Goal: Complete application form: Complete application form

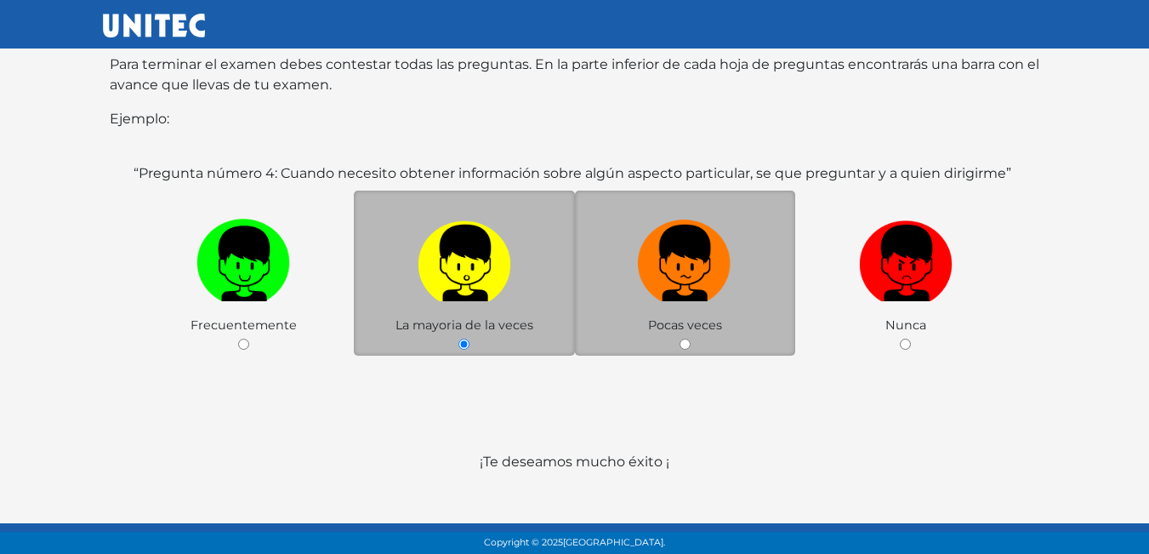
scroll to position [330, 0]
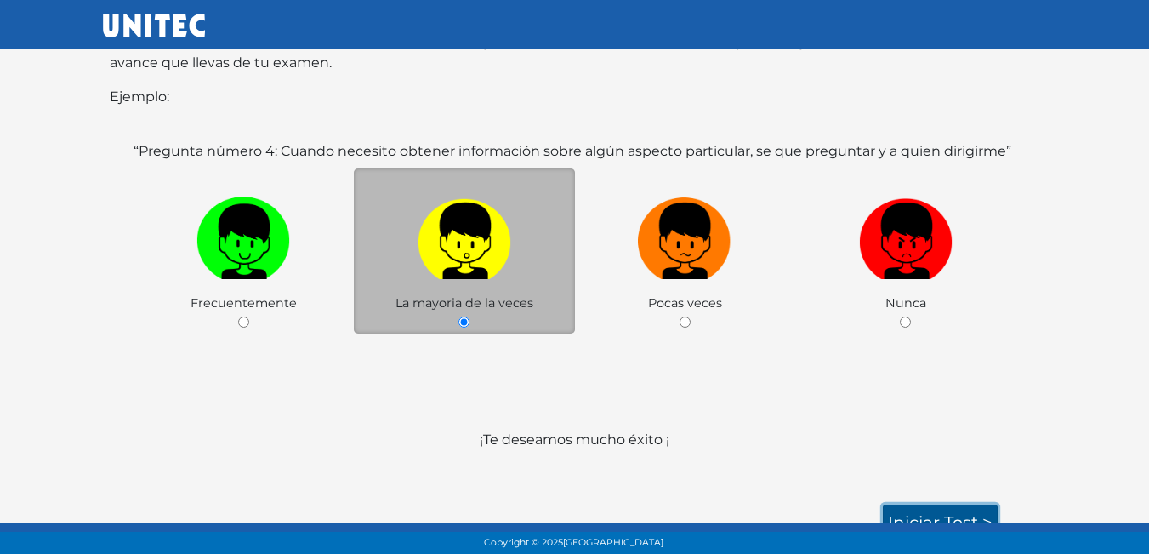
click at [921, 504] on link "Iniciar test >" at bounding box center [940, 522] width 115 height 36
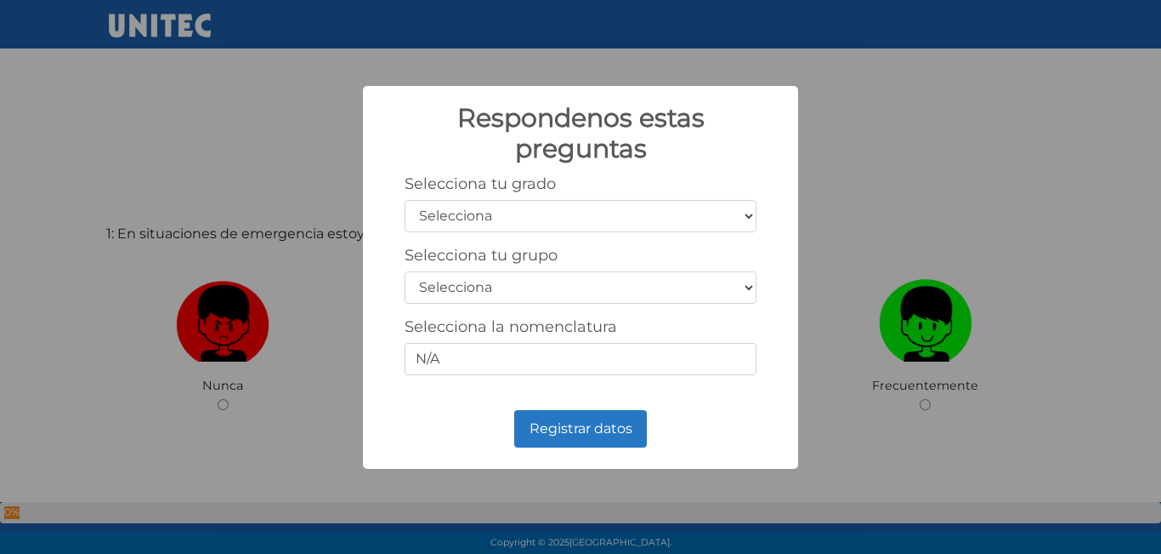
click at [719, 220] on select "Selecciona 1er grado 2do grado 3er grado 4to grado 5to grado 6to grado" at bounding box center [581, 216] width 352 height 32
select select "5"
click at [405, 200] on select "Selecciona 1er grado 2do grado 3er grado 4to grado 5to grado 6to grado" at bounding box center [581, 216] width 352 height 32
click at [542, 292] on select "Selecciona A B C D E F G H I J K L M N O P Q R S T U V W X Y Z" at bounding box center [581, 287] width 352 height 32
select select "c"
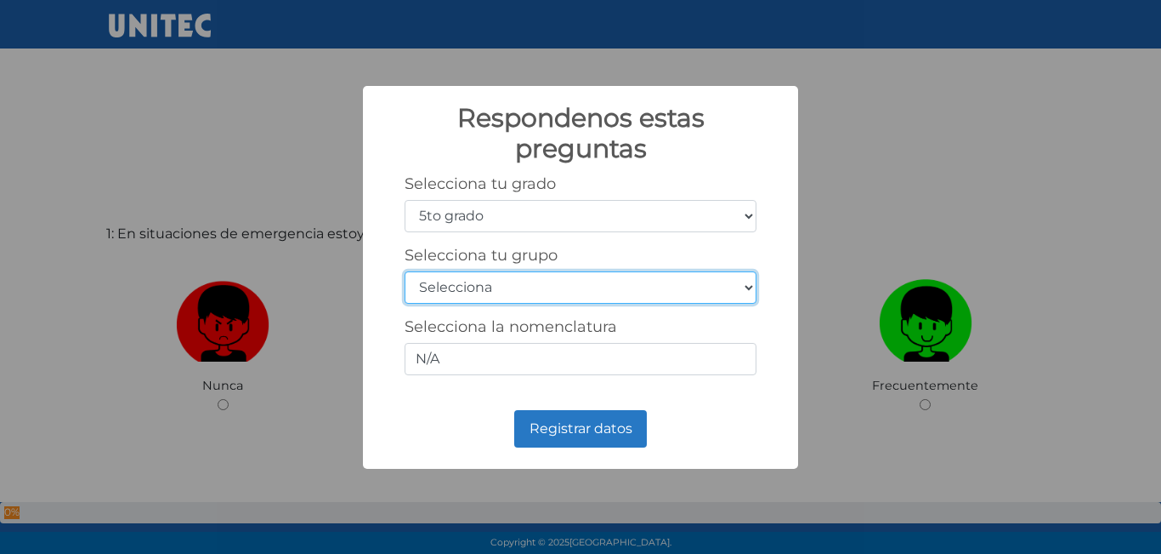
click at [405, 271] on select "Selecciona A B C D E F G H I J K L M N O P Q R S T U V W X Y Z" at bounding box center [581, 287] width 352 height 32
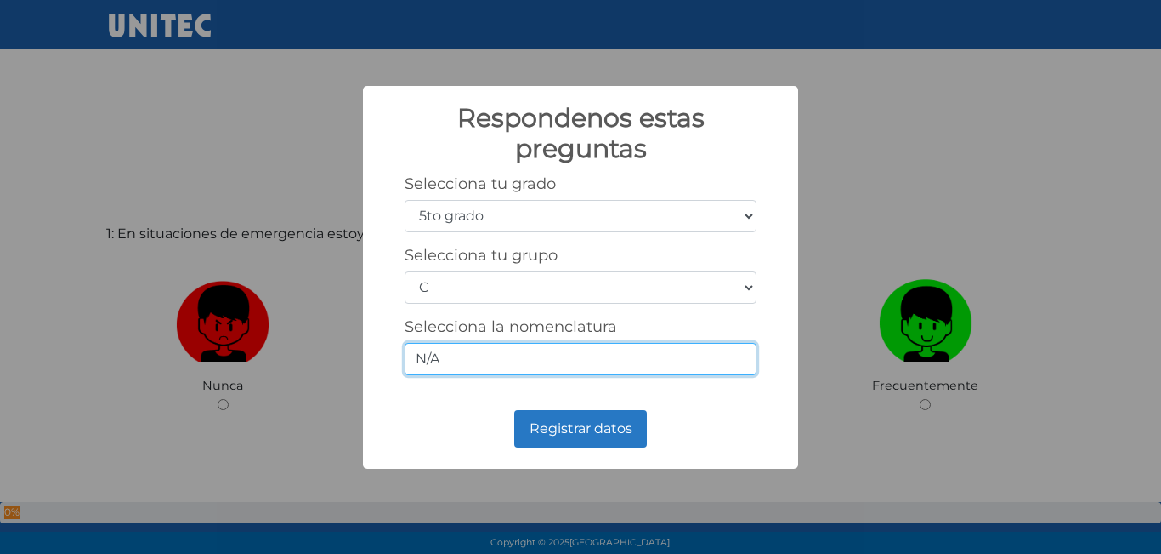
click at [588, 351] on input "N/A" at bounding box center [581, 359] width 352 height 32
type input "N"
type input "5"
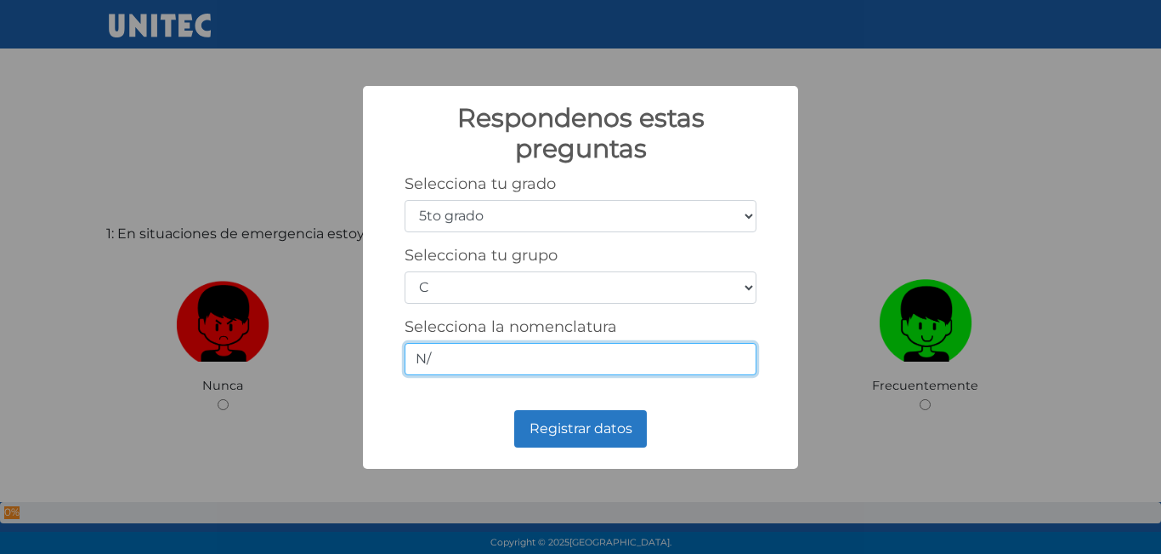
type input "N"
type input "5-3"
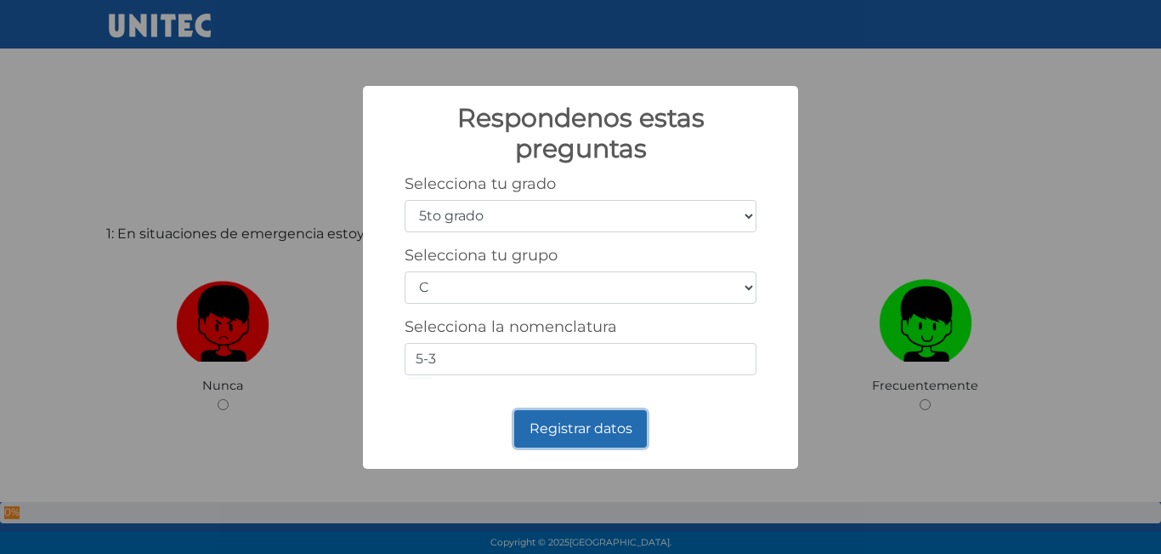
click at [586, 412] on button "Registrar datos" at bounding box center [580, 428] width 133 height 37
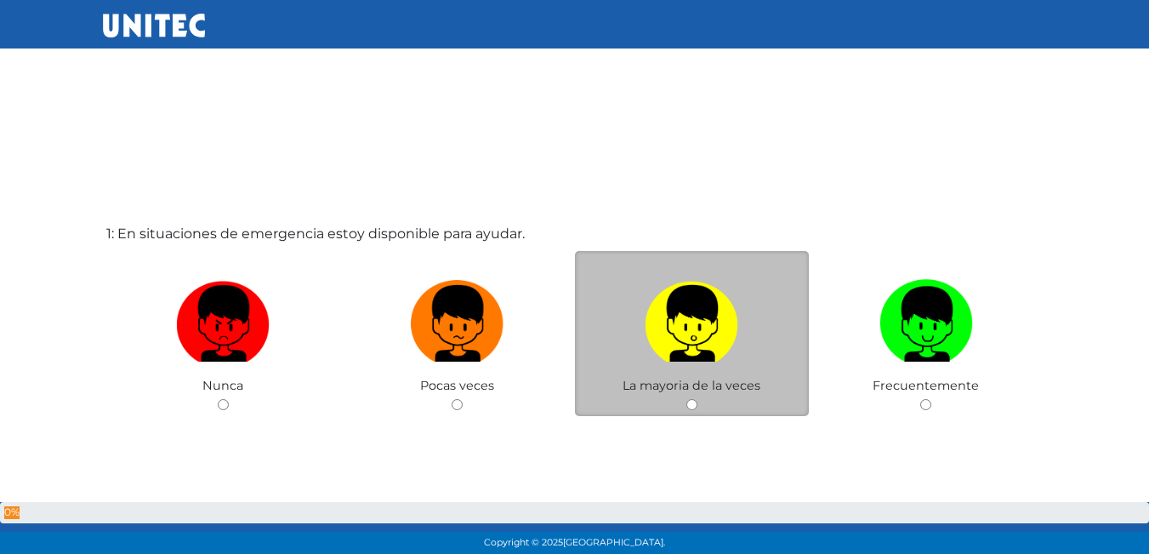
click at [711, 400] on div "La mayoria de la veces" at bounding box center [692, 334] width 235 height 166
click at [690, 403] on input "radio" at bounding box center [691, 404] width 11 height 11
radio input "true"
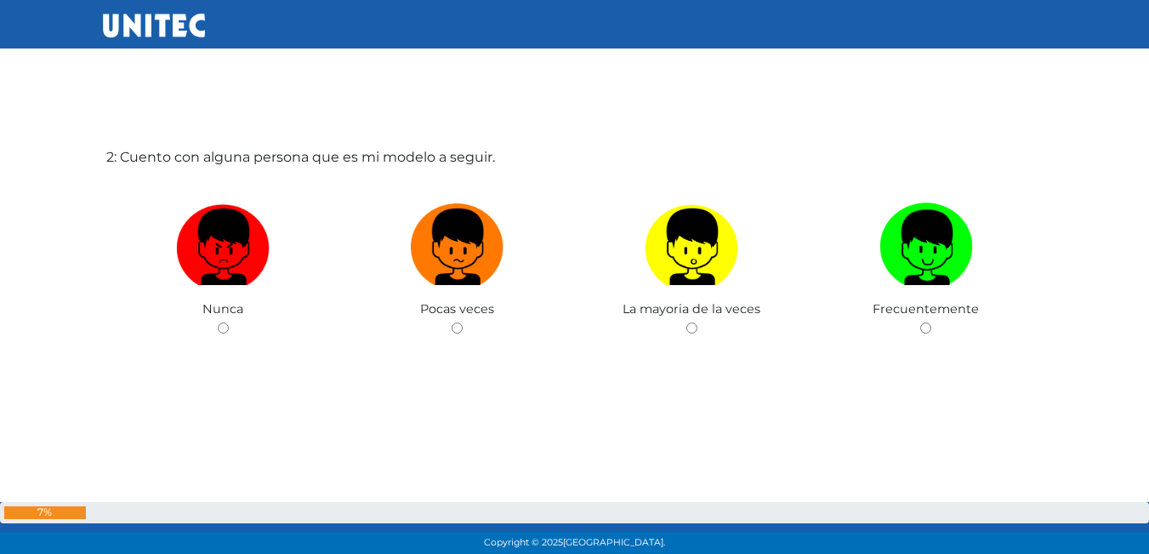
scroll to position [639, 0]
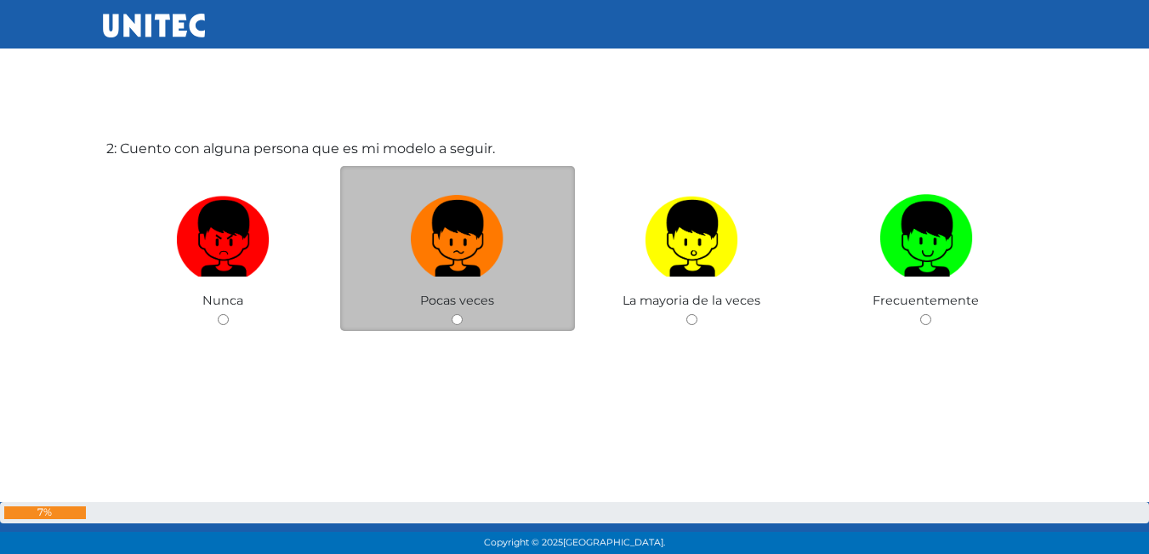
click at [523, 313] on div "Pocas veces" at bounding box center [457, 249] width 235 height 166
click at [456, 318] on input "radio" at bounding box center [456, 319] width 11 height 11
radio input "true"
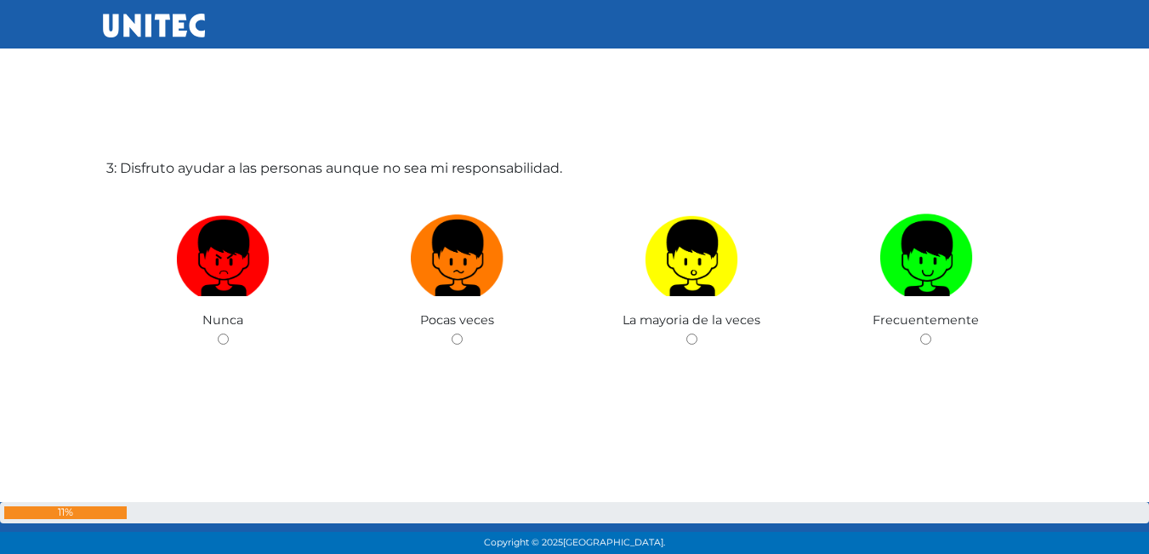
scroll to position [1206, 0]
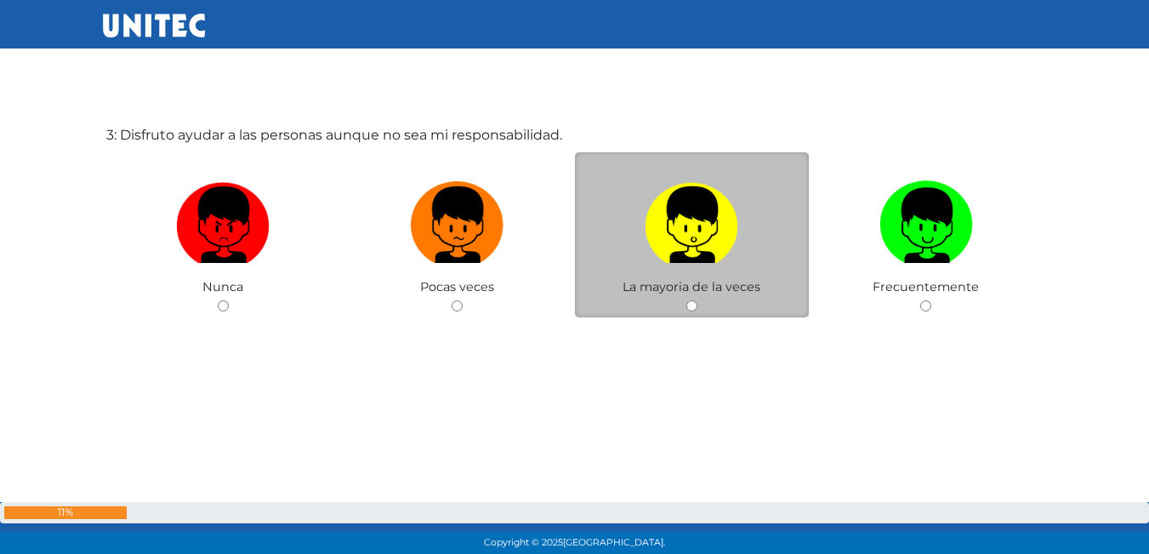
click at [692, 305] on input "radio" at bounding box center [691, 305] width 11 height 11
radio input "true"
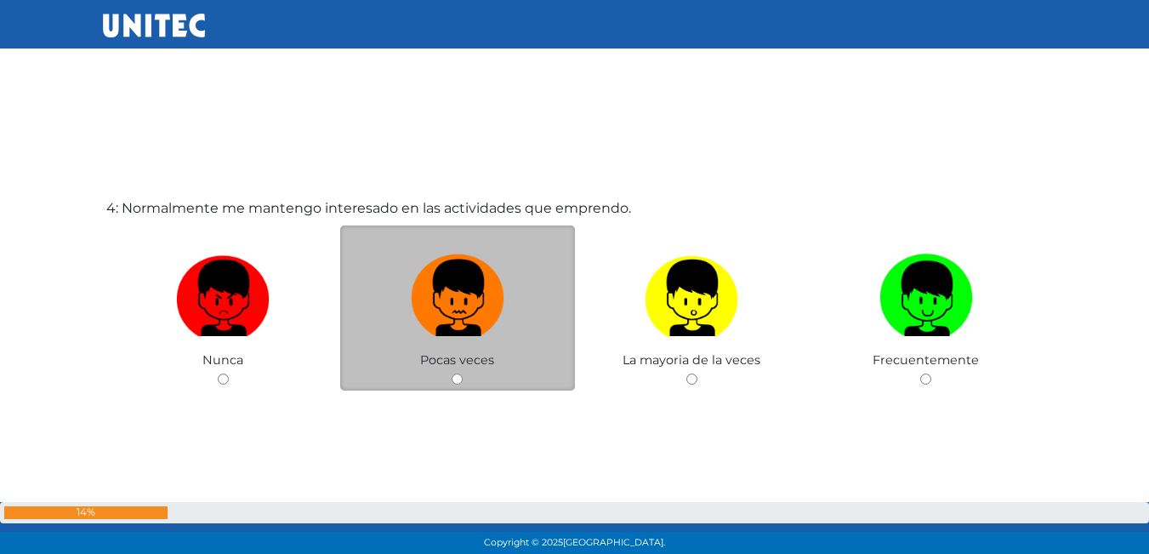
scroll to position [1716, 0]
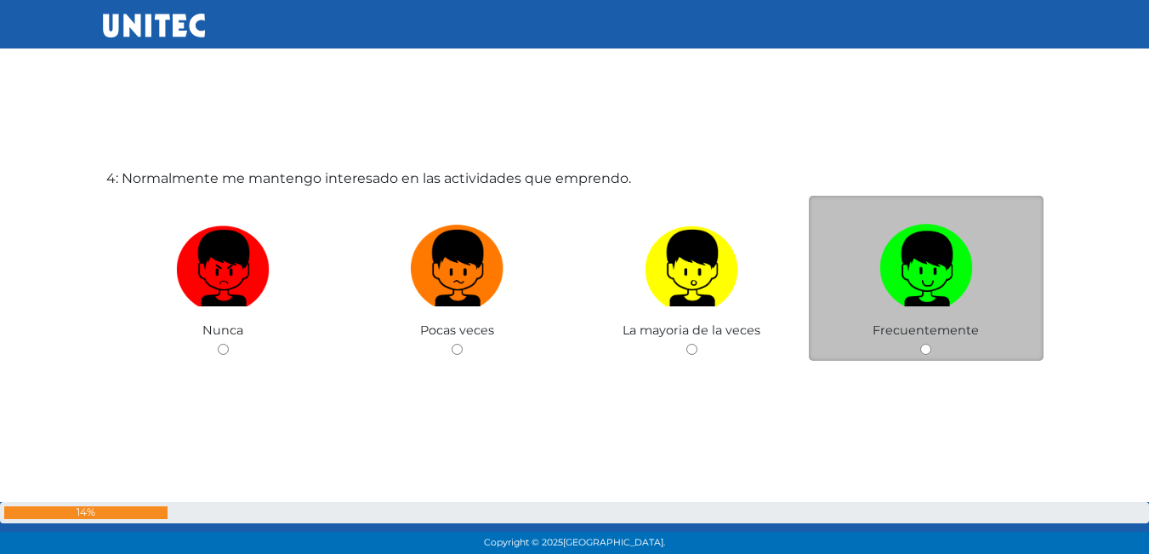
click at [920, 353] on input "radio" at bounding box center [925, 349] width 11 height 11
radio input "true"
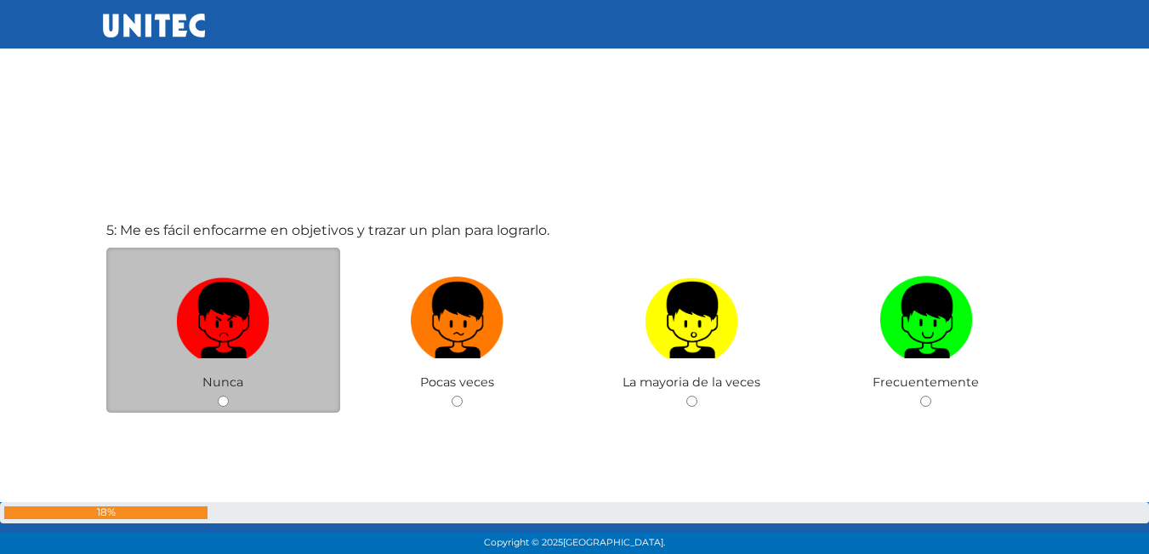
scroll to position [2214, 0]
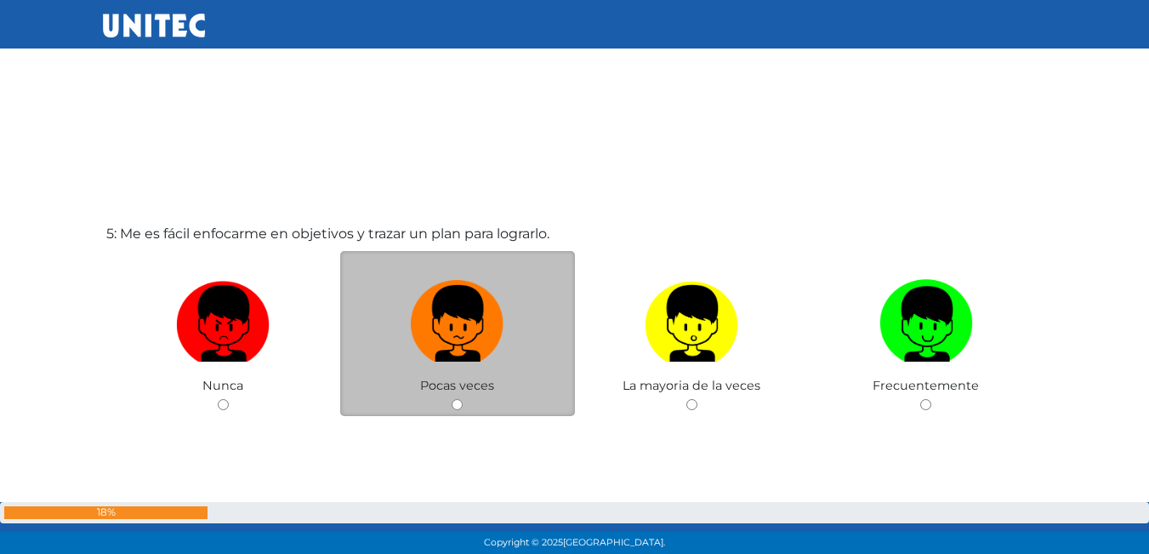
click at [467, 408] on div "Pocas veces" at bounding box center [457, 334] width 235 height 166
click at [460, 405] on input "radio" at bounding box center [456, 404] width 11 height 11
radio input "true"
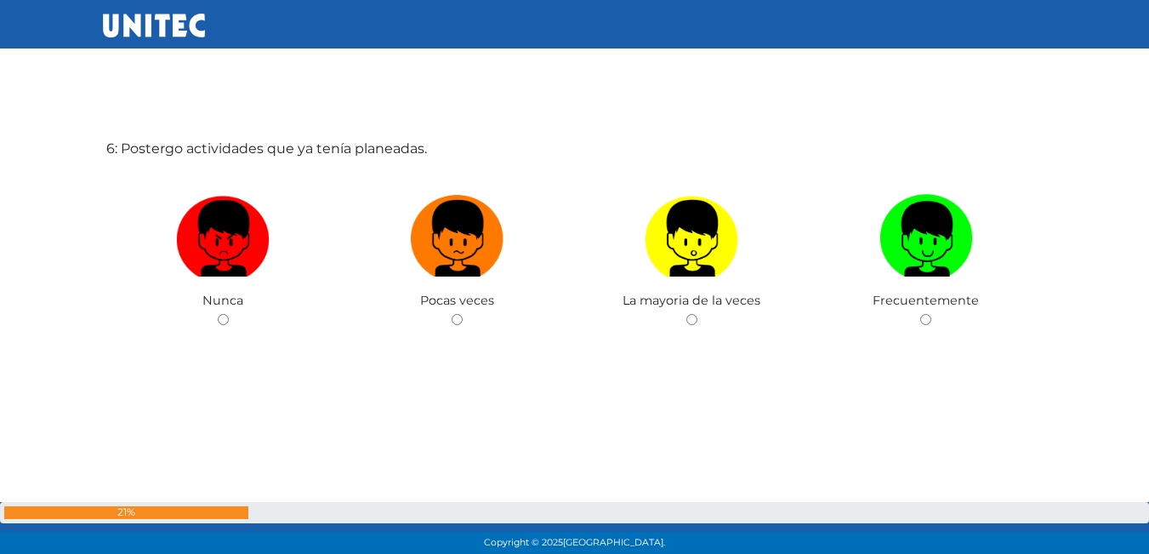
scroll to position [2724, 0]
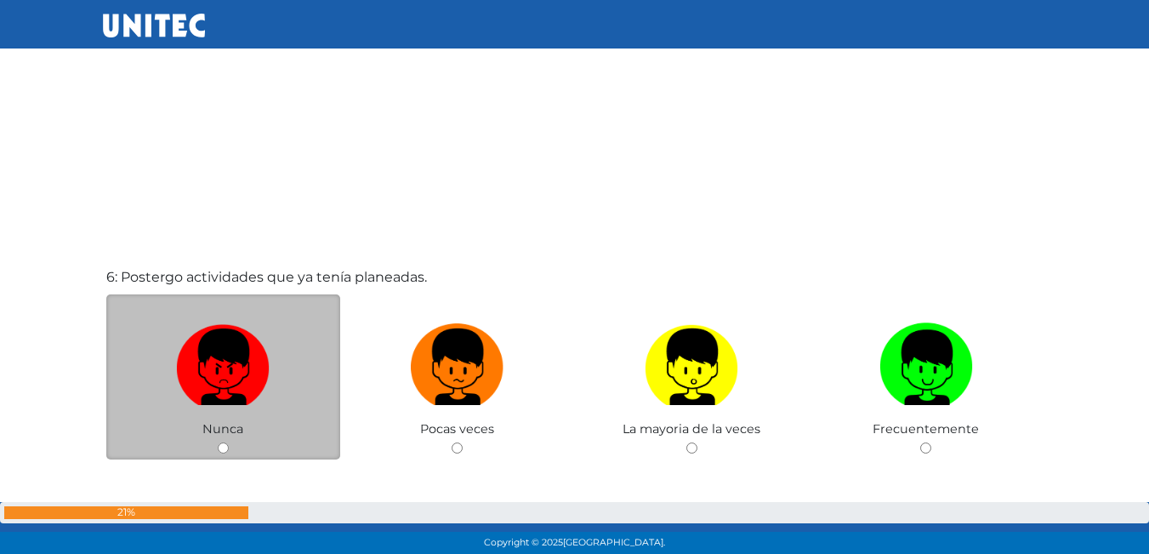
click at [223, 447] on input "radio" at bounding box center [223, 447] width 11 height 11
radio input "true"
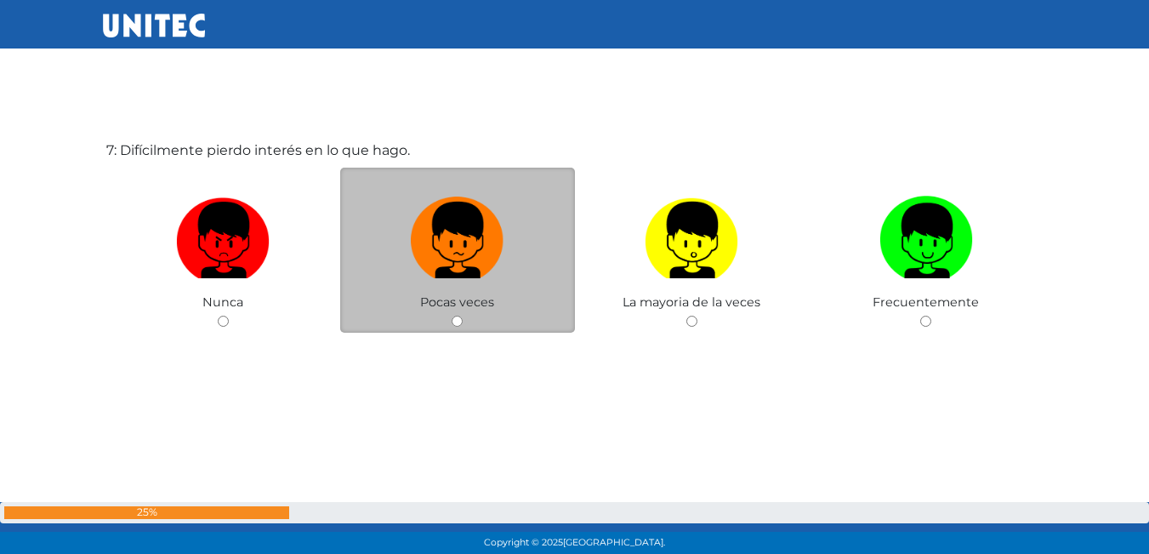
scroll to position [3406, 0]
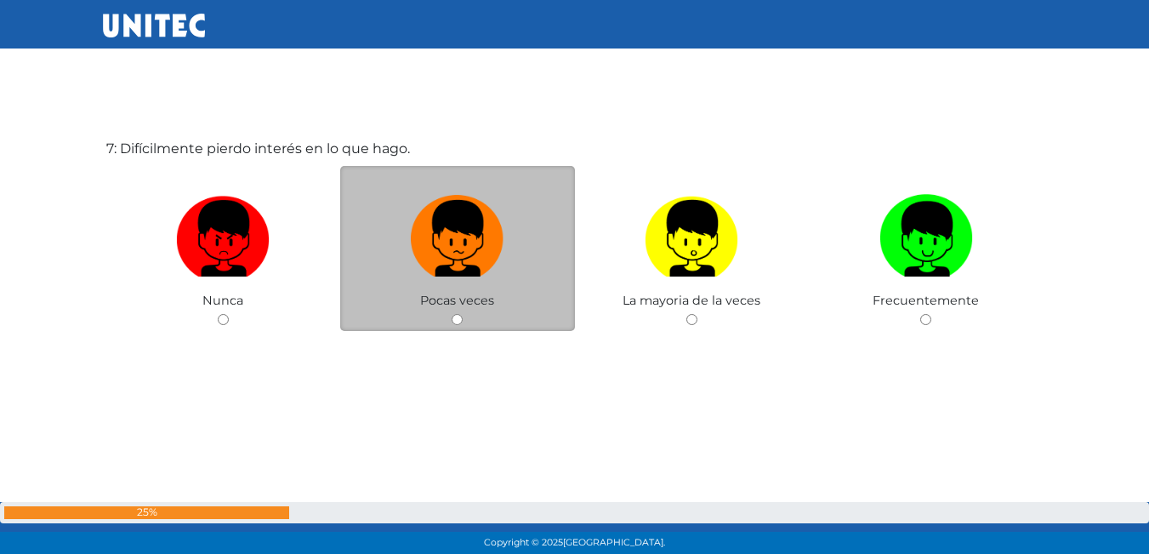
click at [454, 316] on input "radio" at bounding box center [456, 319] width 11 height 11
radio input "true"
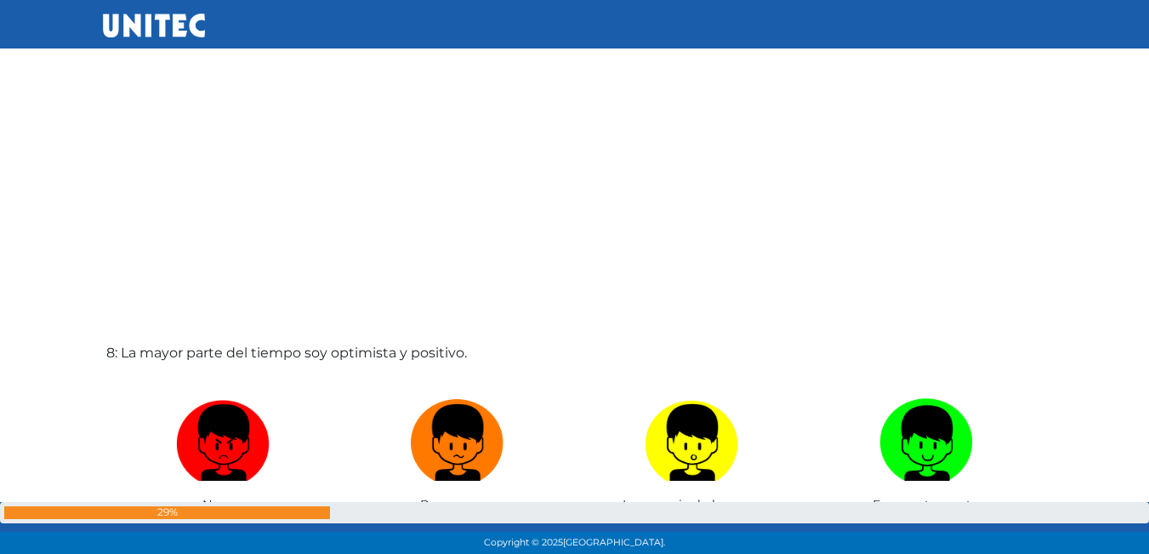
scroll to position [3960, 0]
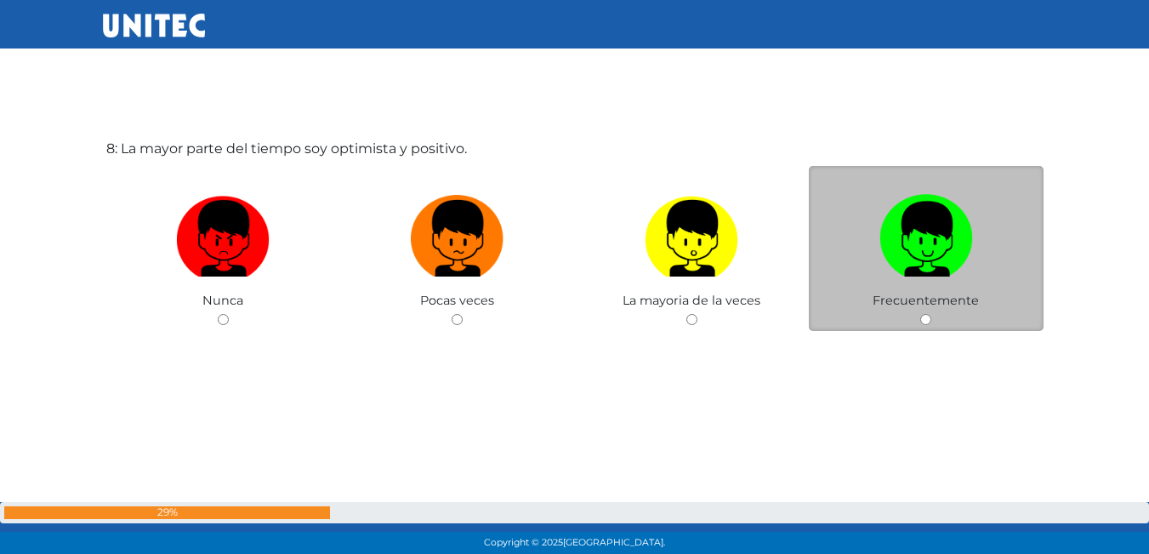
click at [922, 316] on input "radio" at bounding box center [925, 319] width 11 height 11
radio input "true"
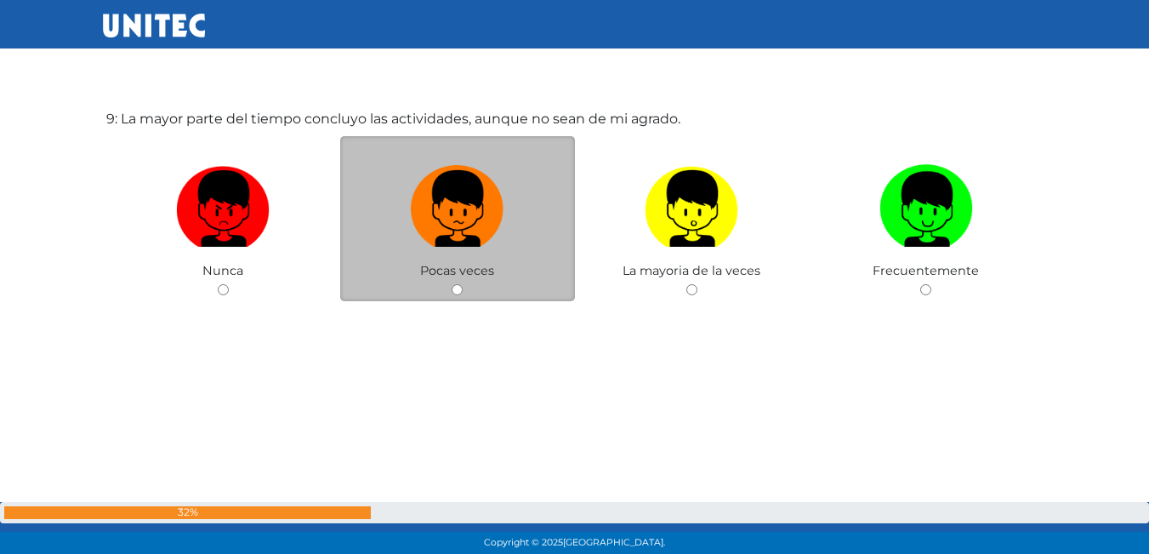
scroll to position [4513, 0]
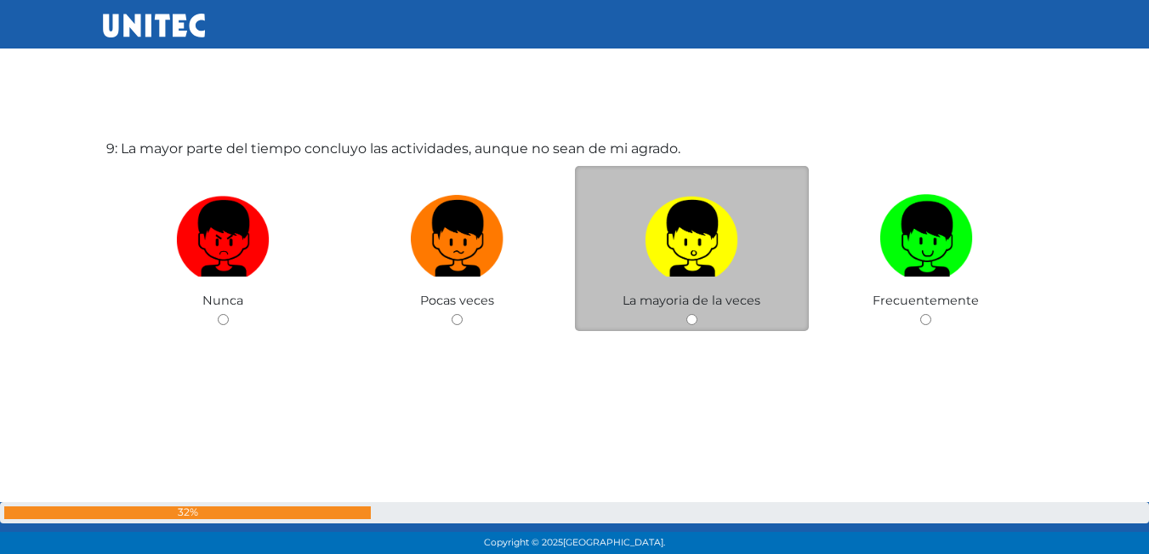
click at [687, 320] on input "radio" at bounding box center [691, 319] width 11 height 11
radio input "true"
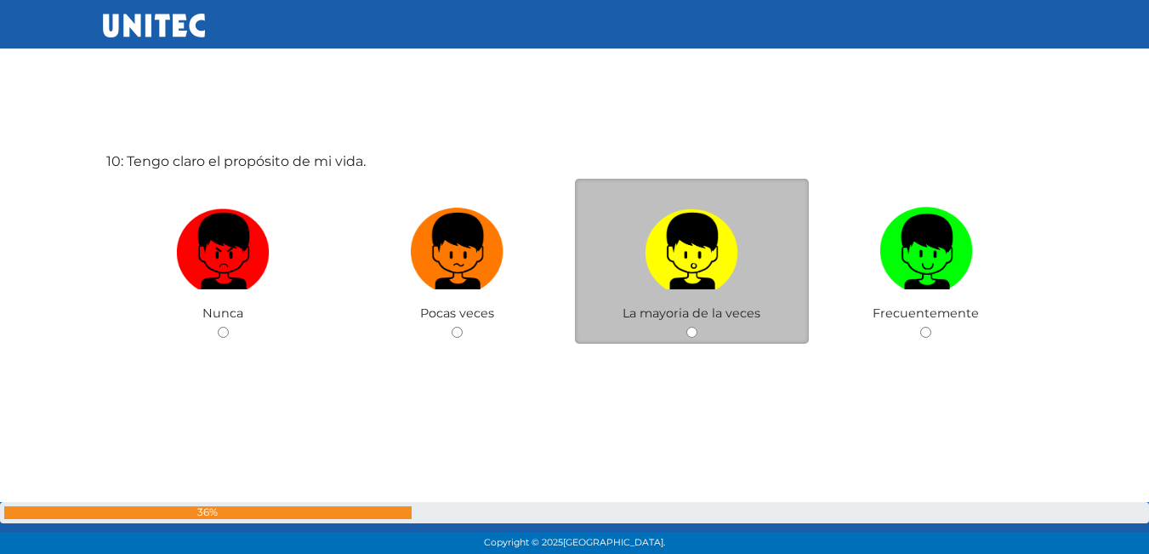
scroll to position [5067, 0]
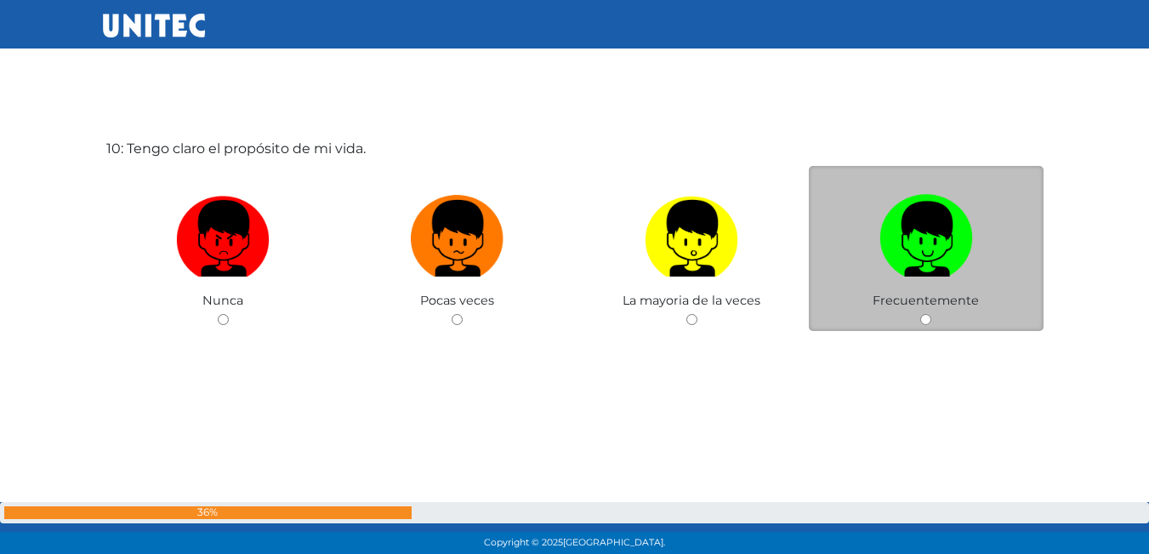
click at [918, 317] on div "Frecuentemente" at bounding box center [926, 249] width 235 height 166
click at [923, 320] on input "radio" at bounding box center [925, 319] width 11 height 11
radio input "true"
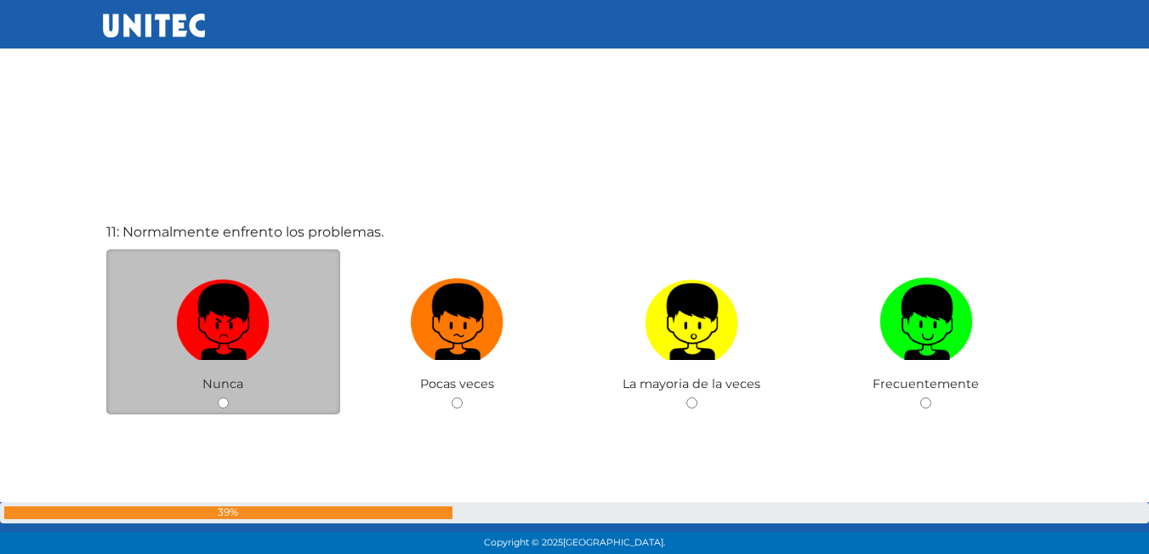
scroll to position [5579, 0]
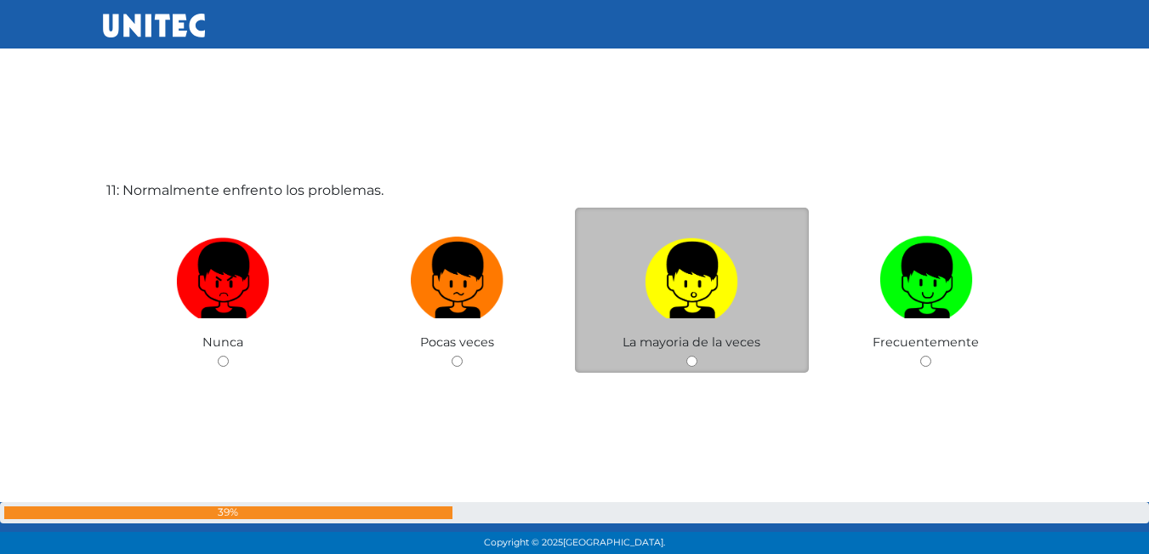
click at [695, 362] on input "radio" at bounding box center [691, 360] width 11 height 11
radio input "true"
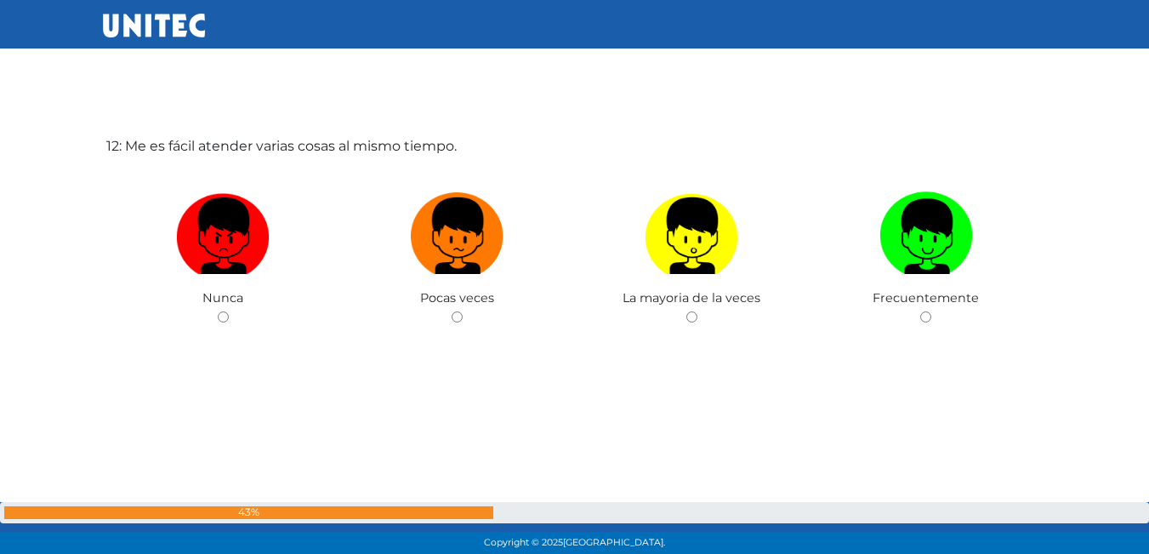
scroll to position [6150, 0]
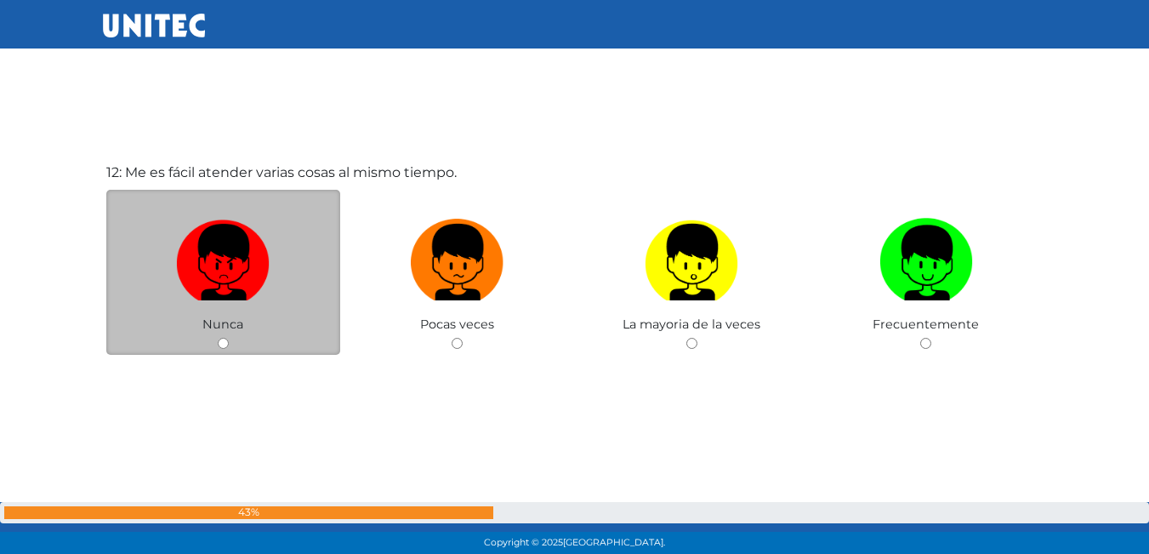
click at [228, 344] on input "radio" at bounding box center [223, 343] width 11 height 11
radio input "true"
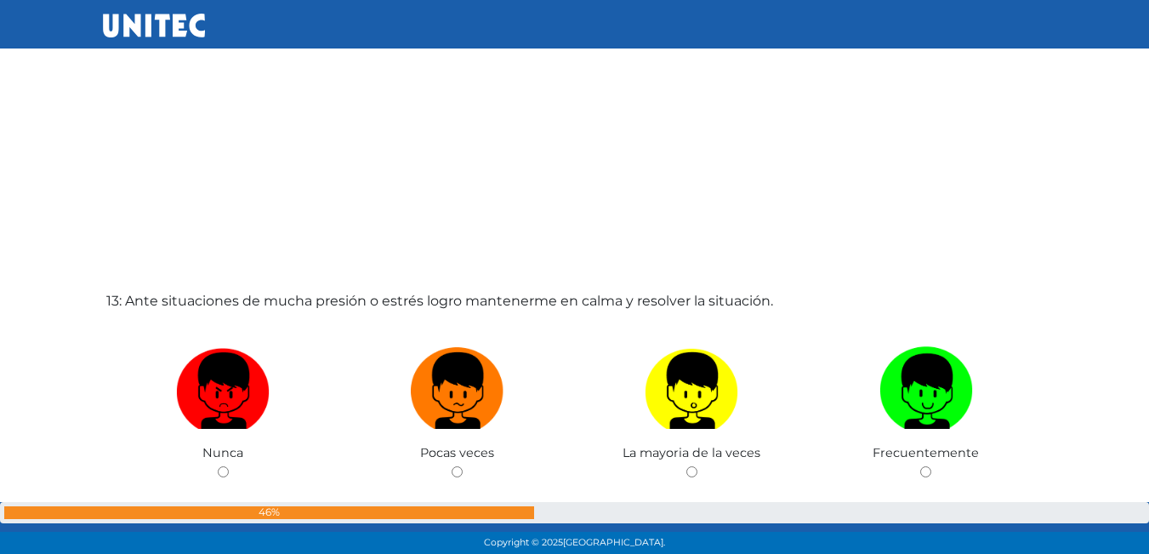
scroll to position [6660, 0]
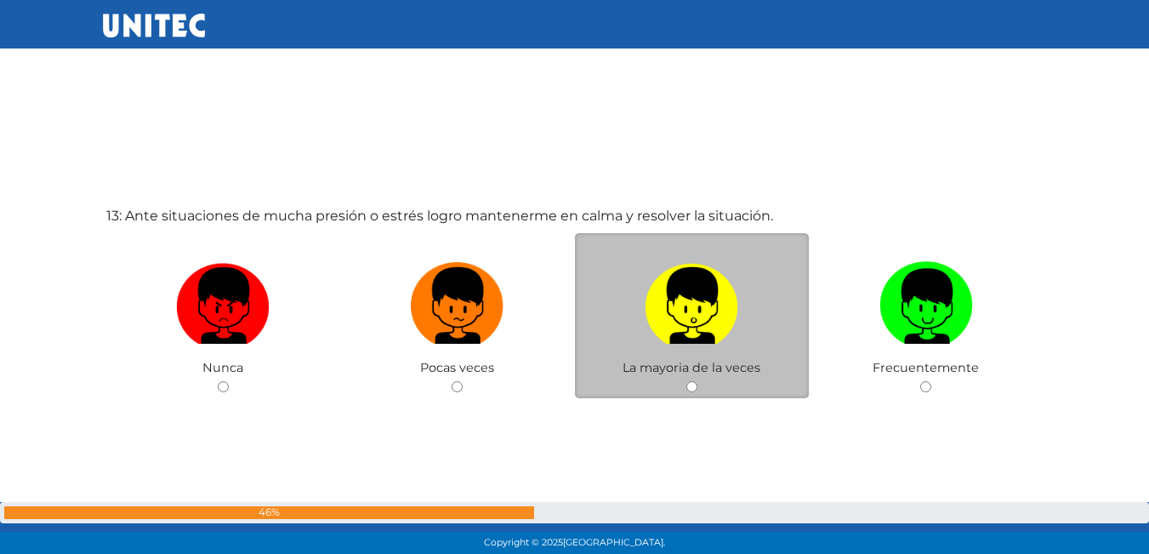
click at [692, 392] on input "radio" at bounding box center [691, 386] width 11 height 11
radio input "true"
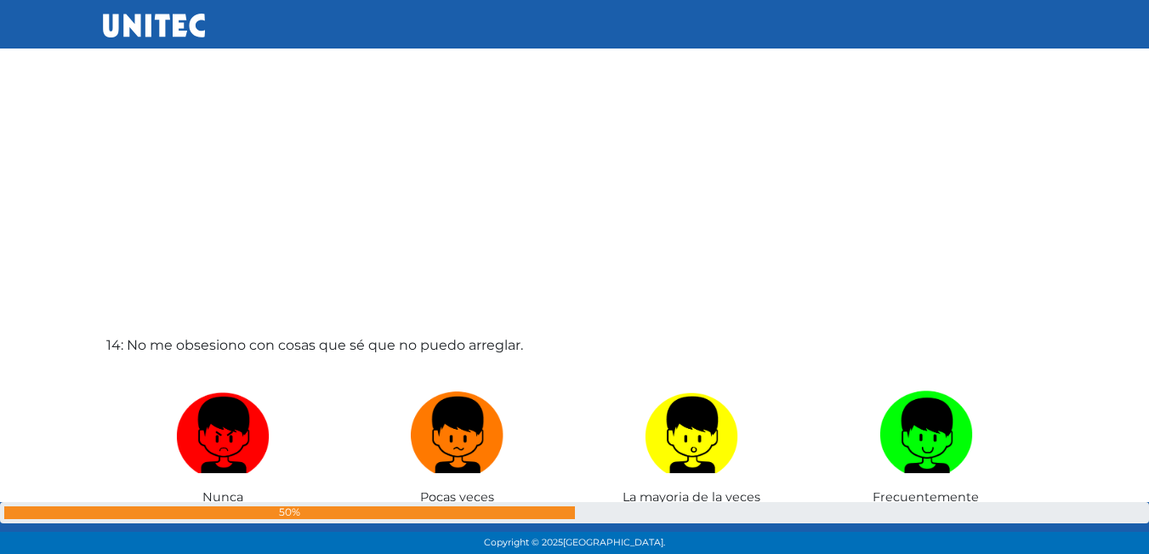
scroll to position [7169, 0]
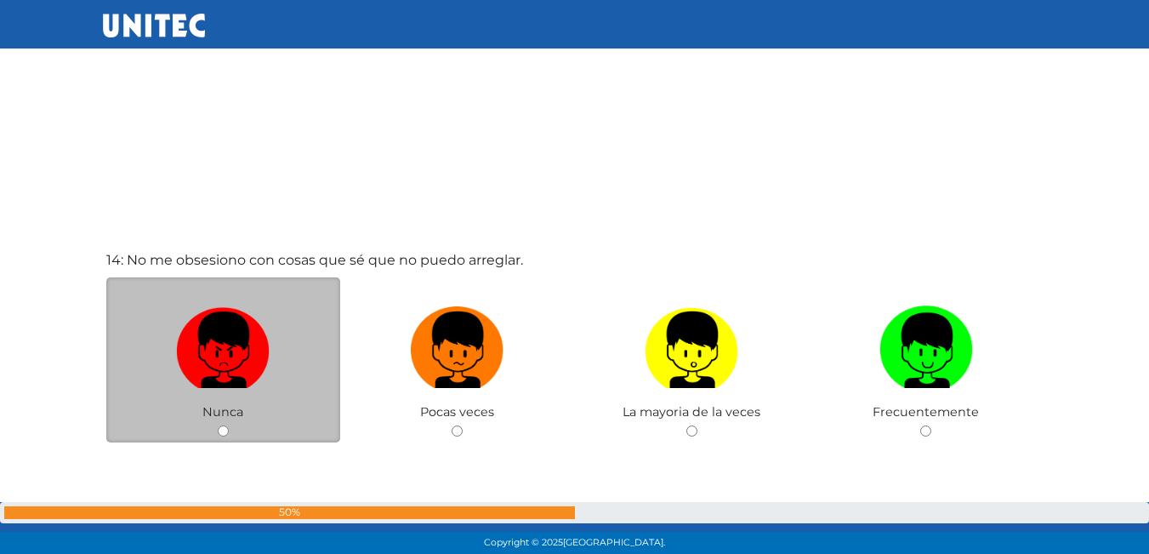
click at [208, 437] on div "Nunca" at bounding box center [223, 360] width 235 height 166
click at [225, 430] on input "radio" at bounding box center [223, 430] width 11 height 11
radio input "true"
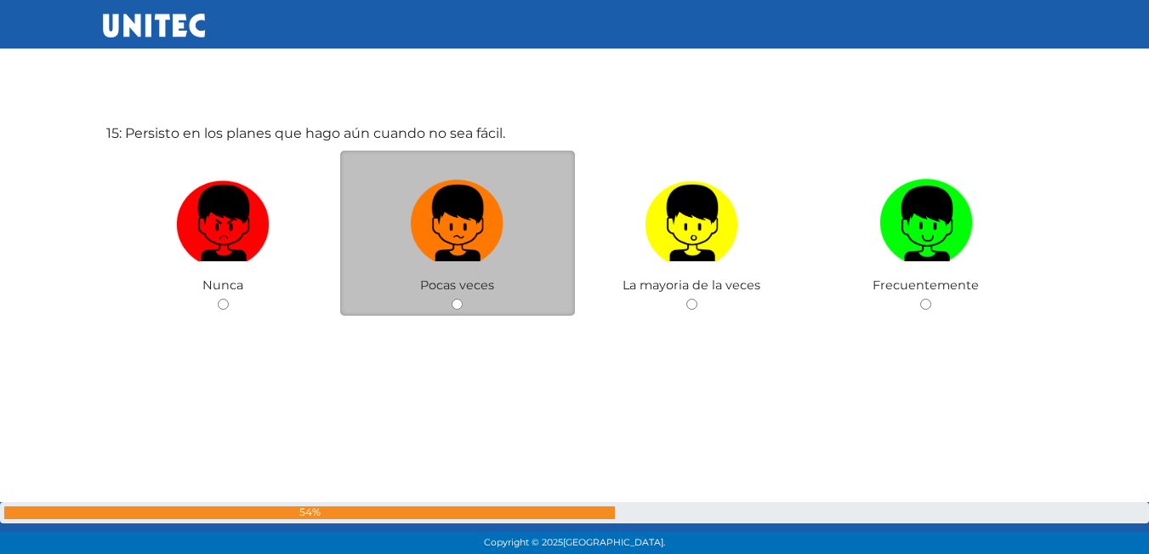
scroll to position [7765, 0]
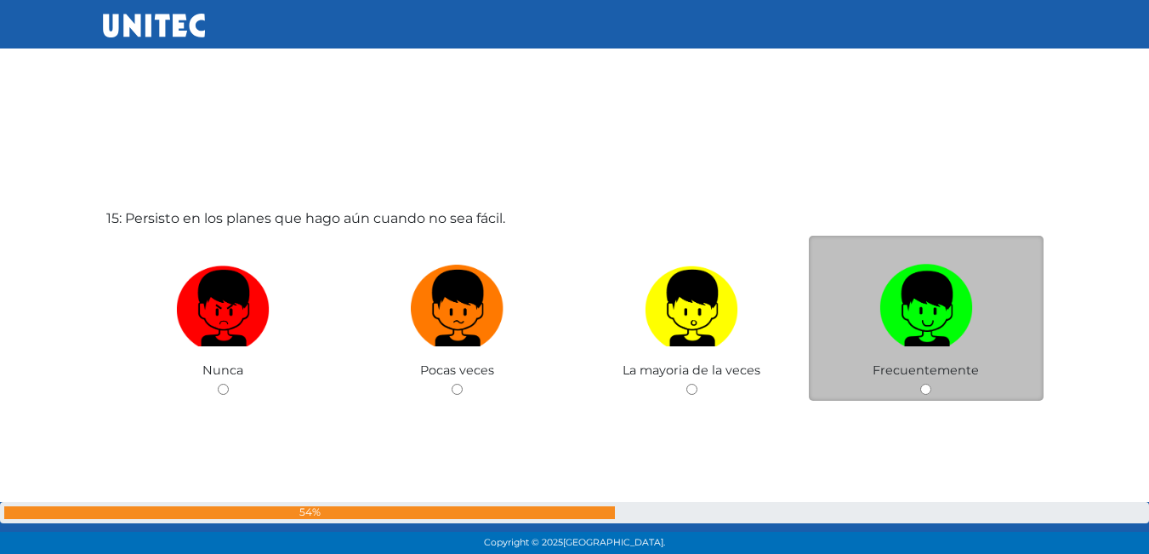
click at [925, 389] on input "radio" at bounding box center [925, 388] width 11 height 11
radio input "true"
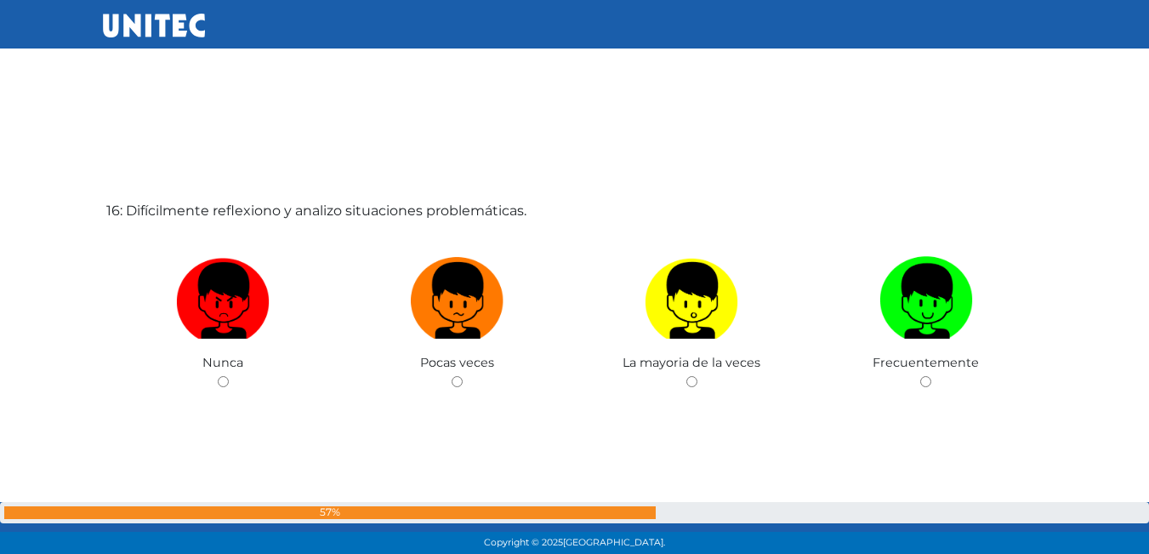
scroll to position [8329, 0]
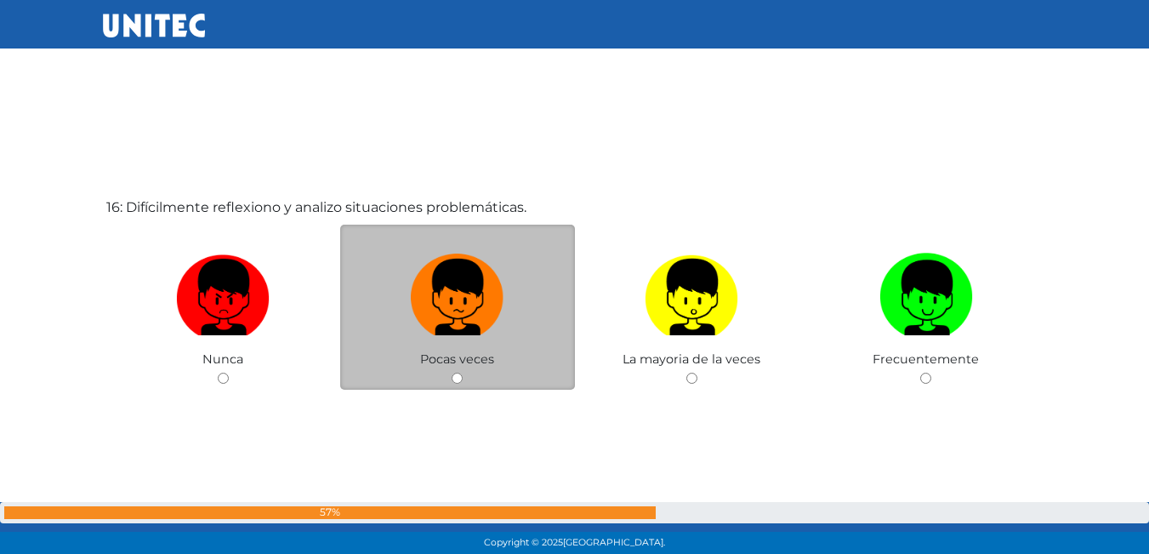
click at [463, 379] on input "radio" at bounding box center [456, 377] width 11 height 11
radio input "true"
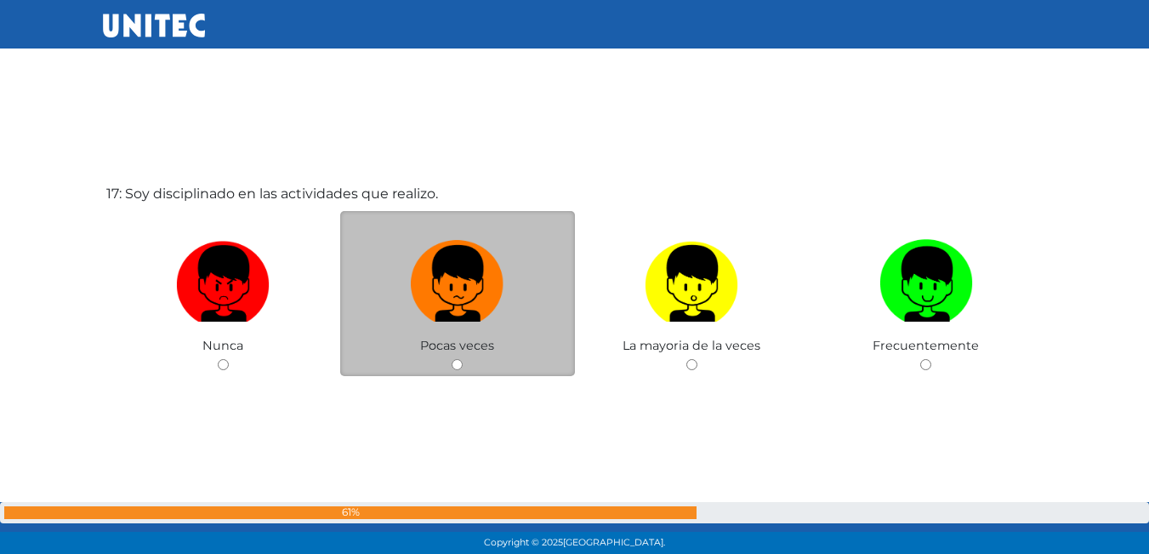
scroll to position [8900, 0]
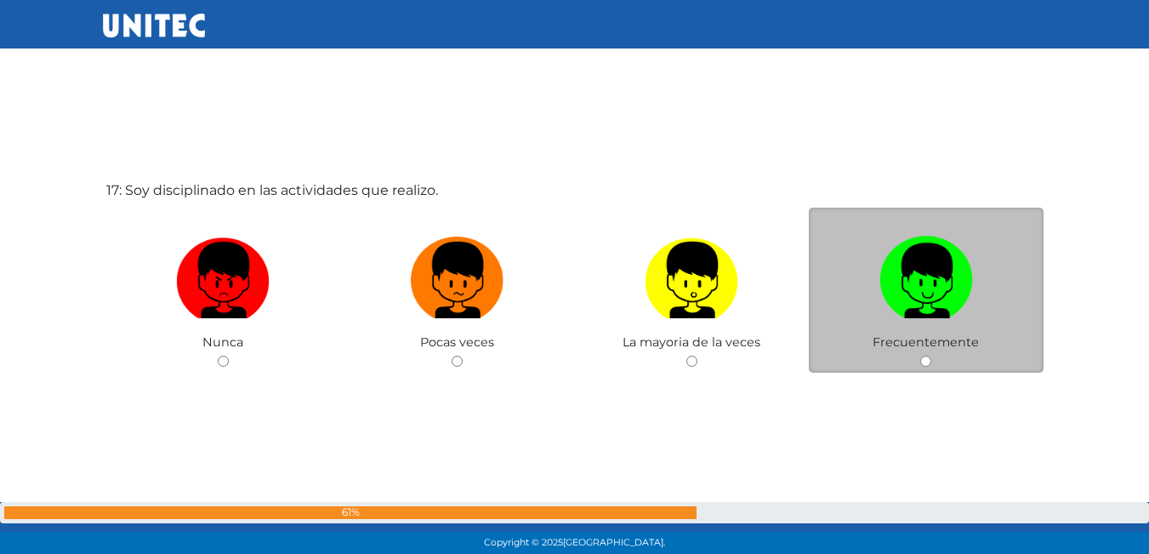
click at [923, 361] on input "radio" at bounding box center [925, 360] width 11 height 11
radio input "true"
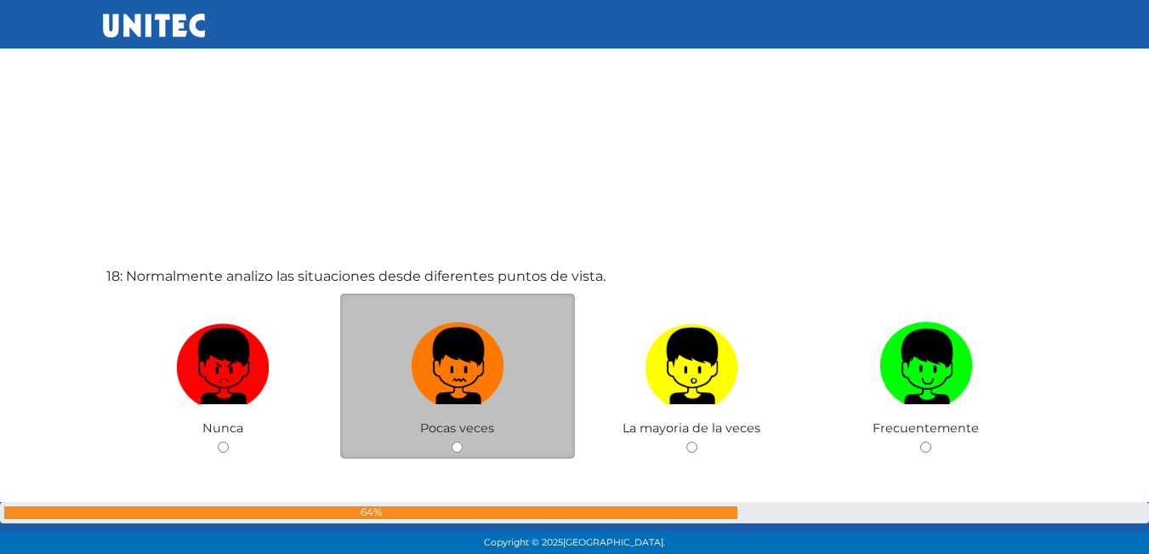
scroll to position [9495, 0]
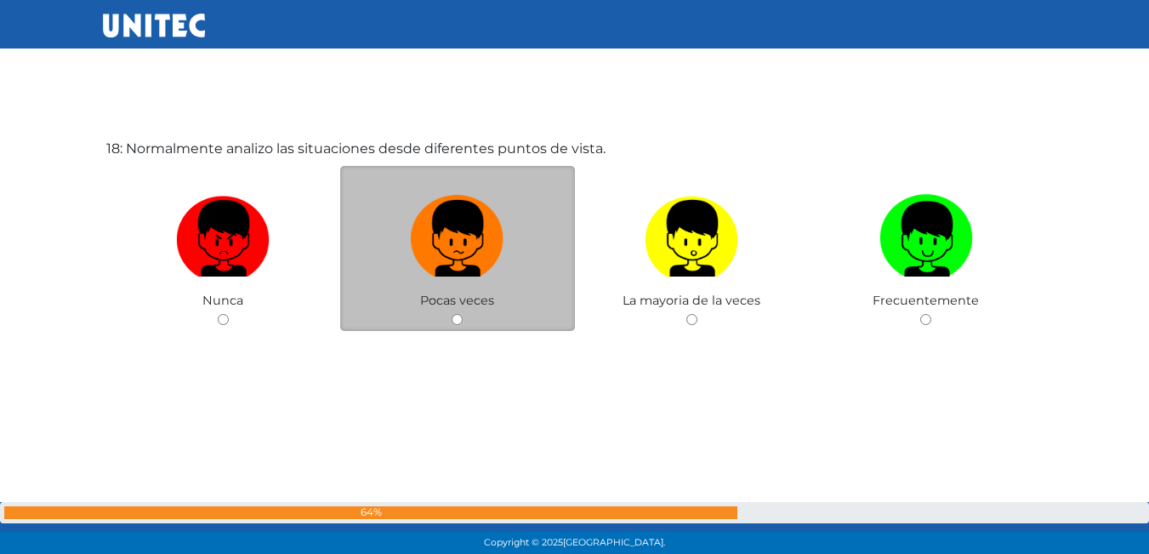
click at [462, 326] on div "Pocas veces" at bounding box center [457, 249] width 235 height 166
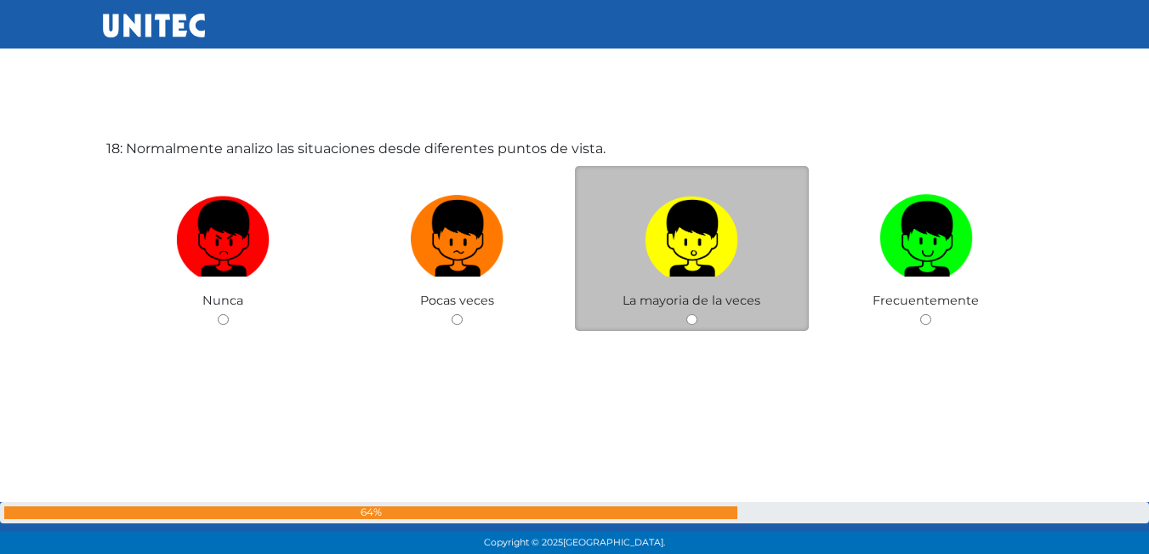
click at [690, 315] on input "radio" at bounding box center [691, 319] width 11 height 11
radio input "true"
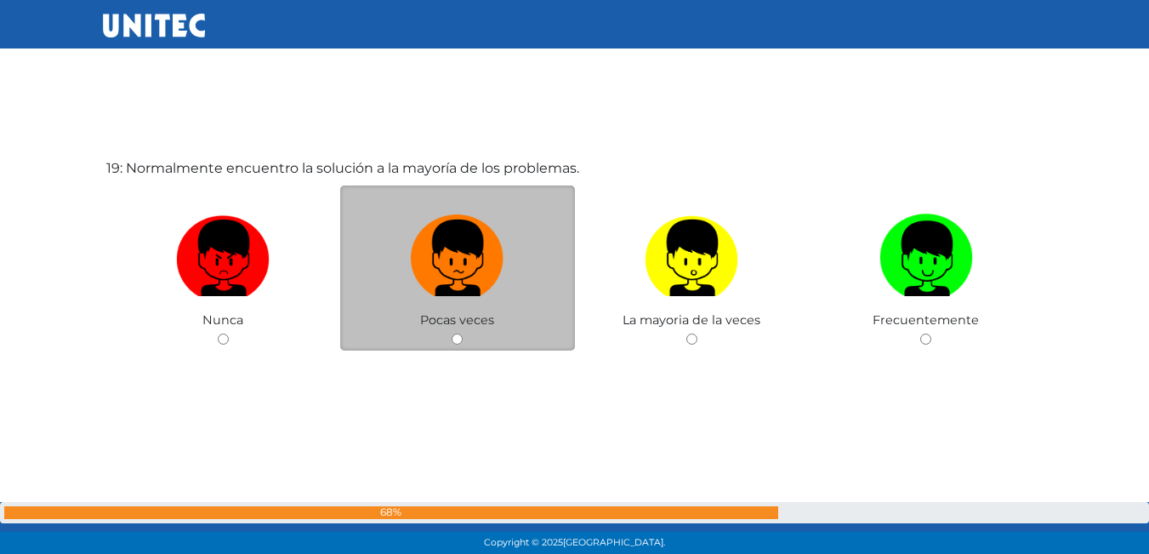
scroll to position [10048, 0]
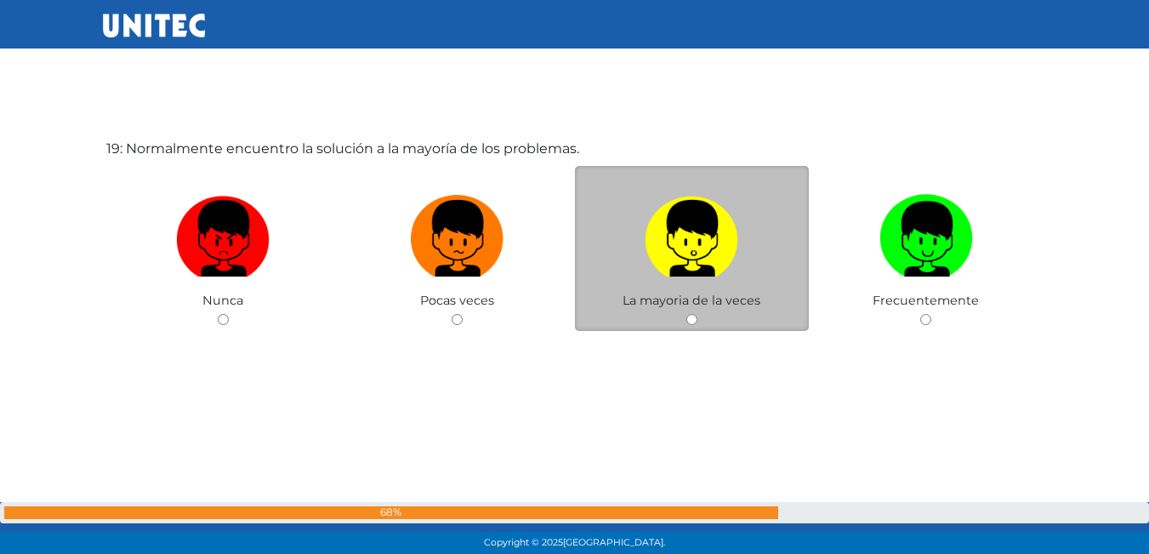
click at [690, 323] on input "radio" at bounding box center [691, 319] width 11 height 11
radio input "true"
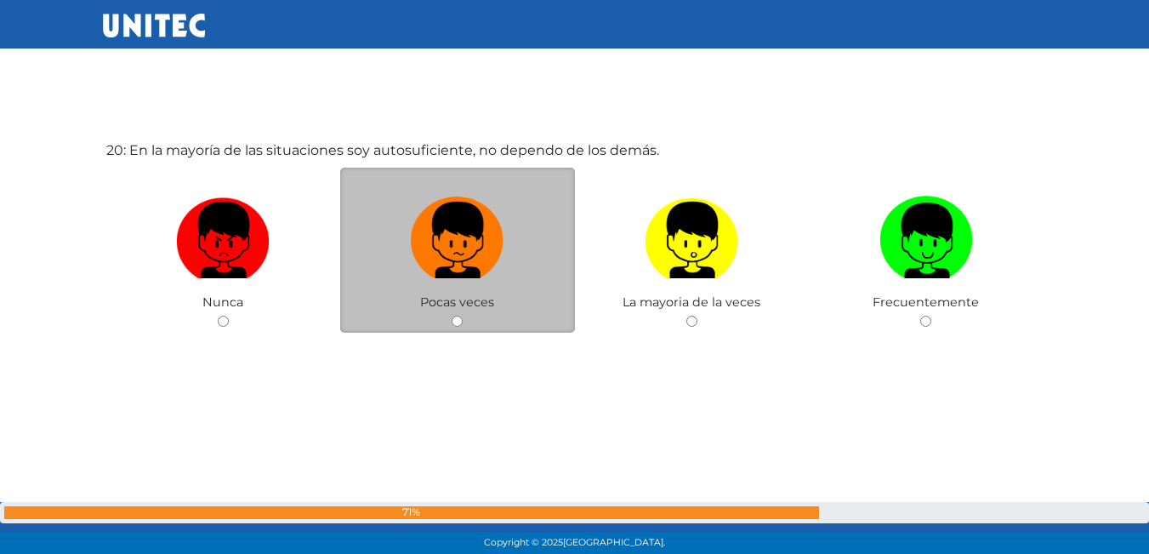
scroll to position [10602, 0]
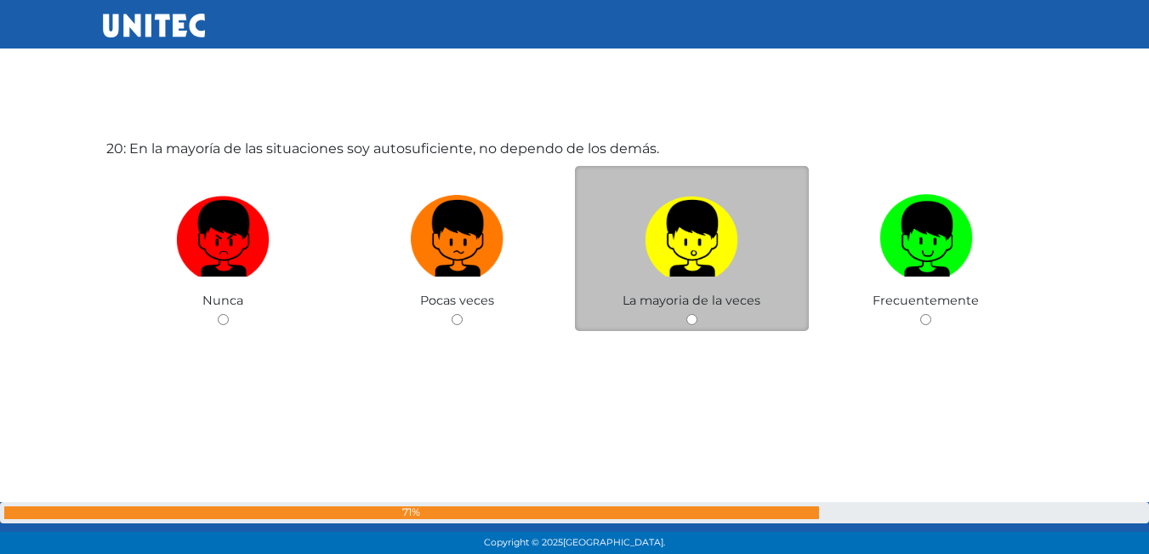
click at [694, 319] on input "radio" at bounding box center [691, 319] width 11 height 11
radio input "true"
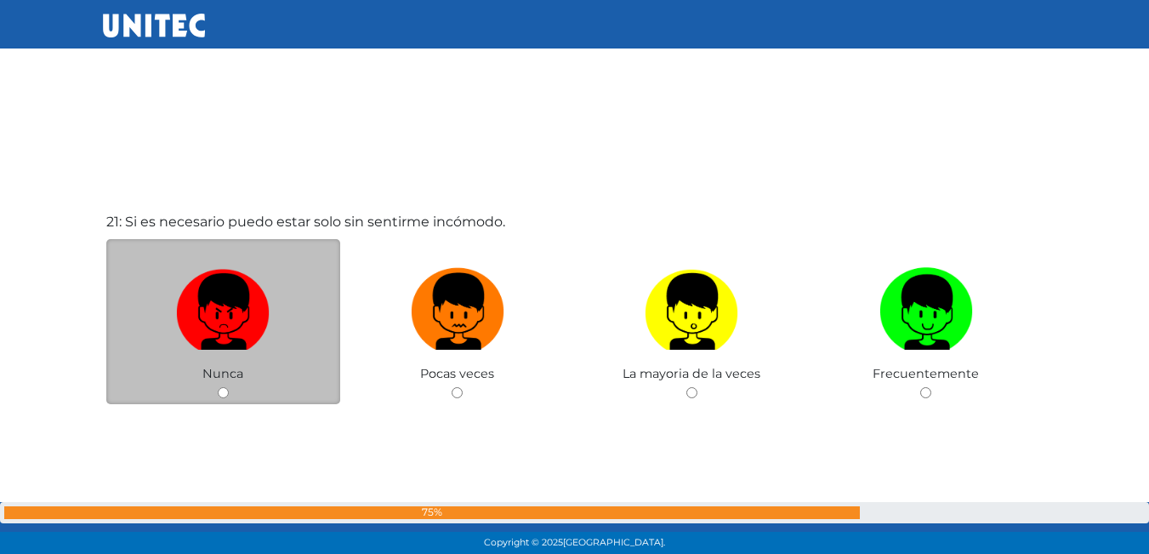
scroll to position [11112, 0]
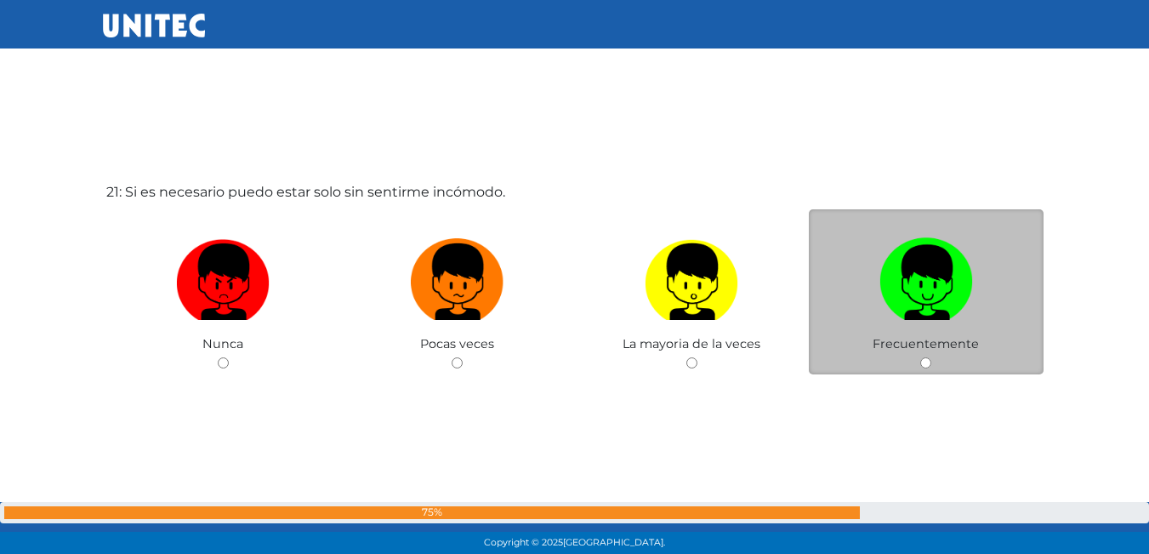
click at [923, 361] on input "radio" at bounding box center [925, 362] width 11 height 11
radio input "true"
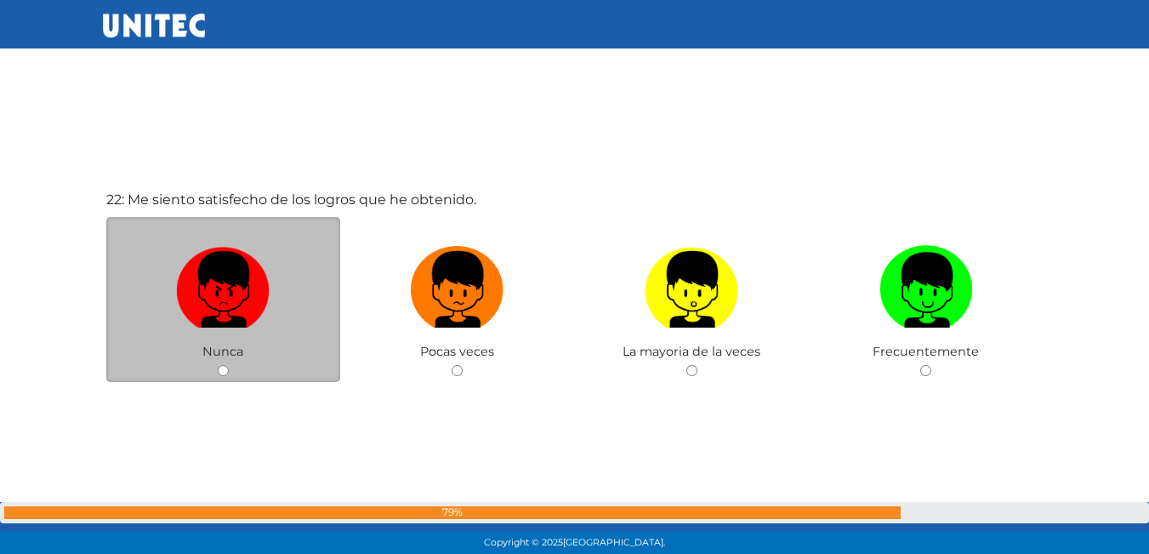
scroll to position [11624, 0]
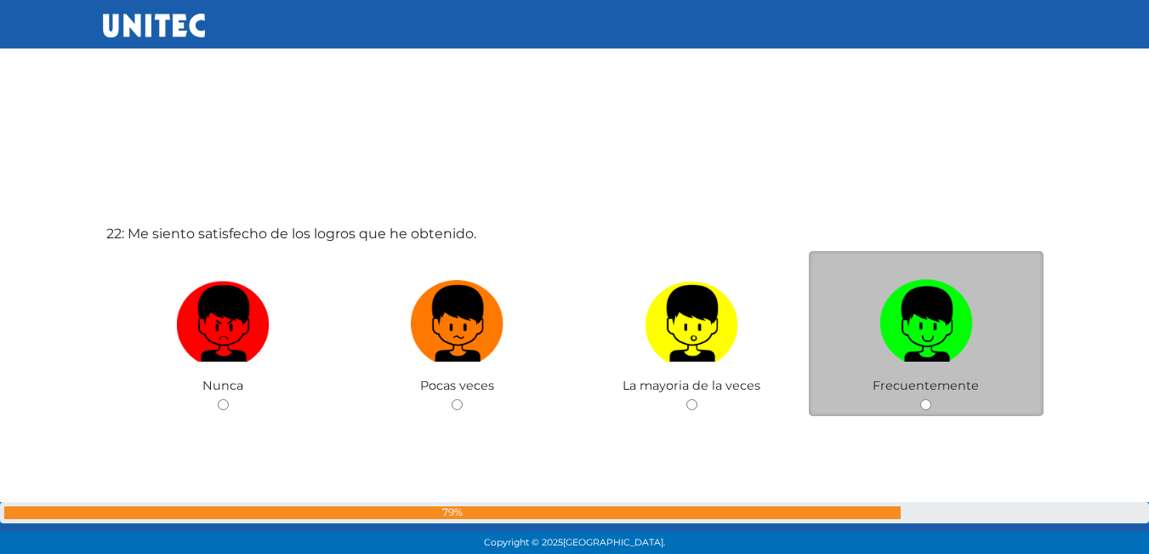
click at [924, 406] on input "radio" at bounding box center [925, 404] width 11 height 11
radio input "true"
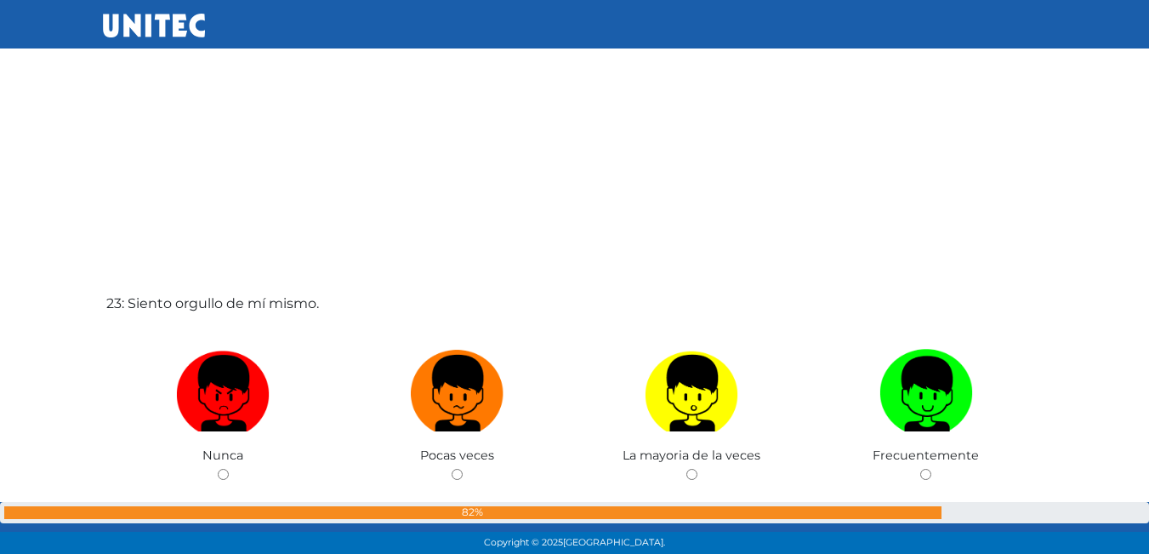
scroll to position [12193, 0]
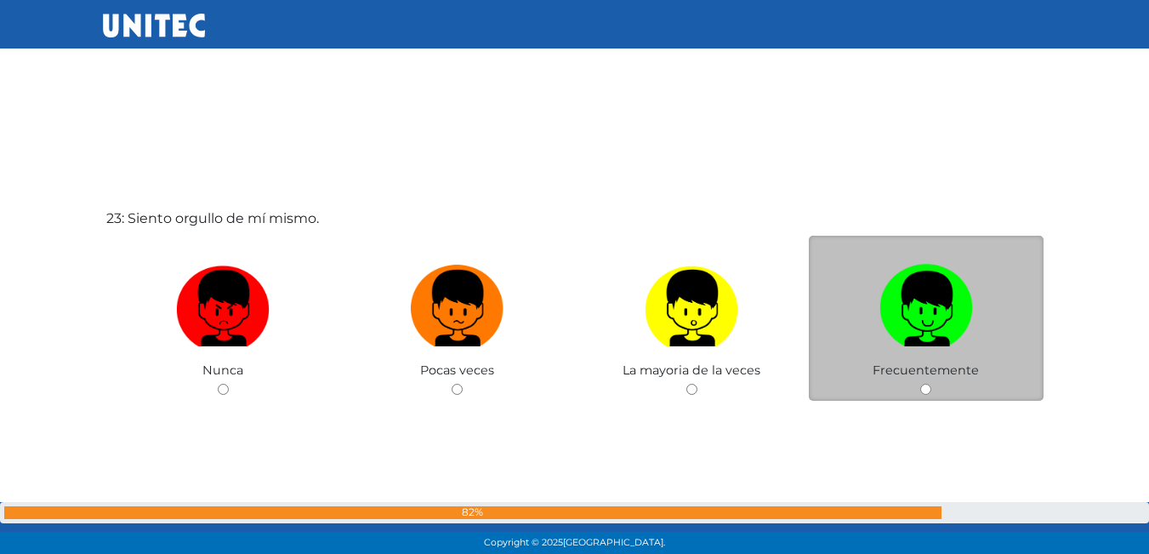
click at [927, 383] on input "radio" at bounding box center [925, 388] width 11 height 11
radio input "true"
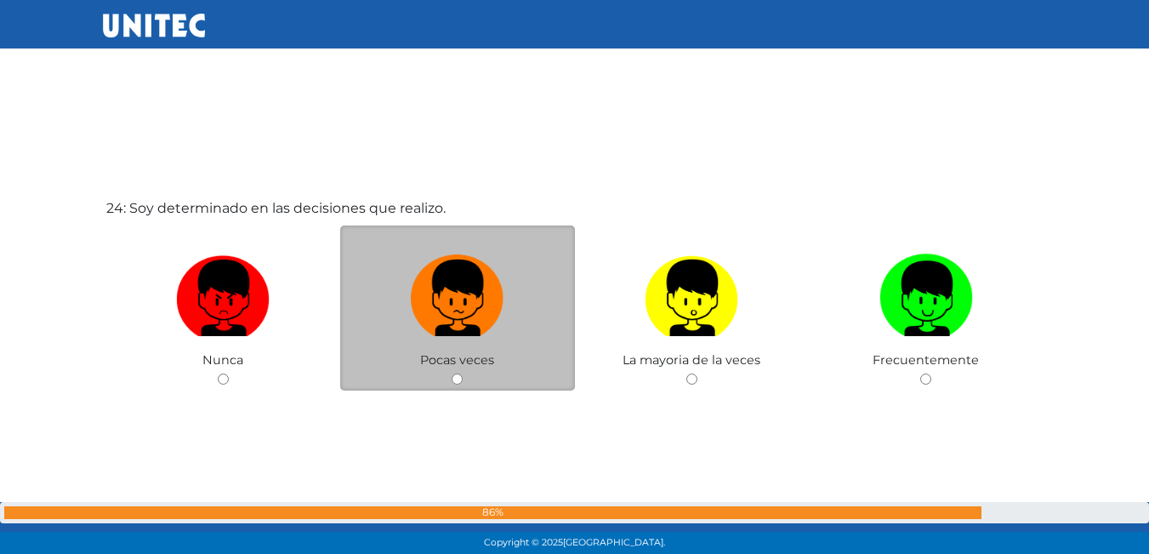
scroll to position [12763, 0]
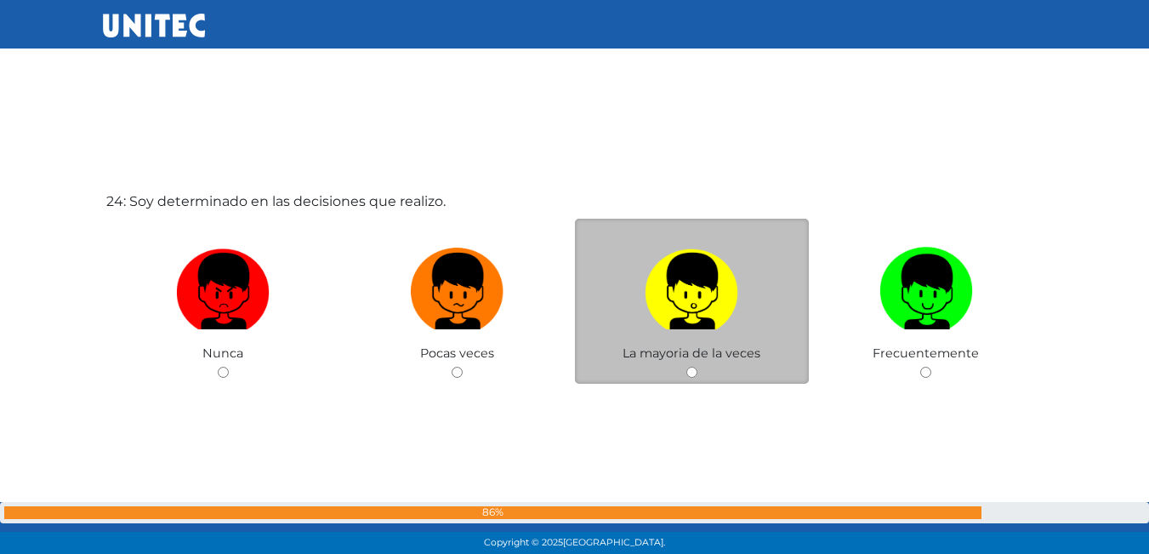
click at [690, 373] on input "radio" at bounding box center [691, 371] width 11 height 11
radio input "true"
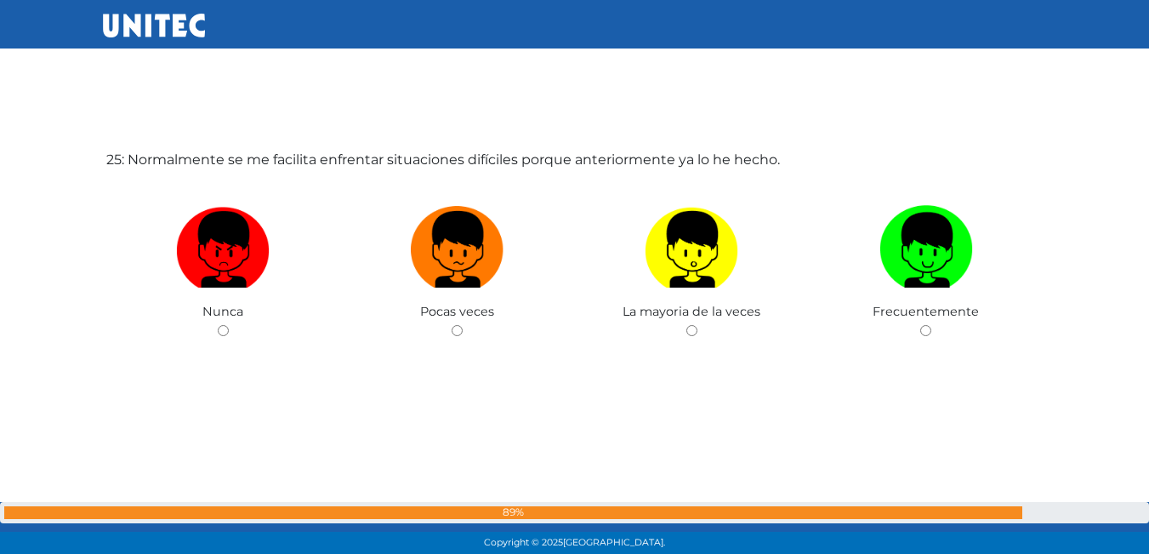
scroll to position [13370, 0]
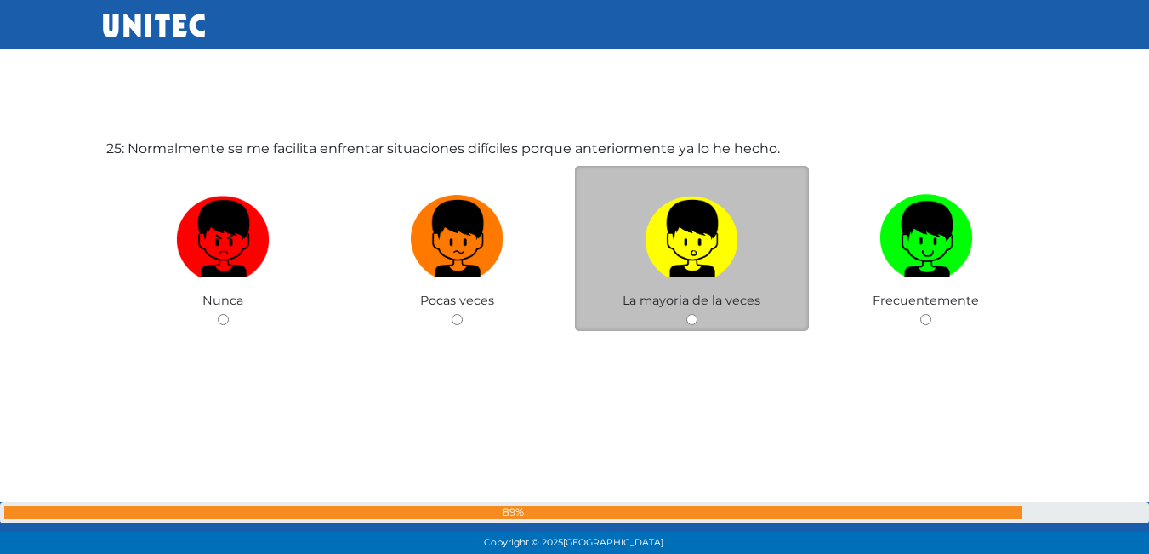
click at [687, 319] on input "radio" at bounding box center [691, 319] width 11 height 11
radio input "true"
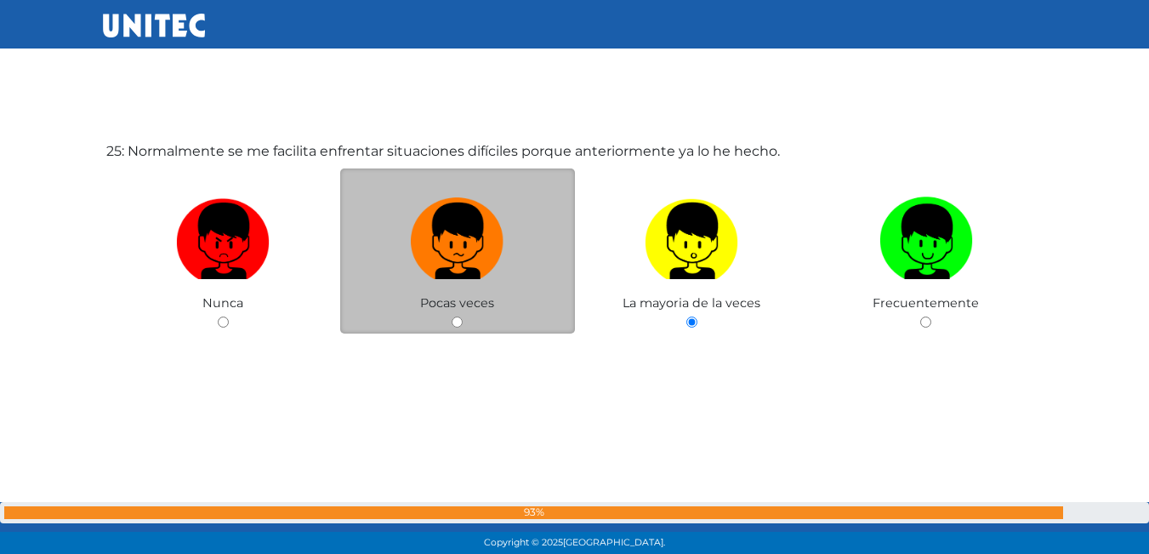
click at [457, 316] on input "radio" at bounding box center [456, 321] width 11 height 11
radio input "true"
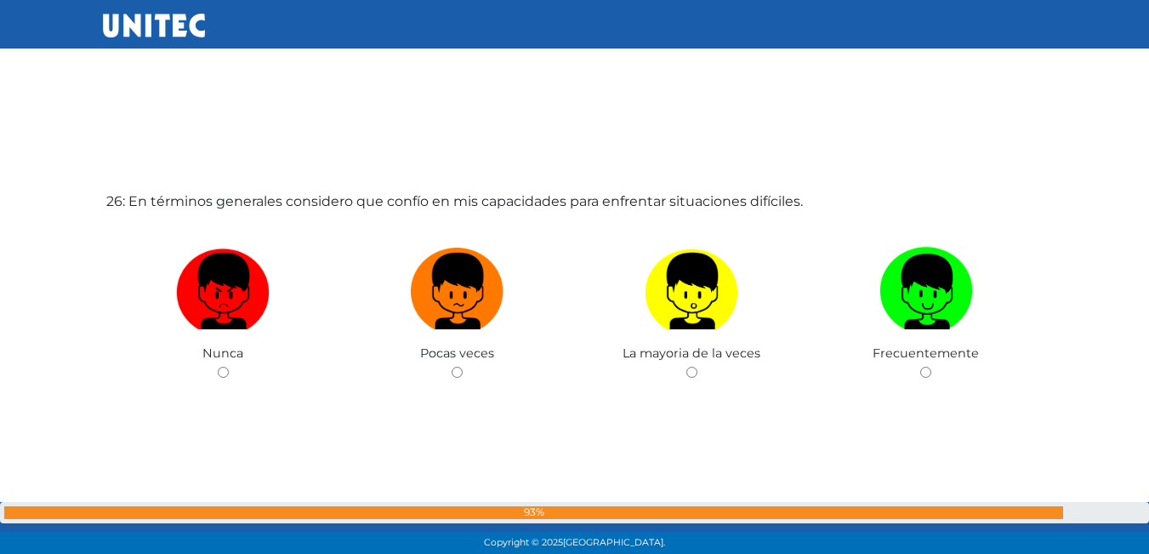
scroll to position [13881, 0]
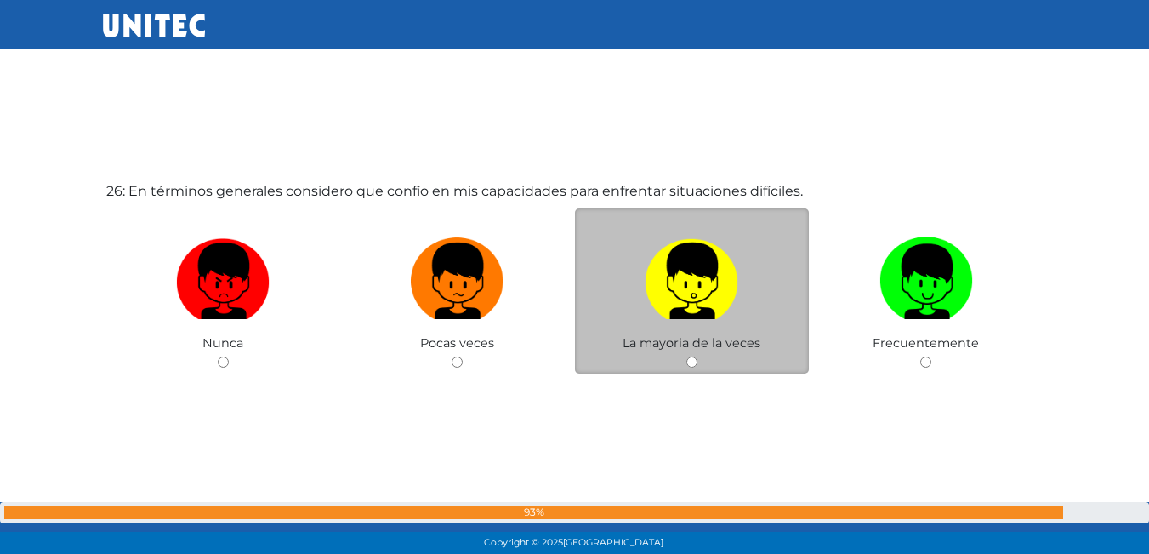
click at [692, 359] on input "radio" at bounding box center [691, 361] width 11 height 11
radio input "true"
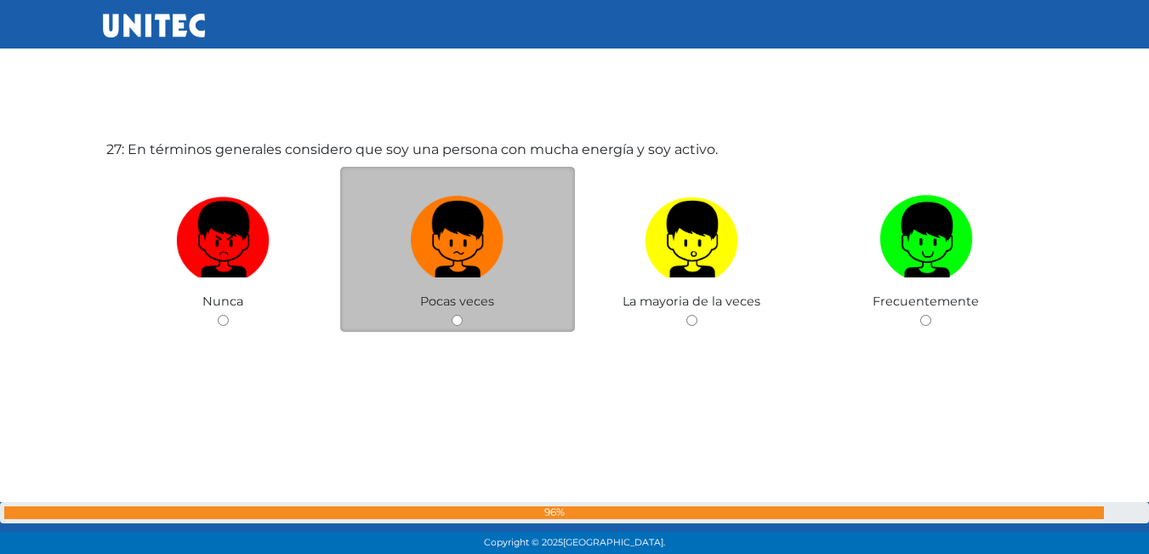
scroll to position [14477, 0]
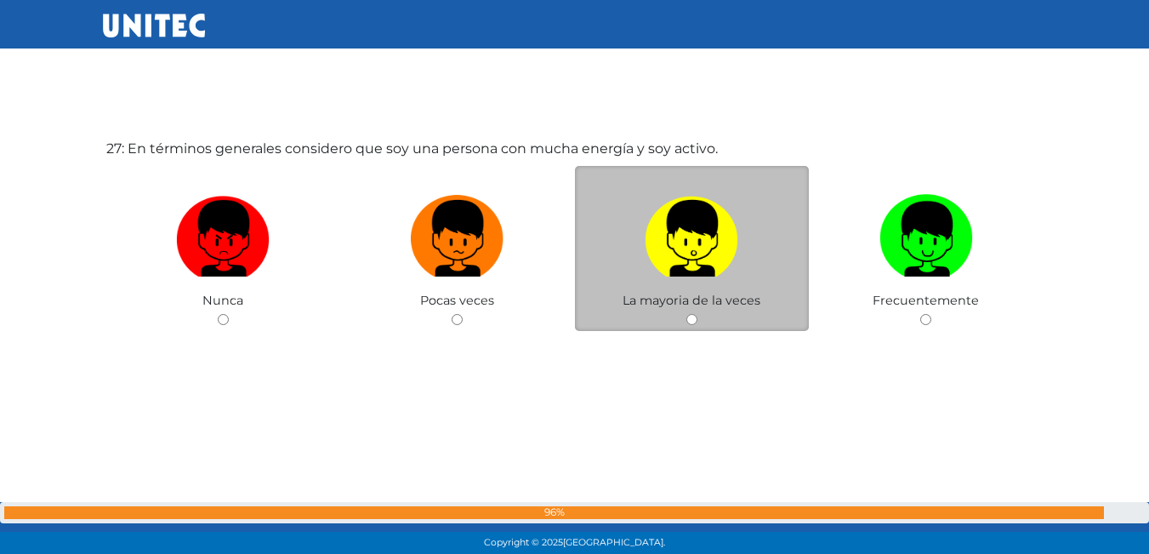
click at [689, 320] on input "radio" at bounding box center [691, 319] width 11 height 11
radio input "true"
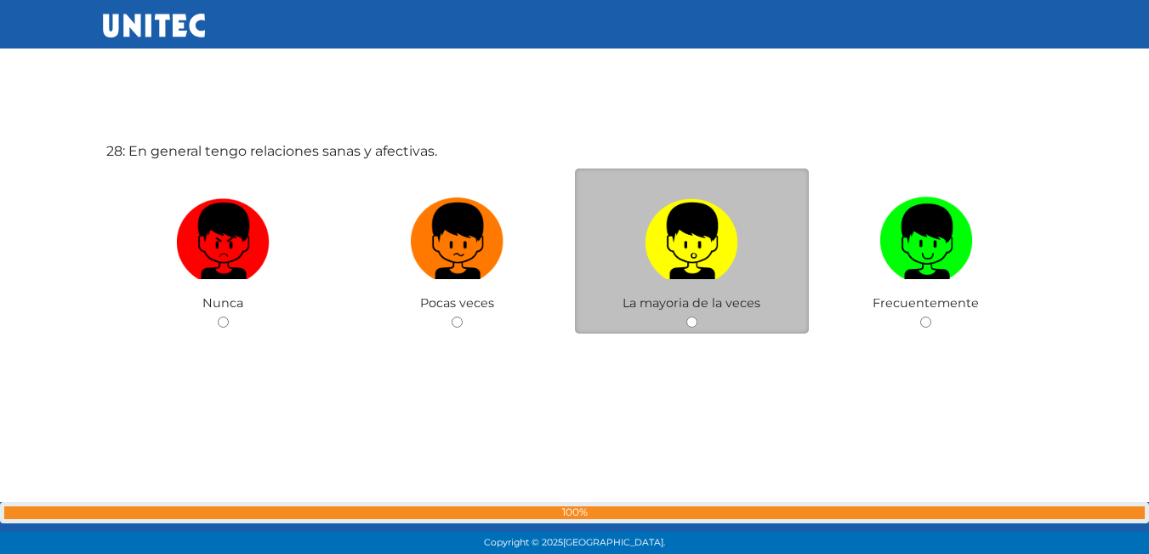
scroll to position [15030, 0]
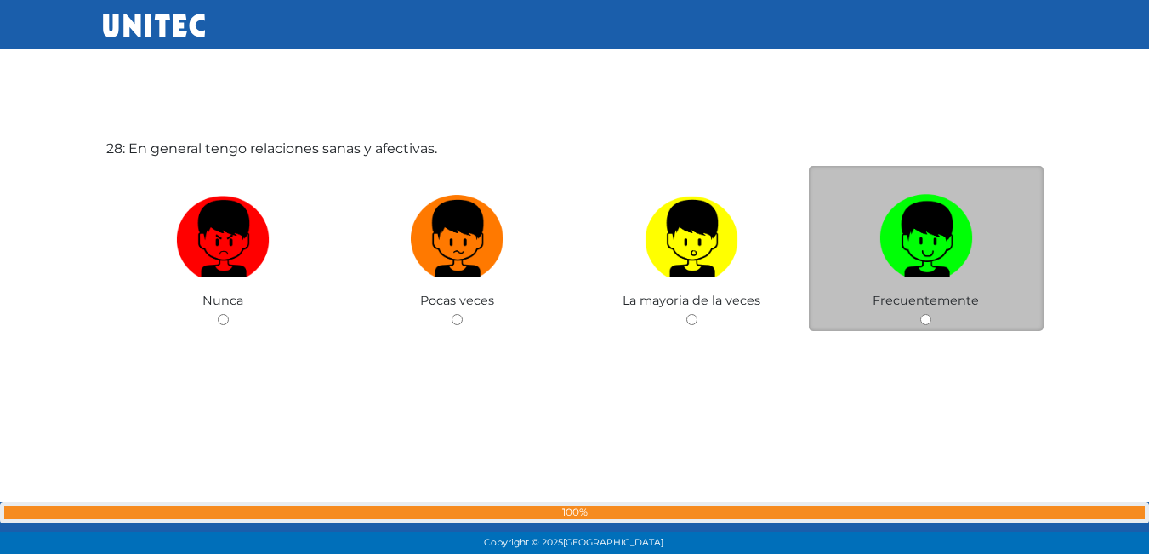
click at [918, 318] on div "Frecuentemente" at bounding box center [926, 249] width 235 height 166
click at [924, 315] on input "radio" at bounding box center [925, 319] width 11 height 11
radio input "true"
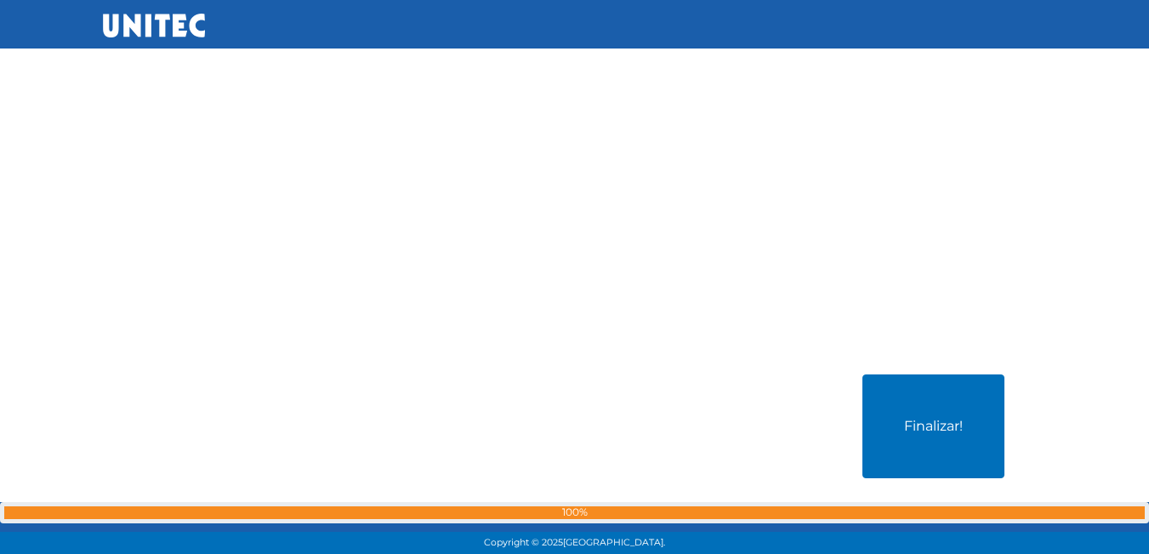
scroll to position [15346, 0]
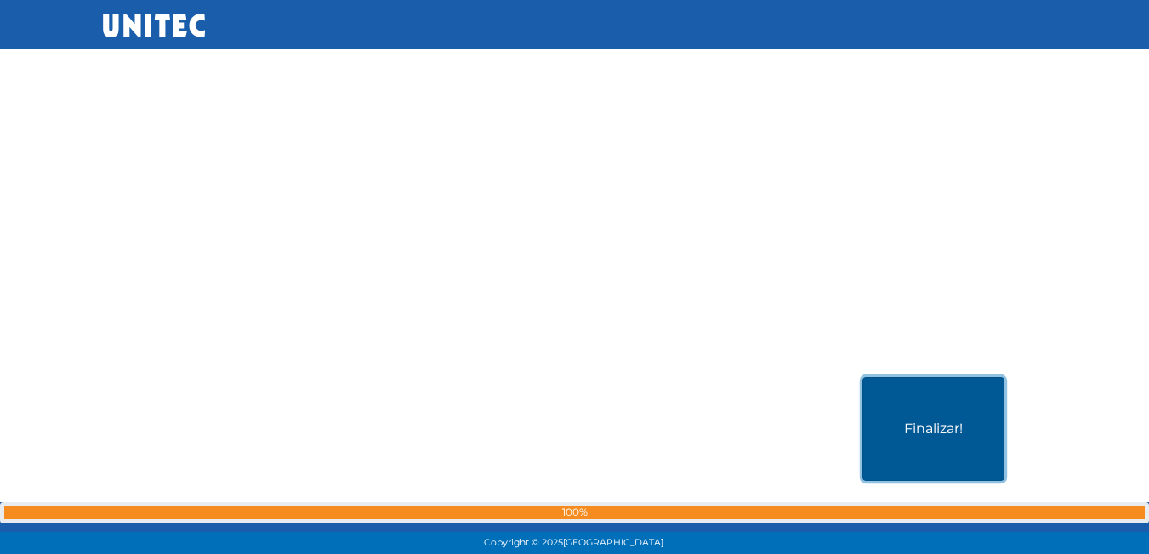
click at [911, 400] on button "Finalizar!" at bounding box center [933, 429] width 142 height 104
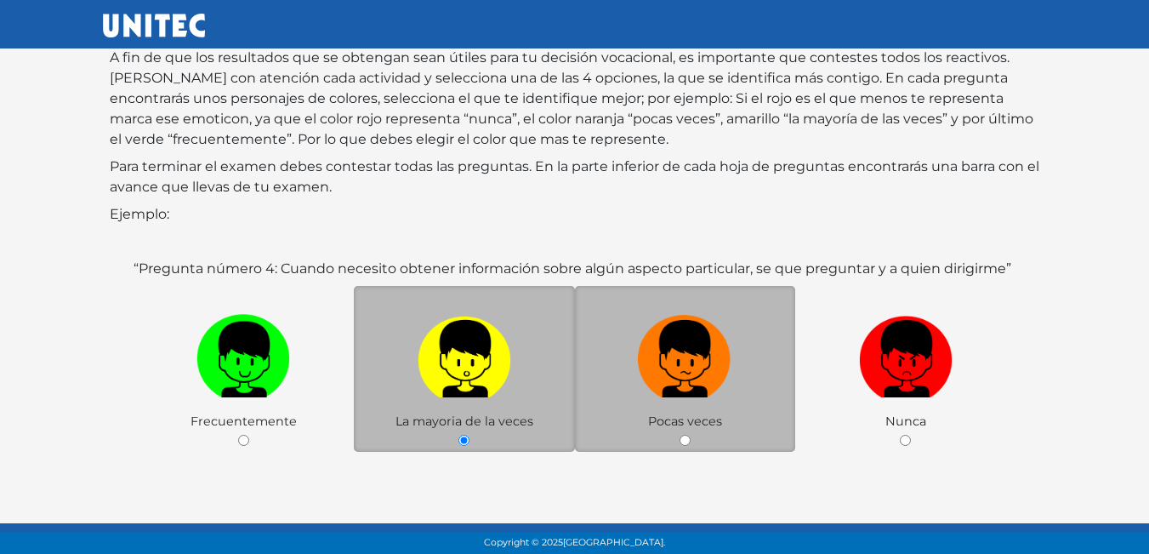
scroll to position [253, 0]
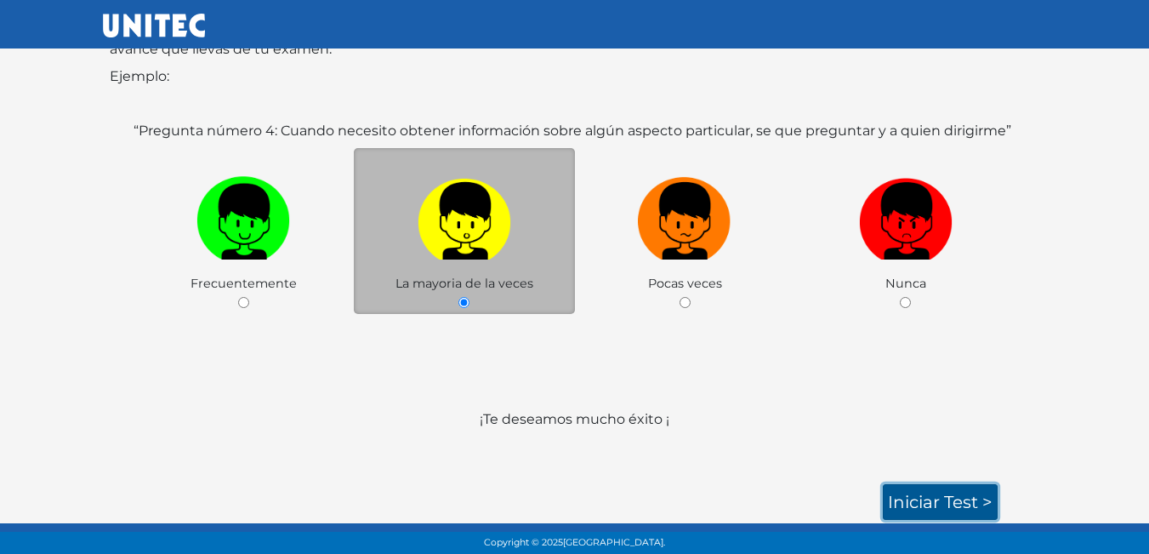
click at [936, 503] on link "Iniciar test >" at bounding box center [940, 502] width 115 height 36
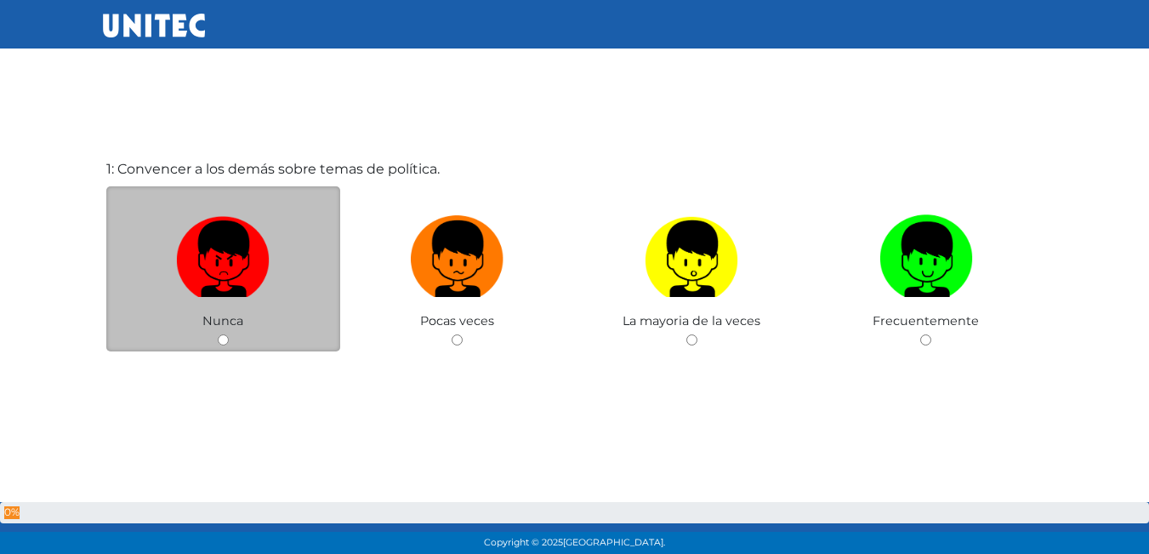
scroll to position [85, 0]
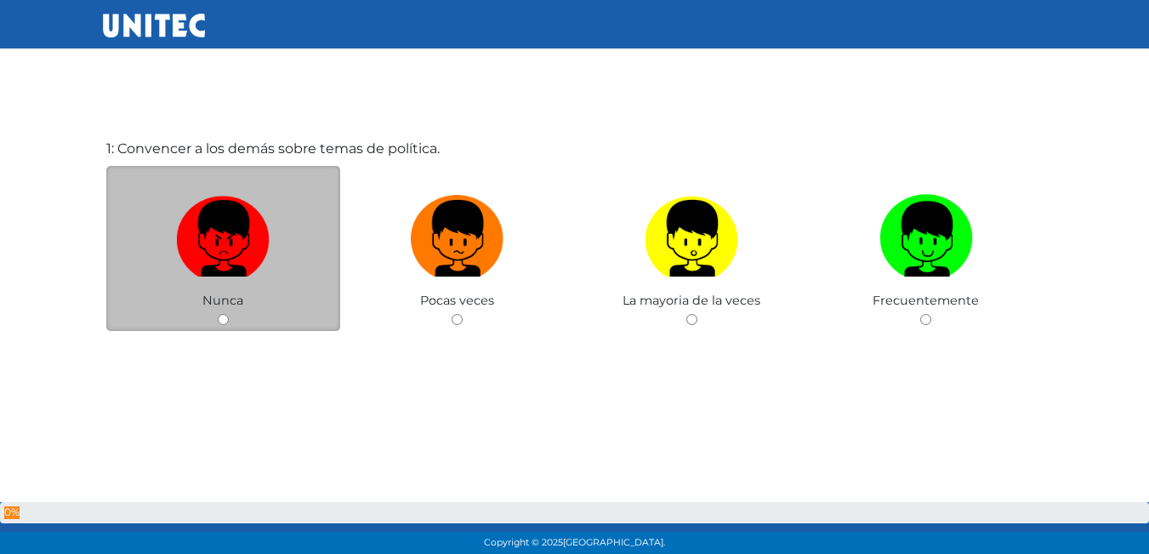
click at [227, 318] on input "radio" at bounding box center [223, 319] width 11 height 11
radio input "true"
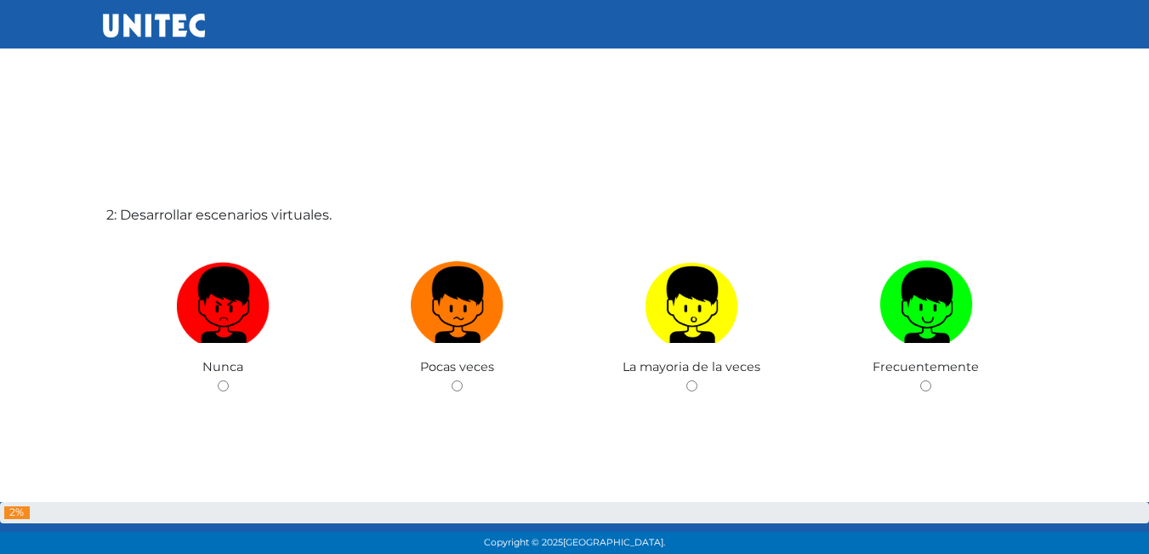
scroll to position [580, 0]
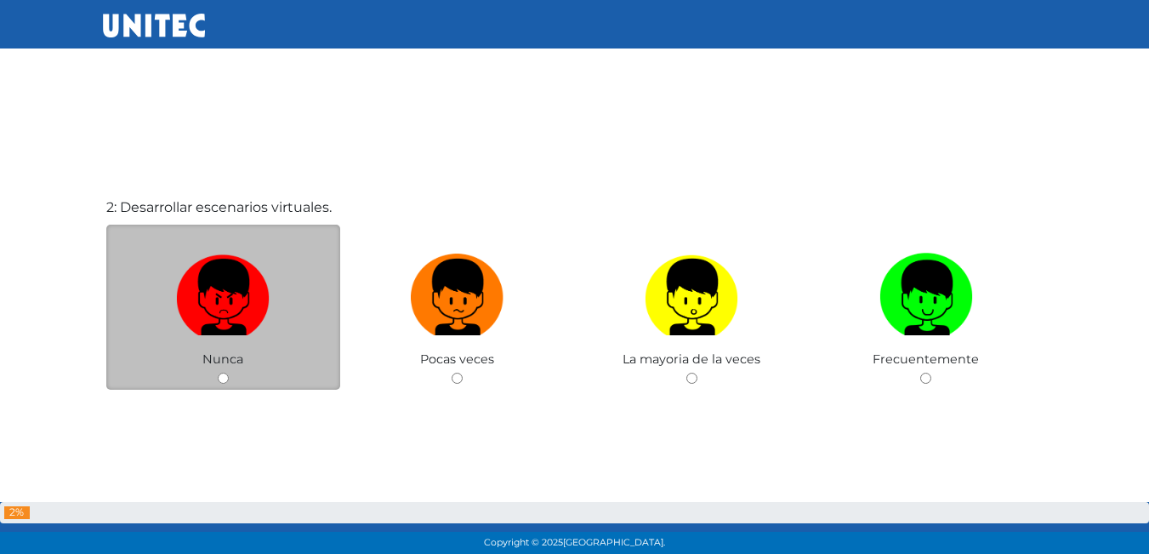
click at [241, 379] on div "Nunca" at bounding box center [223, 307] width 235 height 166
click at [220, 372] on div "Nunca" at bounding box center [223, 307] width 235 height 166
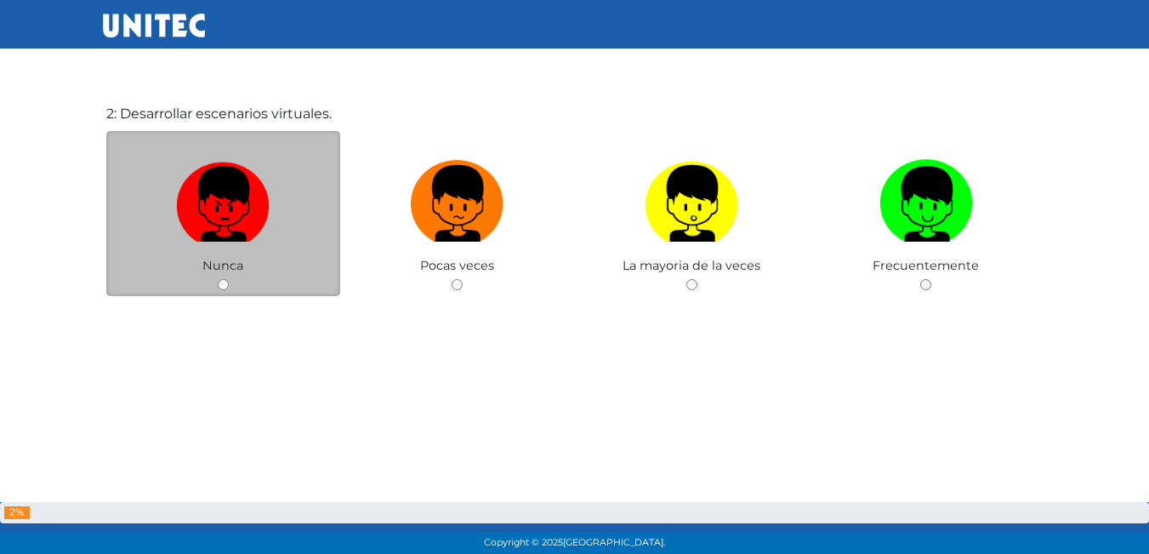
scroll to position [665, 0]
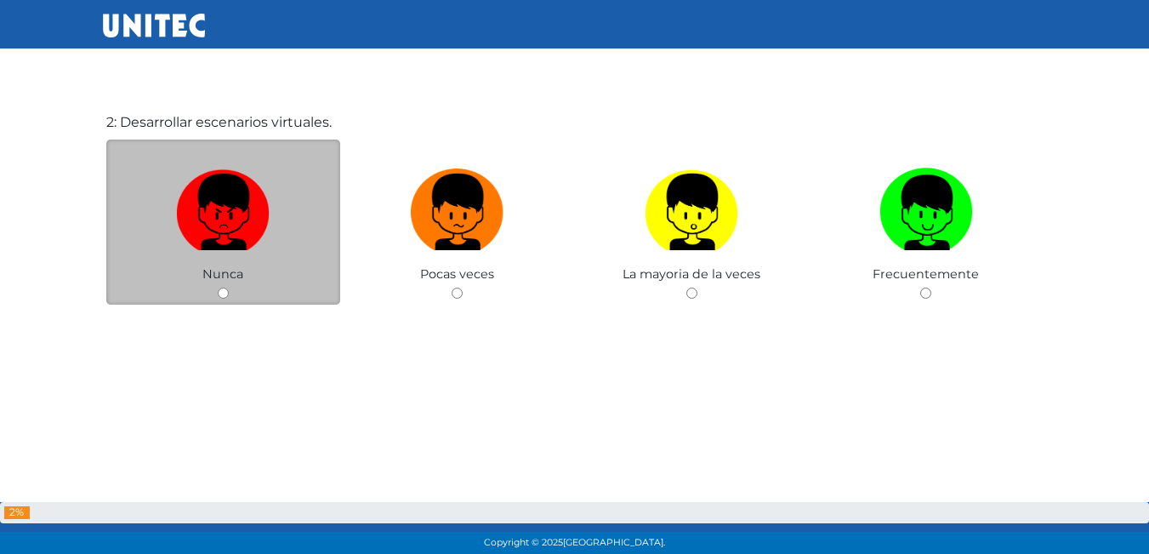
click at [226, 293] on input "radio" at bounding box center [223, 292] width 11 height 11
radio input "true"
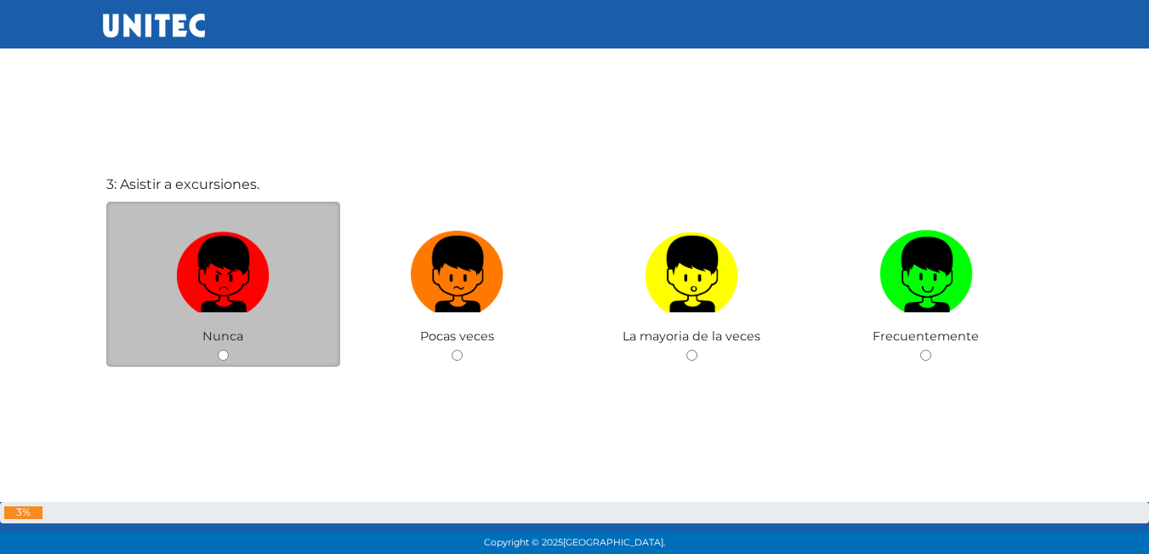
scroll to position [1157, 0]
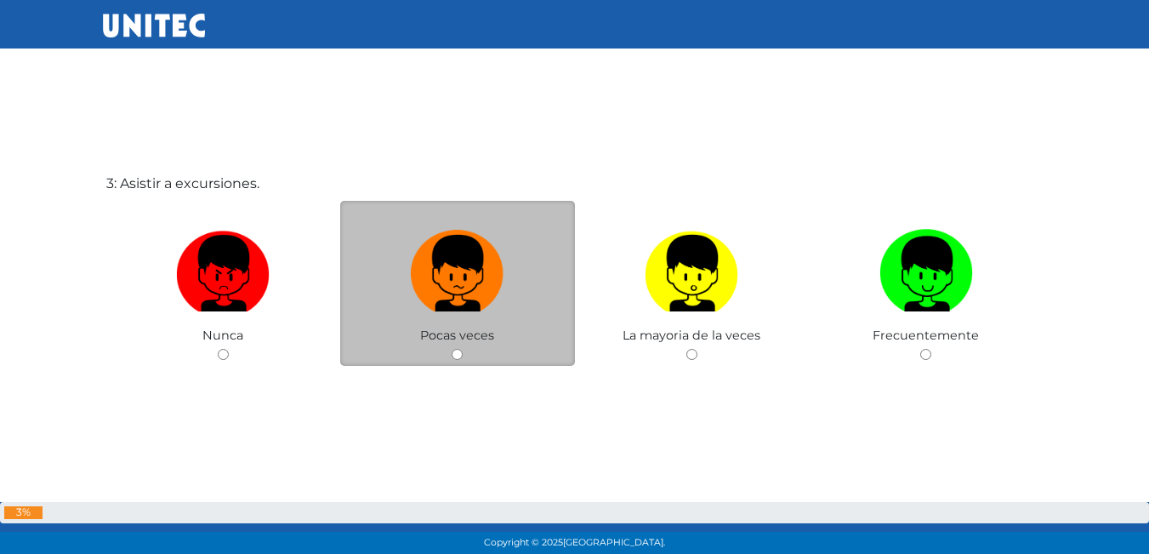
click at [461, 357] on input "radio" at bounding box center [456, 354] width 11 height 11
radio input "true"
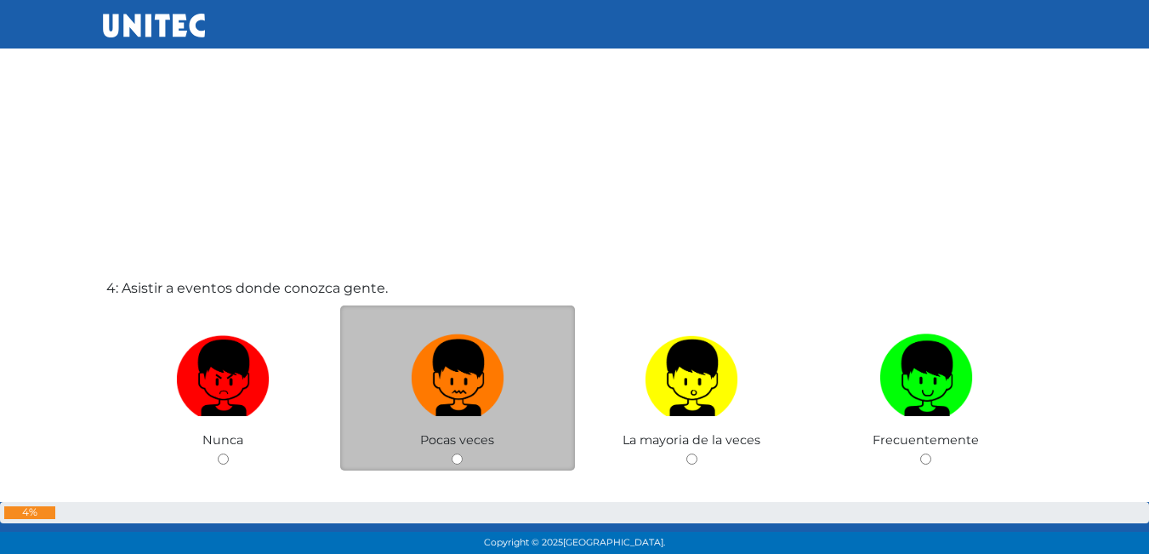
scroll to position [1643, 0]
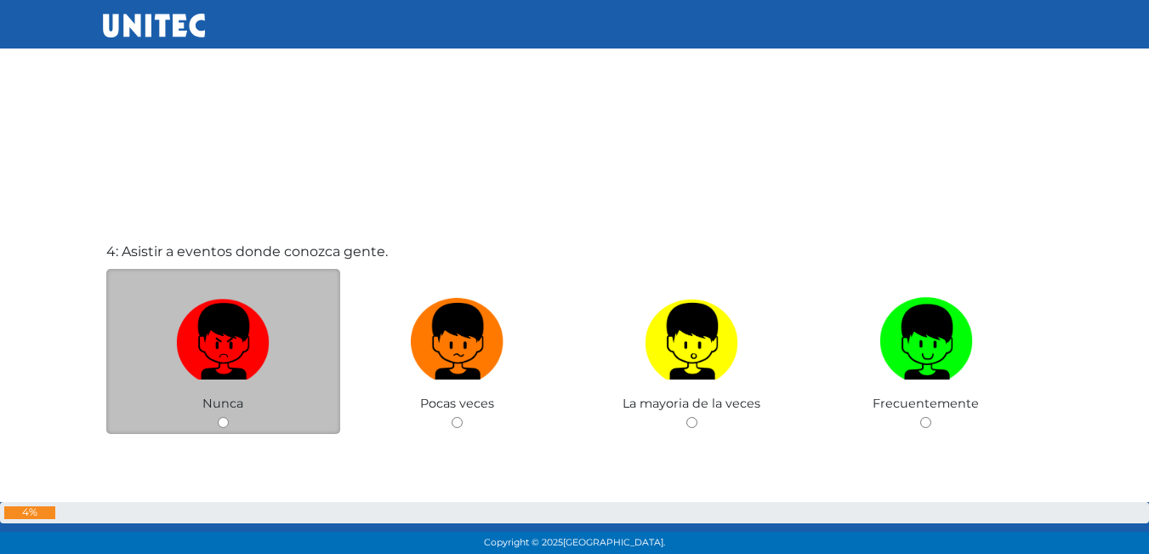
click at [223, 420] on input "radio" at bounding box center [223, 422] width 11 height 11
radio input "true"
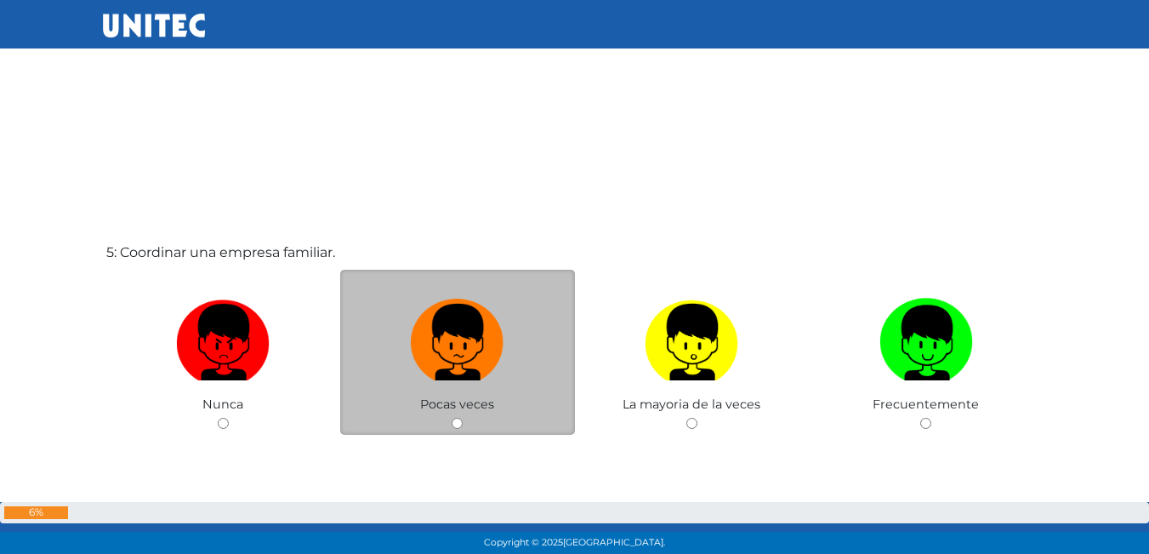
scroll to position [2219, 0]
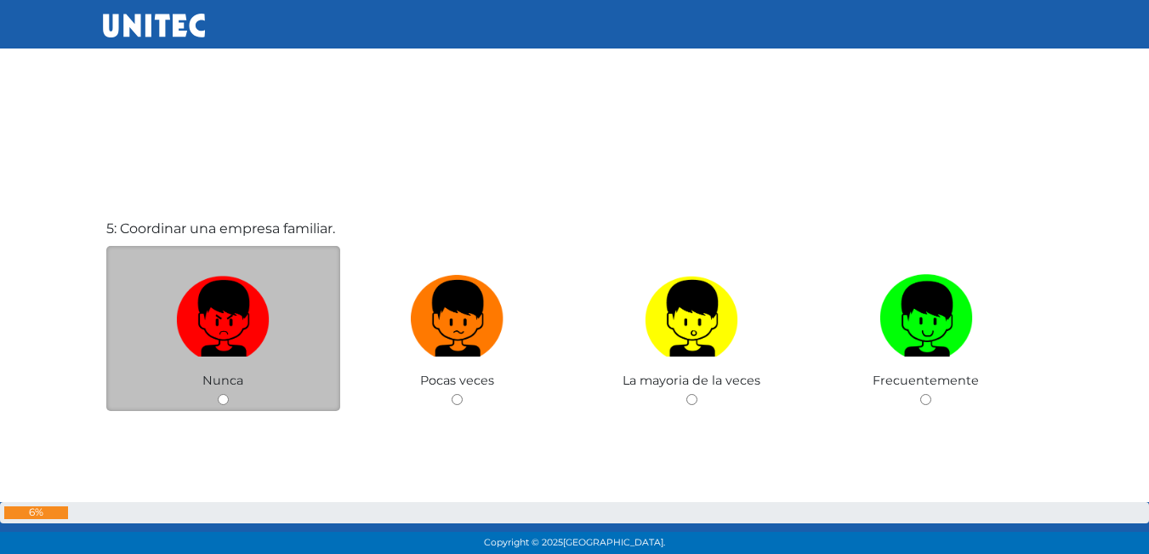
click at [221, 396] on input "radio" at bounding box center [223, 399] width 11 height 11
radio input "true"
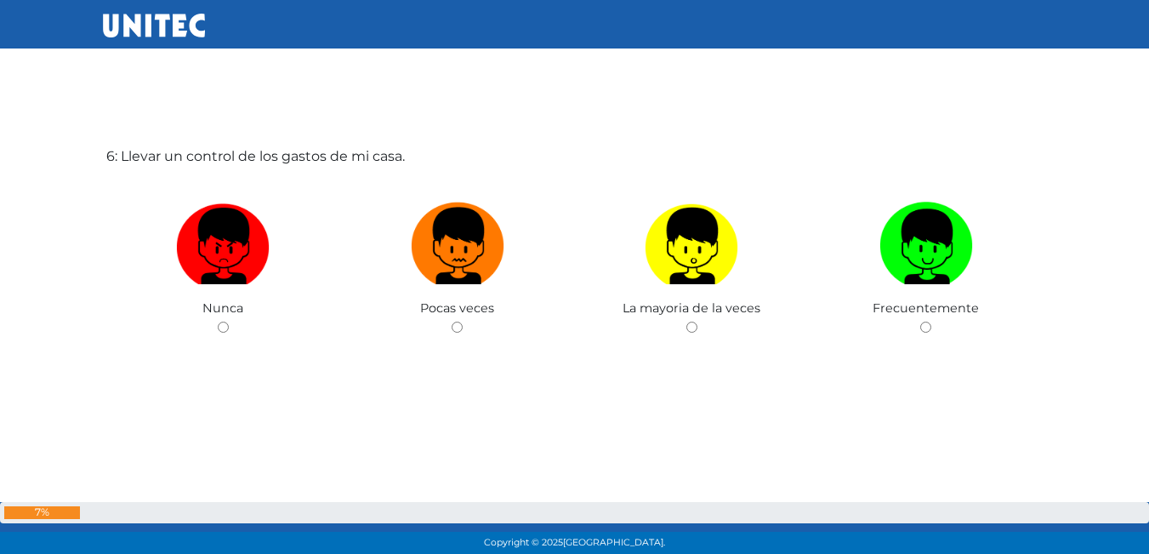
scroll to position [2853, 0]
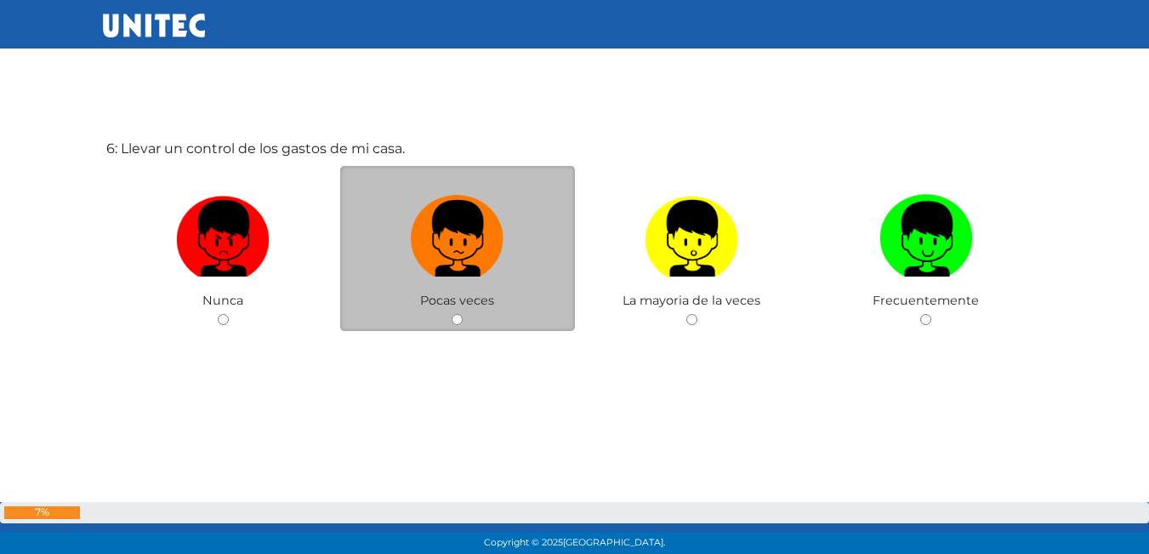
click at [453, 319] on input "radio" at bounding box center [456, 319] width 11 height 11
radio input "true"
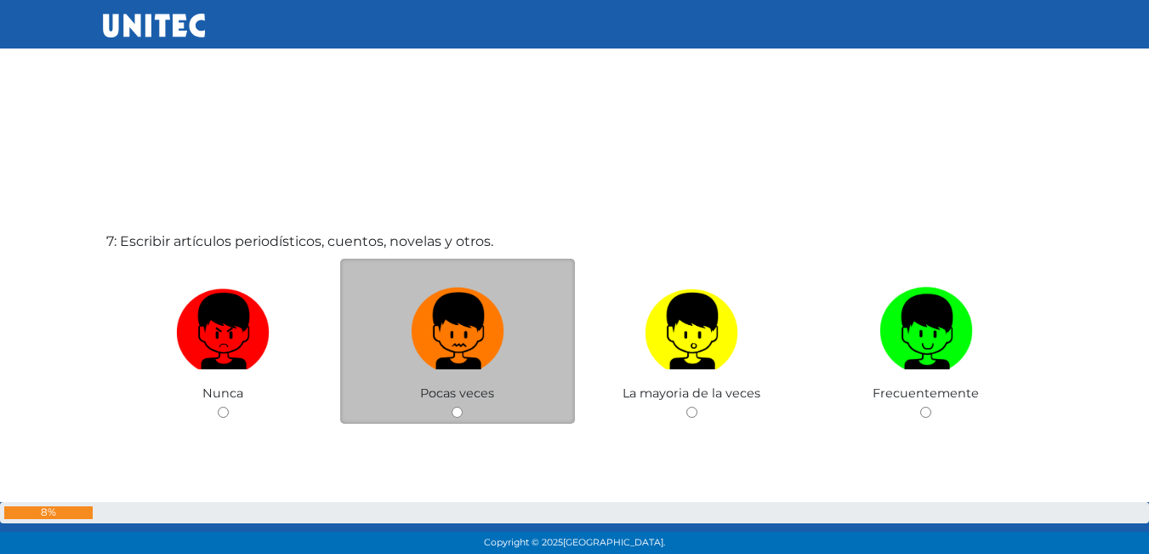
scroll to position [3330, 0]
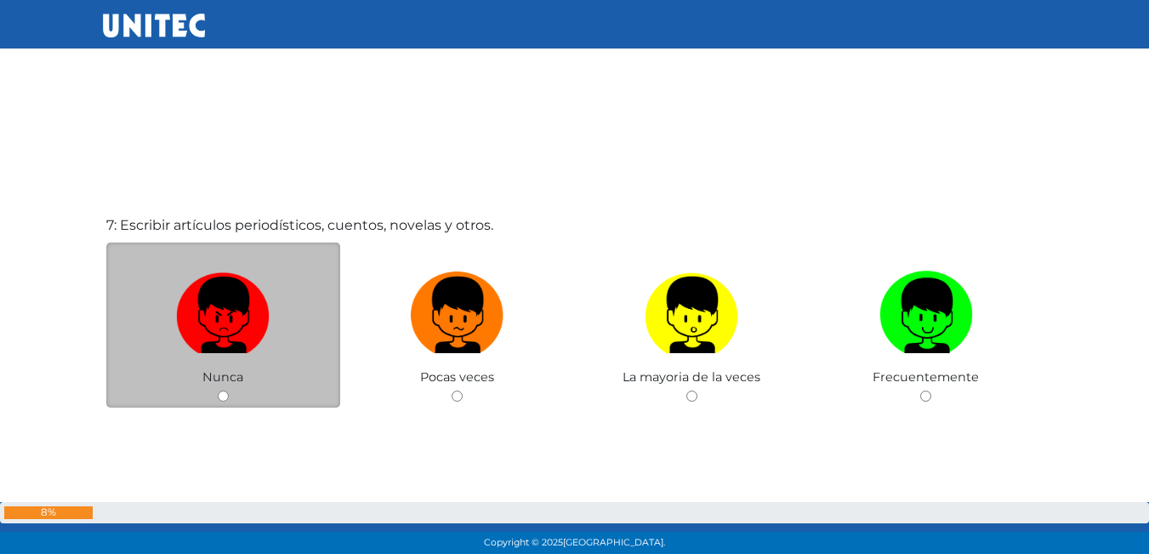
click at [229, 399] on div "Nunca" at bounding box center [223, 325] width 235 height 166
click at [222, 395] on input "radio" at bounding box center [223, 395] width 11 height 11
radio input "true"
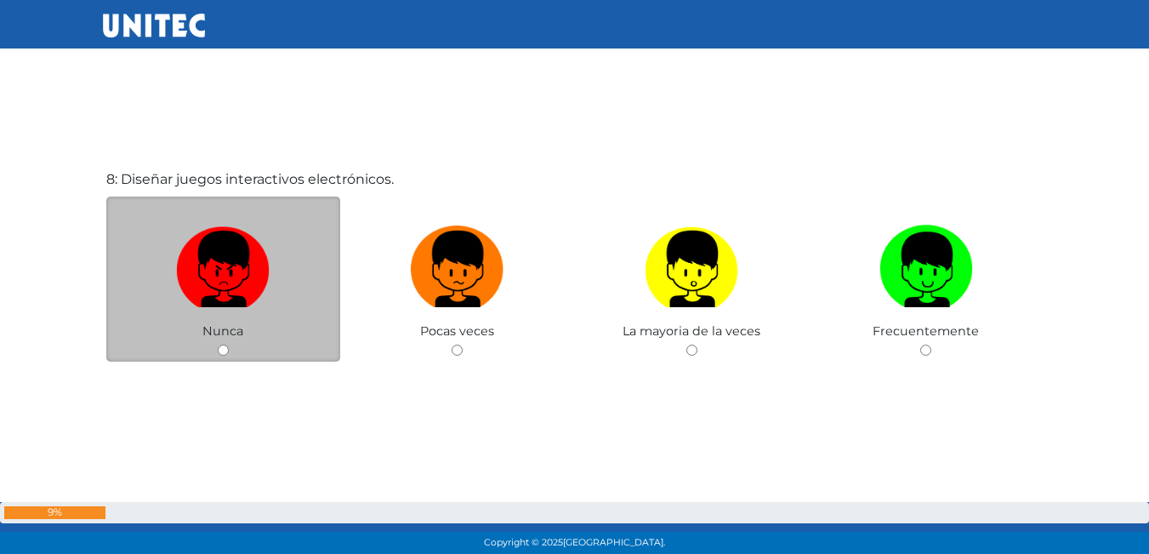
scroll to position [3899, 0]
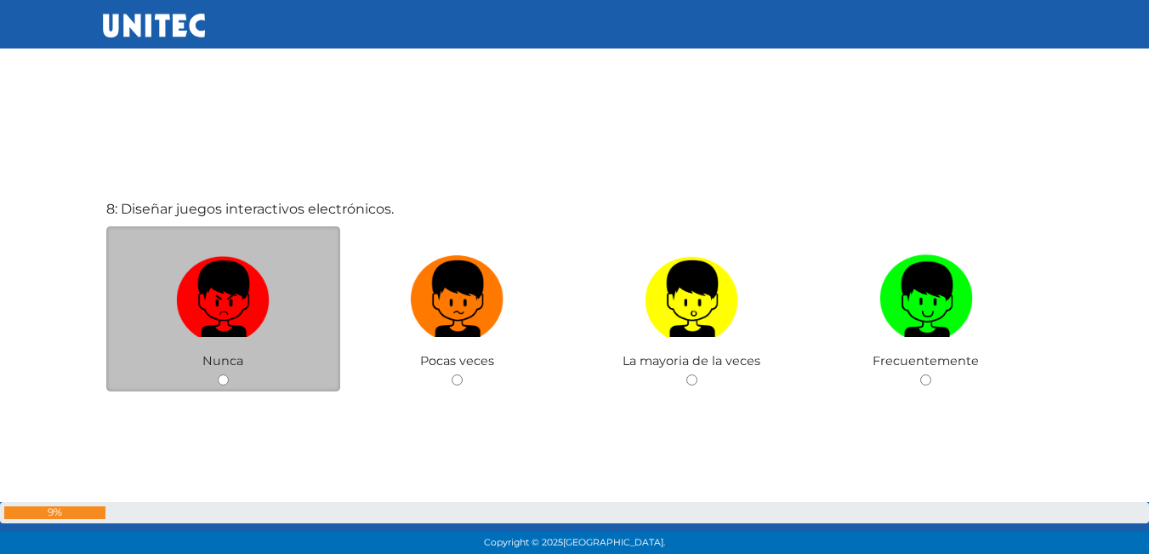
click at [222, 378] on input "radio" at bounding box center [223, 379] width 11 height 11
radio input "true"
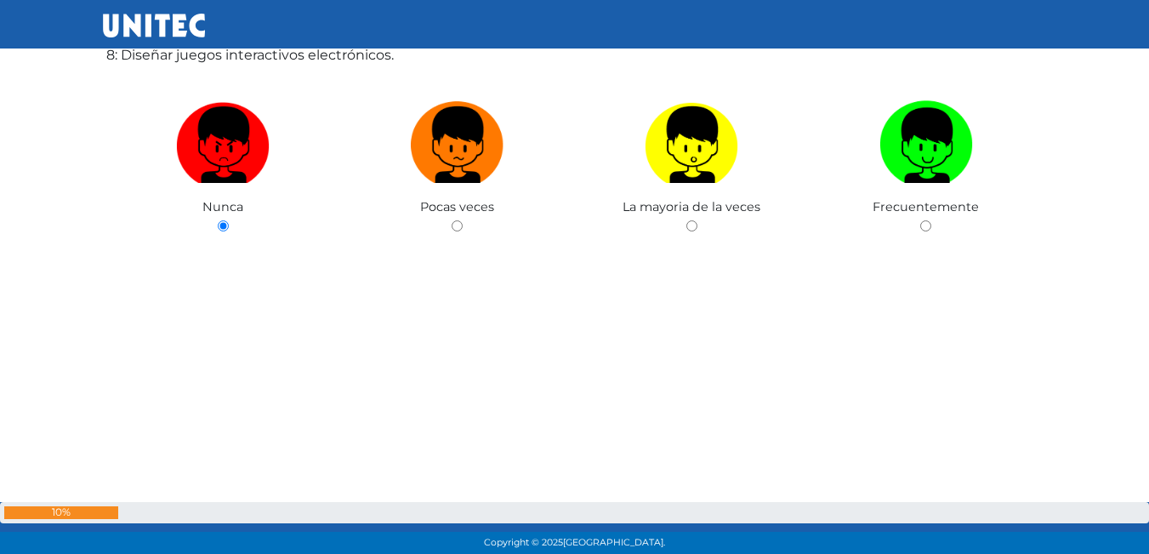
scroll to position [3955, 0]
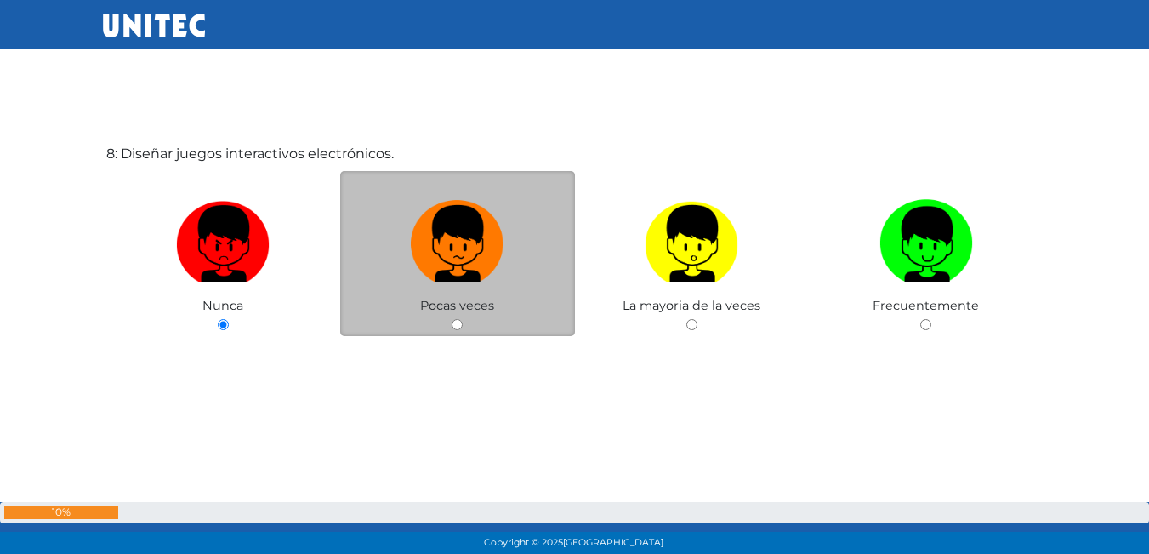
click at [458, 327] on input "radio" at bounding box center [456, 324] width 11 height 11
radio input "true"
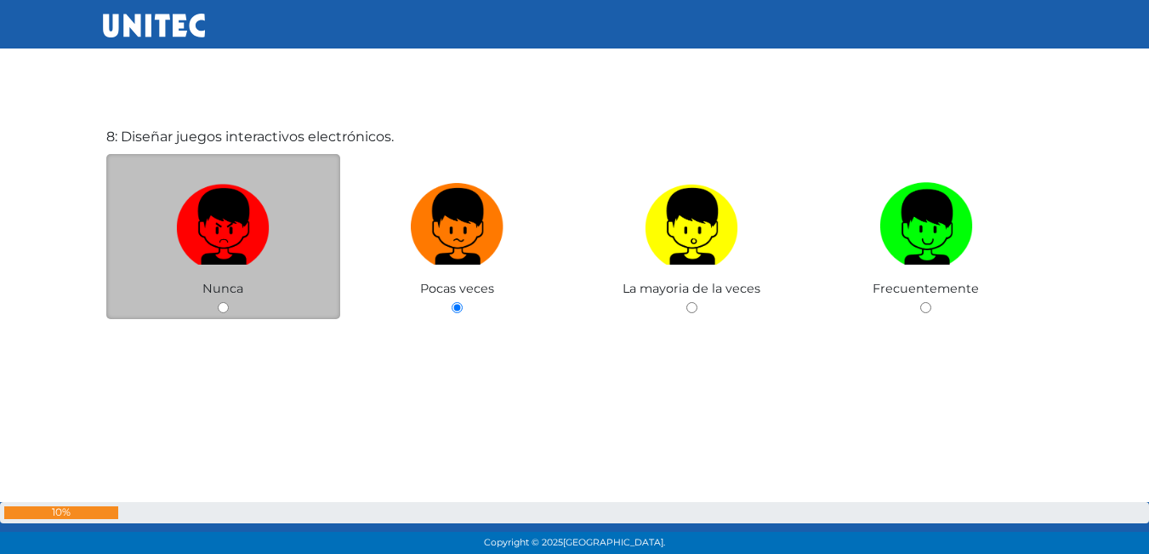
scroll to position [3957, 0]
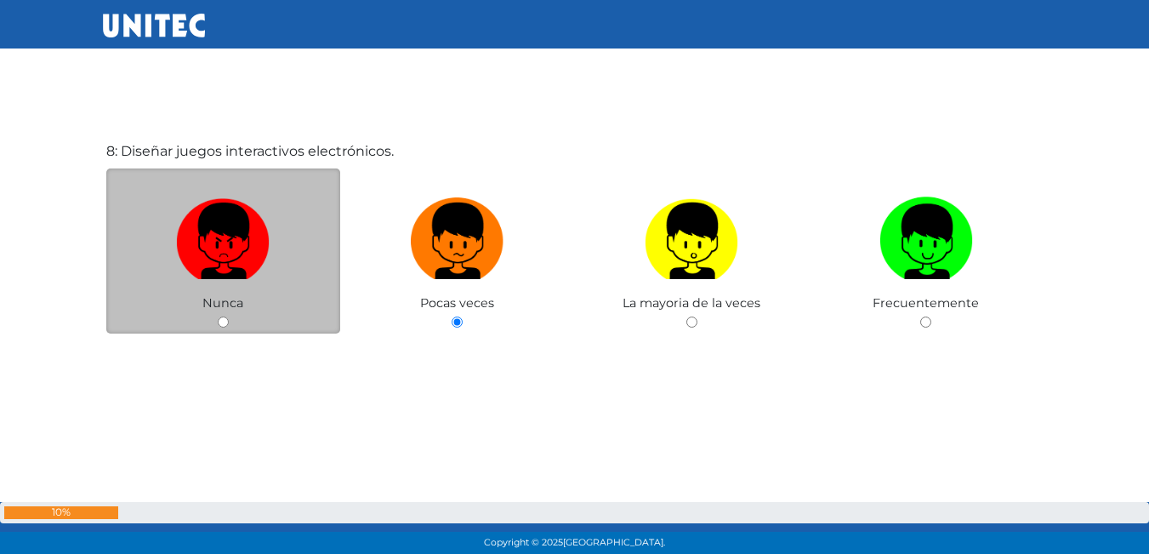
click at [223, 320] on input "radio" at bounding box center [223, 321] width 11 height 11
radio input "true"
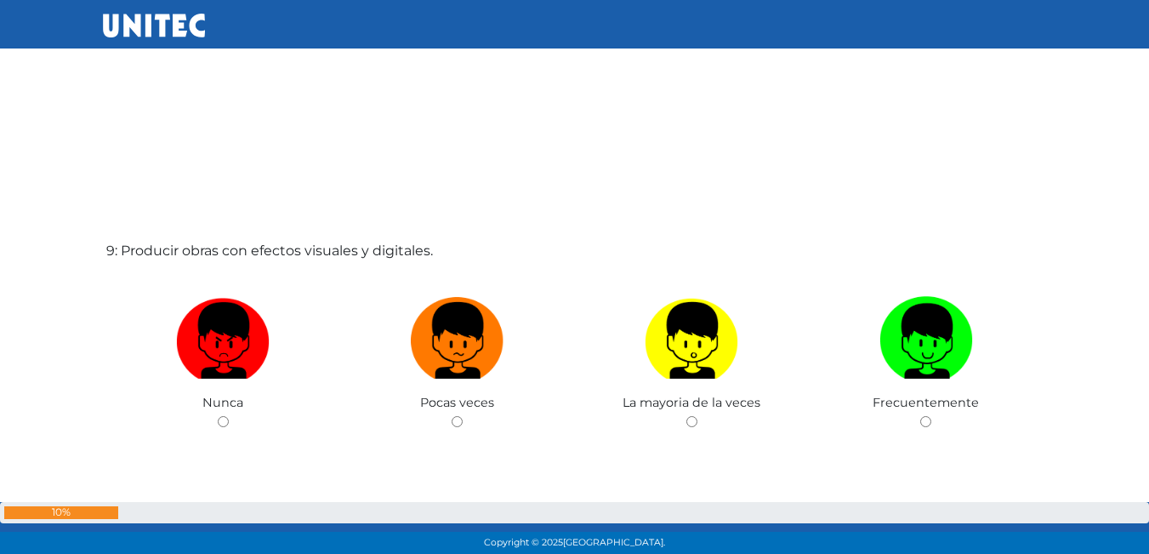
scroll to position [4426, 0]
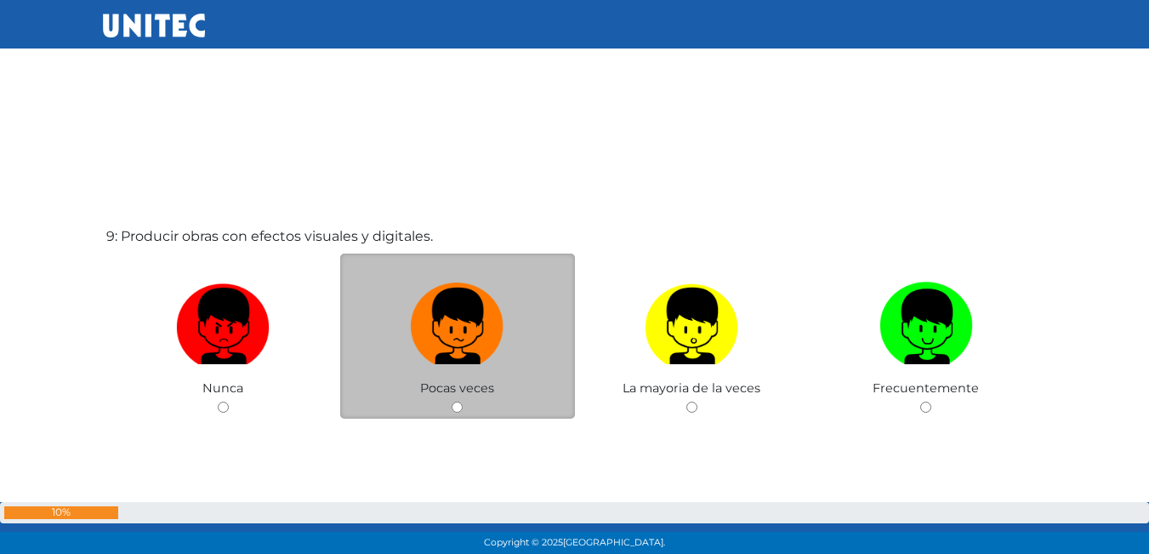
click at [452, 407] on input "radio" at bounding box center [456, 406] width 11 height 11
radio input "true"
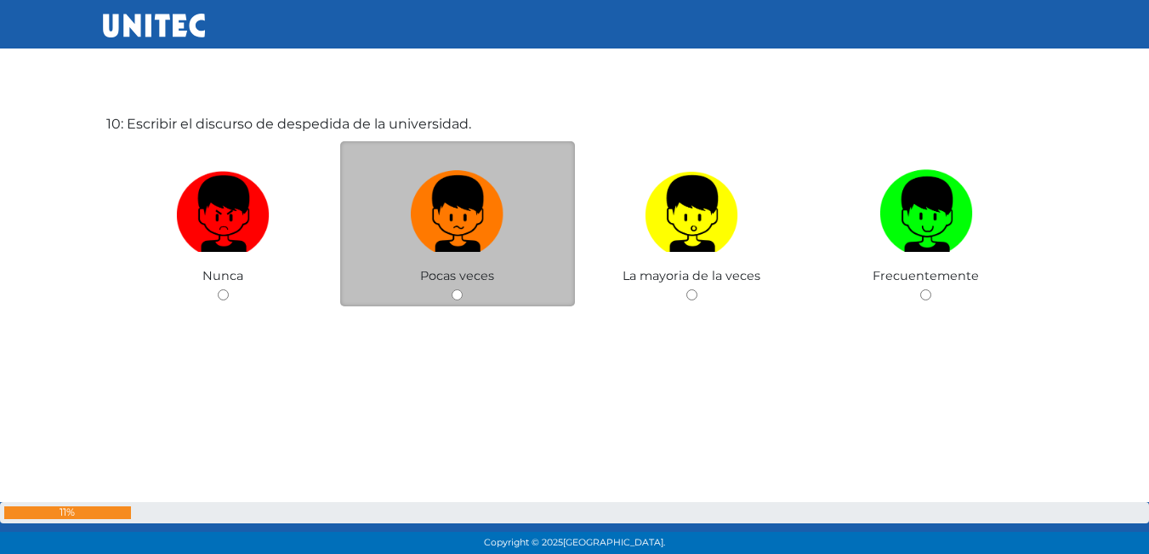
scroll to position [5051, 0]
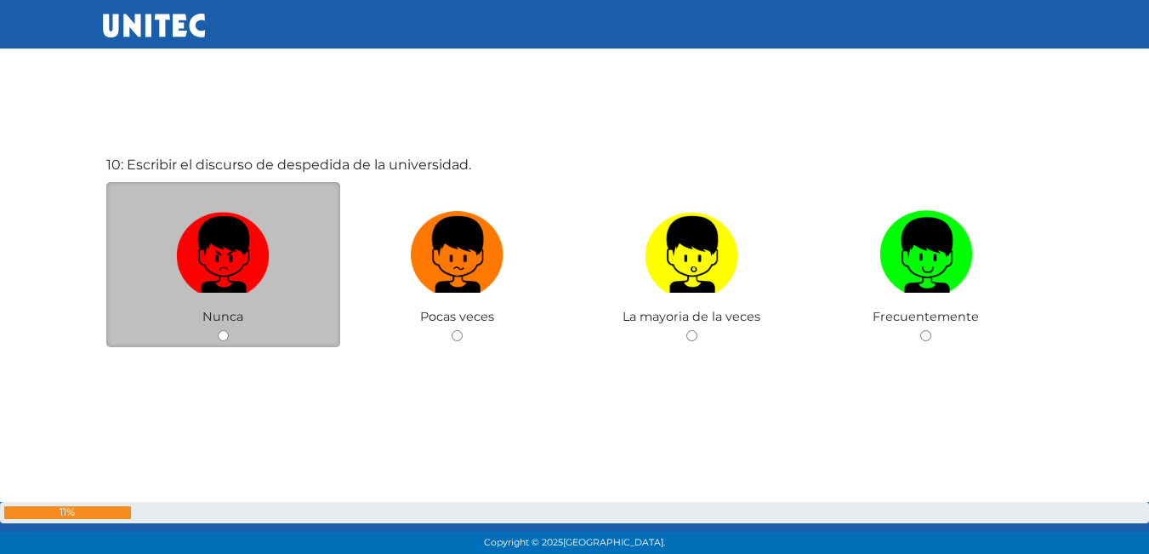
click at [226, 336] on input "radio" at bounding box center [223, 335] width 11 height 11
radio input "true"
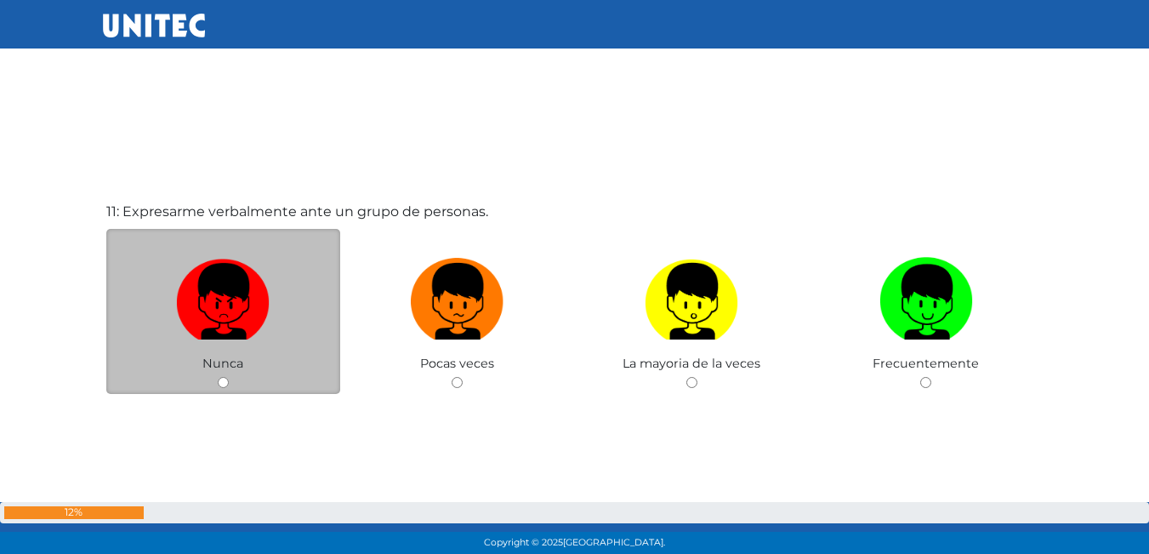
scroll to position [5563, 0]
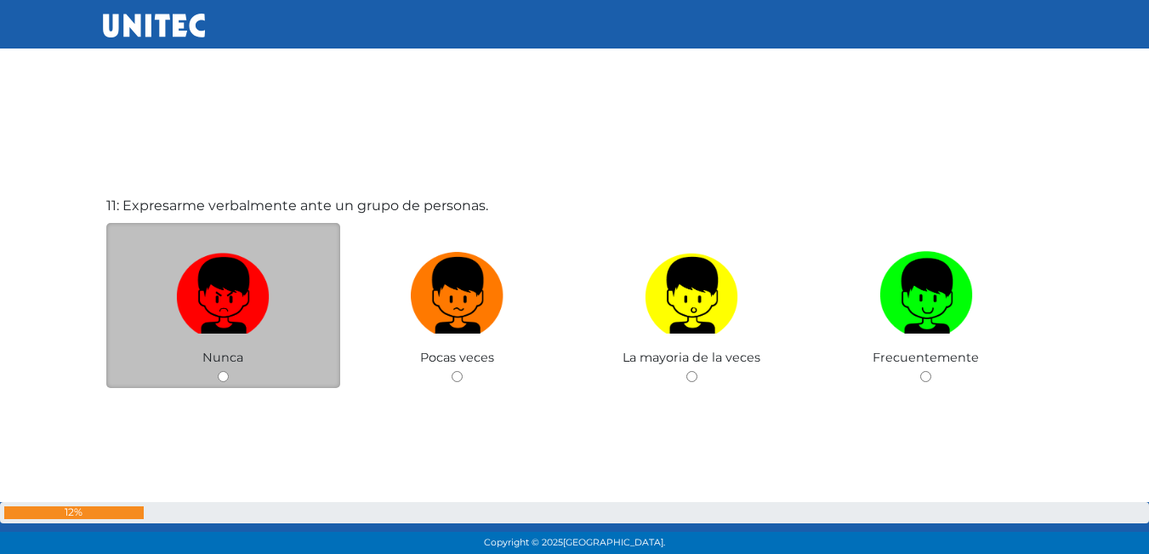
click at [222, 383] on div "Nunca" at bounding box center [223, 306] width 235 height 166
click at [220, 375] on input "radio" at bounding box center [223, 376] width 11 height 11
radio input "true"
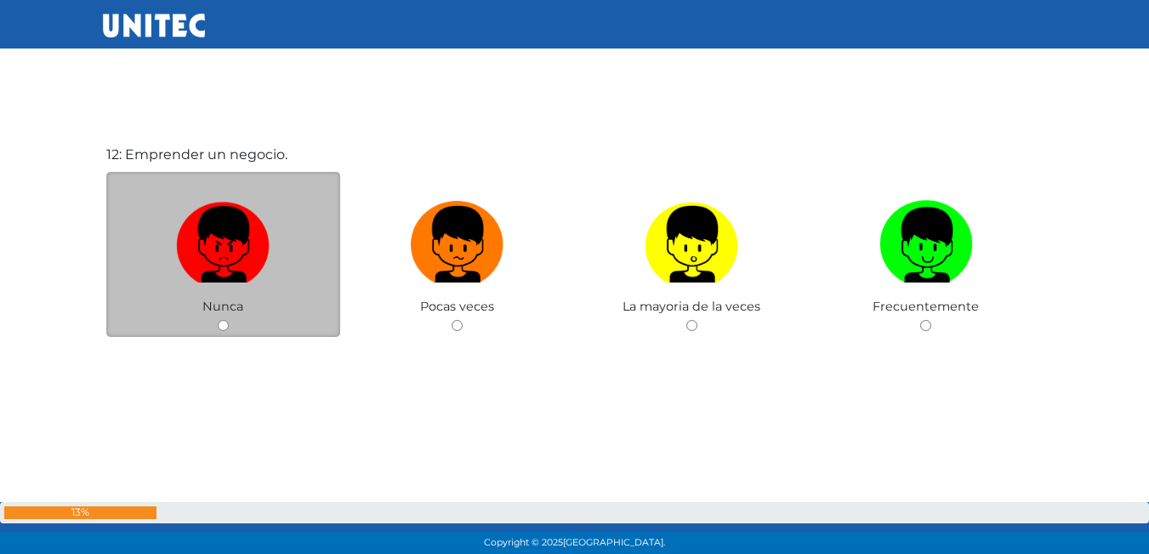
scroll to position [6174, 0]
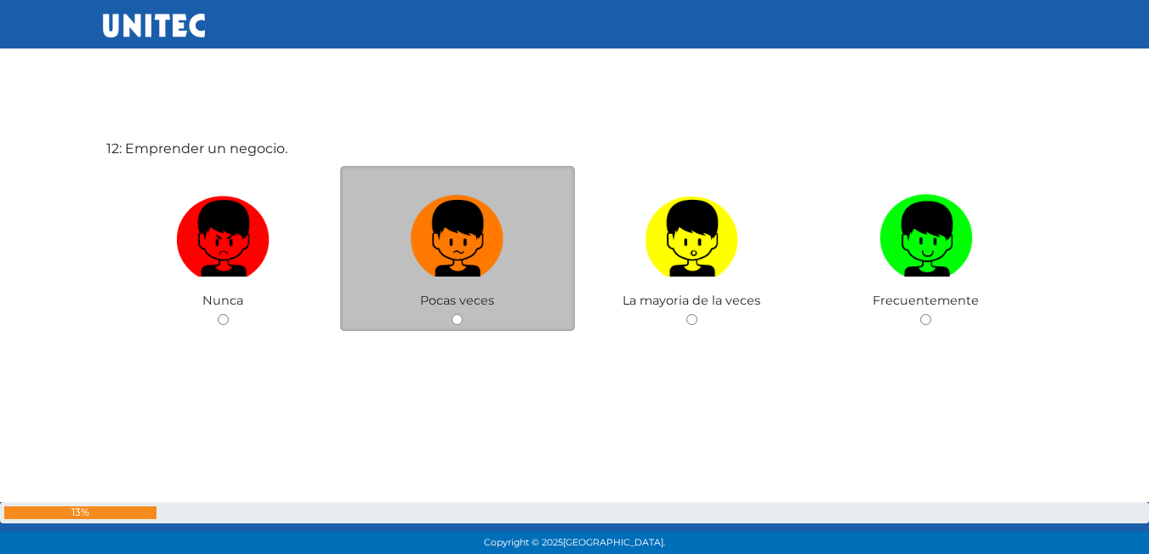
click at [455, 319] on input "radio" at bounding box center [456, 319] width 11 height 11
radio input "true"
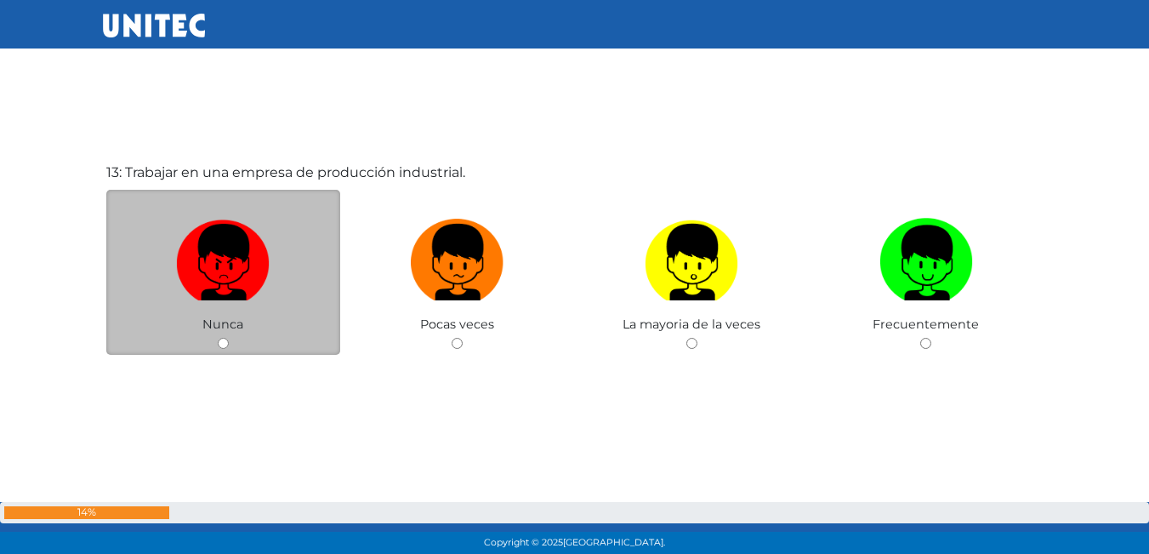
scroll to position [6733, 0]
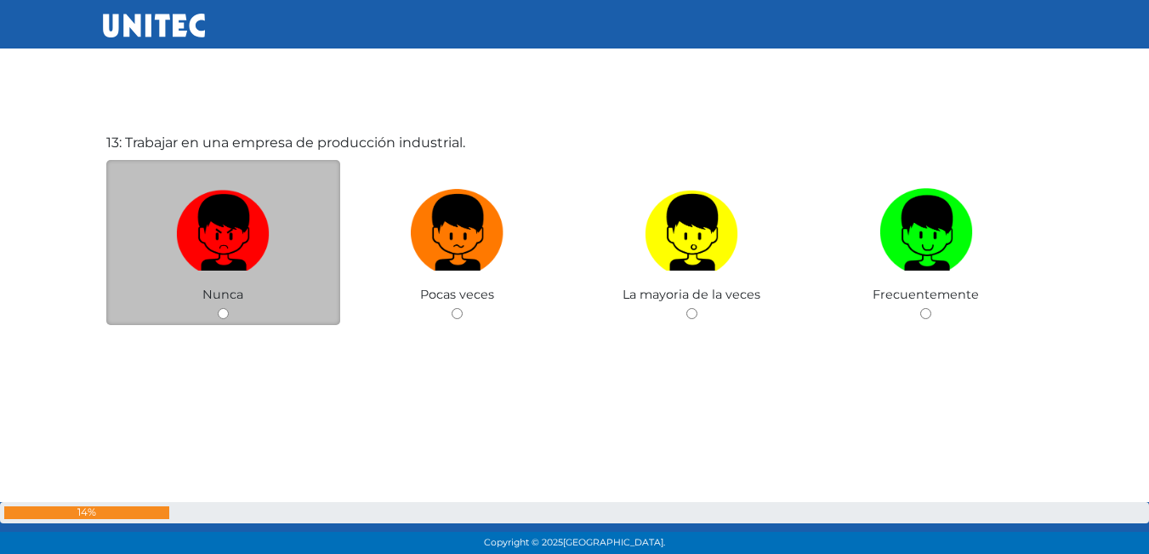
click at [222, 315] on input "radio" at bounding box center [223, 313] width 11 height 11
radio input "true"
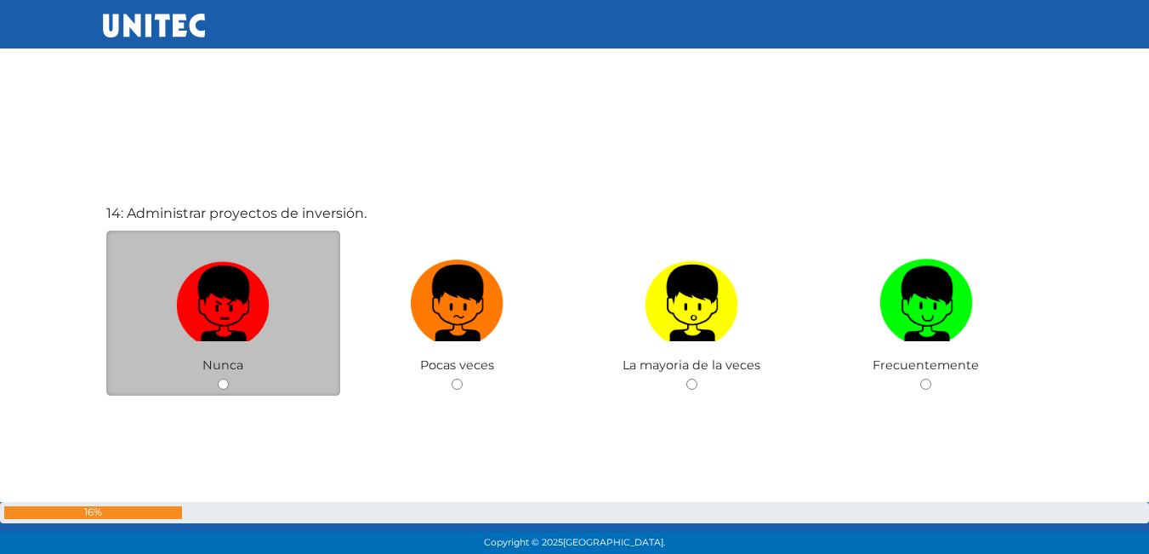
scroll to position [7281, 0]
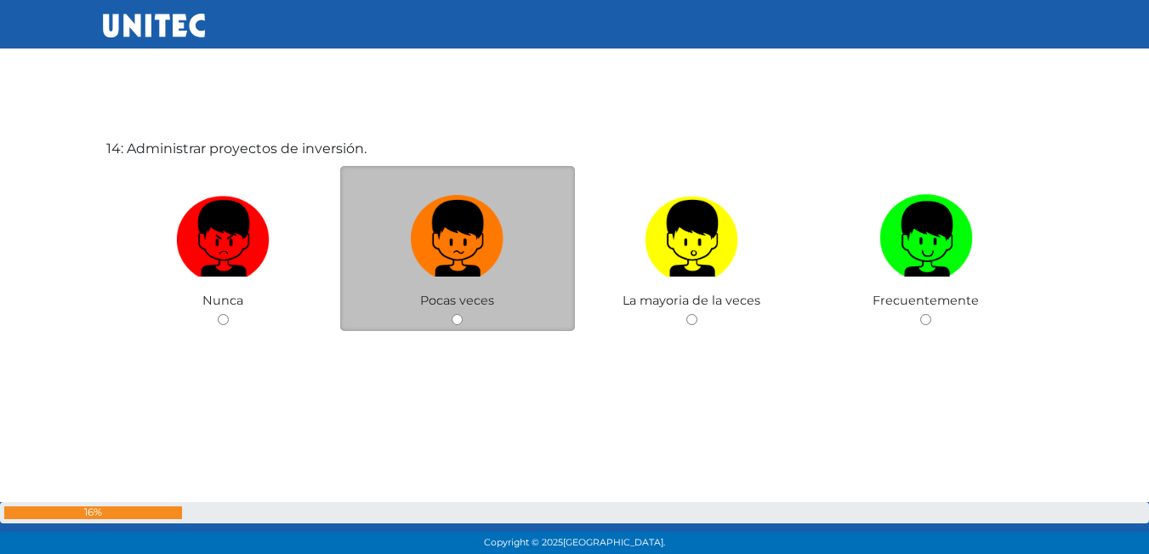
click at [456, 321] on input "radio" at bounding box center [456, 319] width 11 height 11
radio input "true"
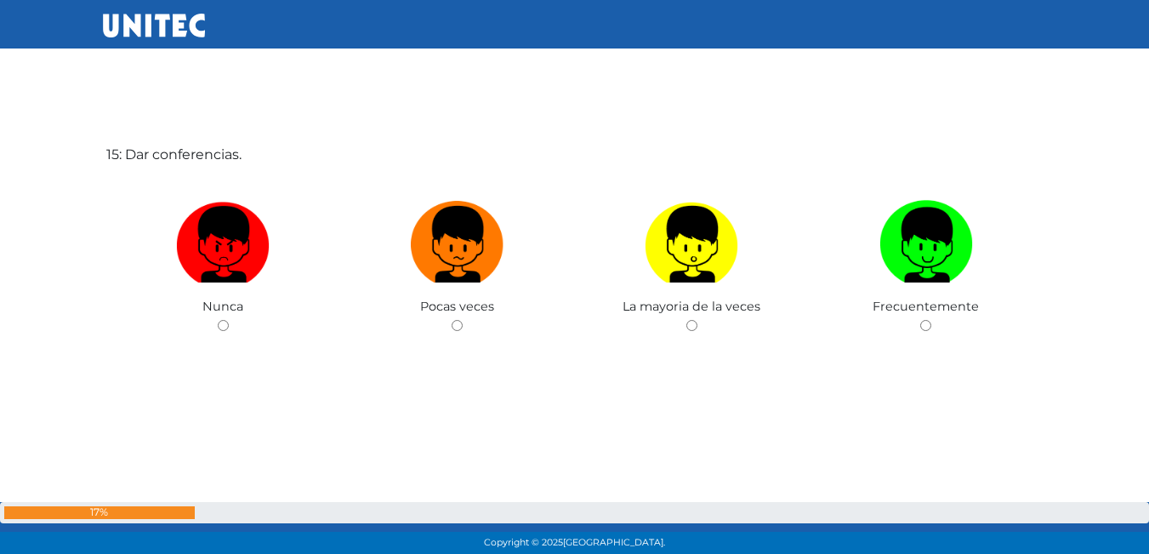
scroll to position [7834, 0]
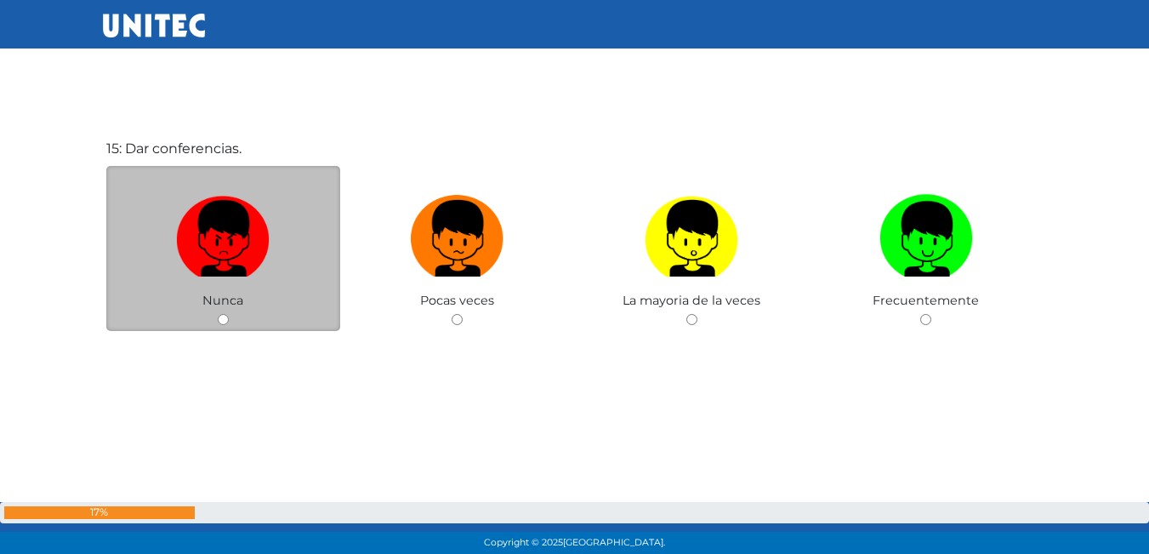
click at [224, 321] on input "radio" at bounding box center [223, 319] width 11 height 11
radio input "true"
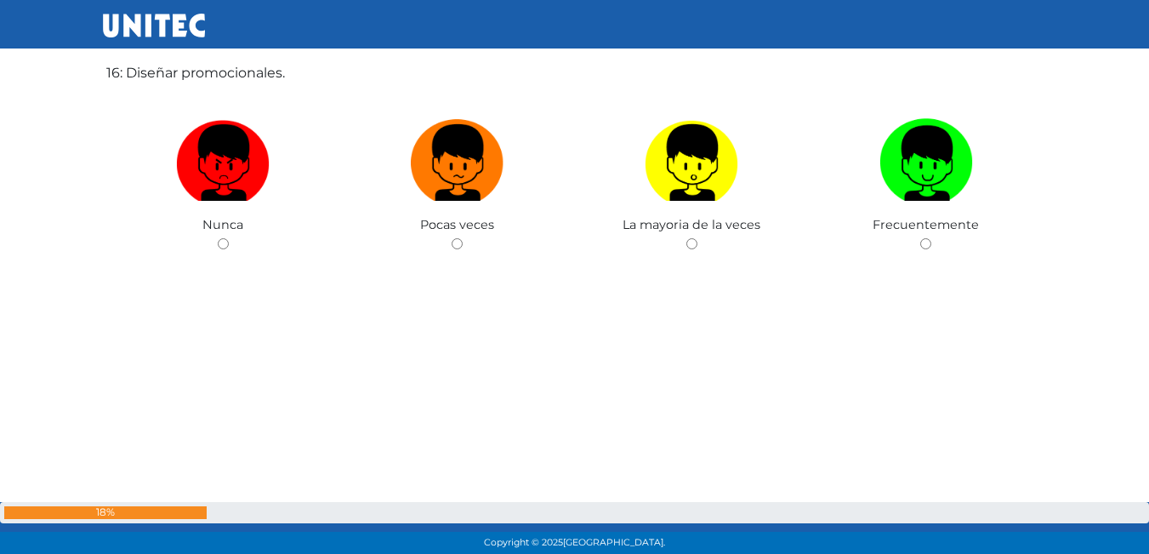
scroll to position [8379, 0]
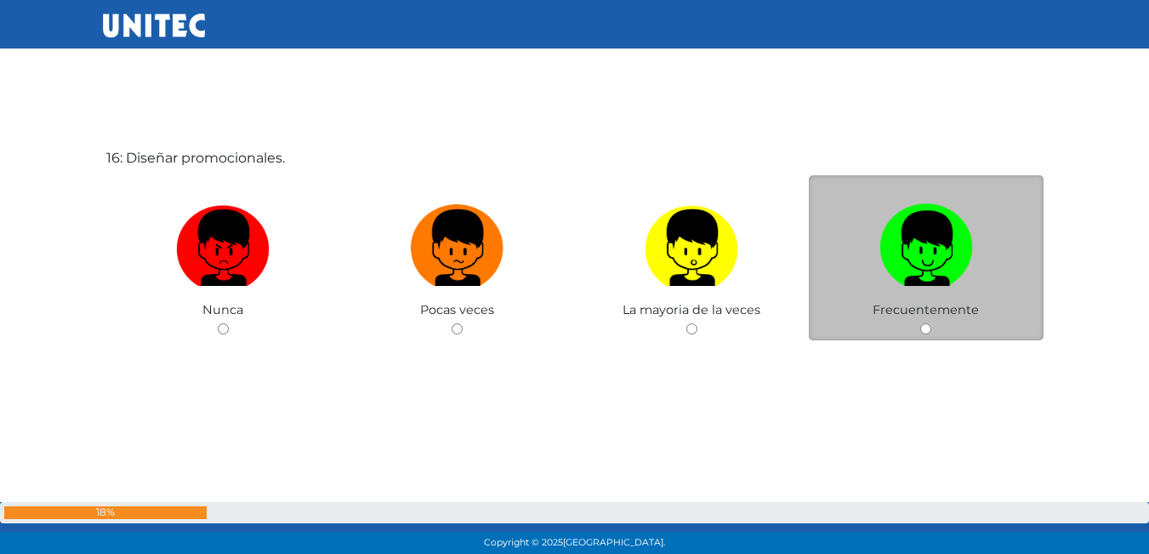
click at [926, 330] on input "radio" at bounding box center [925, 328] width 11 height 11
radio input "true"
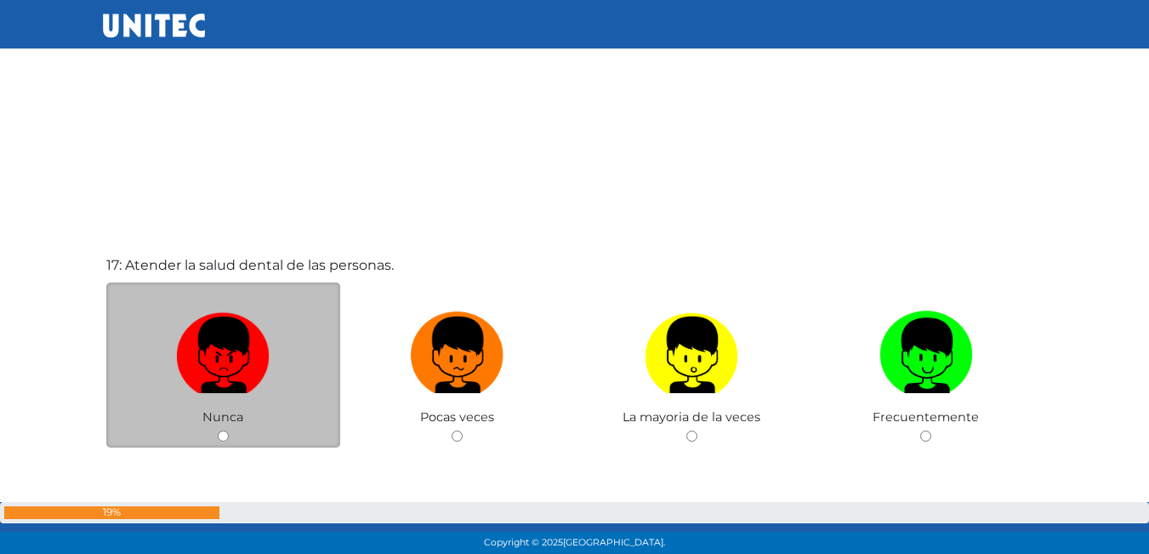
scroll to position [8867, 0]
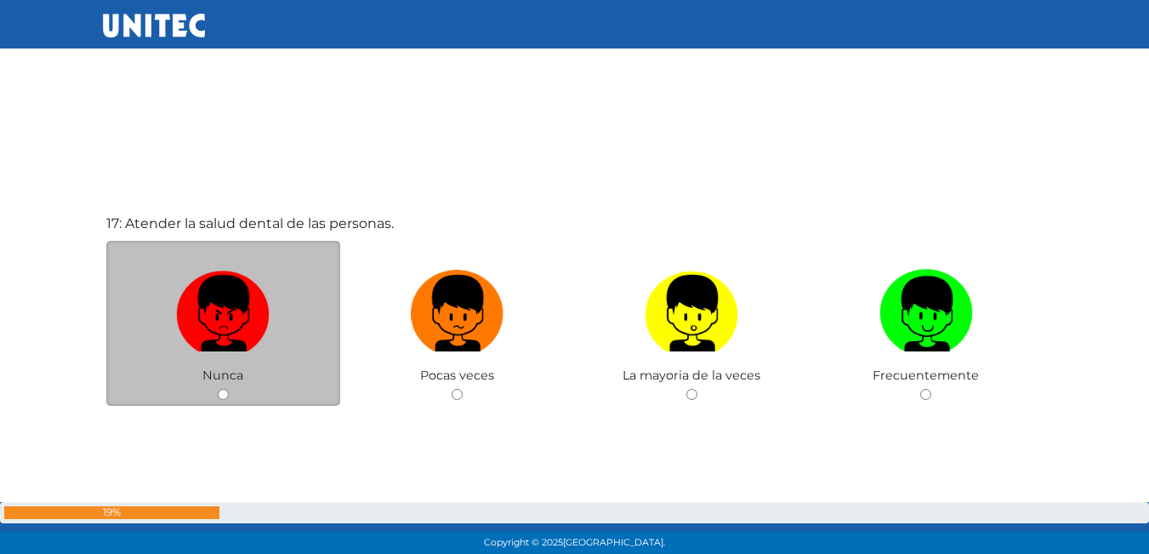
click at [224, 394] on input "radio" at bounding box center [223, 394] width 11 height 11
radio input "true"
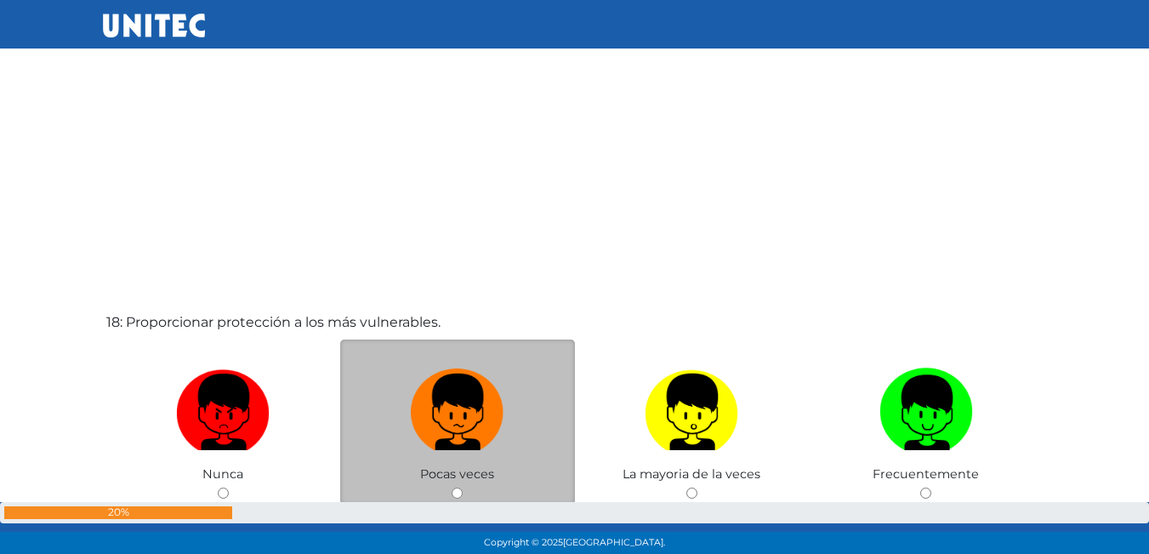
scroll to position [9325, 0]
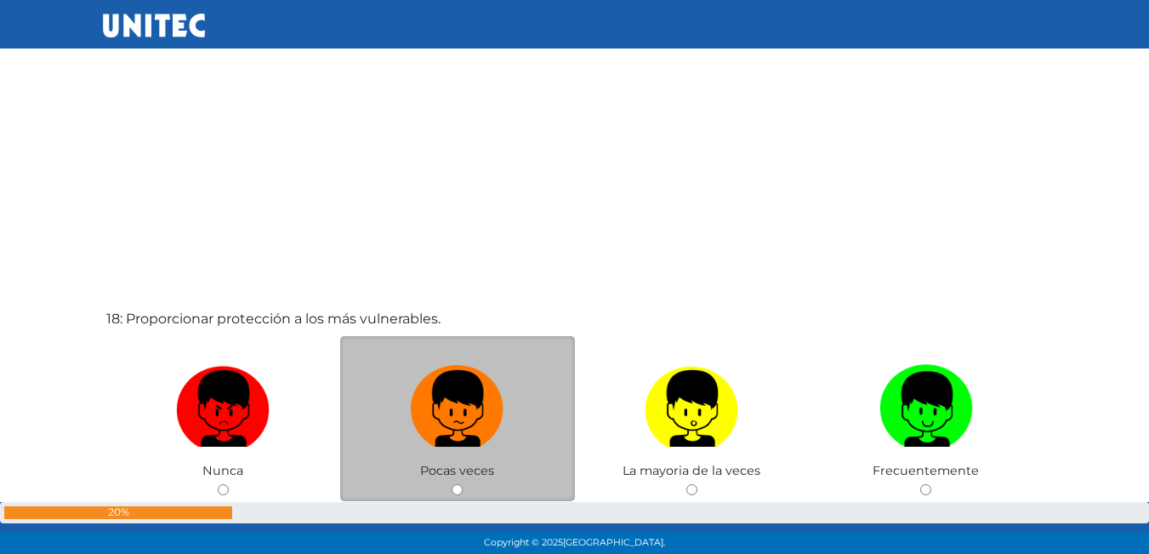
click at [456, 486] on input "radio" at bounding box center [456, 489] width 11 height 11
radio input "true"
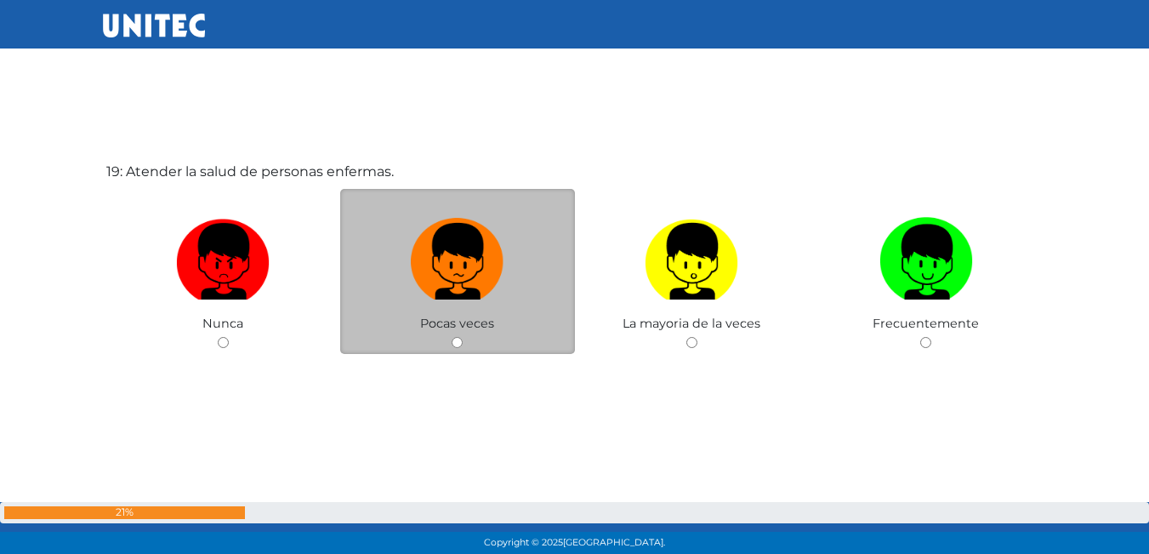
scroll to position [10048, 0]
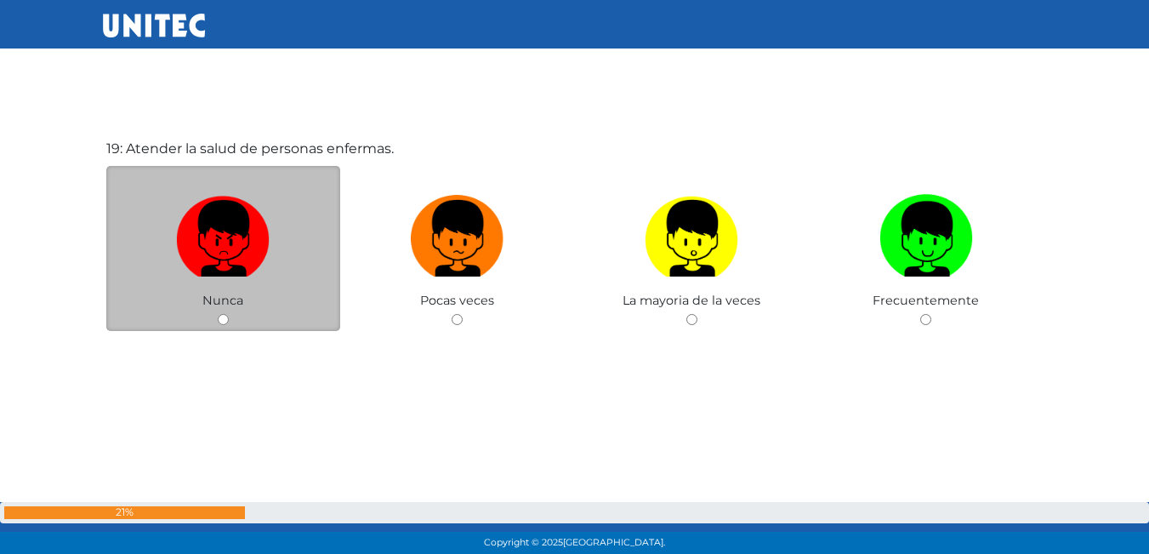
click at [221, 318] on input "radio" at bounding box center [223, 319] width 11 height 11
radio input "true"
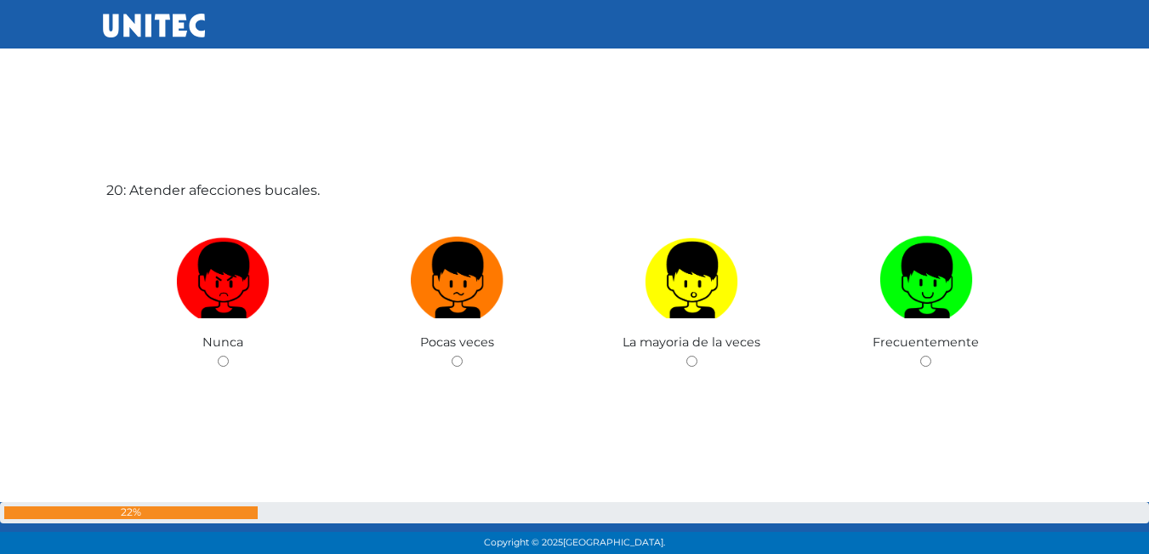
scroll to position [10602, 0]
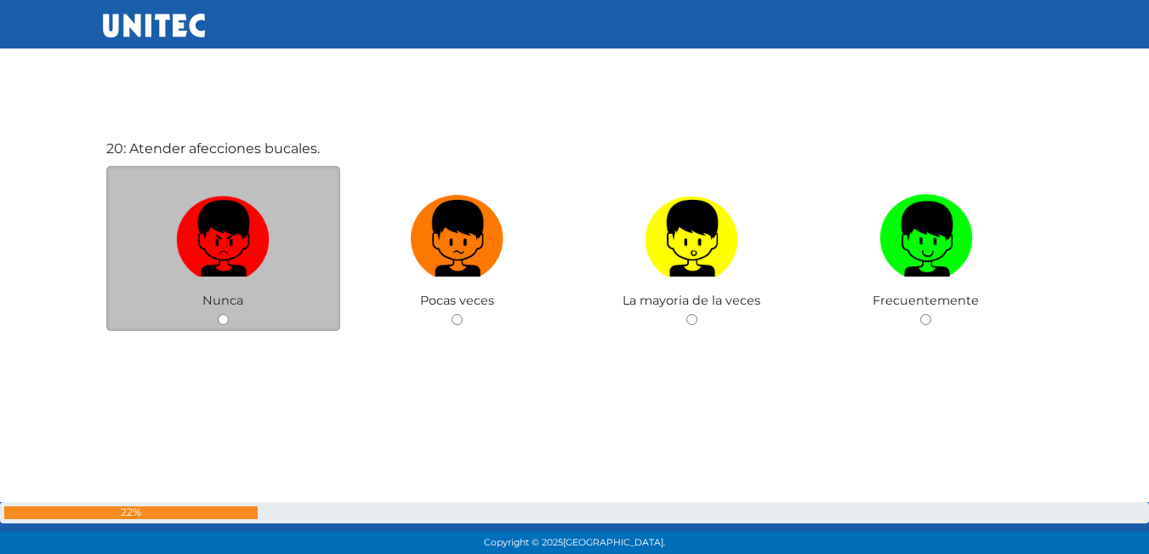
click at [220, 315] on input "radio" at bounding box center [223, 319] width 11 height 11
radio input "true"
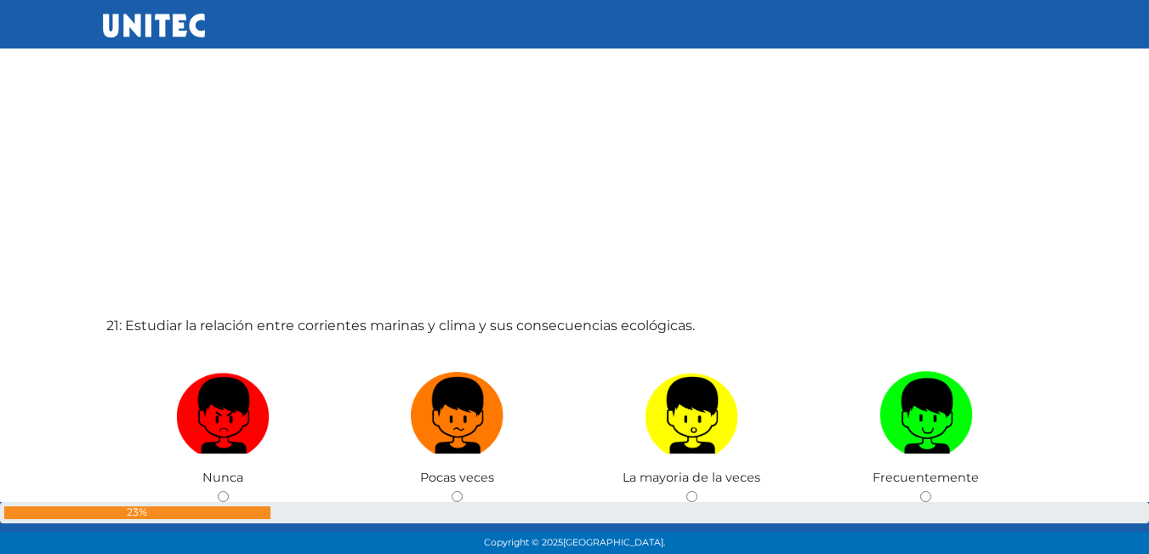
scroll to position [11076, 0]
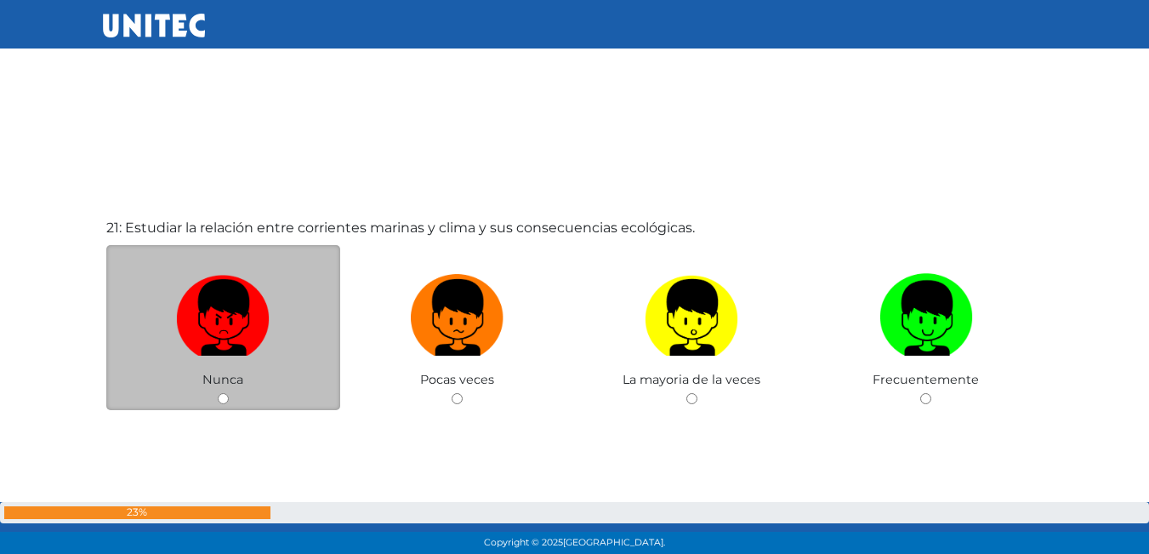
click at [224, 396] on input "radio" at bounding box center [223, 398] width 11 height 11
radio input "true"
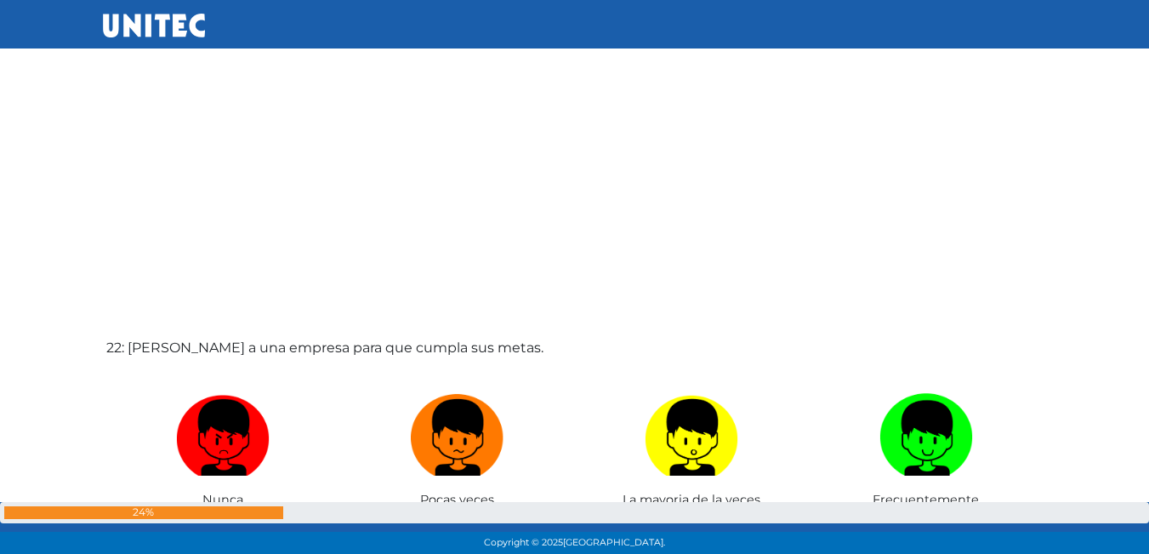
scroll to position [11673, 0]
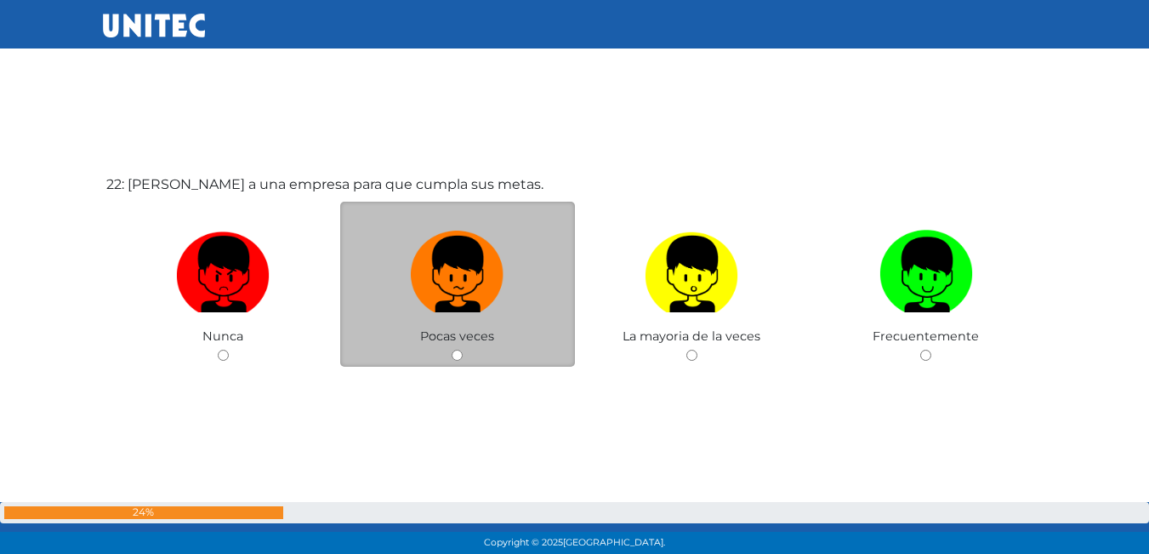
click at [451, 354] on input "radio" at bounding box center [456, 354] width 11 height 11
radio input "true"
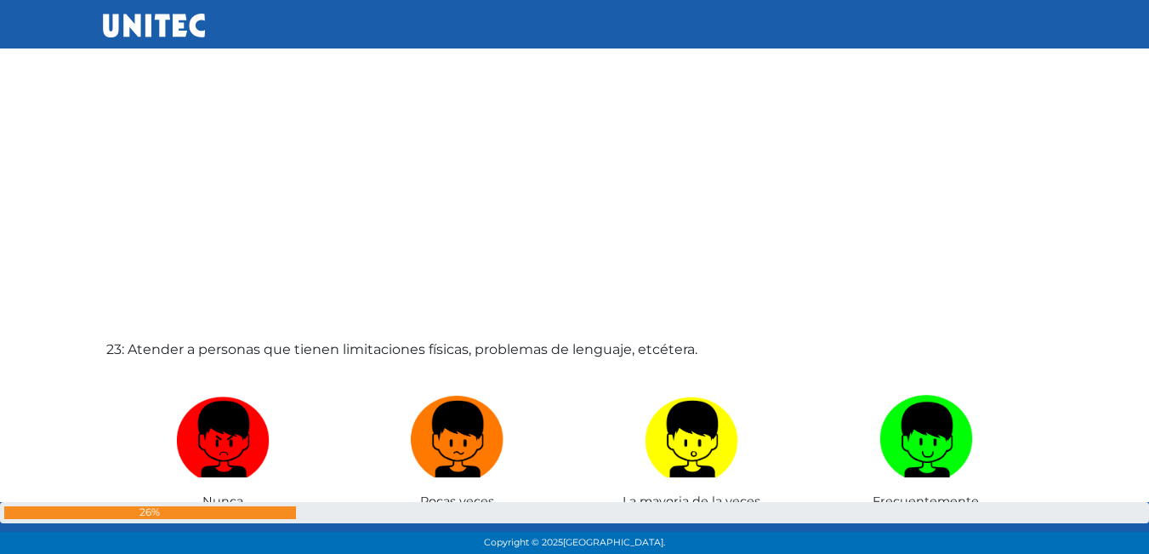
scroll to position [12240, 0]
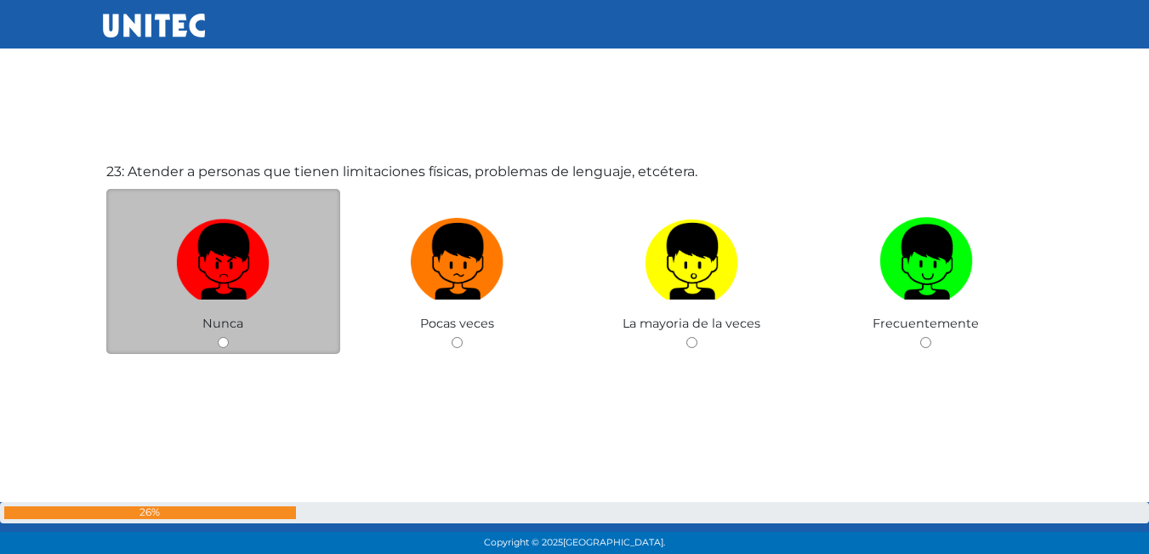
click at [219, 344] on input "radio" at bounding box center [223, 342] width 11 height 11
radio input "true"
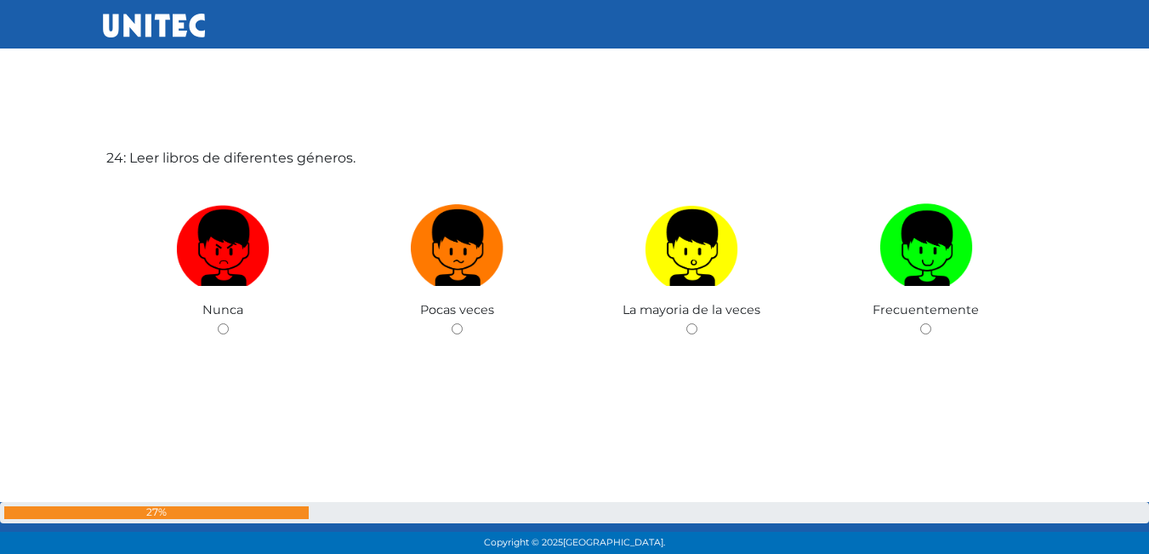
scroll to position [12812, 0]
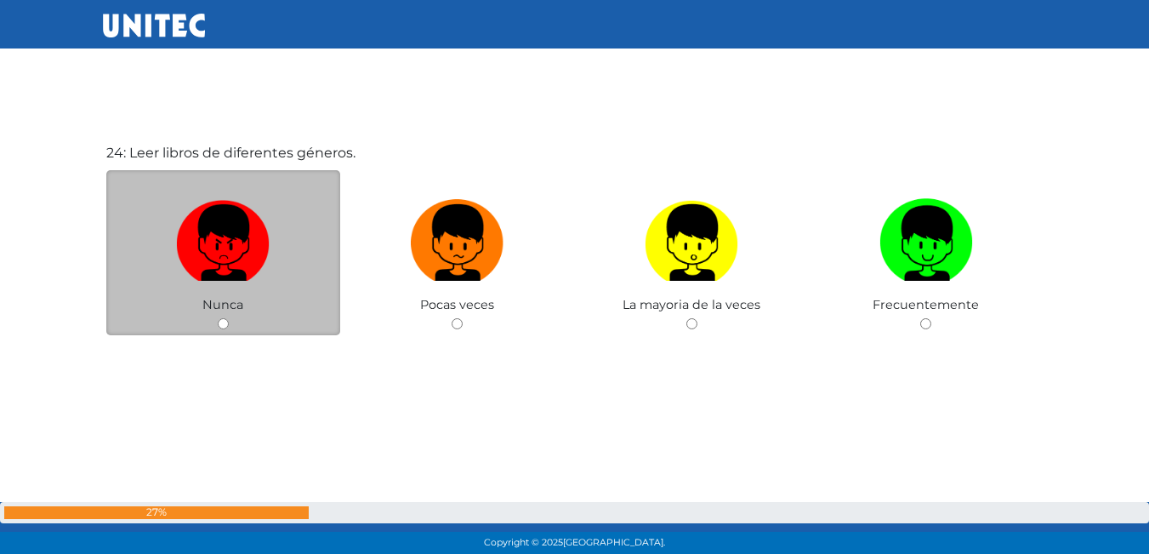
click at [224, 324] on input "radio" at bounding box center [223, 323] width 11 height 11
radio input "true"
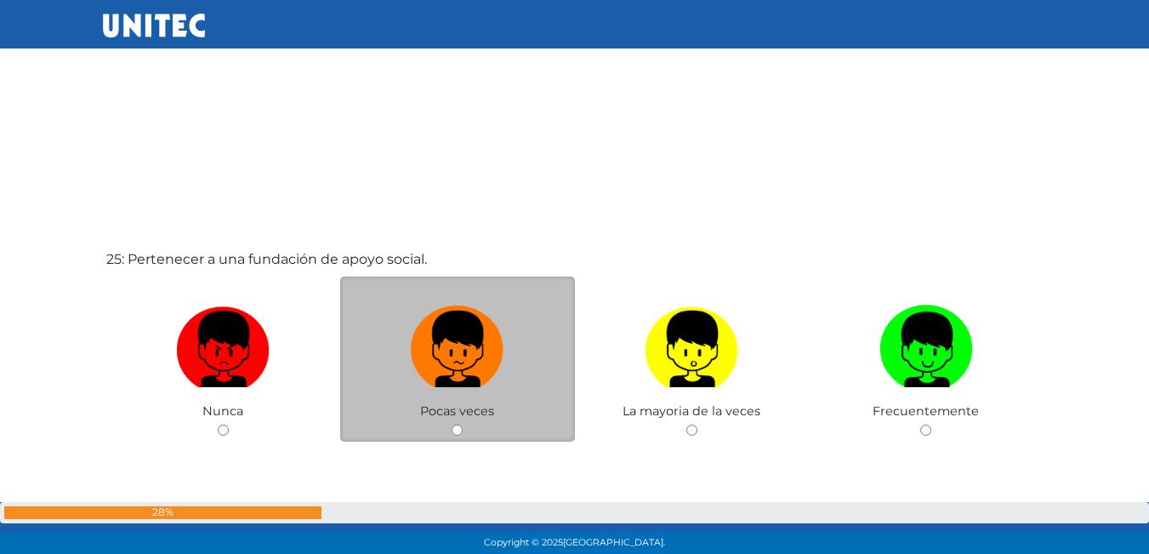
scroll to position [13295, 0]
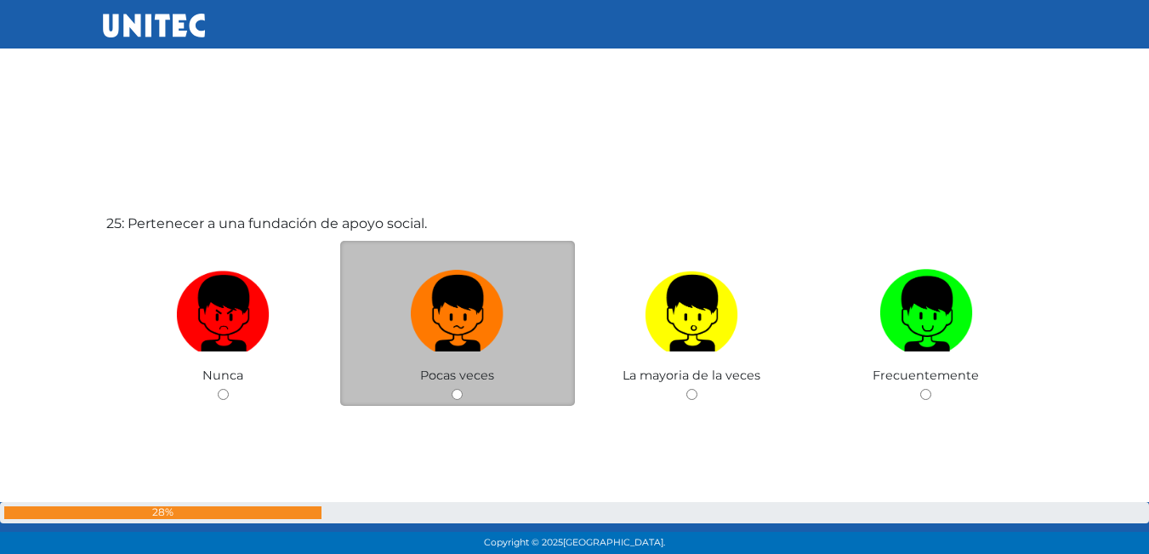
click at [457, 392] on input "radio" at bounding box center [456, 394] width 11 height 11
radio input "true"
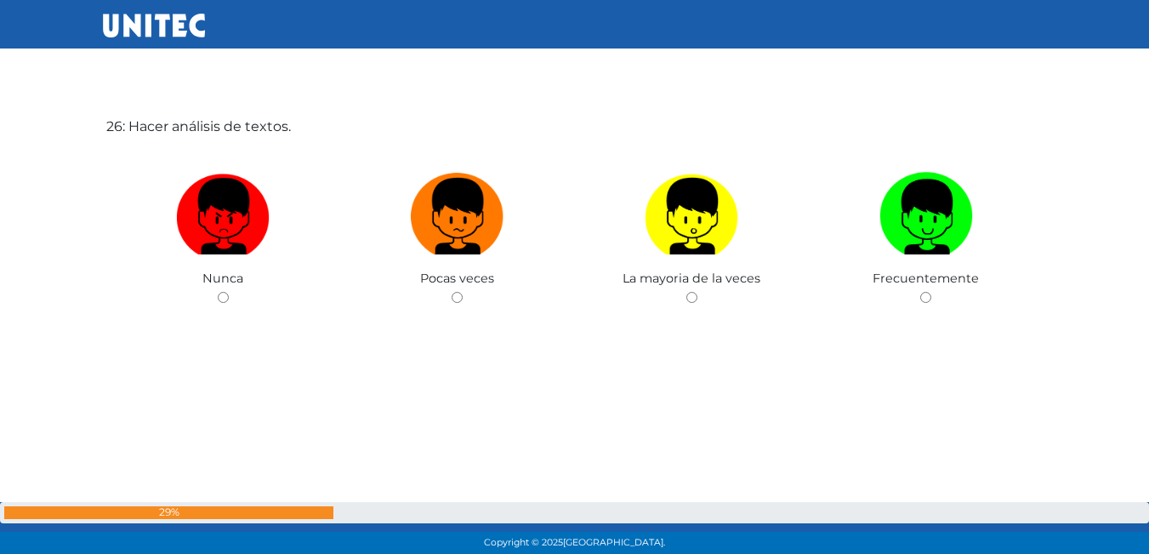
scroll to position [13860, 0]
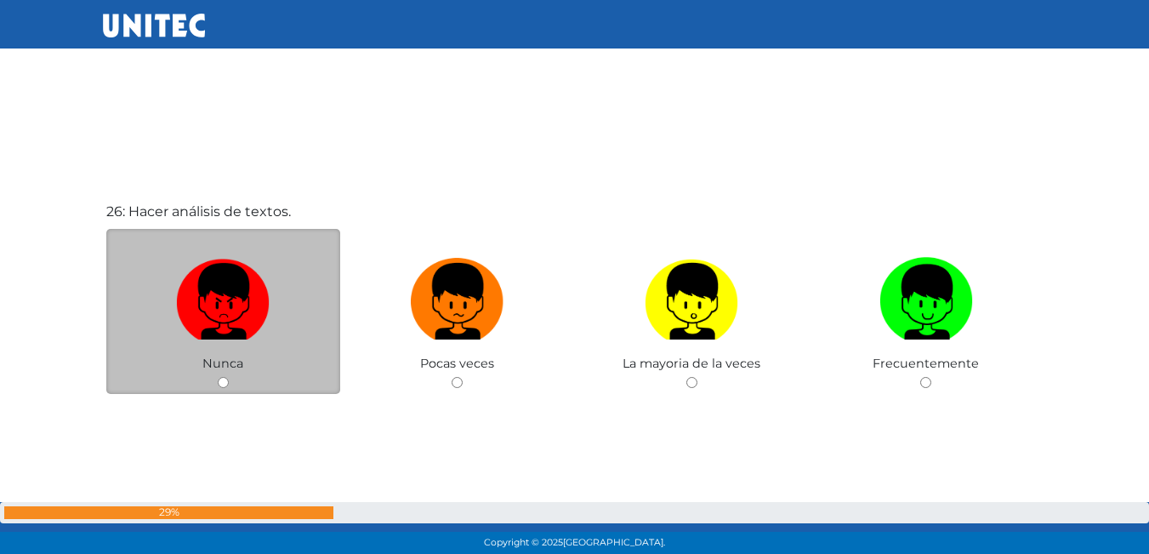
click at [221, 383] on input "radio" at bounding box center [223, 382] width 11 height 11
radio input "true"
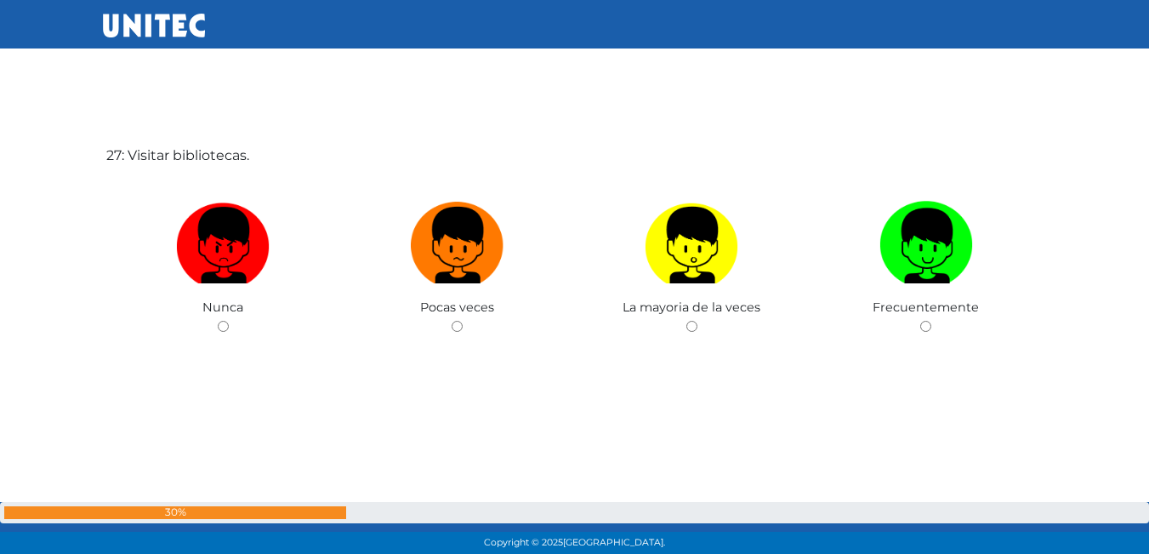
scroll to position [14477, 0]
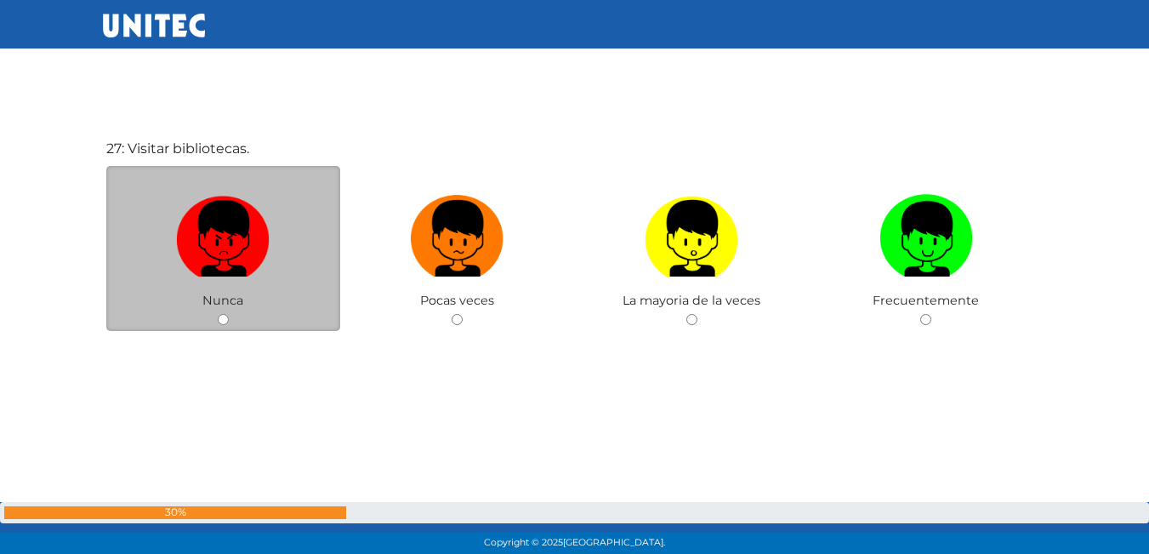
click at [226, 316] on input "radio" at bounding box center [223, 319] width 11 height 11
radio input "true"
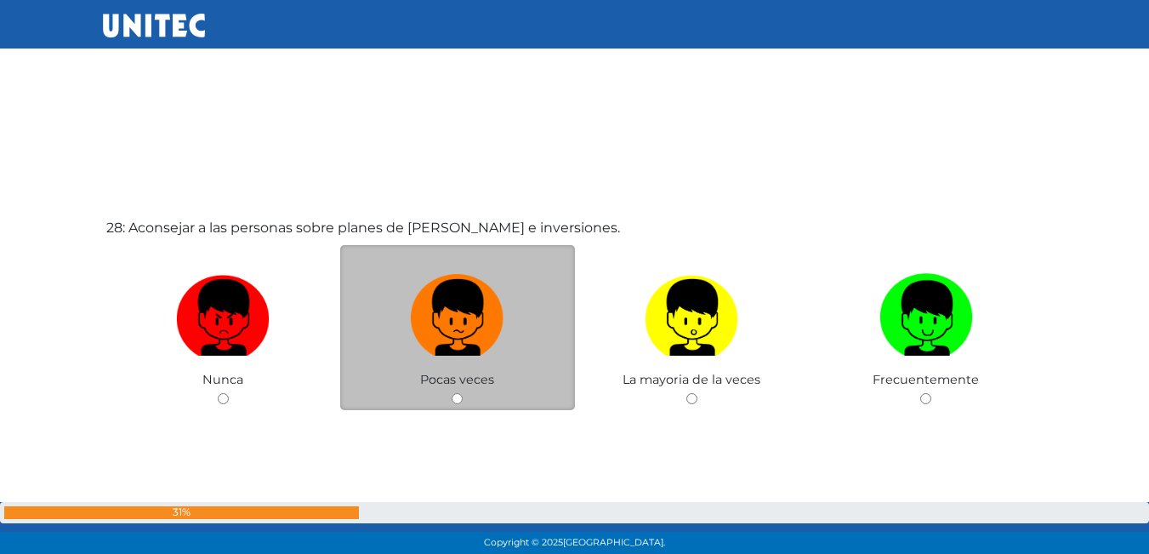
scroll to position [14987, 0]
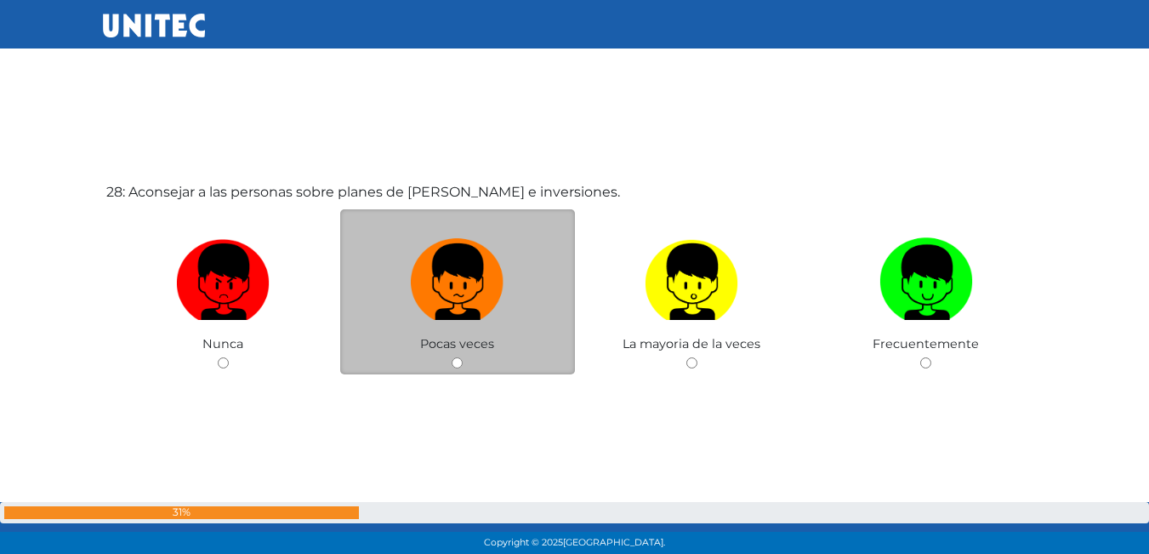
click at [456, 358] on input "radio" at bounding box center [456, 362] width 11 height 11
radio input "true"
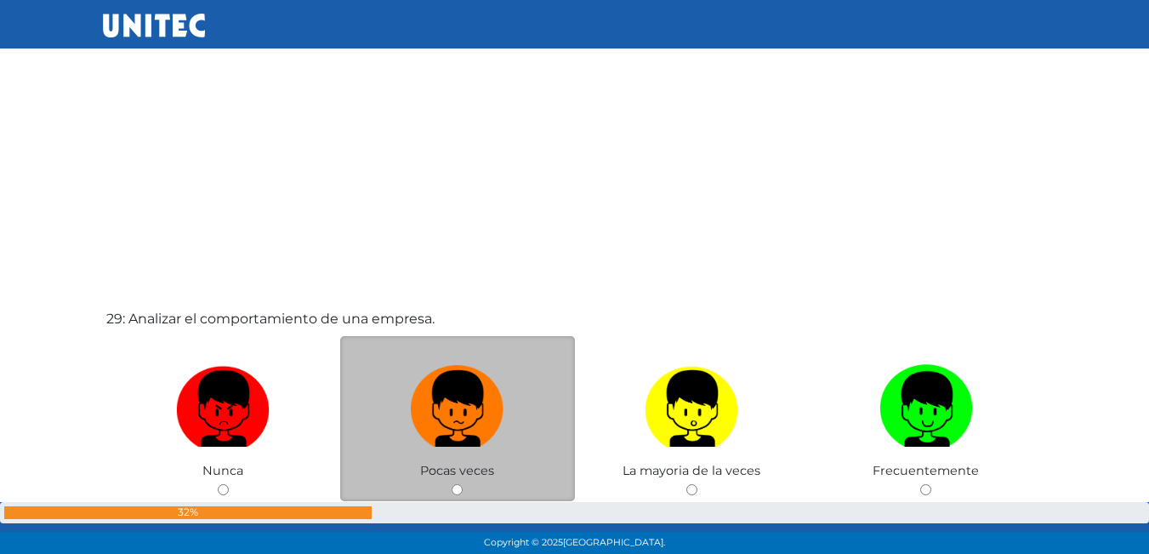
scroll to position [15499, 0]
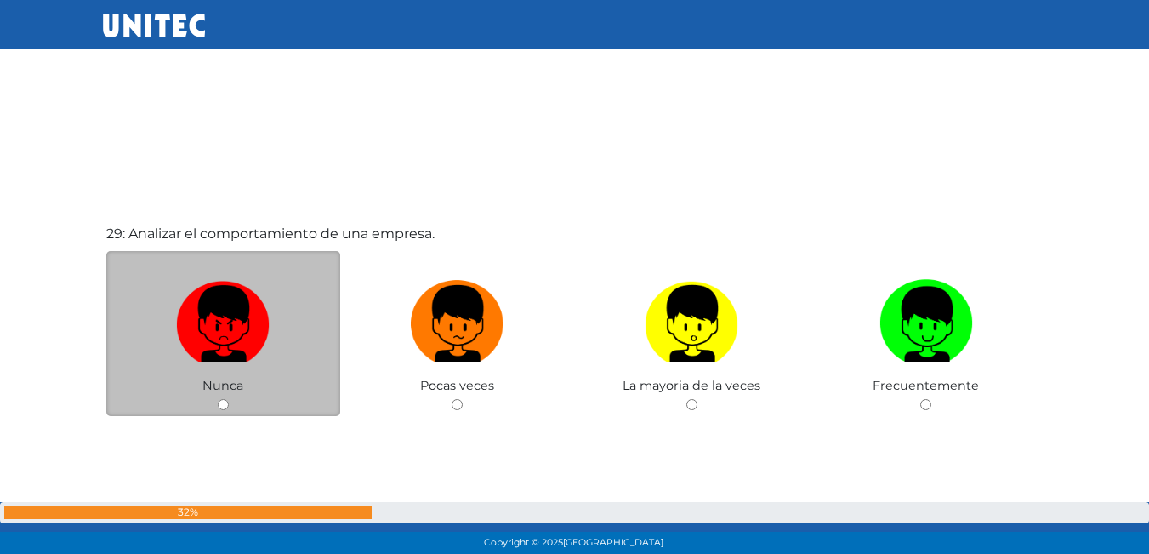
click at [223, 400] on input "radio" at bounding box center [223, 404] width 11 height 11
radio input "true"
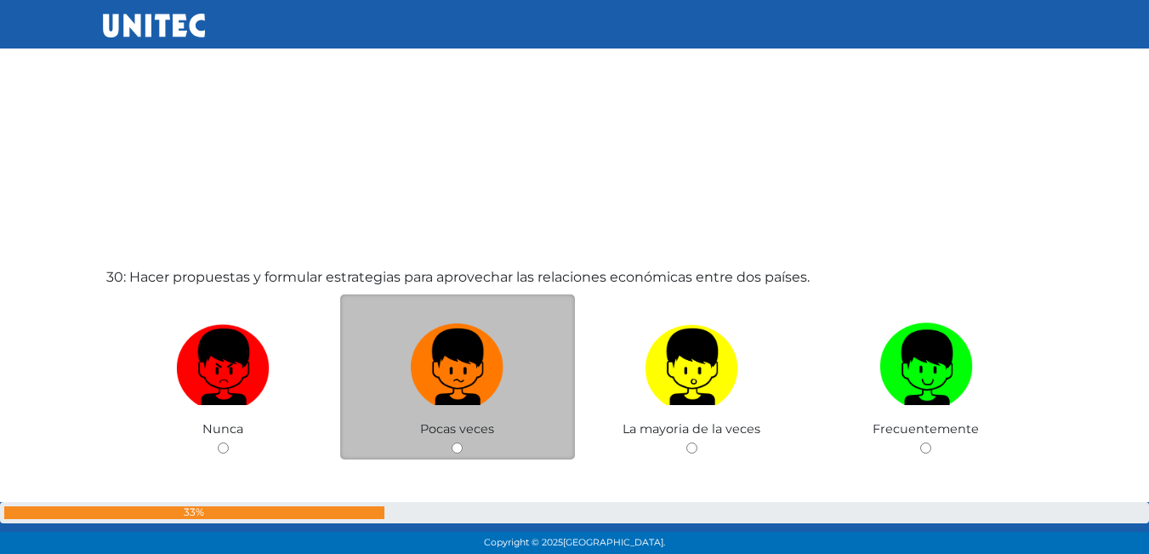
scroll to position [16066, 0]
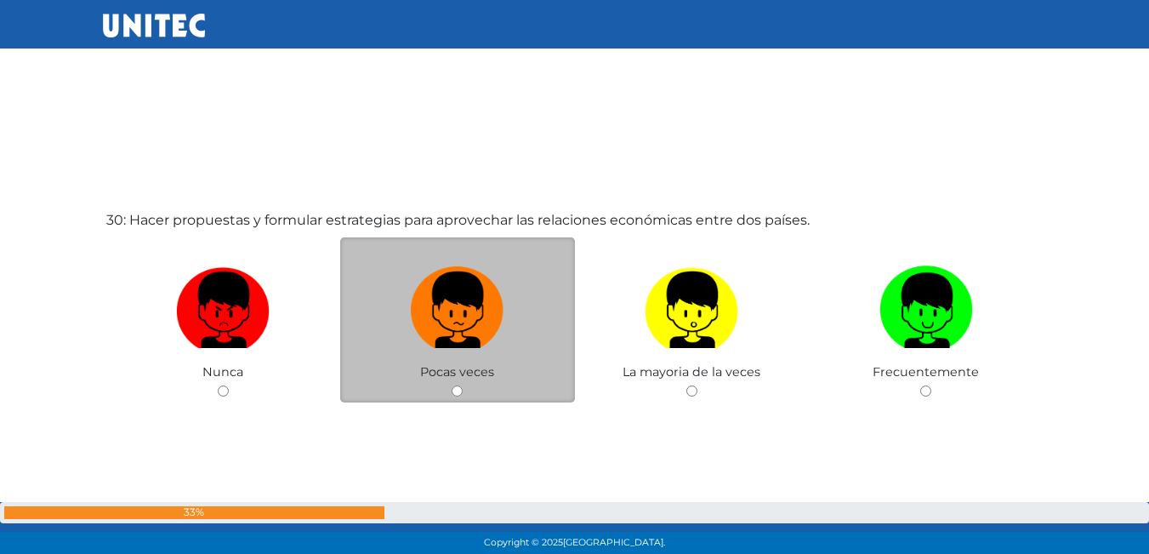
click at [455, 389] on input "radio" at bounding box center [456, 390] width 11 height 11
radio input "true"
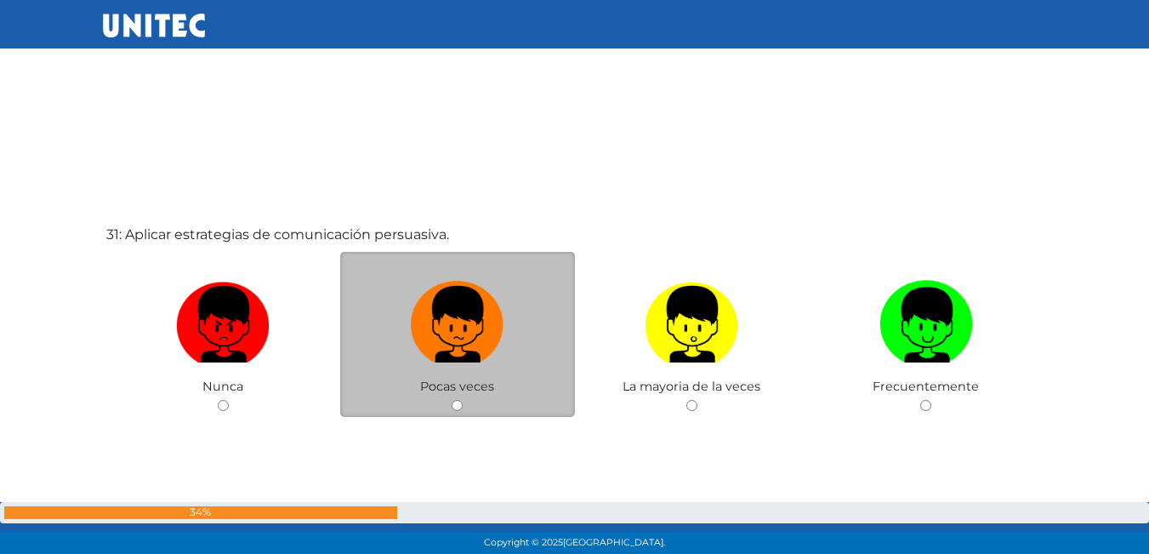
scroll to position [16631, 0]
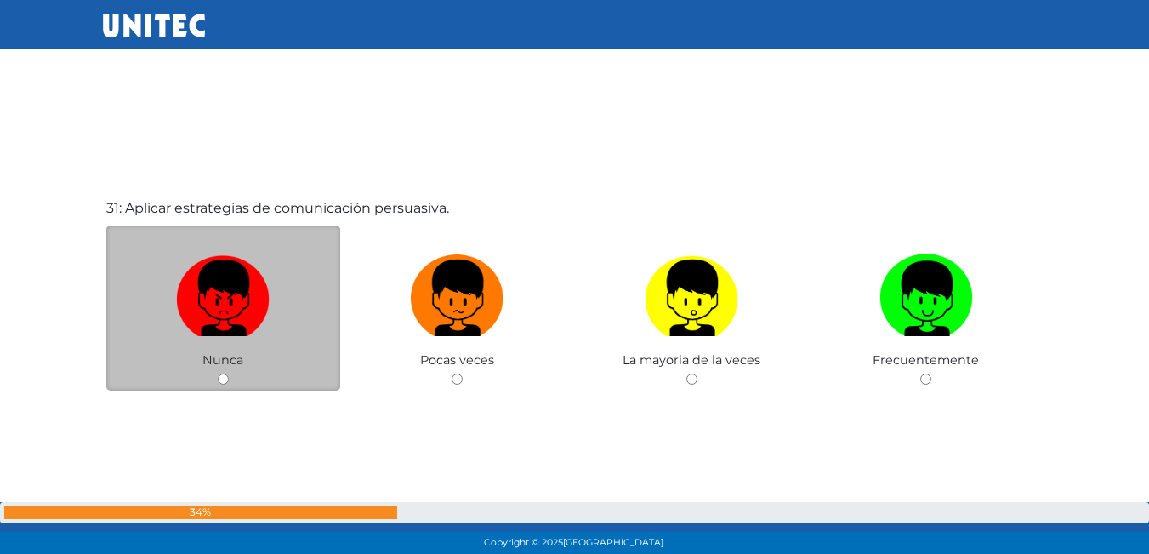
click at [223, 385] on div "Nunca" at bounding box center [223, 308] width 235 height 166
click at [222, 372] on div "Nunca" at bounding box center [223, 308] width 235 height 166
click at [224, 373] on div "Nunca" at bounding box center [223, 308] width 235 height 166
click at [221, 378] on input "radio" at bounding box center [223, 378] width 11 height 11
radio input "true"
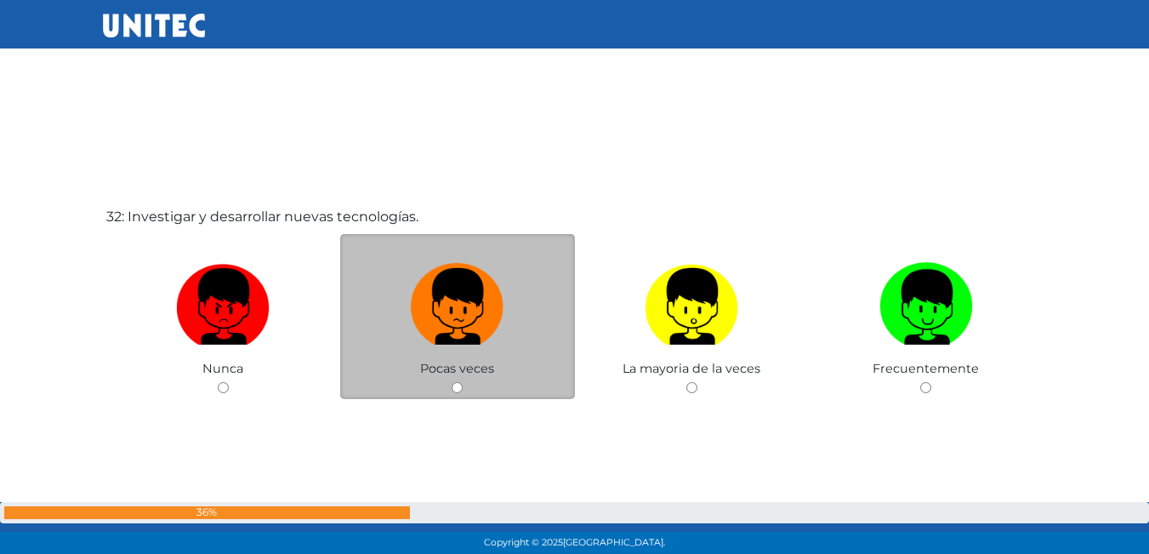
scroll to position [17197, 0]
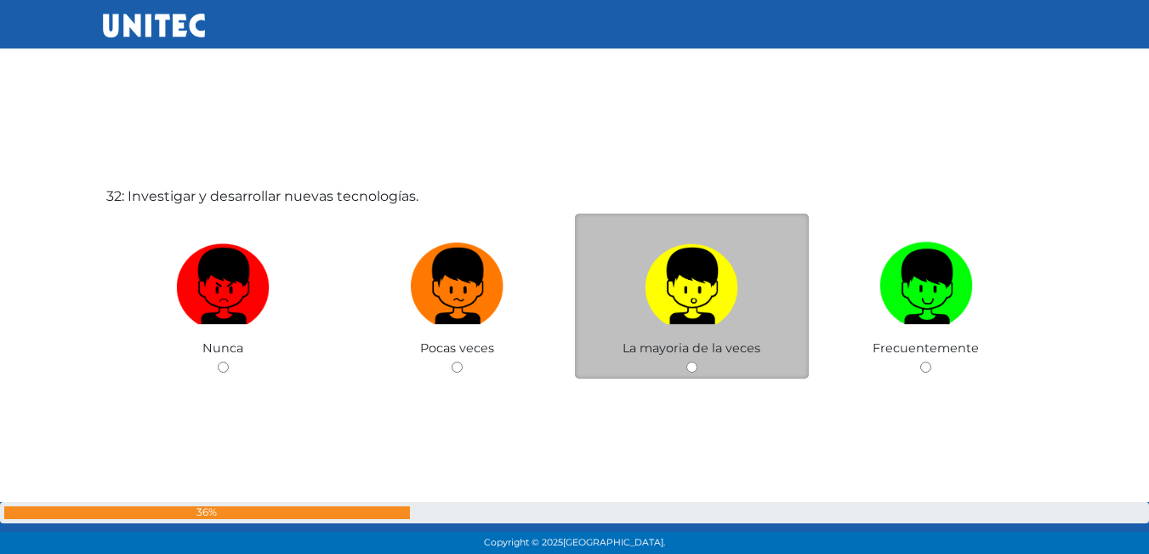
click at [692, 367] on input "radio" at bounding box center [691, 366] width 11 height 11
radio input "true"
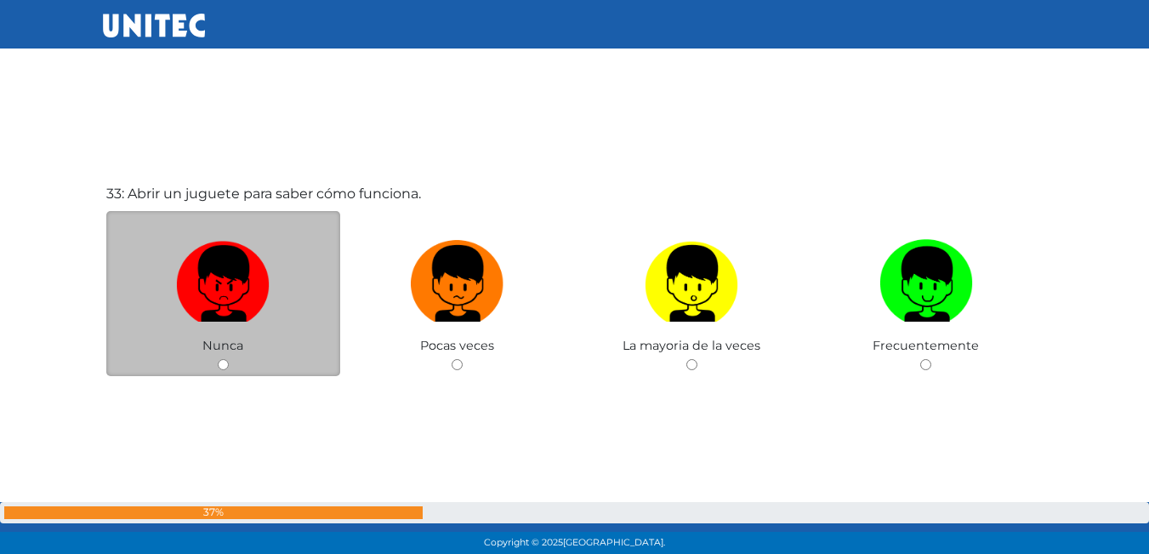
scroll to position [17760, 0]
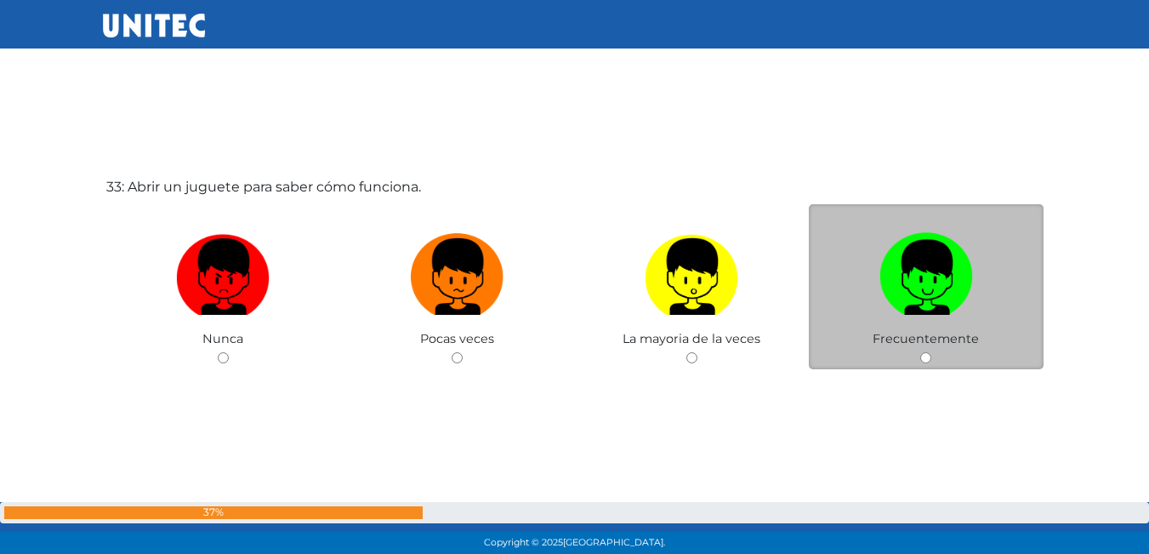
click at [923, 355] on input "radio" at bounding box center [925, 357] width 11 height 11
radio input "true"
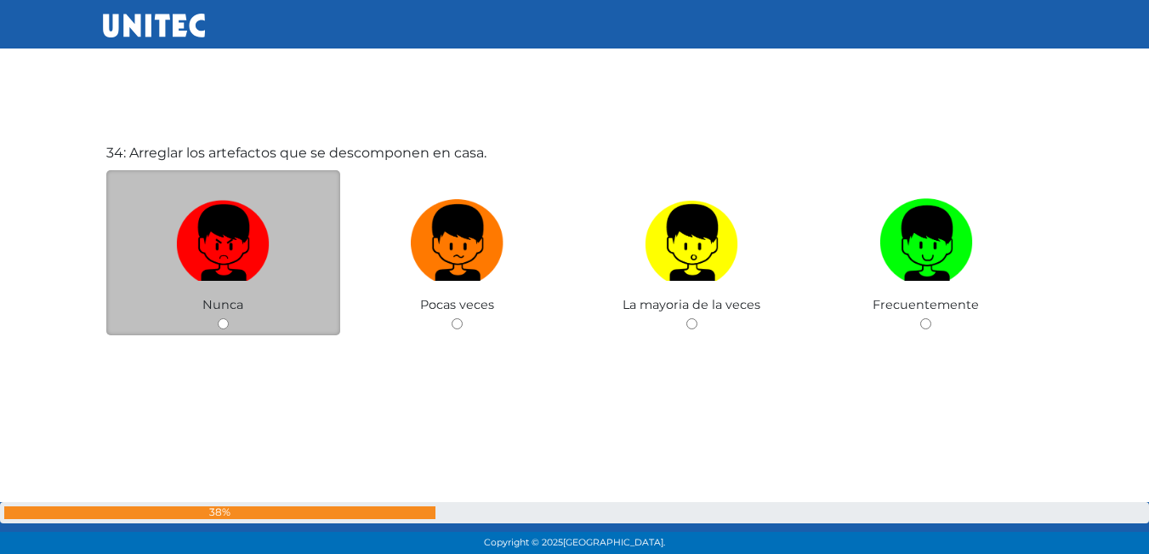
scroll to position [18351, 0]
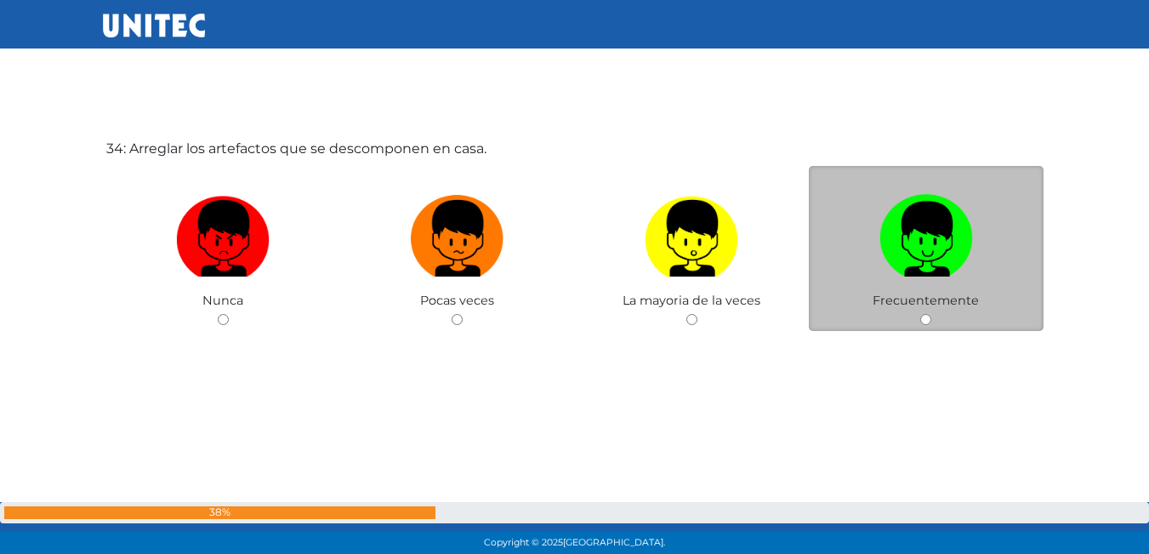
click at [927, 320] on input "radio" at bounding box center [925, 319] width 11 height 11
radio input "true"
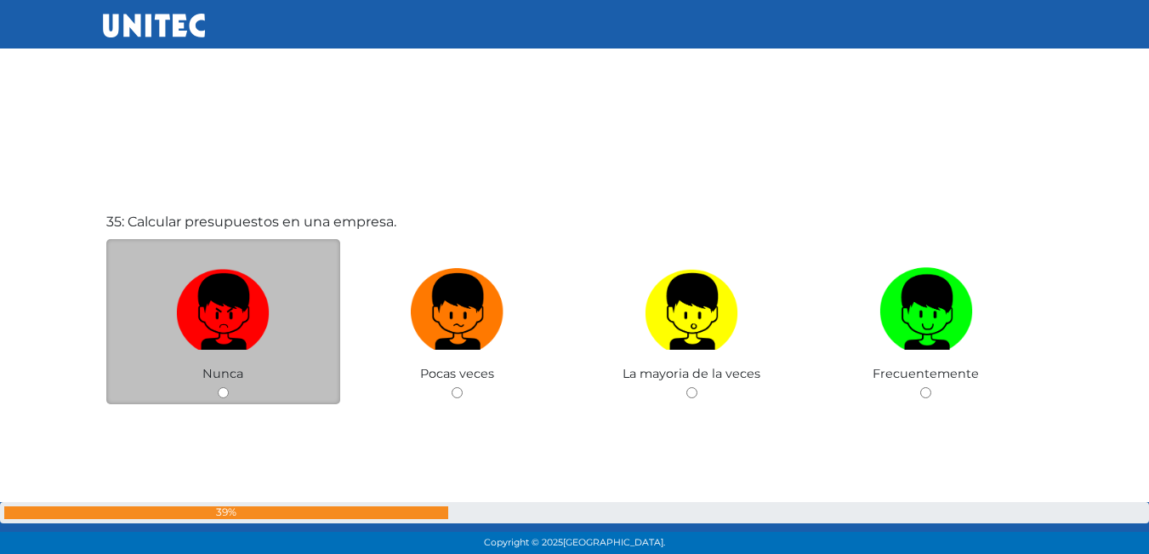
scroll to position [18858, 0]
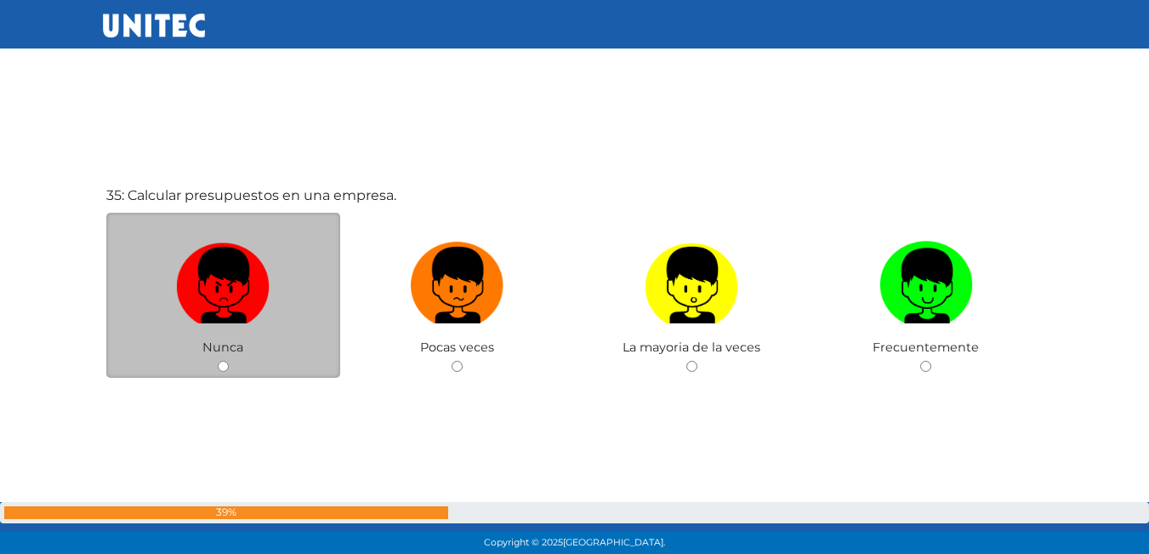
click at [226, 370] on input "radio" at bounding box center [223, 366] width 11 height 11
radio input "true"
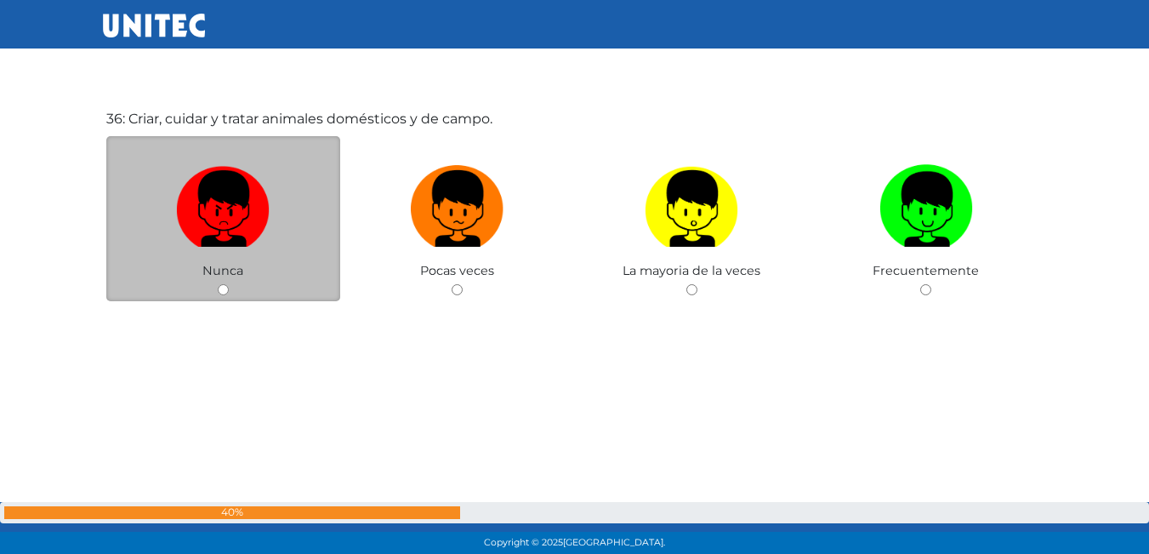
scroll to position [19458, 0]
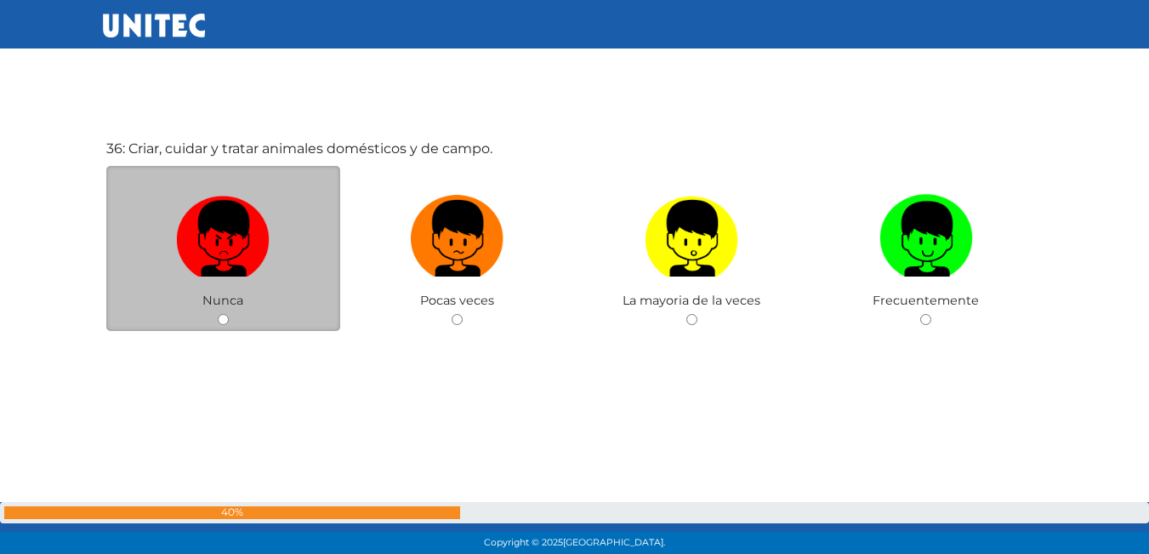
click at [227, 317] on input "radio" at bounding box center [223, 319] width 11 height 11
radio input "true"
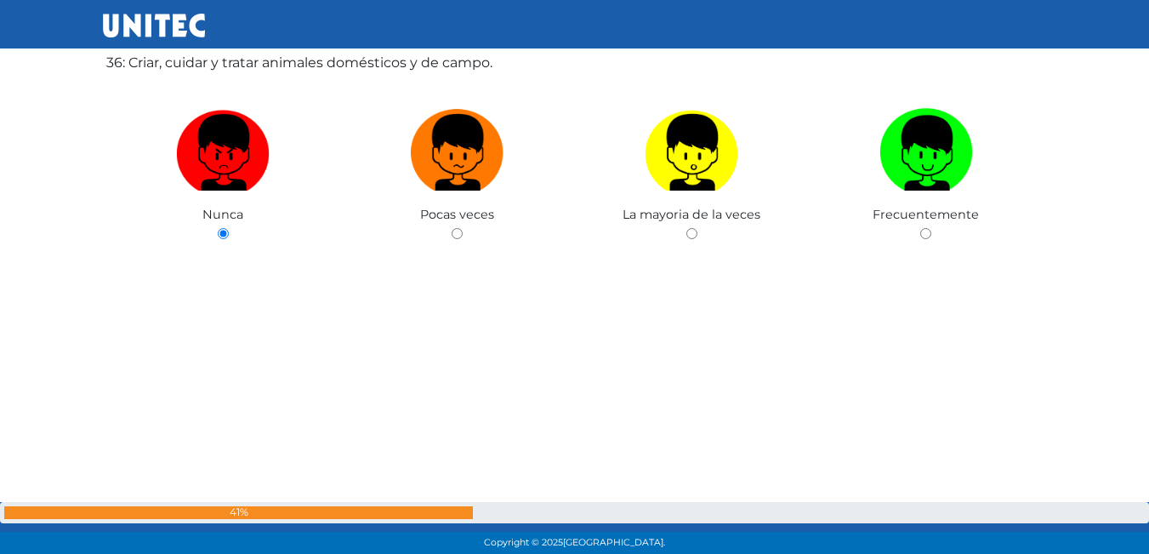
scroll to position [19546, 0]
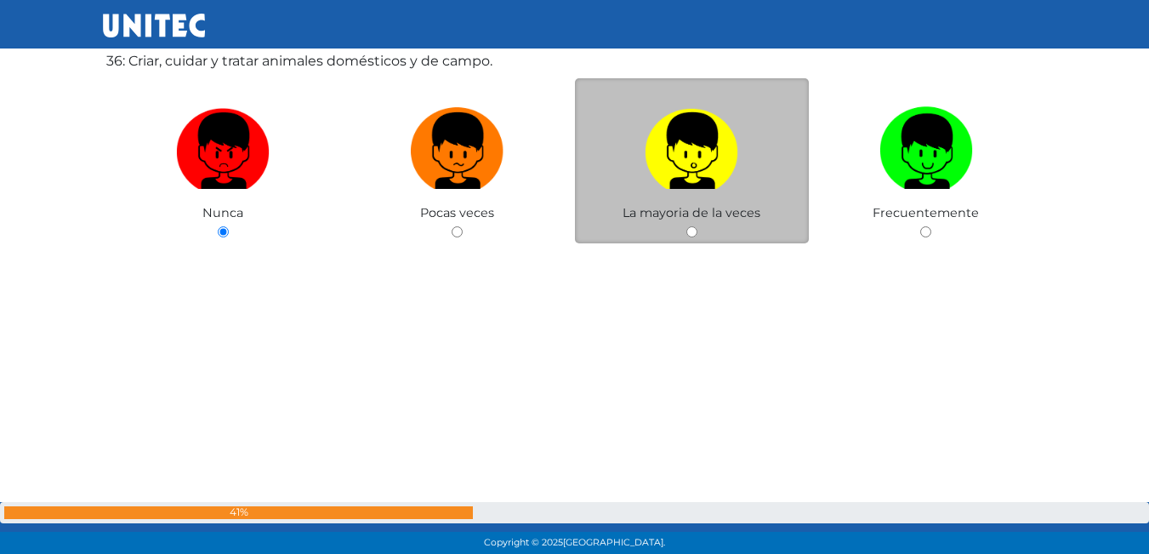
click at [692, 236] on input "radio" at bounding box center [691, 231] width 11 height 11
radio input "true"
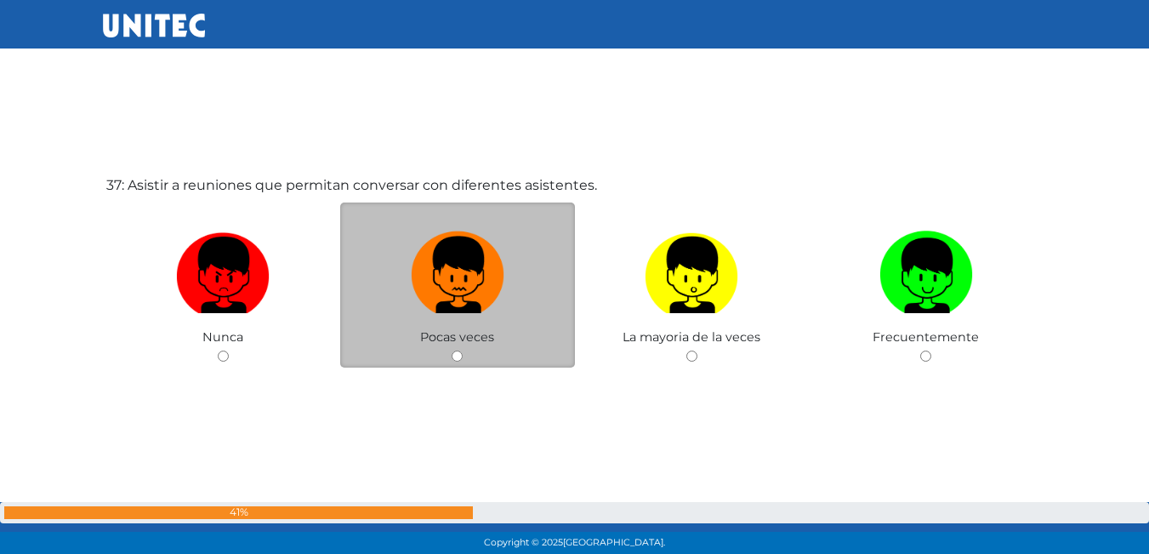
scroll to position [19976, 0]
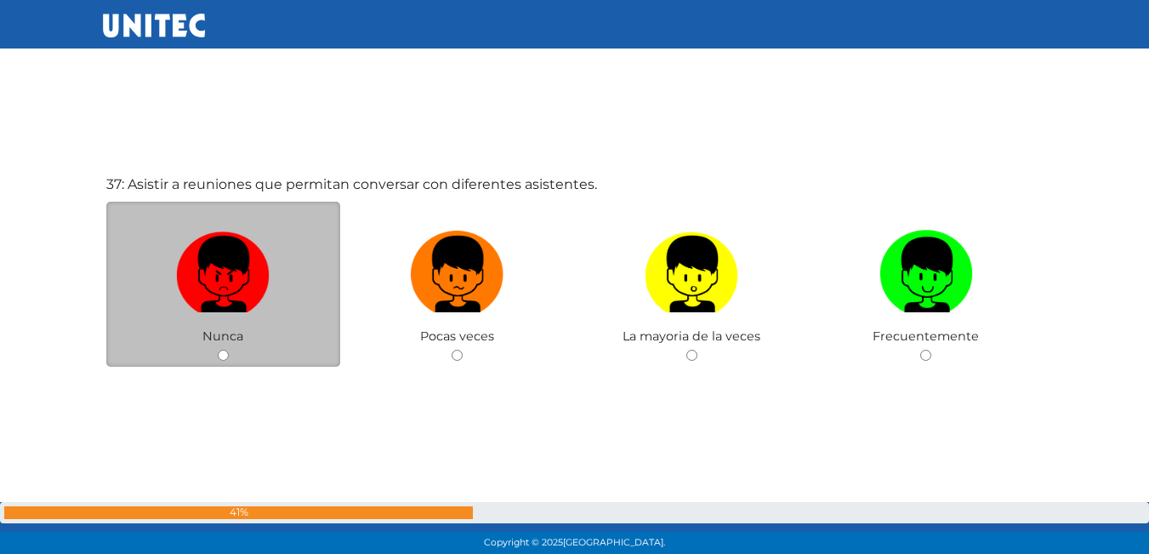
click at [224, 357] on input "radio" at bounding box center [223, 354] width 11 height 11
radio input "true"
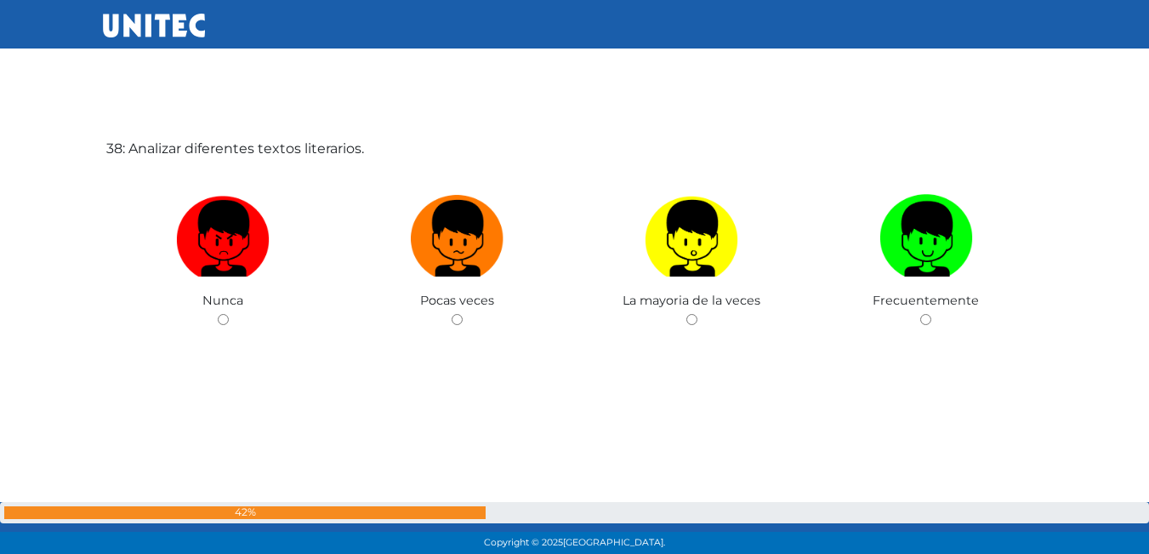
scroll to position [20480, 0]
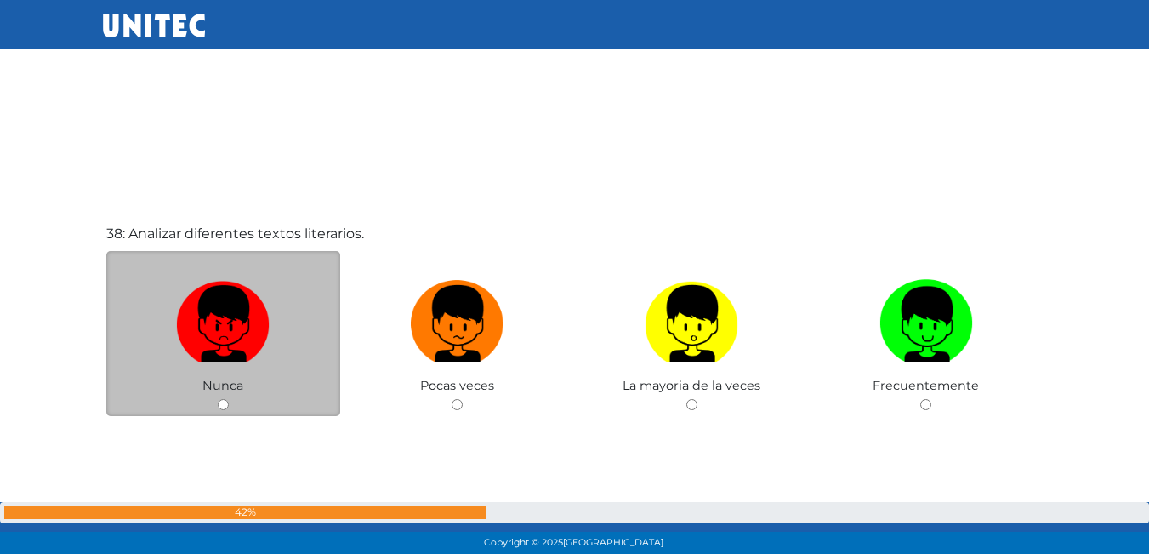
click at [222, 407] on input "radio" at bounding box center [223, 404] width 11 height 11
radio input "true"
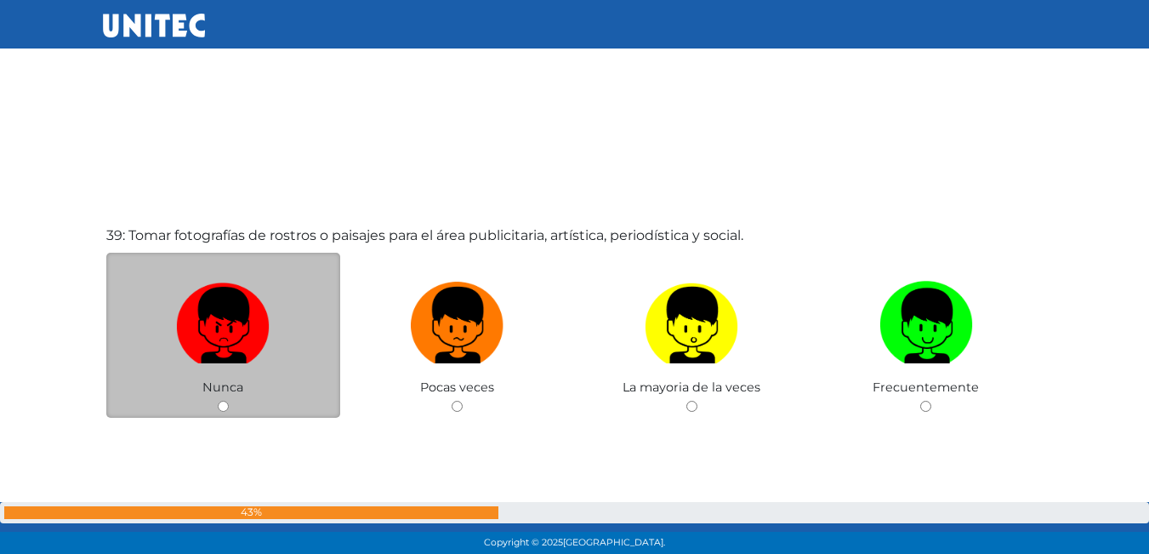
scroll to position [21060, 0]
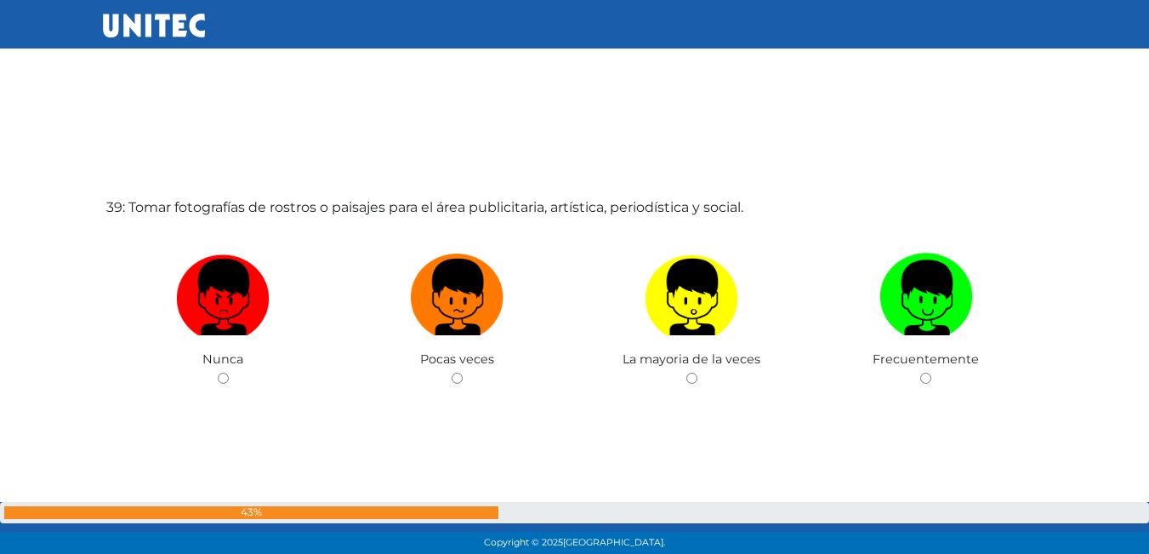
click at [921, 377] on input "radio" at bounding box center [925, 377] width 11 height 11
radio input "true"
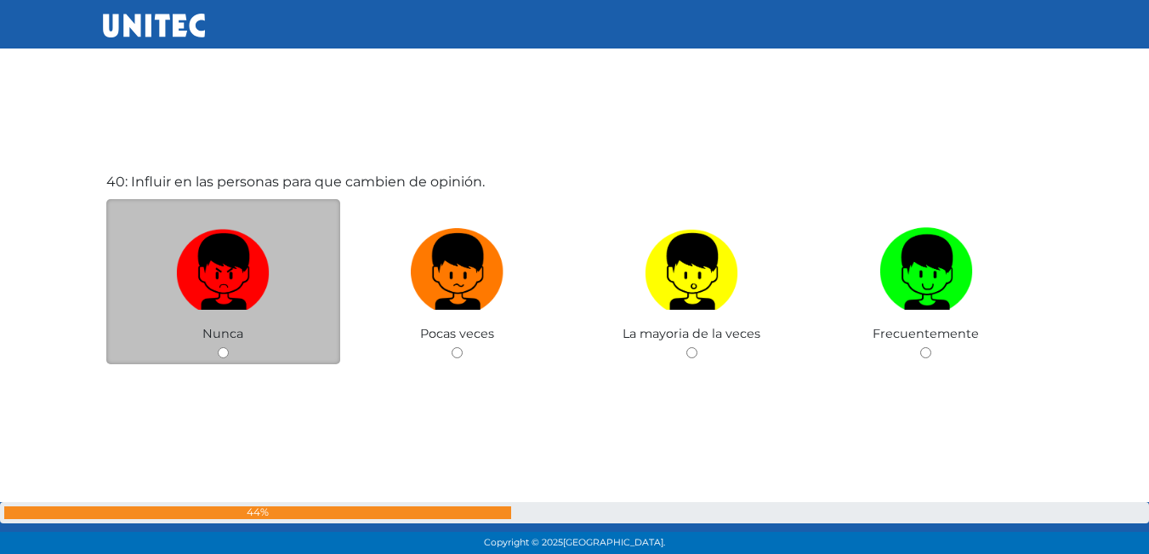
scroll to position [21641, 0]
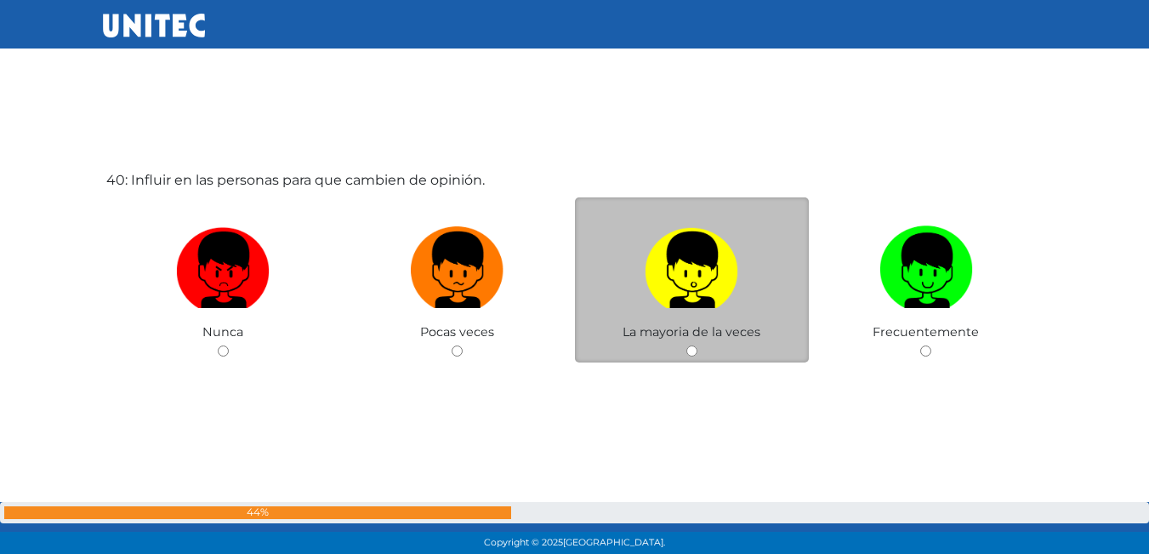
click at [690, 352] on input "radio" at bounding box center [691, 350] width 11 height 11
radio input "true"
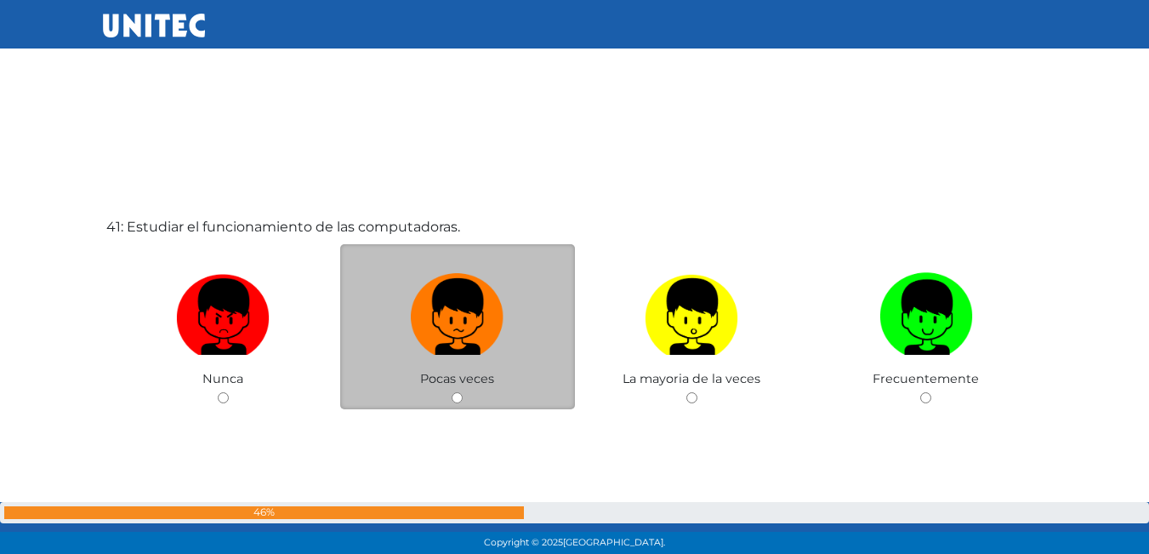
scroll to position [22151, 0]
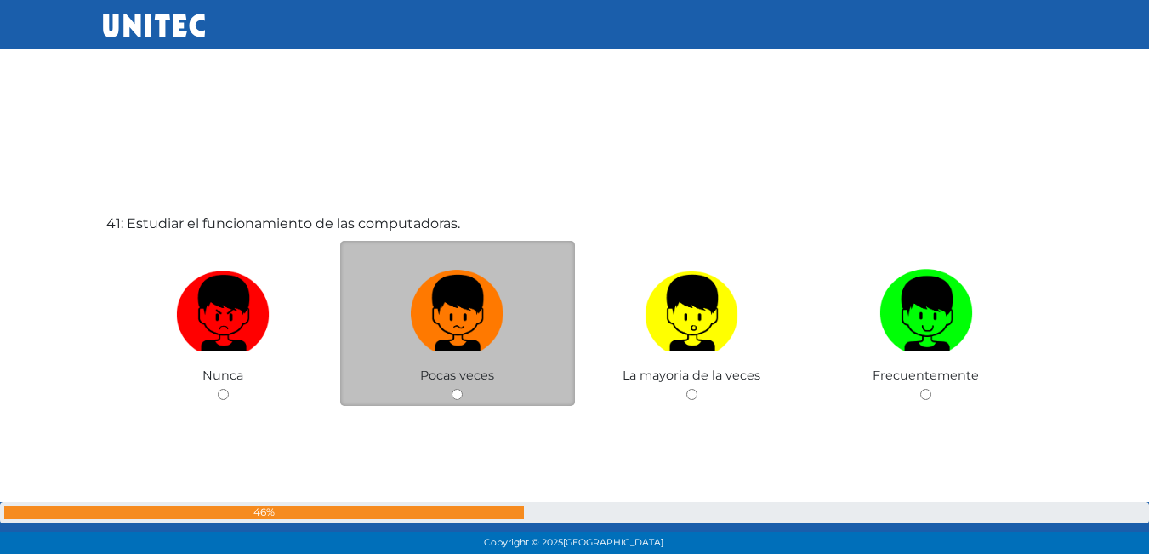
click at [459, 398] on input "radio" at bounding box center [456, 394] width 11 height 11
radio input "true"
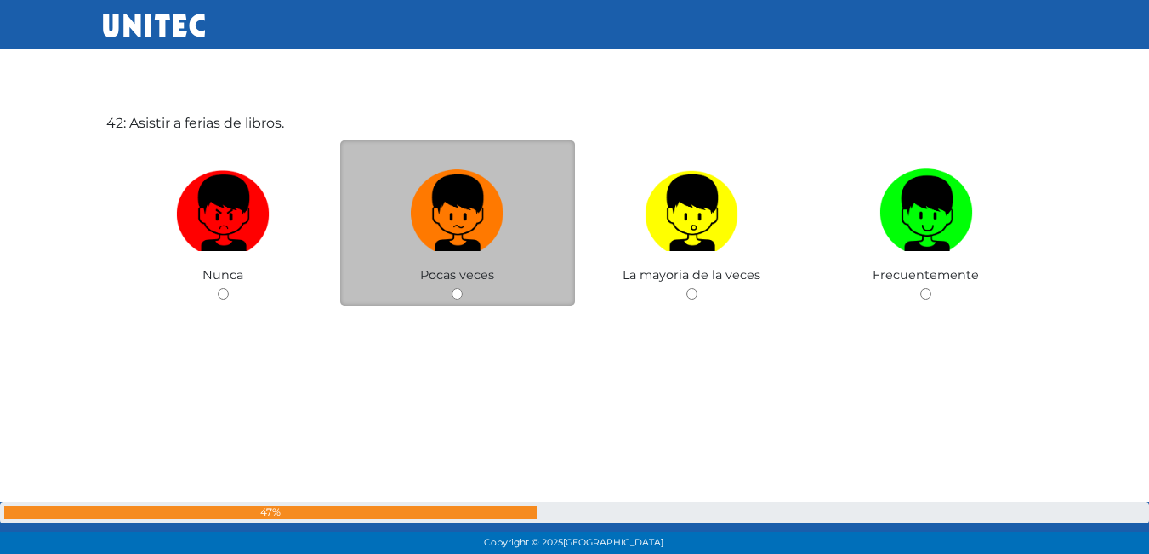
scroll to position [22741, 0]
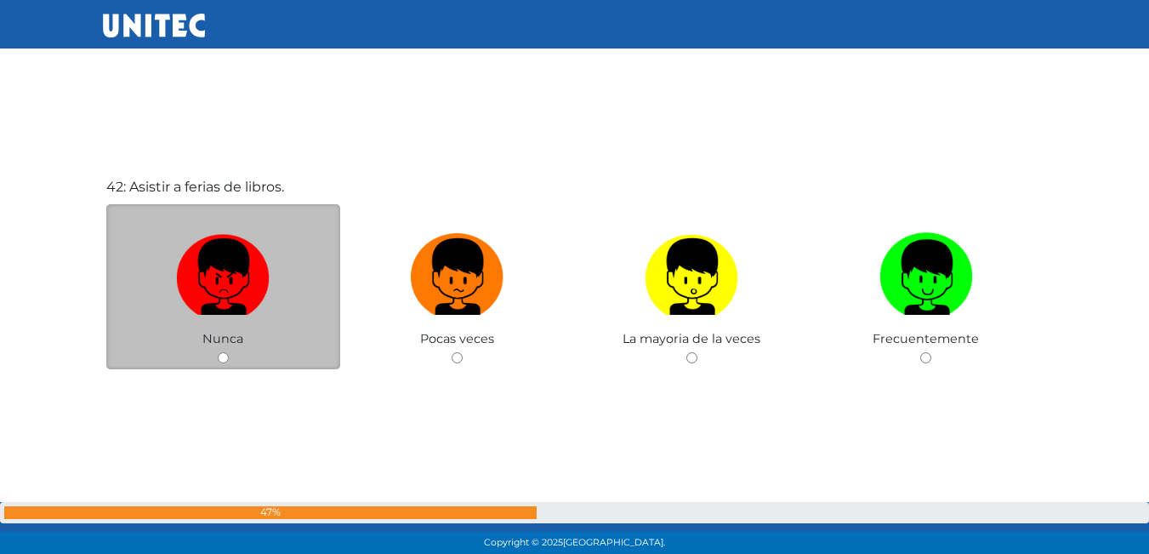
click at [222, 354] on input "radio" at bounding box center [223, 357] width 11 height 11
radio input "true"
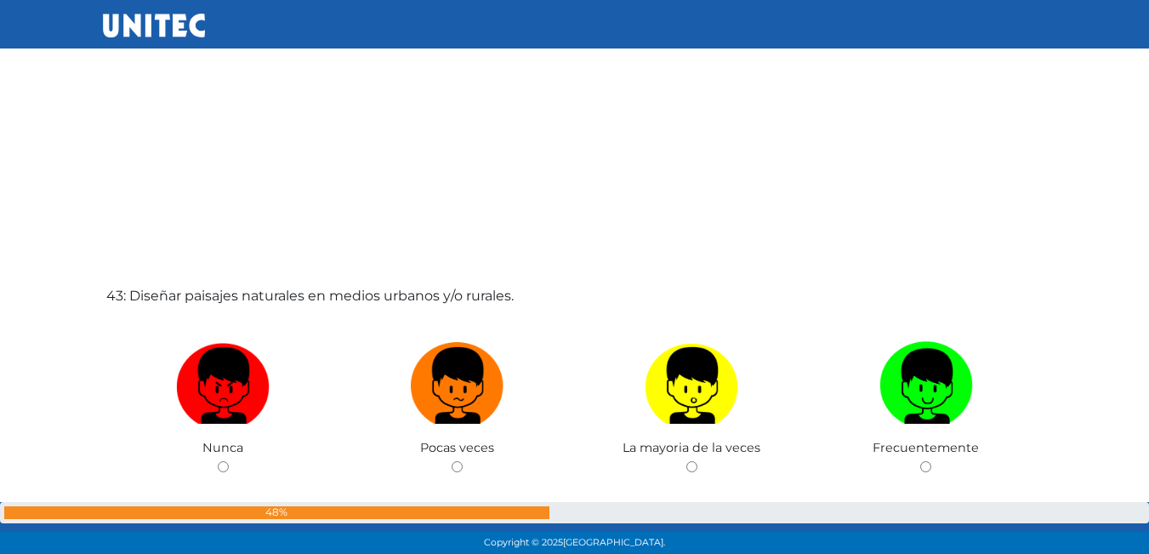
scroll to position [23240, 0]
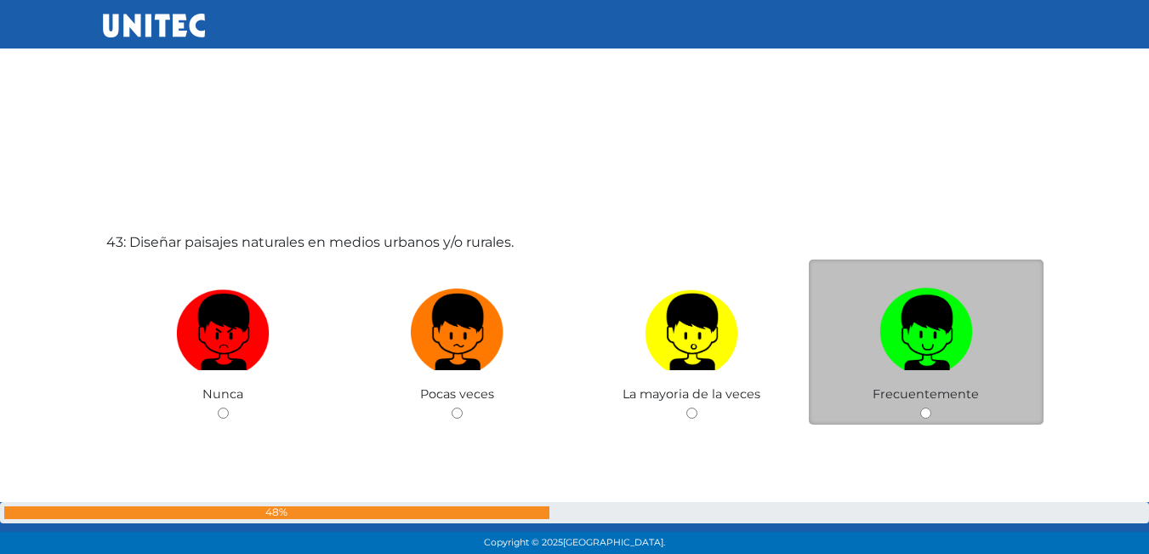
click at [924, 411] on input "radio" at bounding box center [925, 412] width 11 height 11
radio input "true"
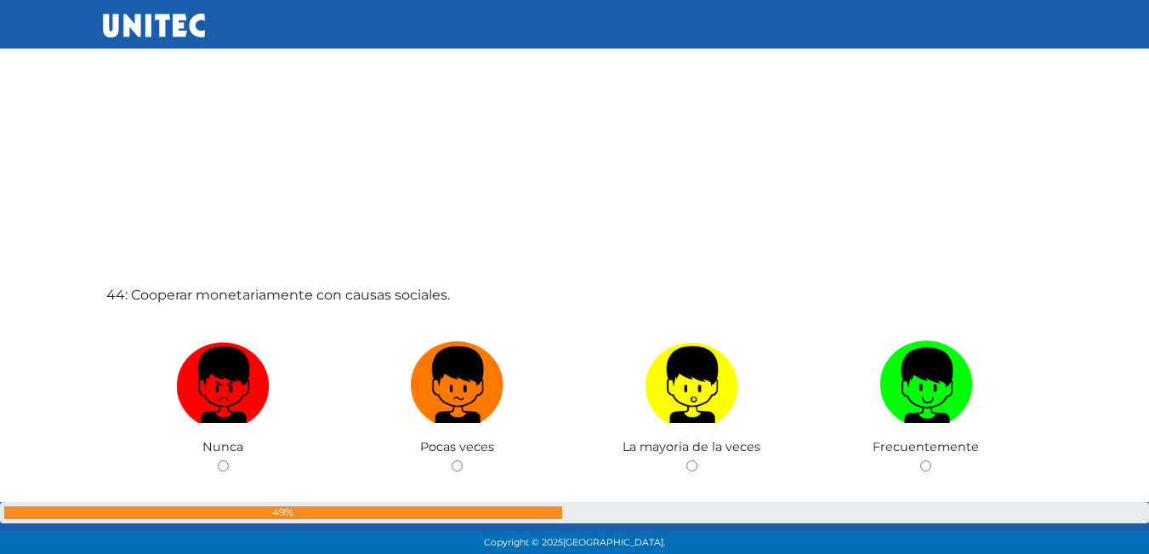
scroll to position [23747, 0]
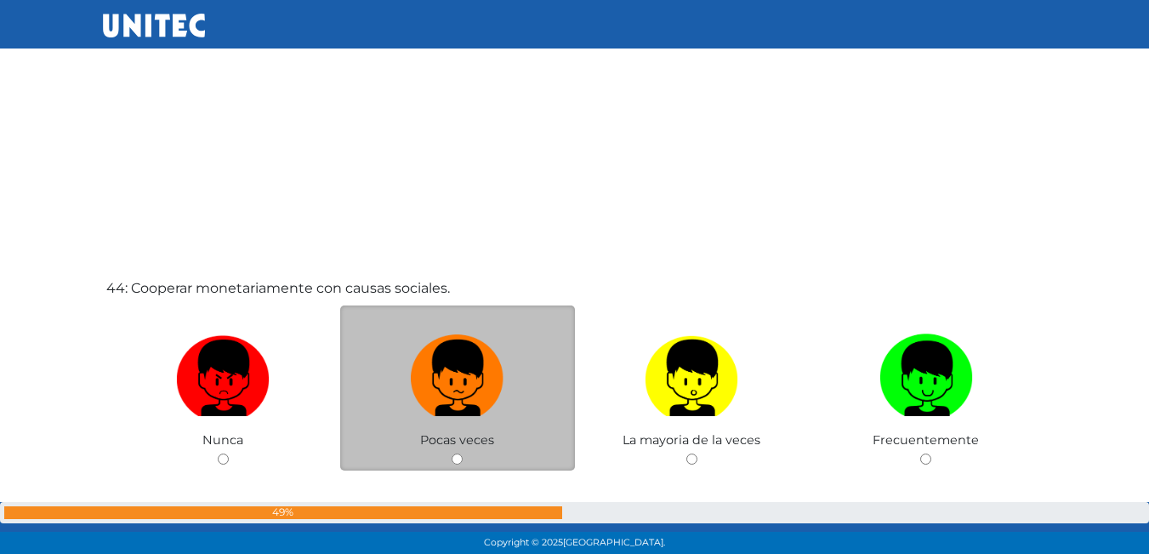
click at [455, 459] on input "radio" at bounding box center [456, 458] width 11 height 11
radio input "true"
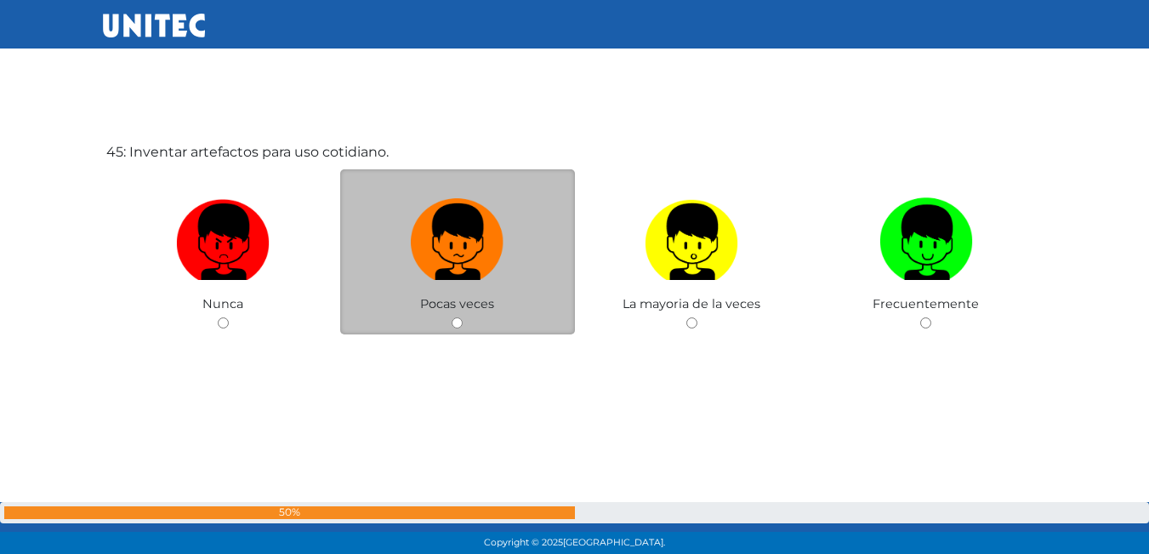
scroll to position [24414, 0]
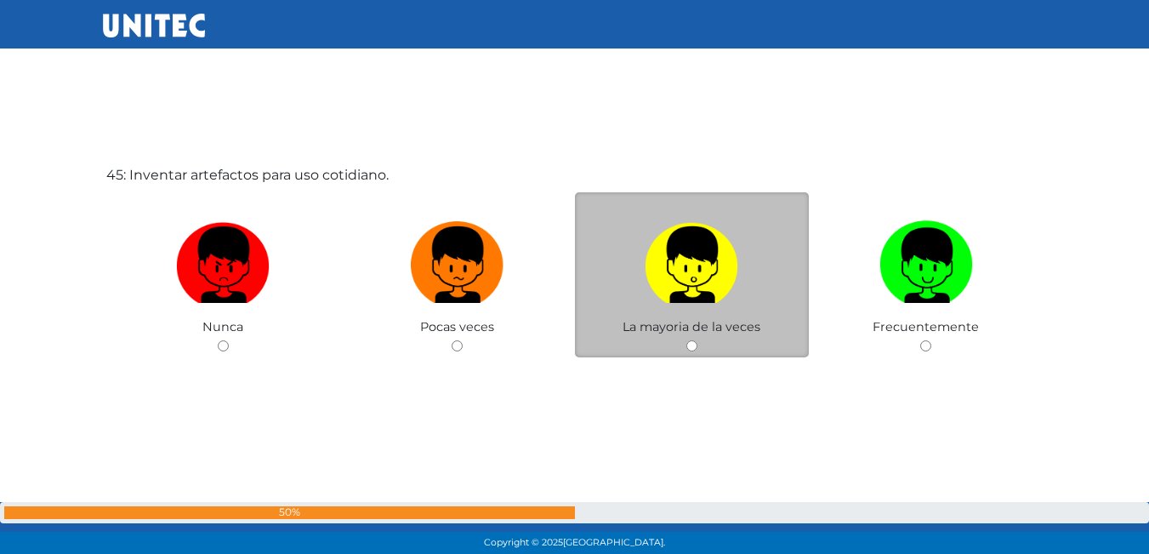
click at [696, 349] on input "radio" at bounding box center [691, 345] width 11 height 11
radio input "true"
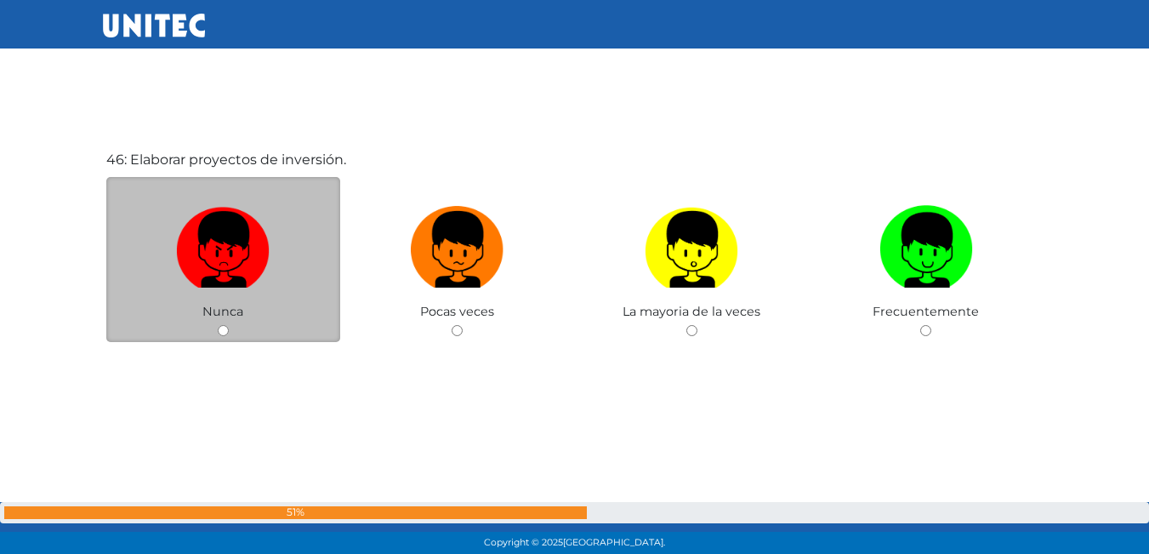
scroll to position [24993, 0]
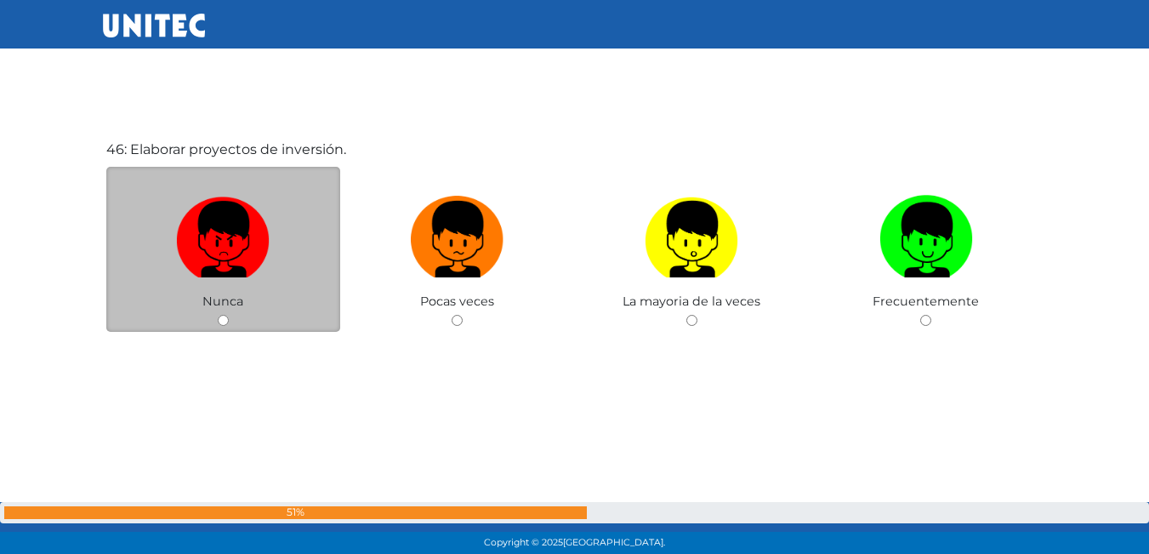
click at [225, 321] on input "radio" at bounding box center [223, 320] width 11 height 11
radio input "true"
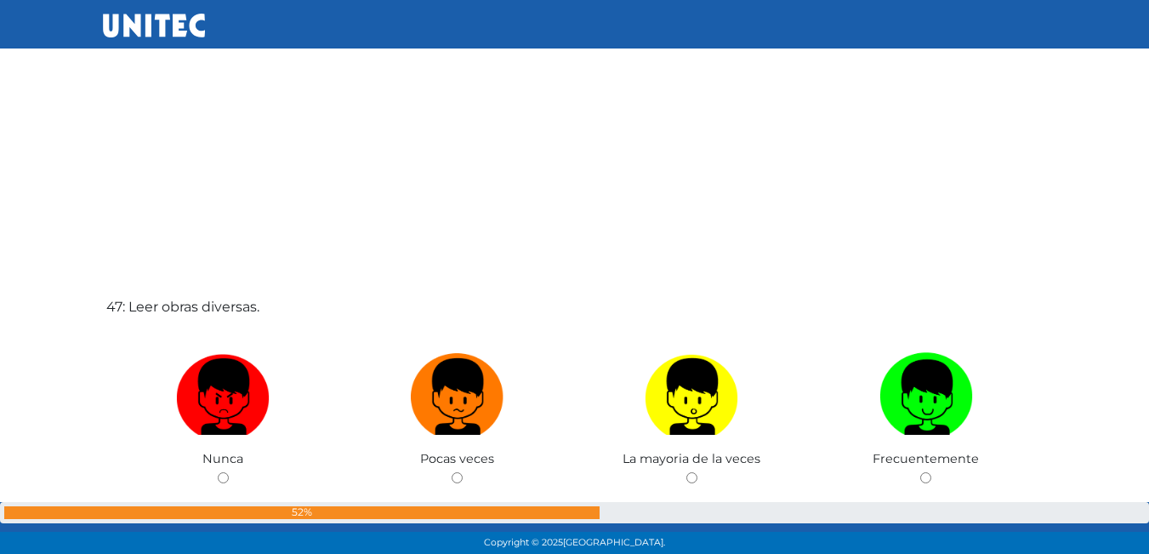
scroll to position [25486, 0]
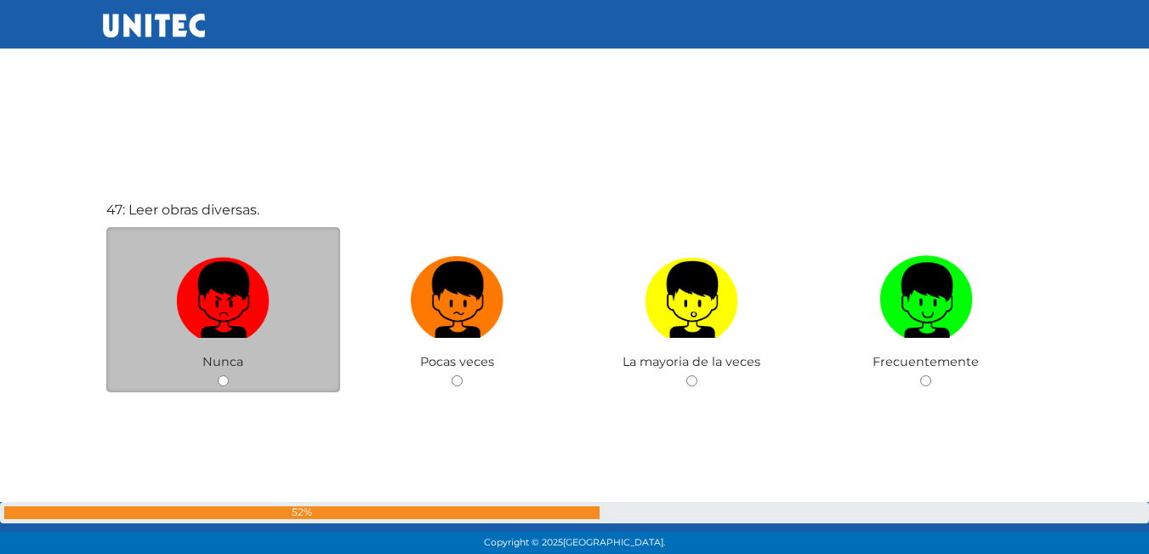
click at [222, 380] on input "radio" at bounding box center [223, 380] width 11 height 11
radio input "true"
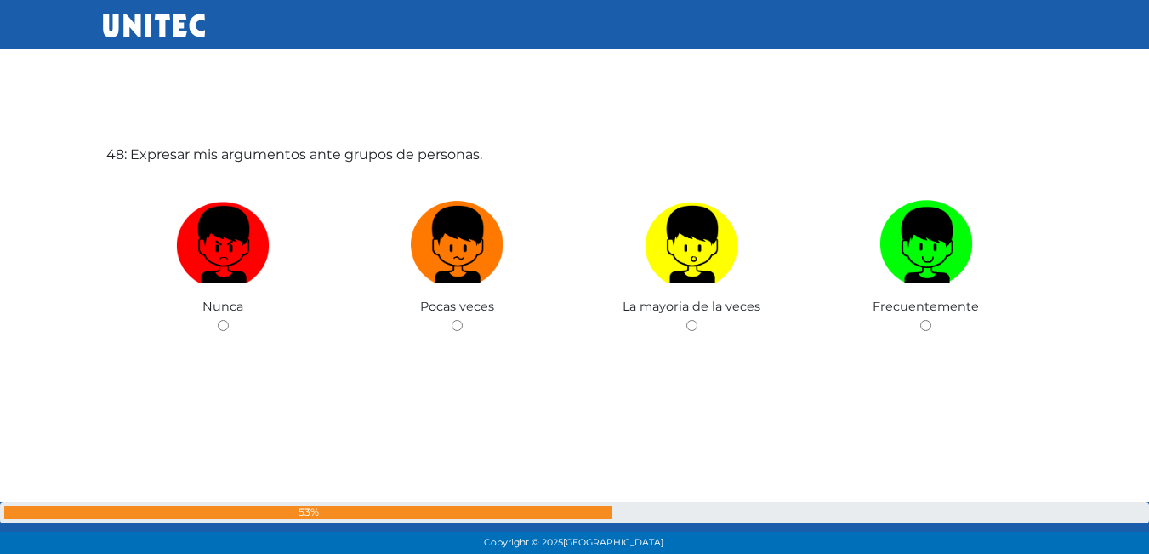
scroll to position [26101, 0]
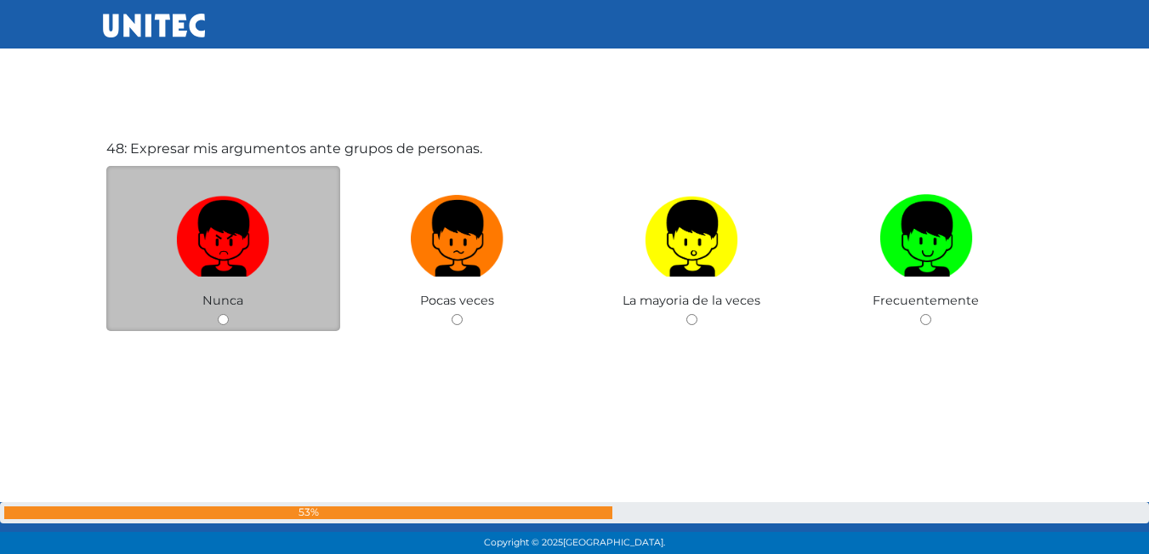
click at [219, 321] on input "radio" at bounding box center [223, 319] width 11 height 11
radio input "true"
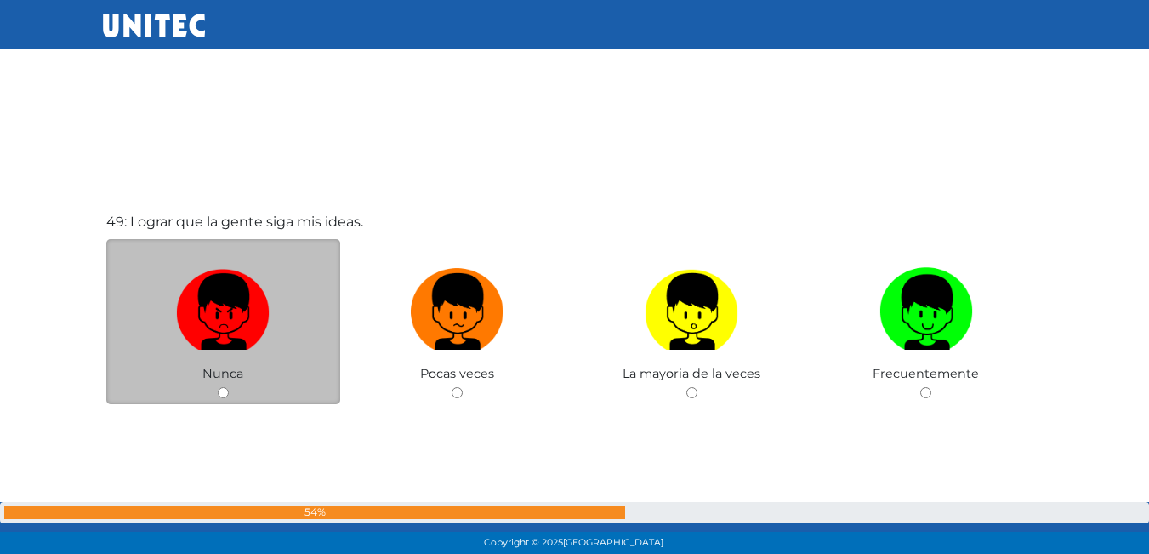
scroll to position [26611, 0]
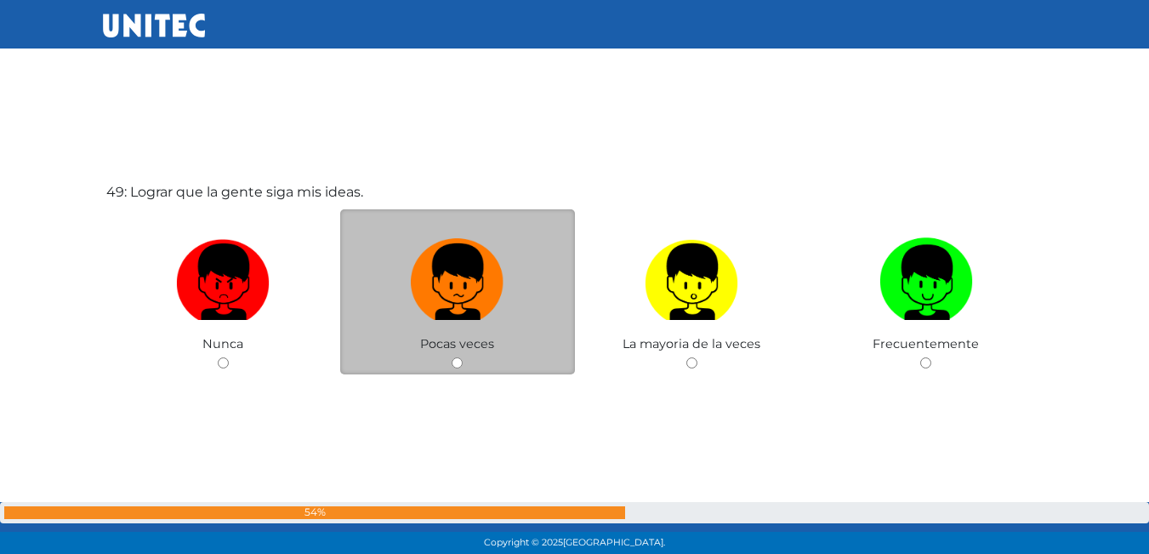
click at [451, 360] on input "radio" at bounding box center [456, 362] width 11 height 11
radio input "true"
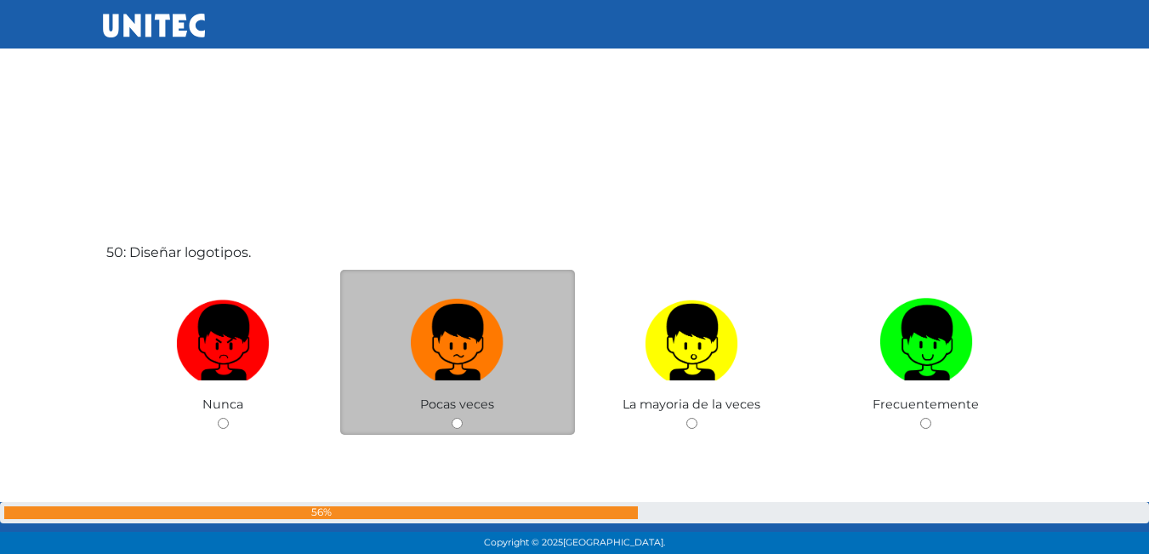
scroll to position [27202, 0]
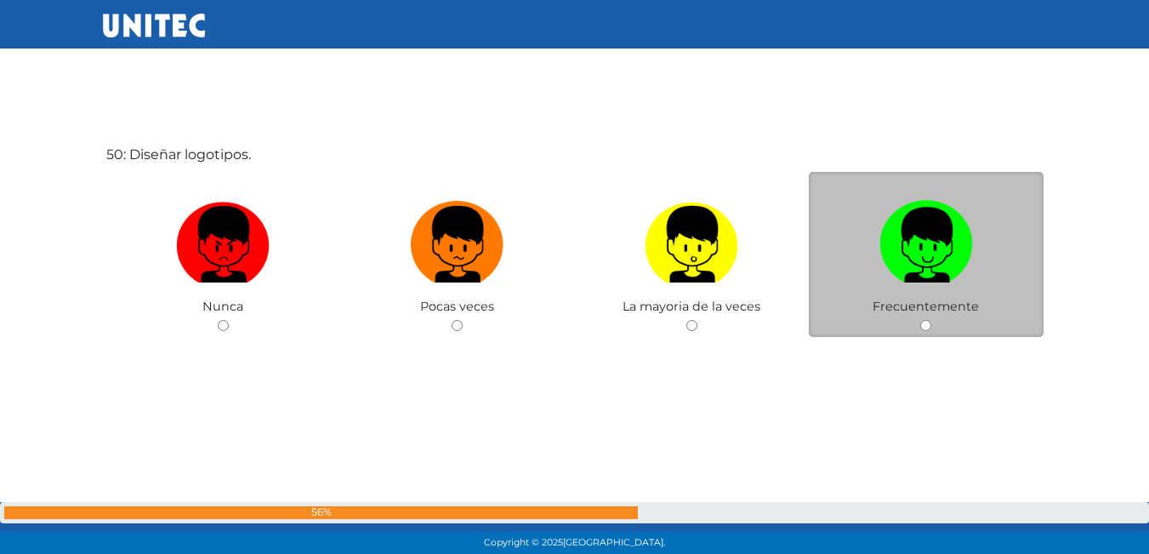
click at [924, 327] on input "radio" at bounding box center [925, 325] width 11 height 11
radio input "true"
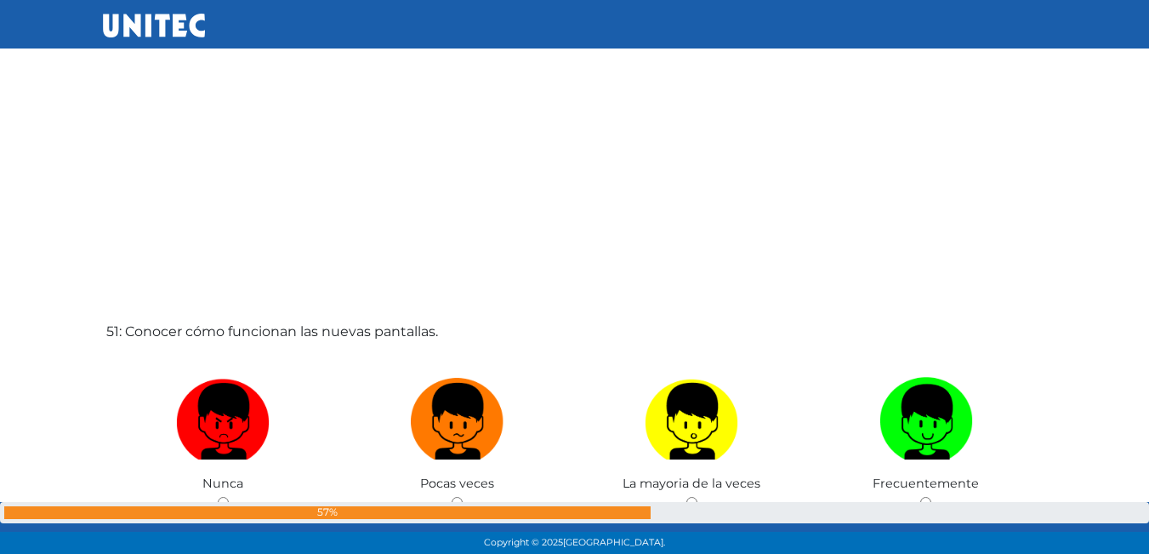
scroll to position [27607, 0]
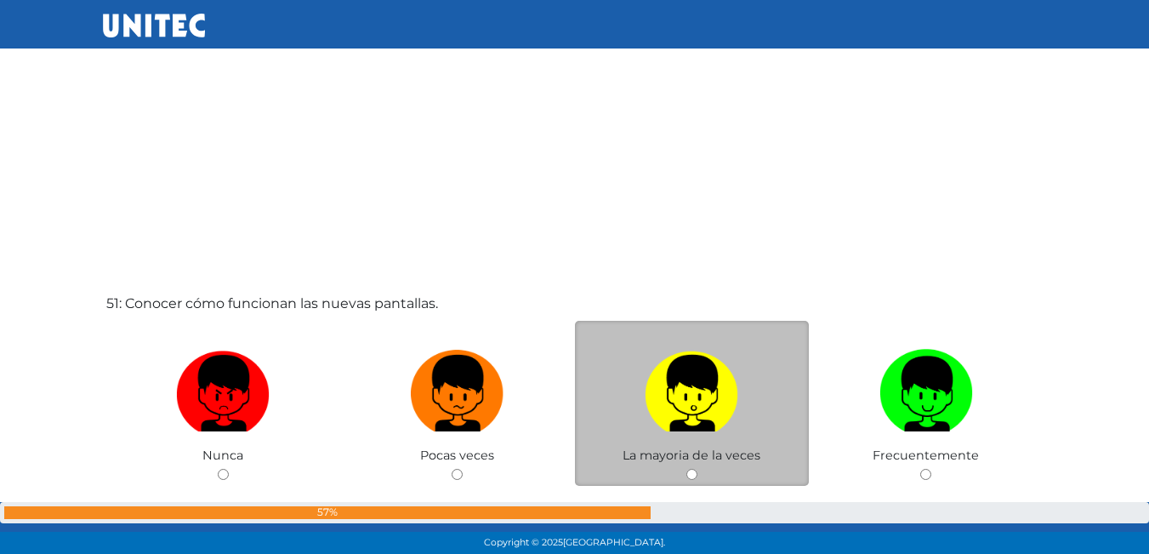
click at [692, 474] on input "radio" at bounding box center [691, 473] width 11 height 11
radio input "true"
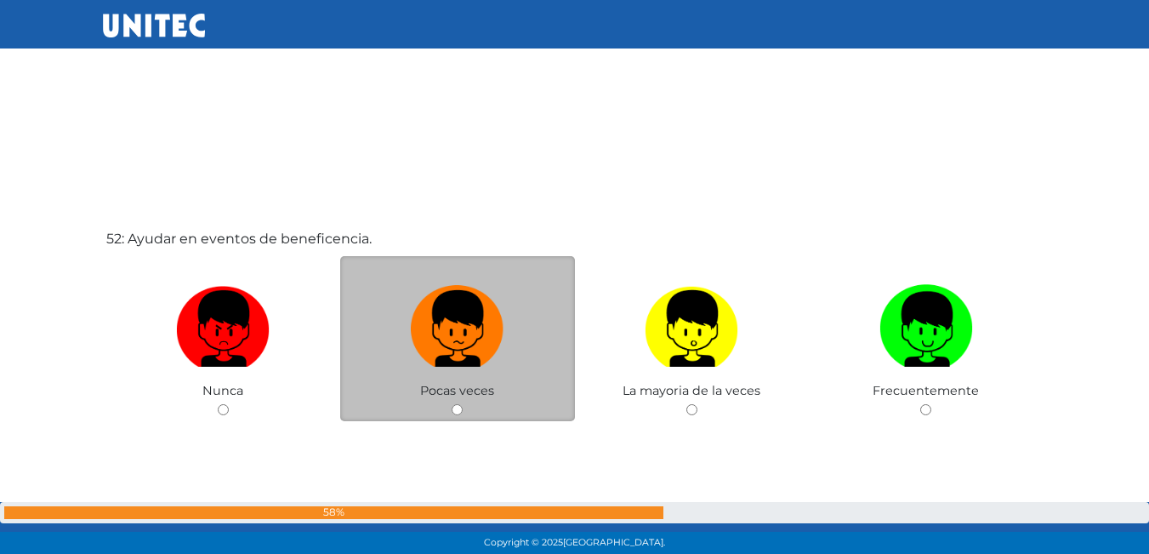
scroll to position [28254, 0]
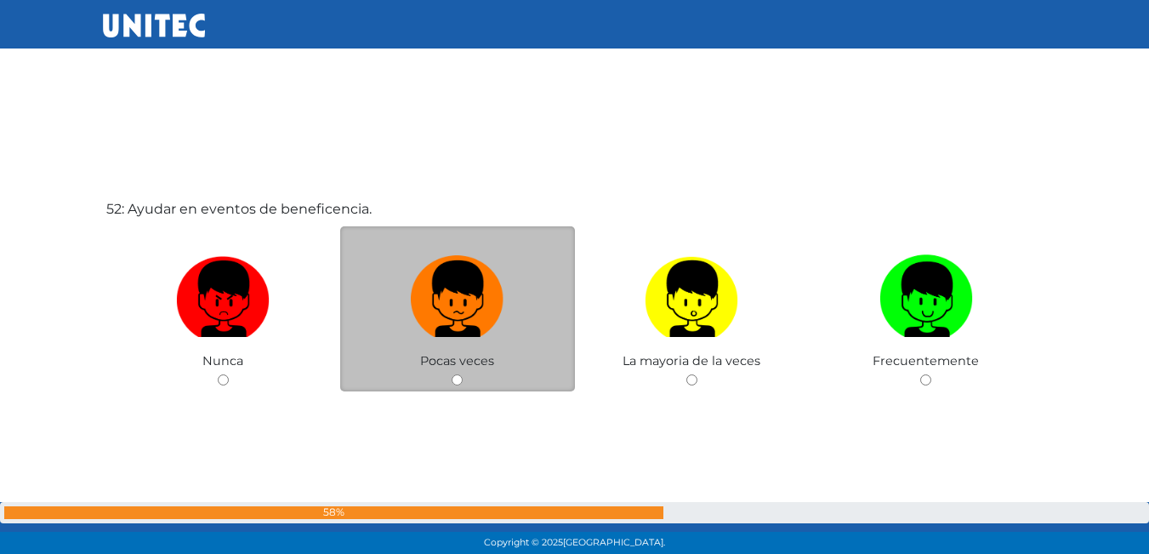
click at [452, 379] on input "radio" at bounding box center [456, 379] width 11 height 11
radio input "true"
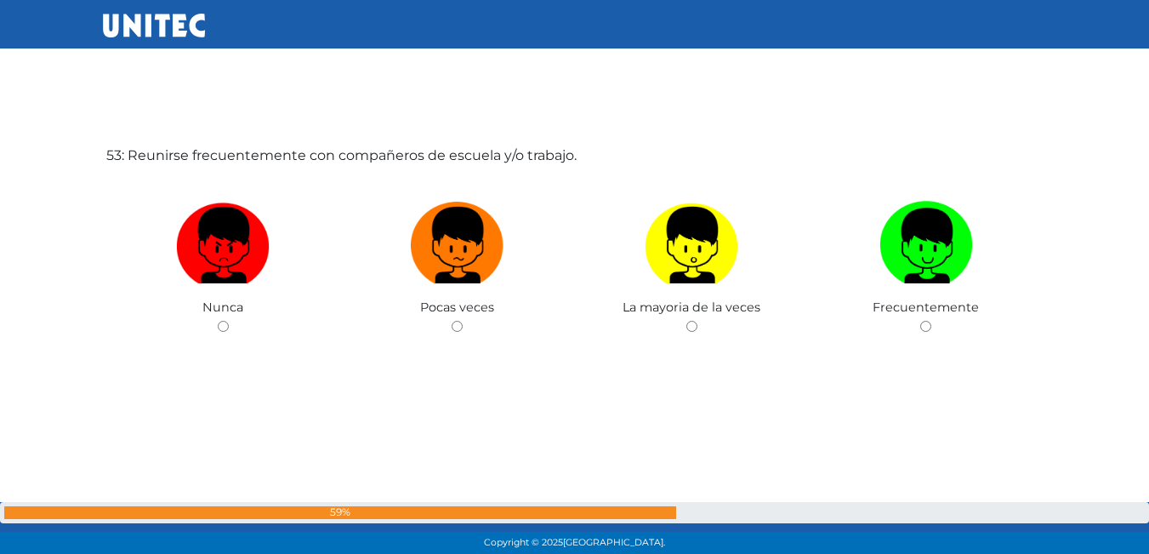
scroll to position [28868, 0]
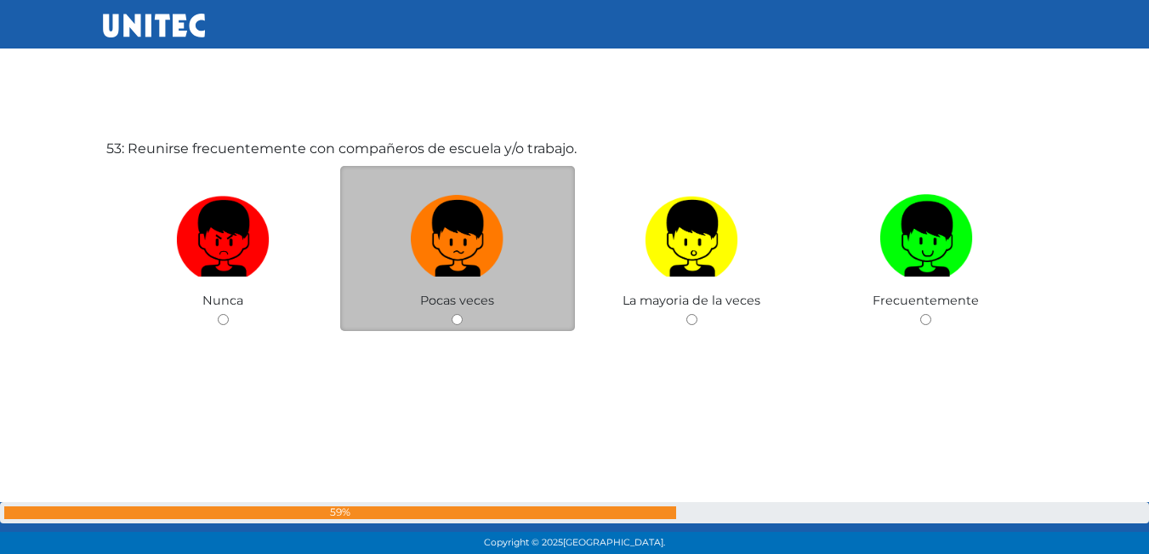
click at [455, 320] on input "radio" at bounding box center [456, 319] width 11 height 11
radio input "true"
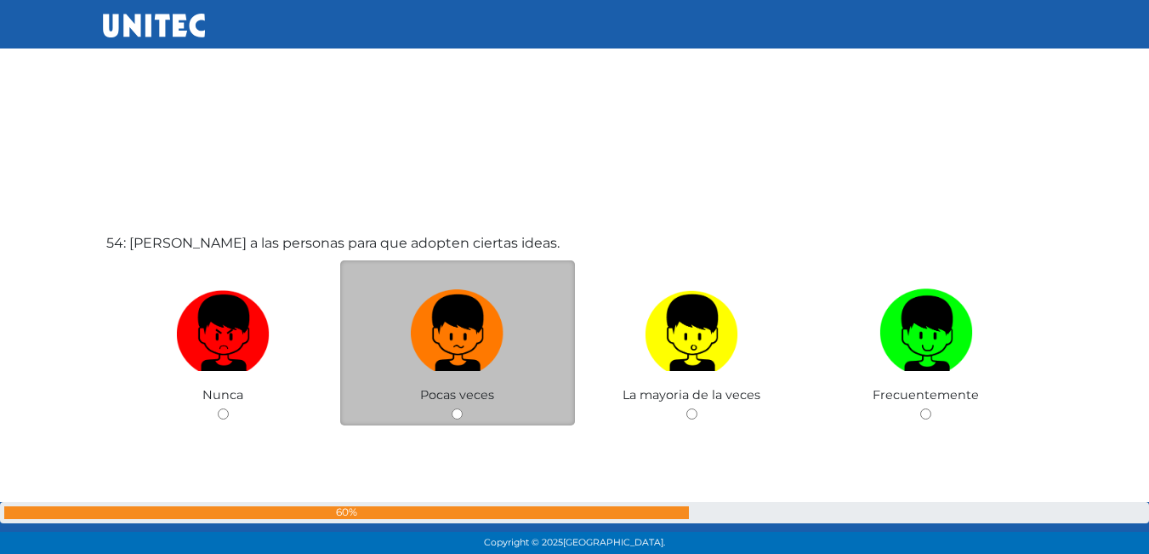
scroll to position [29356, 0]
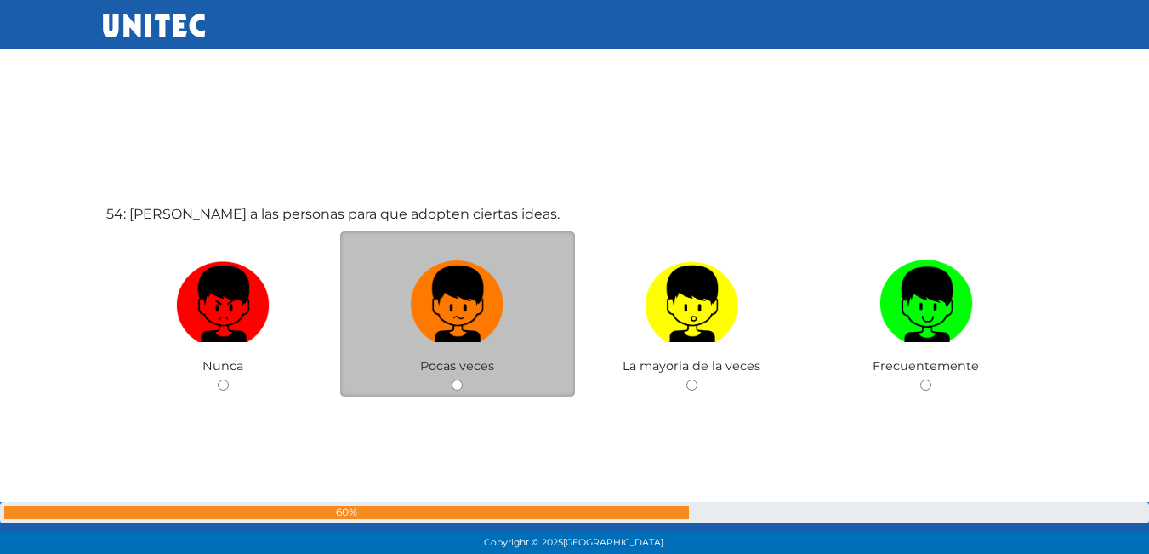
click at [455, 389] on input "radio" at bounding box center [456, 384] width 11 height 11
radio input "true"
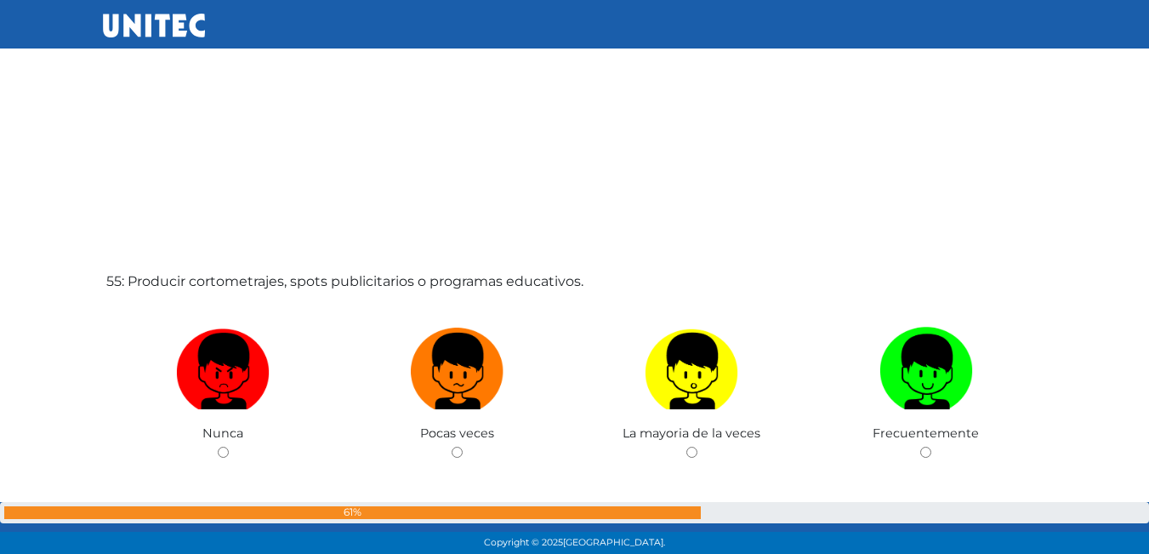
scroll to position [29844, 0]
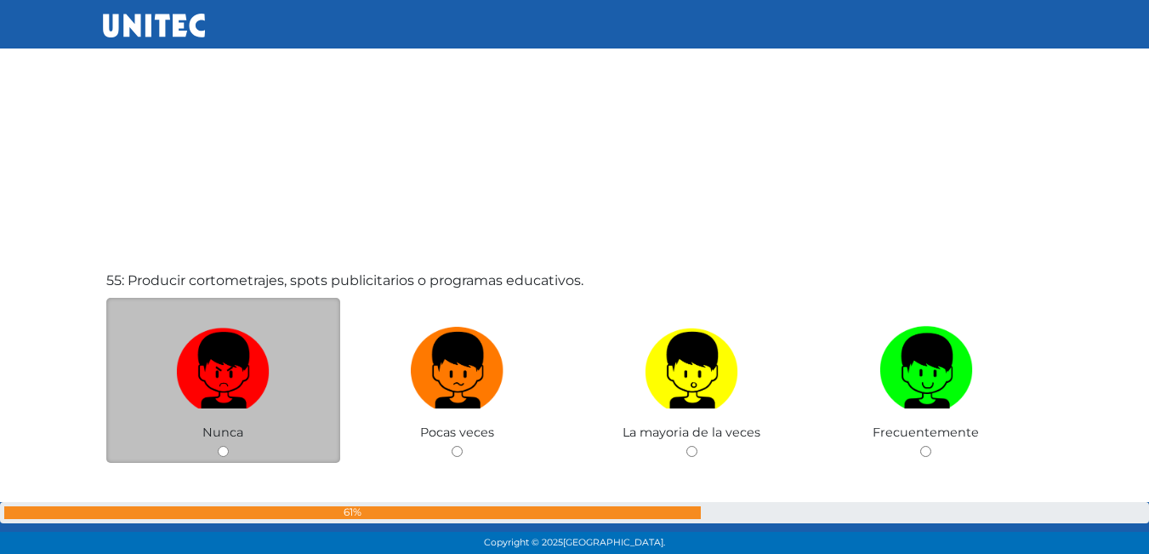
click at [224, 447] on input "radio" at bounding box center [223, 451] width 11 height 11
radio input "true"
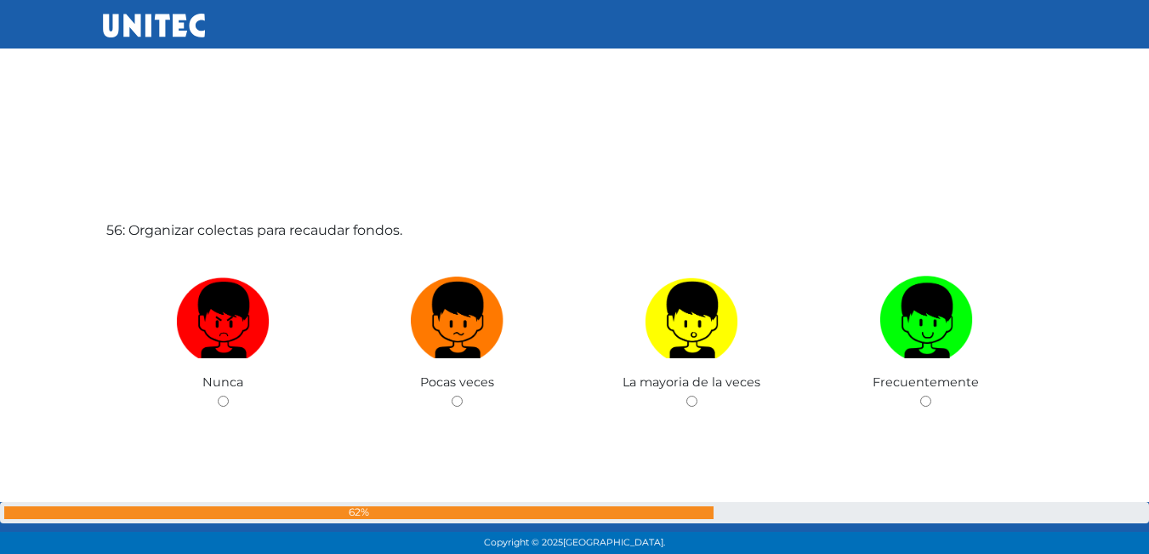
scroll to position [30501, 0]
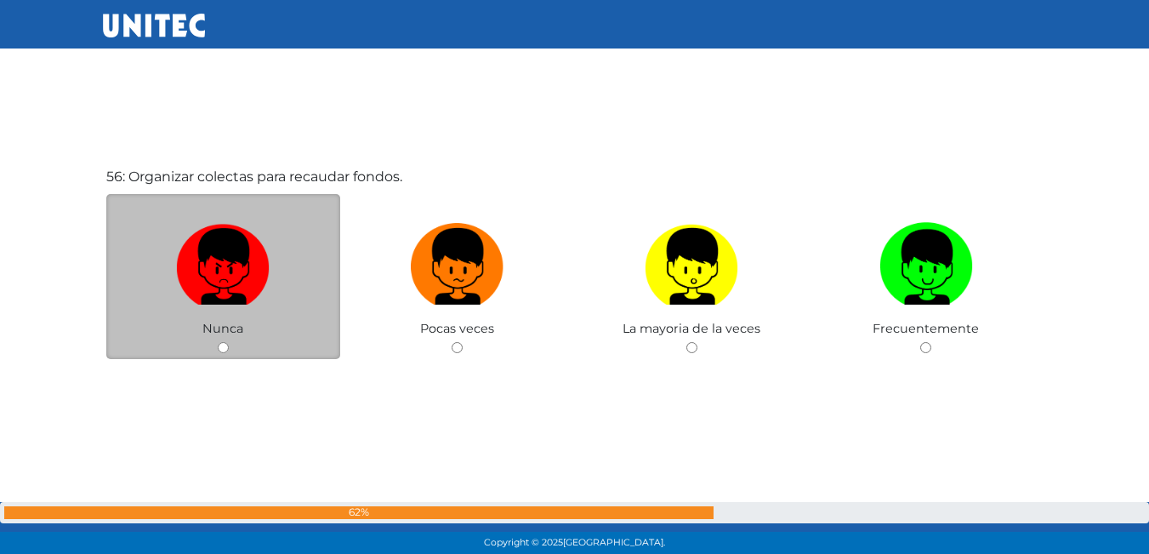
click at [224, 344] on input "radio" at bounding box center [223, 347] width 11 height 11
radio input "true"
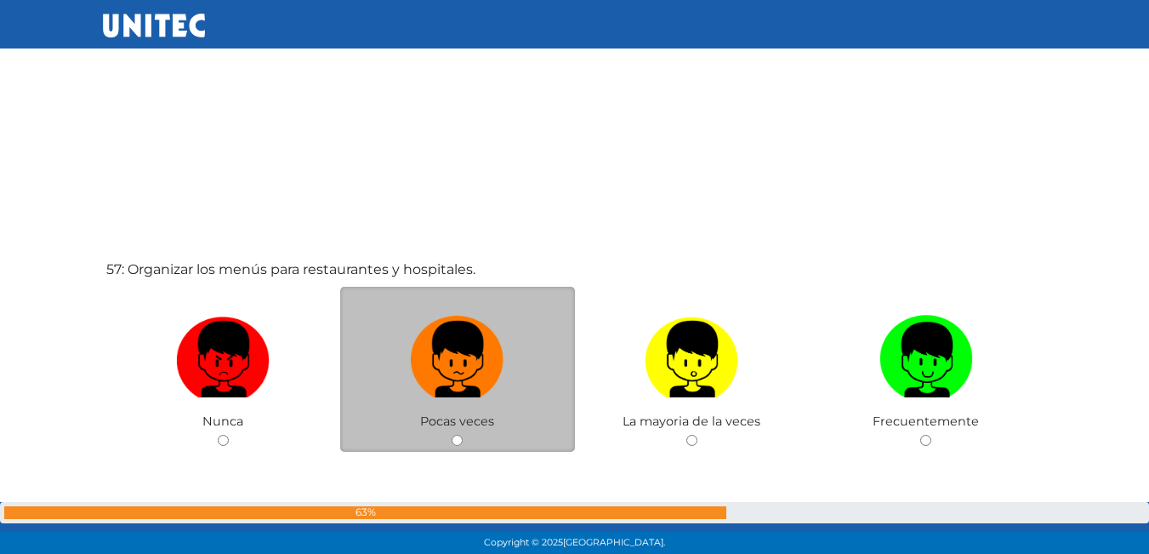
scroll to position [31076, 0]
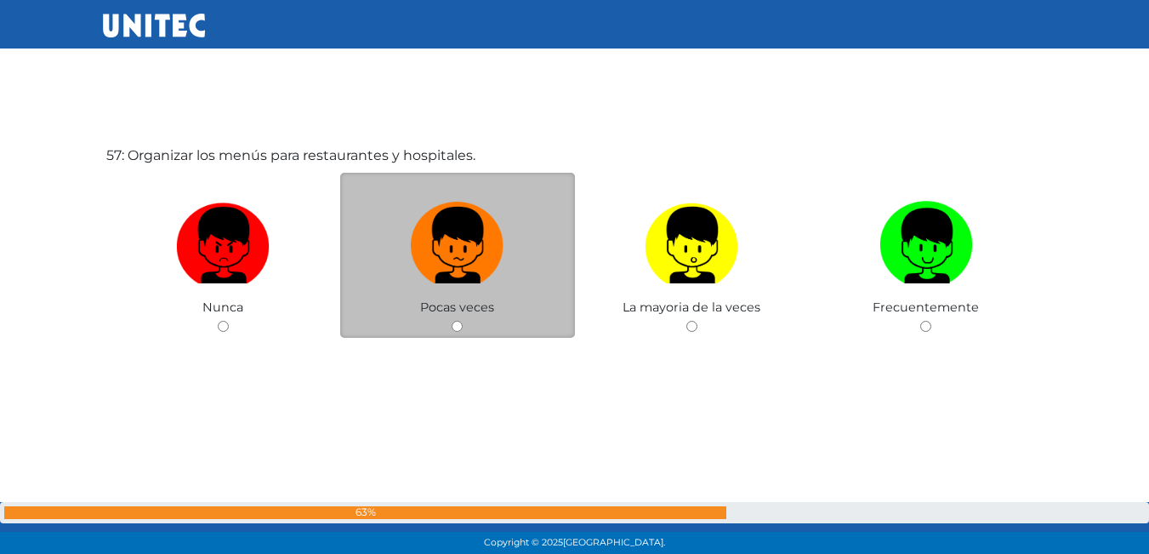
click at [459, 323] on input "radio" at bounding box center [456, 326] width 11 height 11
radio input "true"
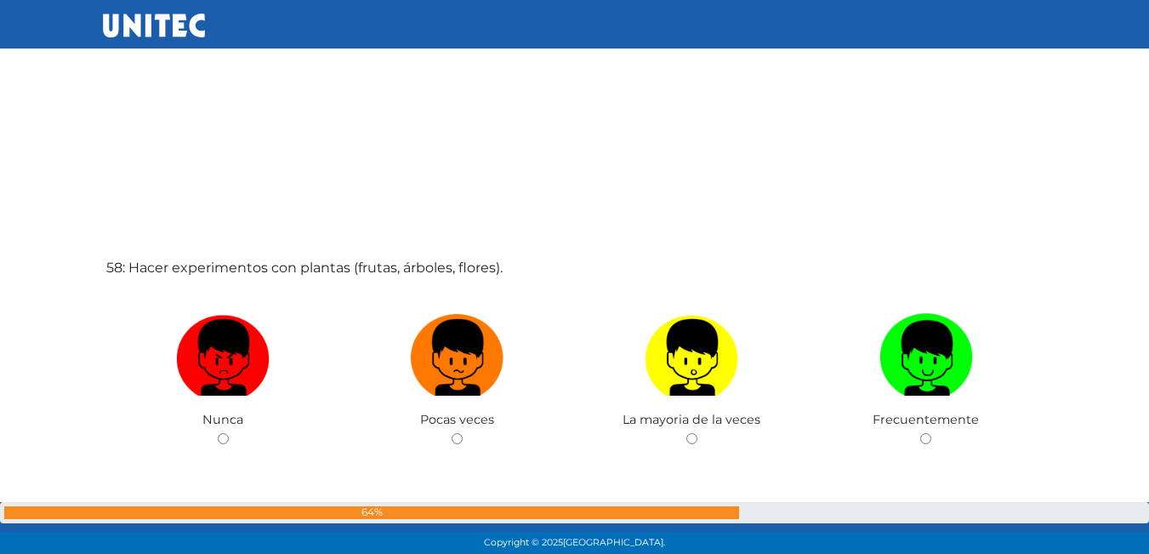
scroll to position [31547, 0]
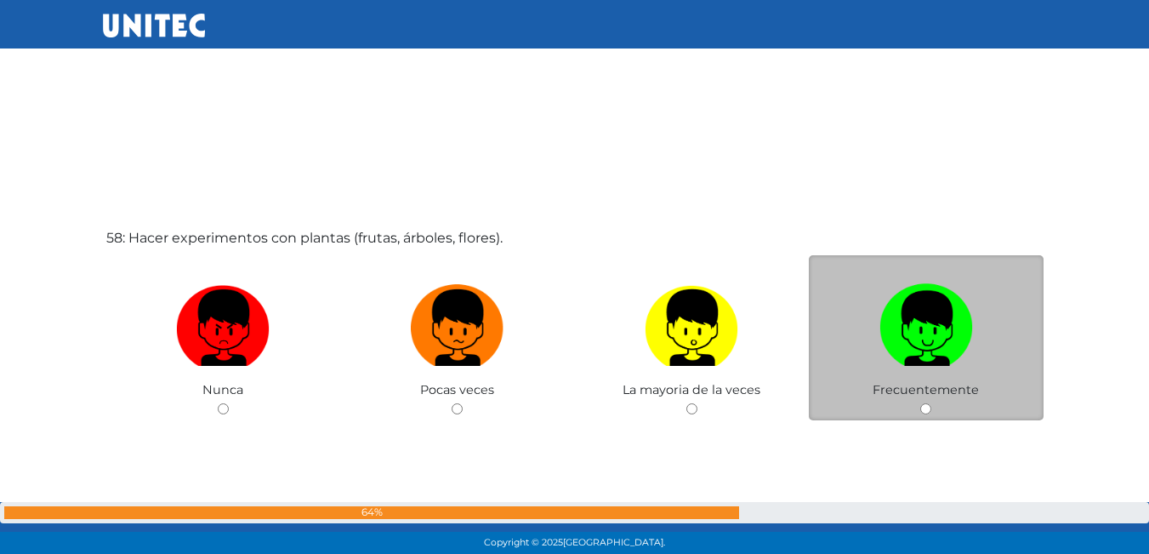
click at [925, 408] on input "radio" at bounding box center [925, 408] width 11 height 11
radio input "true"
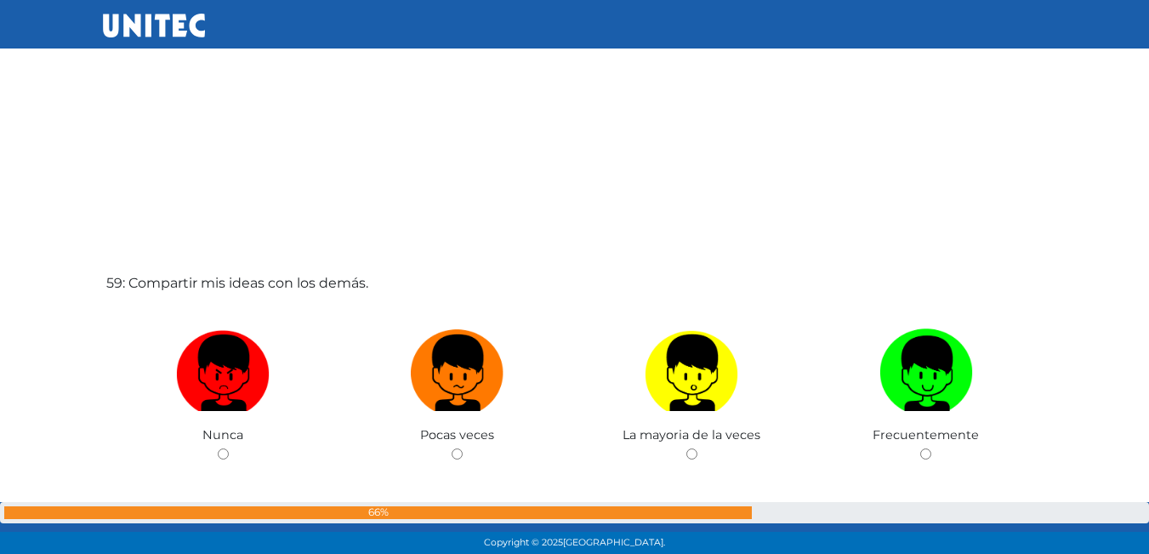
scroll to position [32057, 0]
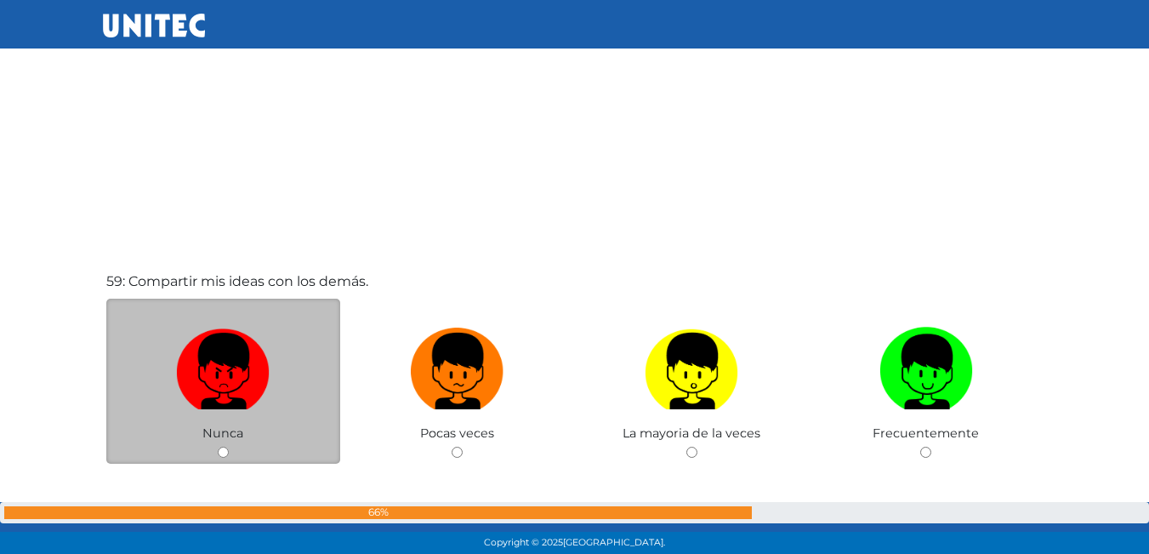
click at [224, 449] on input "radio" at bounding box center [223, 451] width 11 height 11
radio input "true"
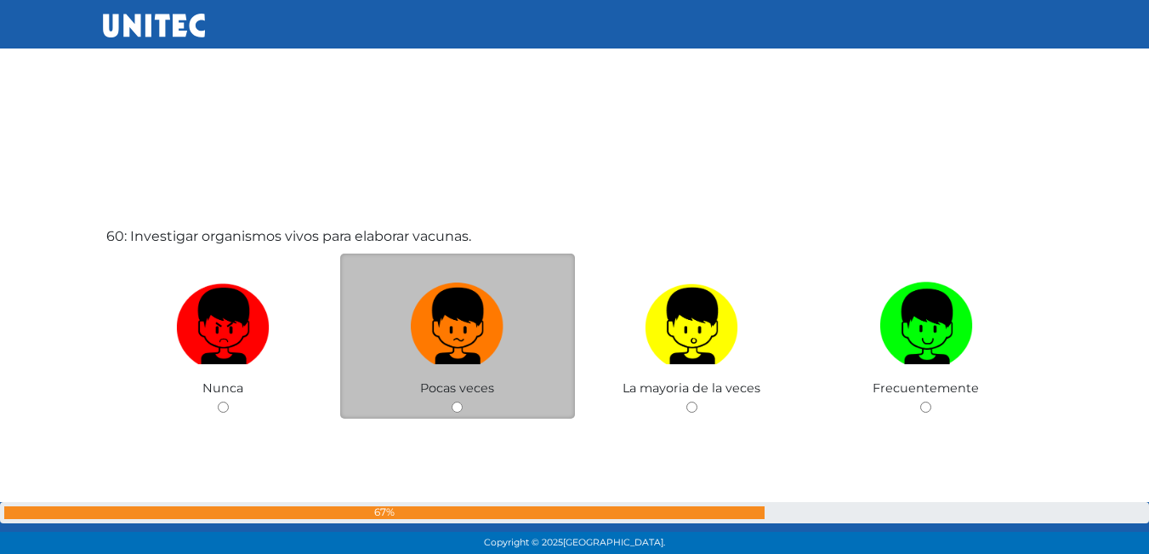
scroll to position [32655, 0]
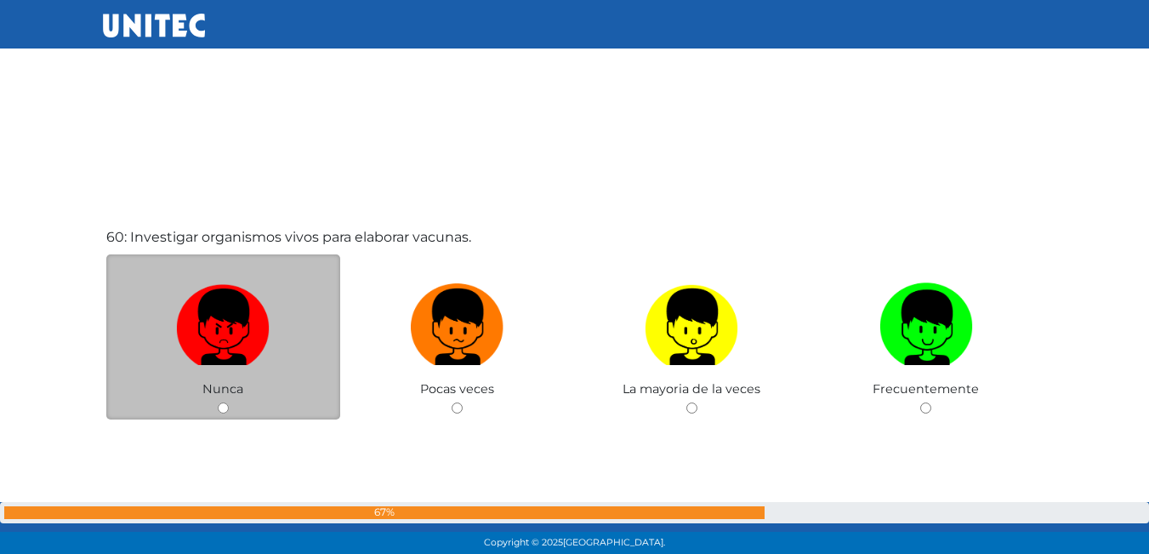
click at [226, 405] on input "radio" at bounding box center [223, 407] width 11 height 11
radio input "true"
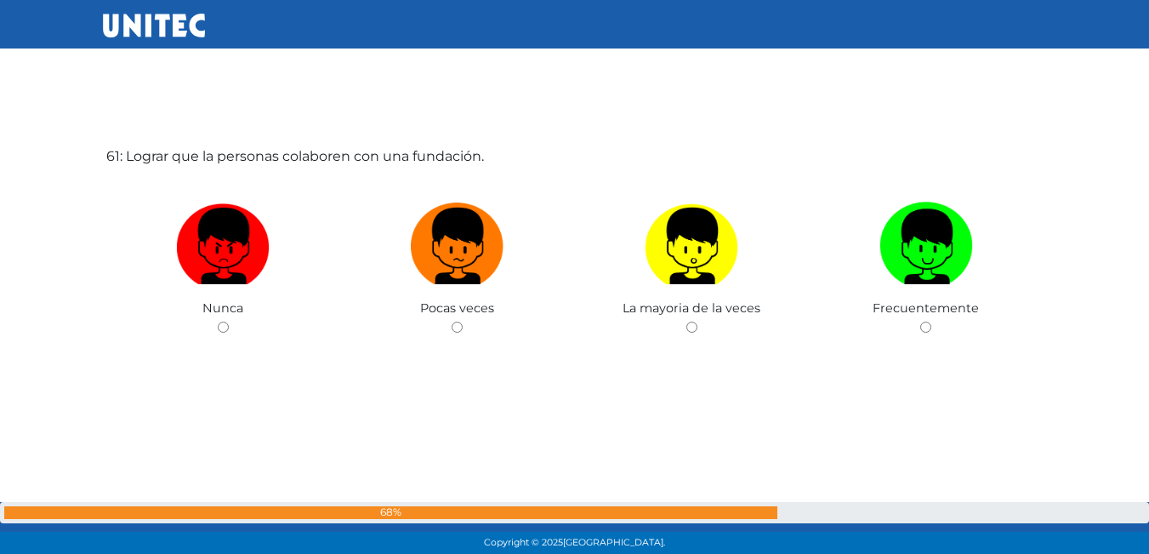
scroll to position [33297, 0]
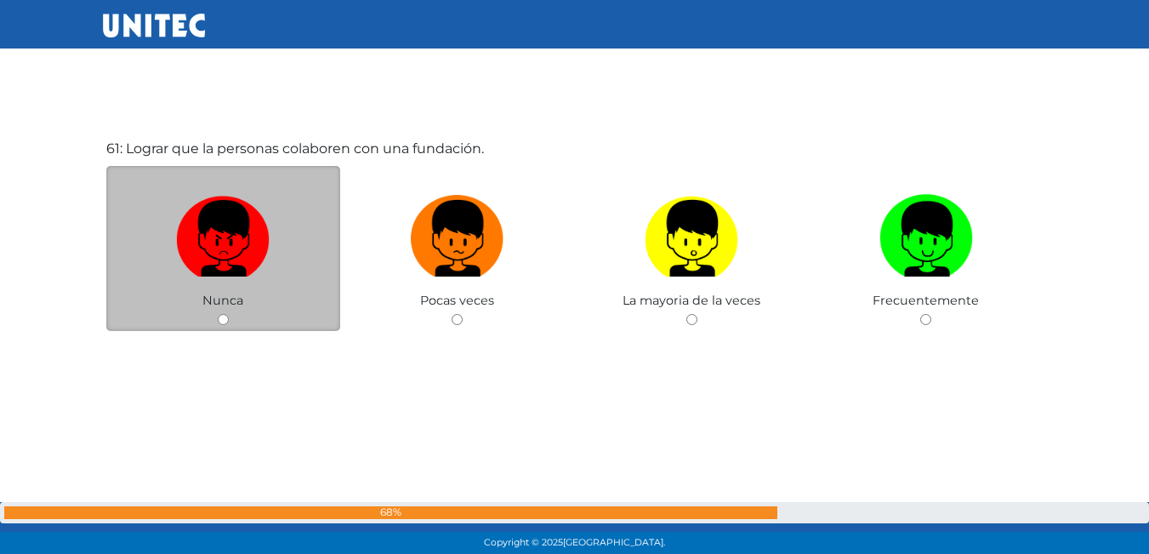
click at [224, 321] on input "radio" at bounding box center [223, 319] width 11 height 11
radio input "true"
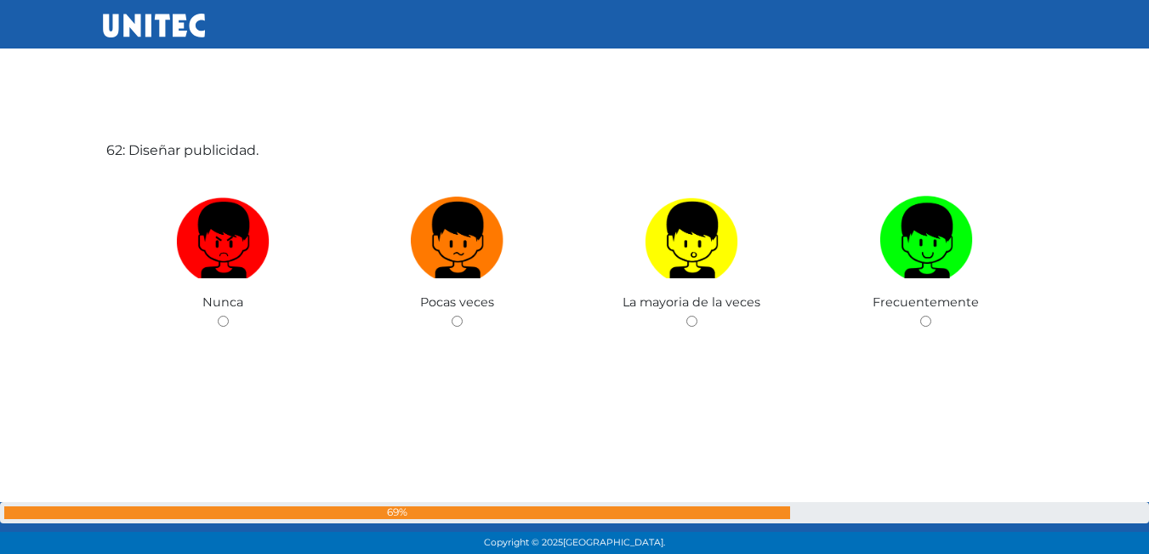
scroll to position [33850, 0]
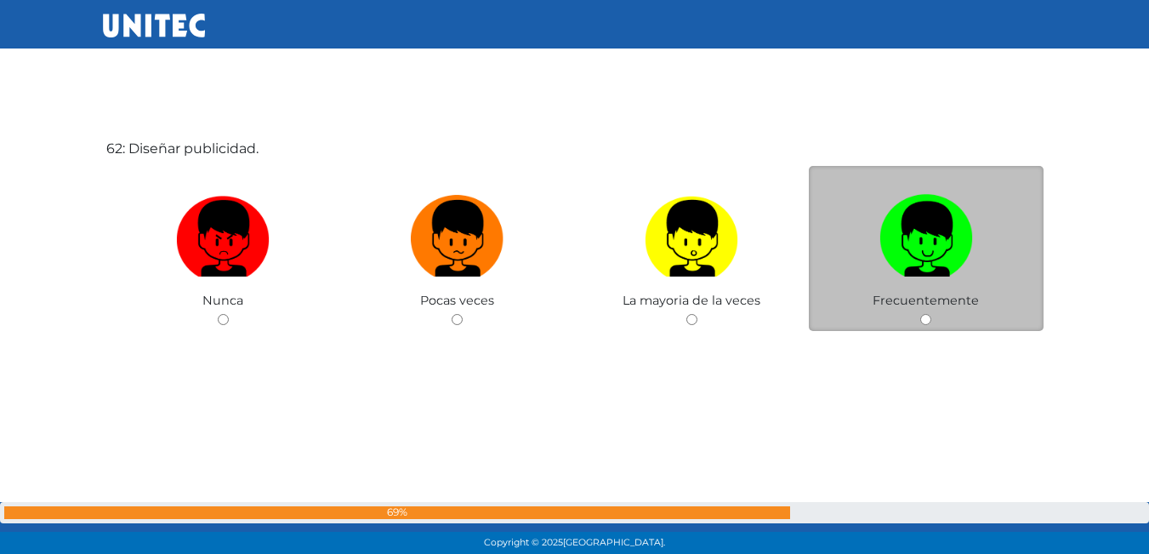
click at [923, 321] on input "radio" at bounding box center [925, 319] width 11 height 11
radio input "true"
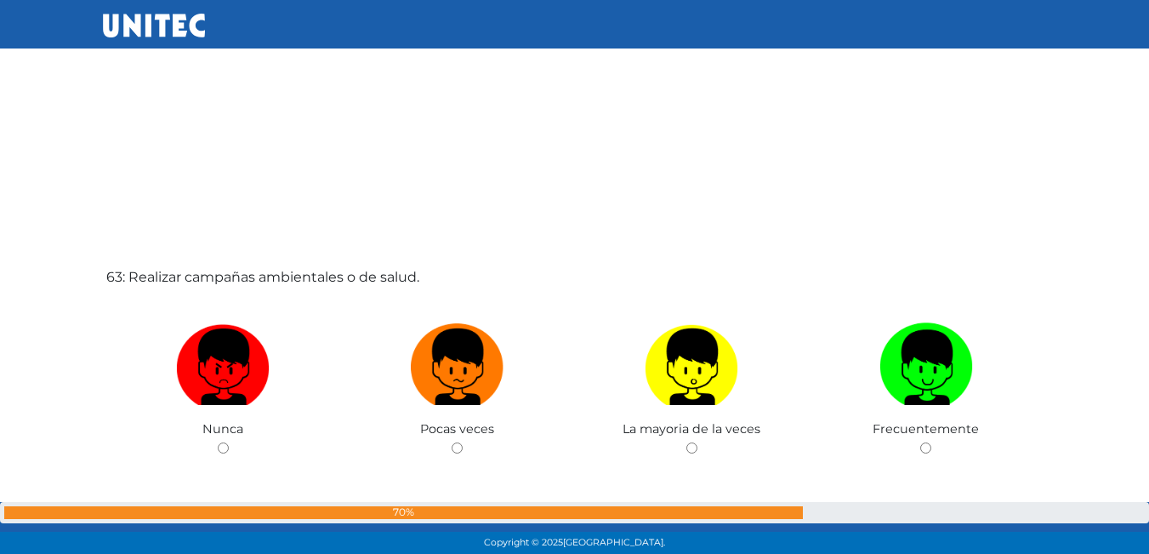
scroll to position [34352, 0]
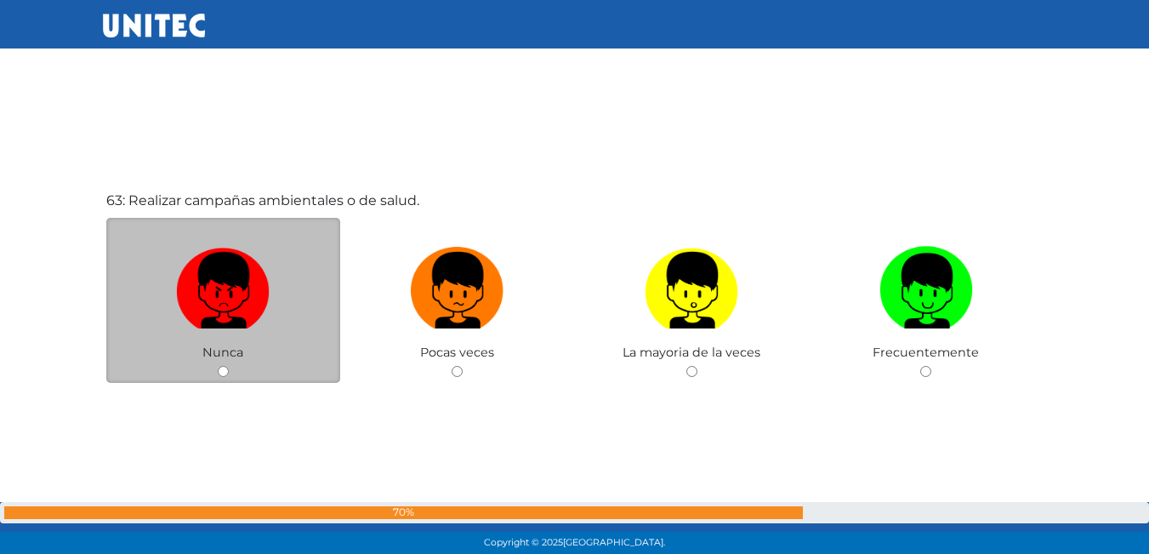
click at [226, 373] on input "radio" at bounding box center [223, 371] width 11 height 11
radio input "true"
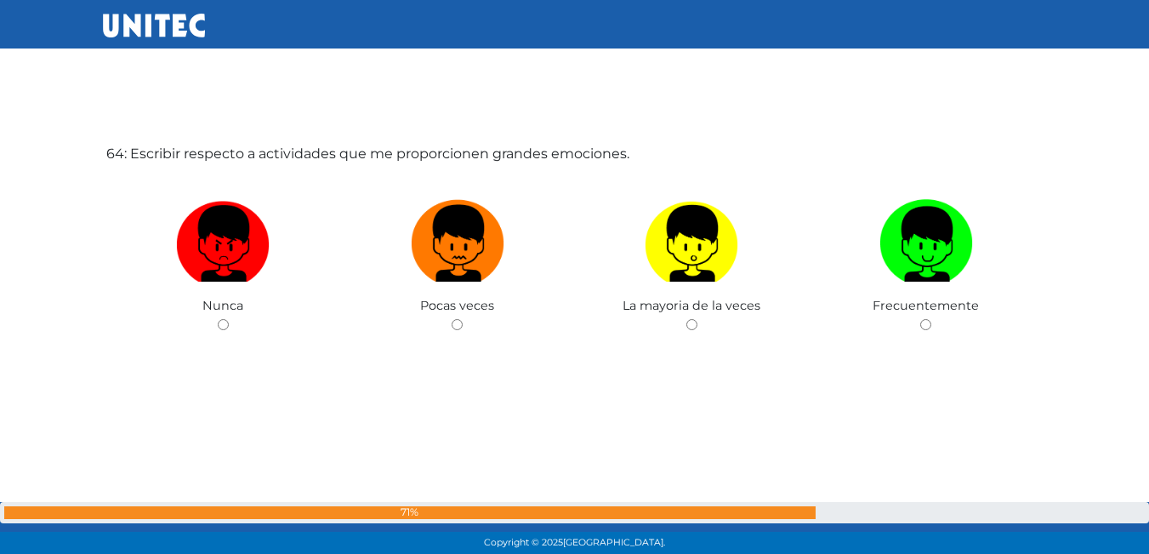
scroll to position [34957, 0]
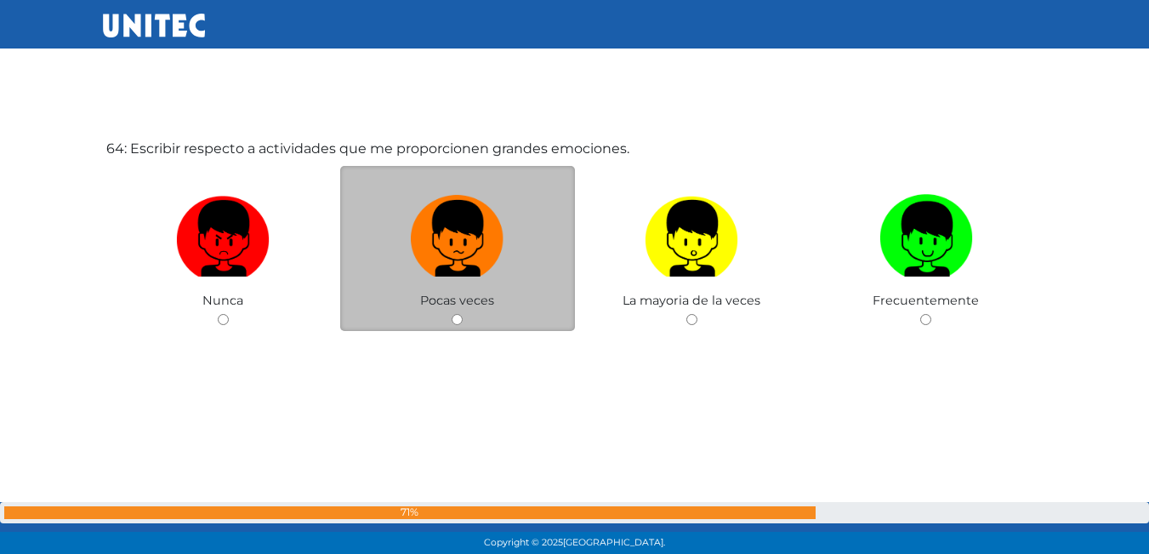
click at [457, 318] on input "radio" at bounding box center [456, 319] width 11 height 11
radio input "true"
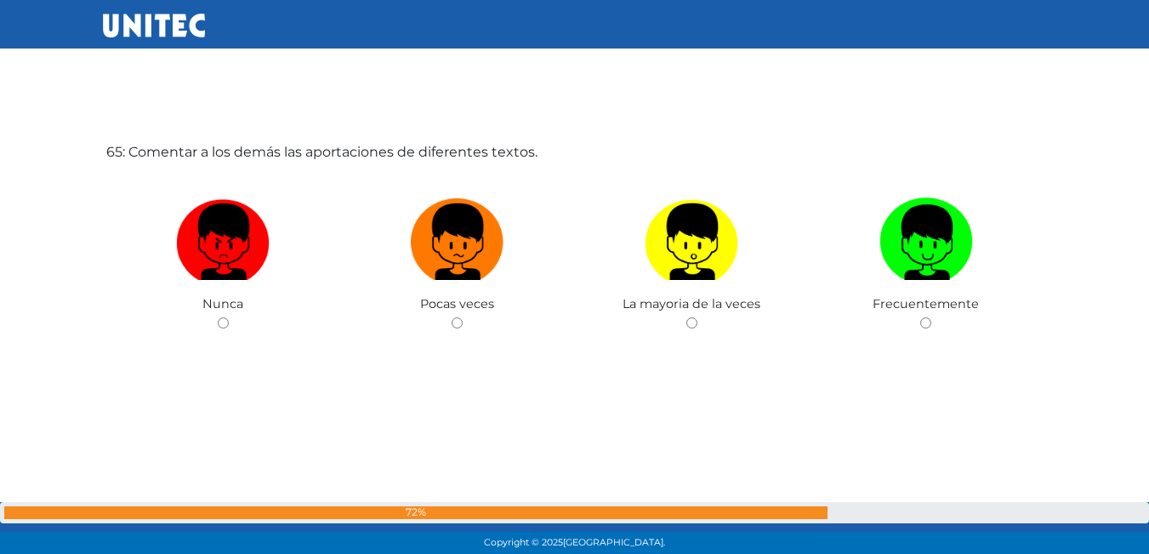
scroll to position [35511, 0]
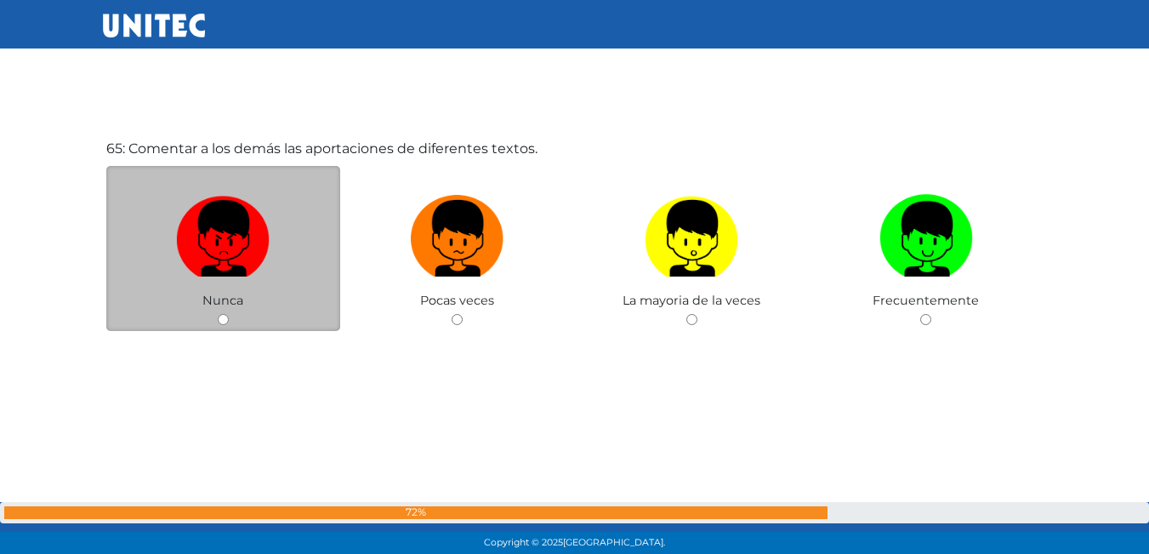
click at [225, 321] on input "radio" at bounding box center [223, 319] width 11 height 11
radio input "true"
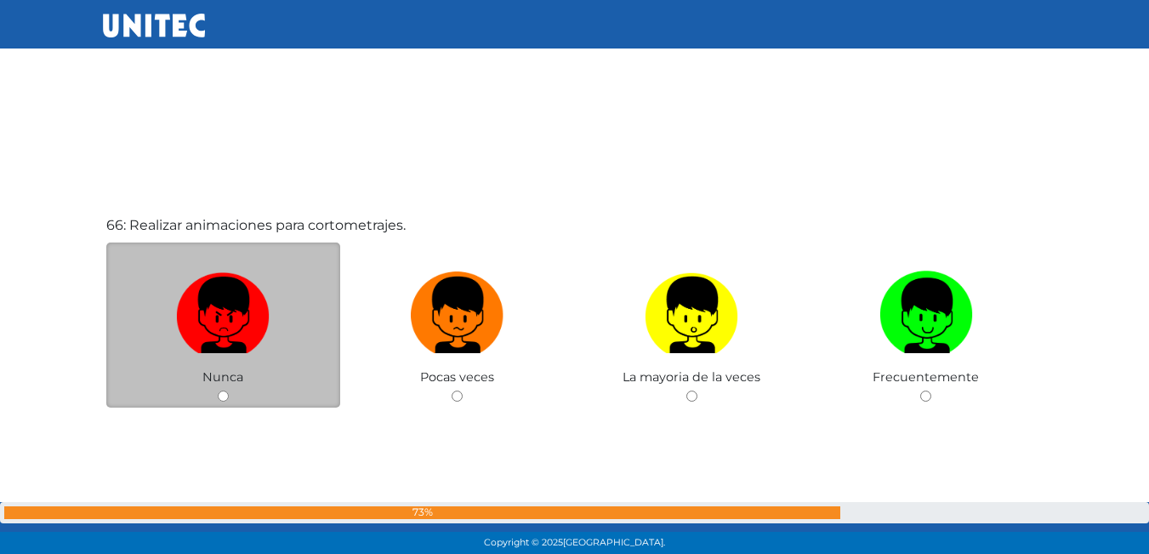
scroll to position [36009, 0]
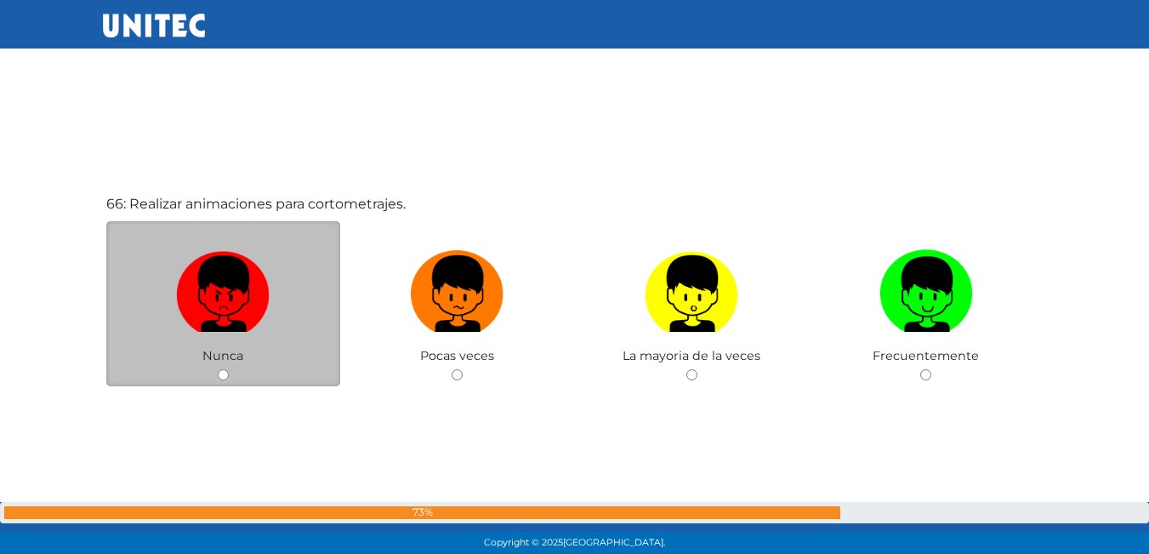
click at [222, 372] on input "radio" at bounding box center [223, 374] width 11 height 11
radio input "true"
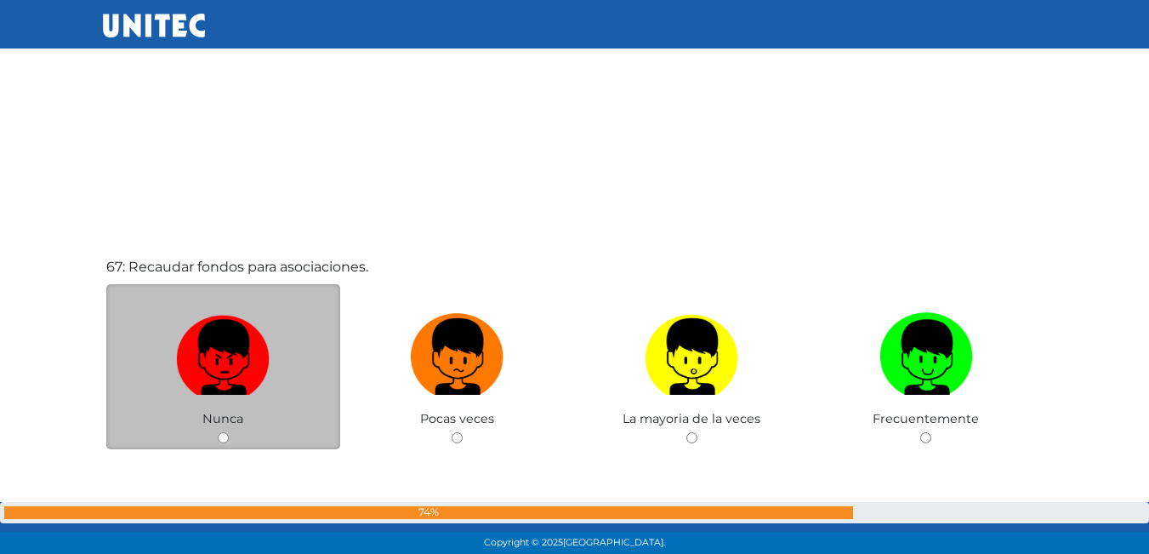
scroll to position [36585, 0]
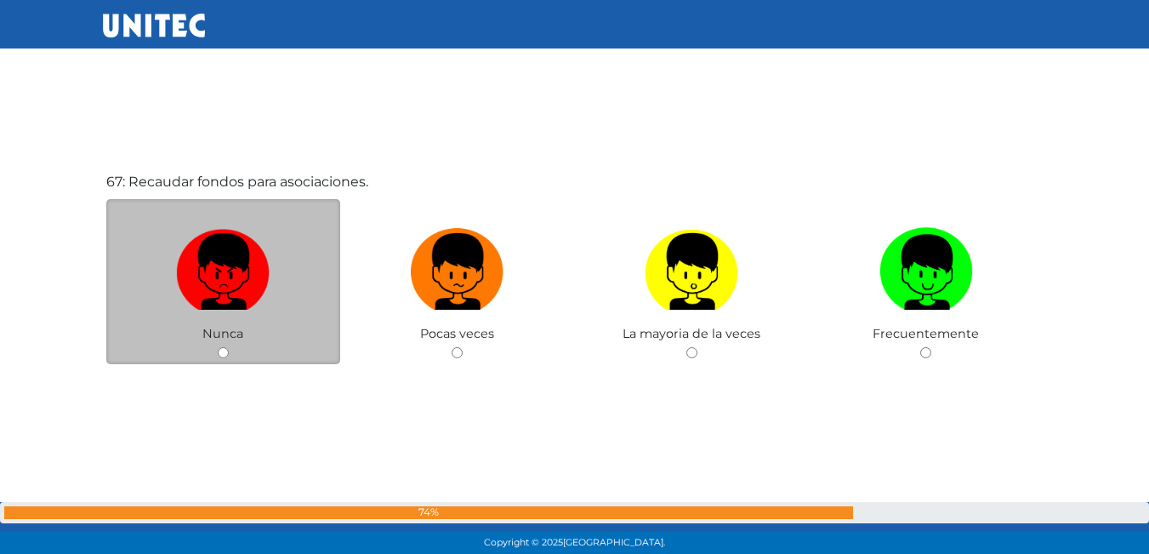
click at [224, 348] on input "radio" at bounding box center [223, 352] width 11 height 11
radio input "true"
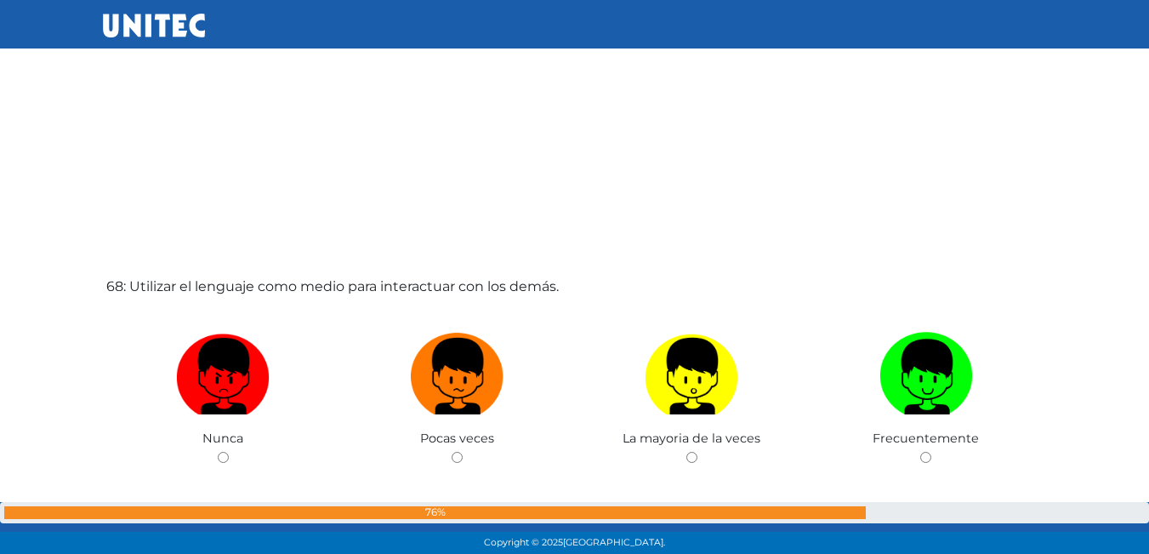
scroll to position [37073, 0]
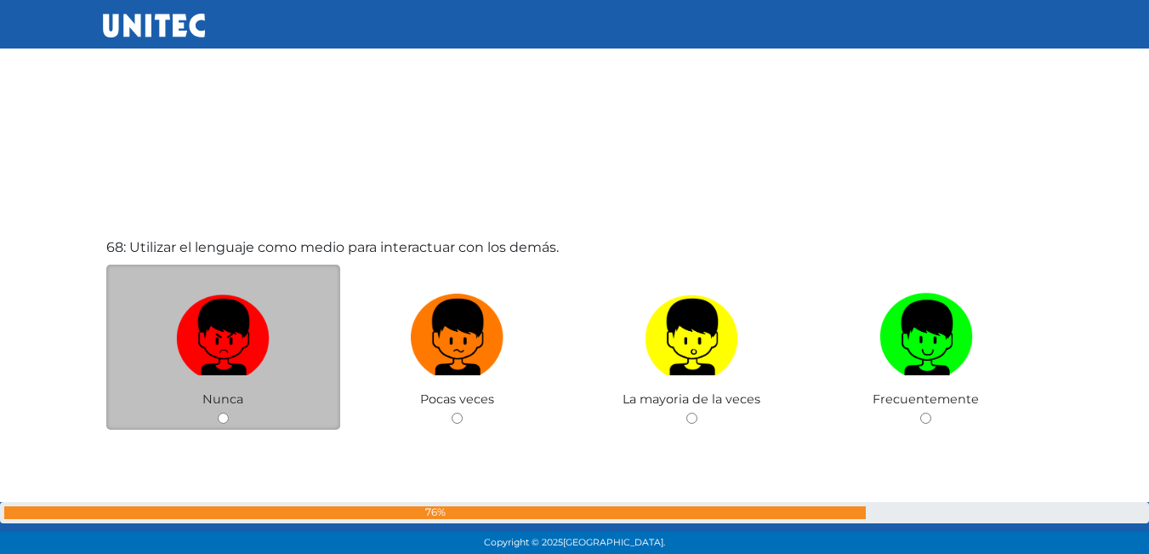
click at [222, 417] on input "radio" at bounding box center [223, 417] width 11 height 11
radio input "true"
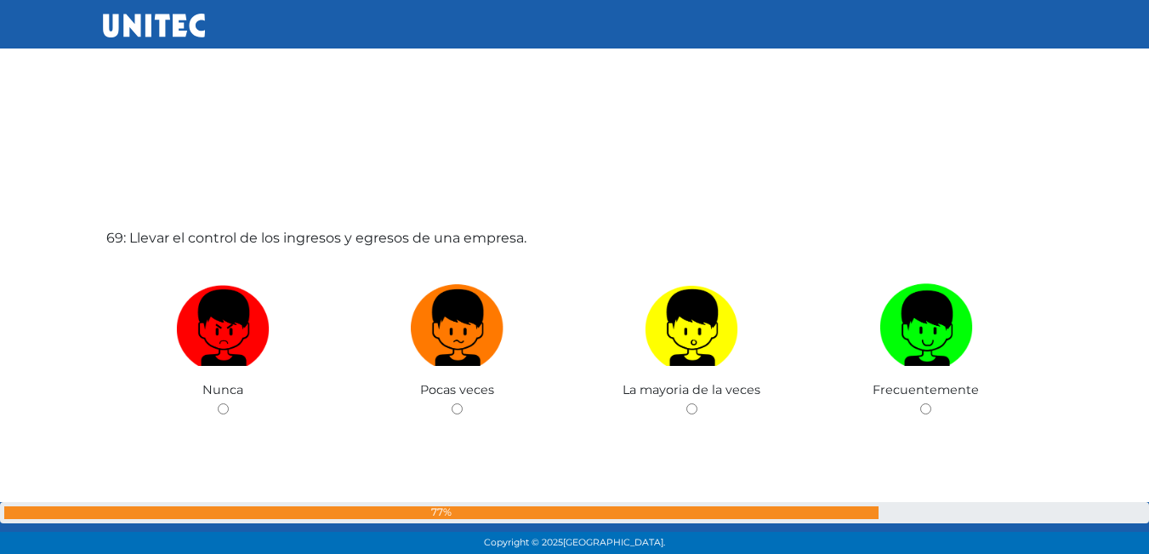
scroll to position [37645, 0]
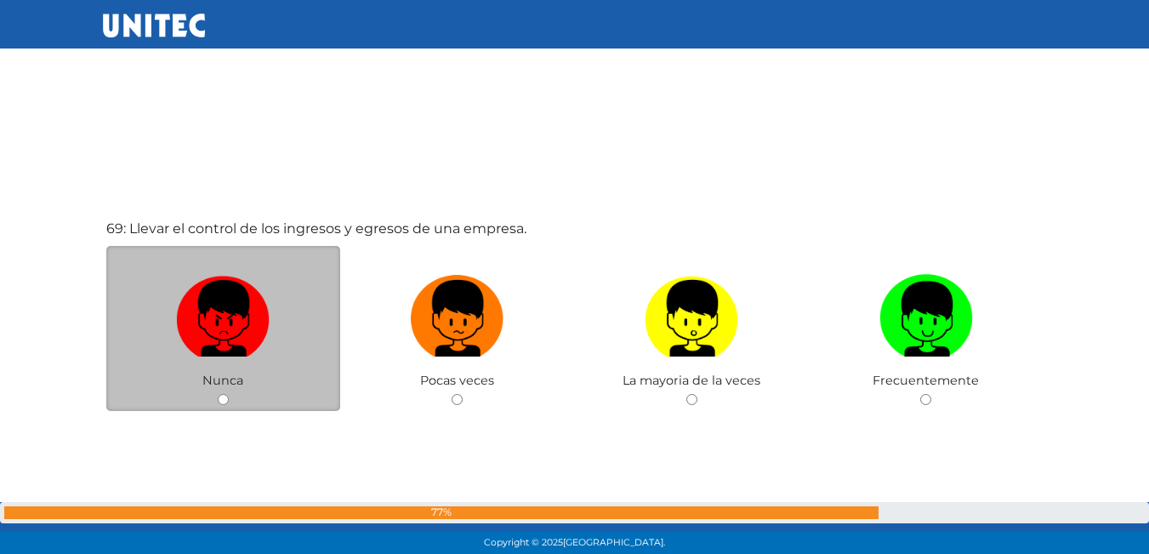
click at [221, 401] on input "radio" at bounding box center [223, 399] width 11 height 11
radio input "true"
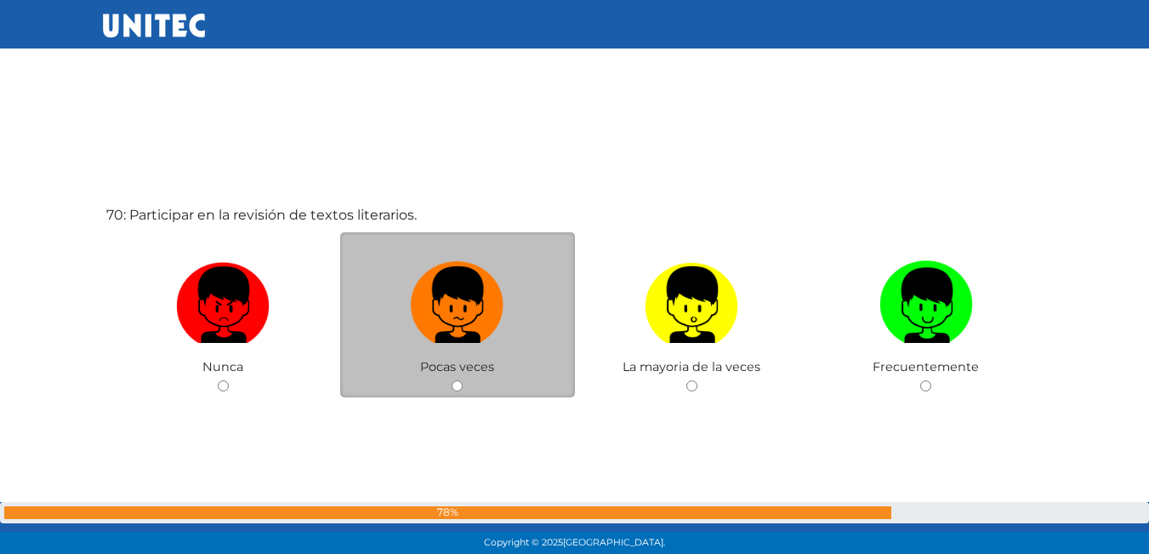
scroll to position [38216, 0]
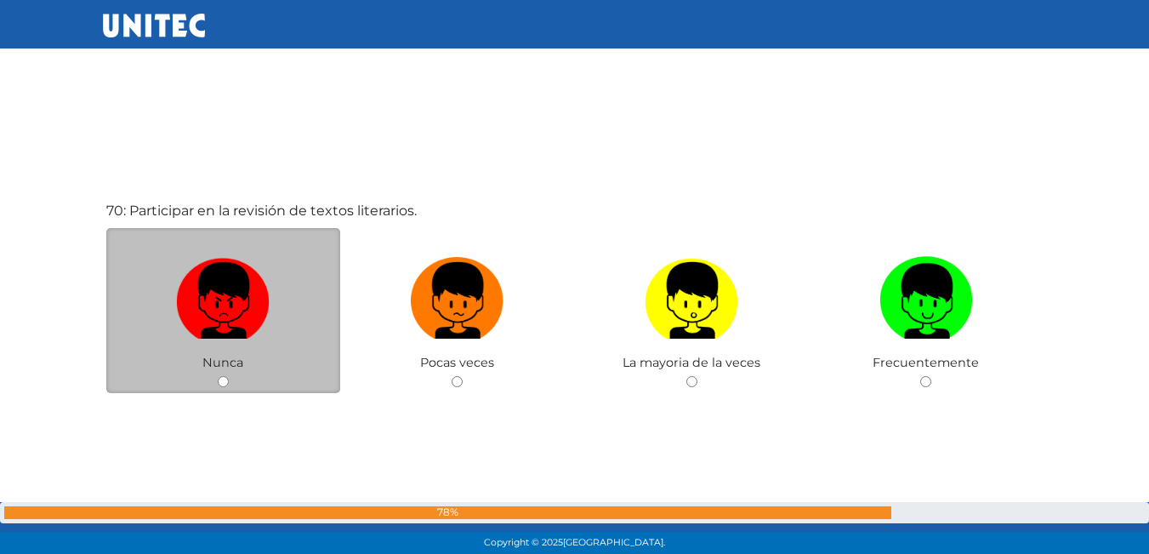
click at [220, 382] on input "radio" at bounding box center [223, 381] width 11 height 11
radio input "true"
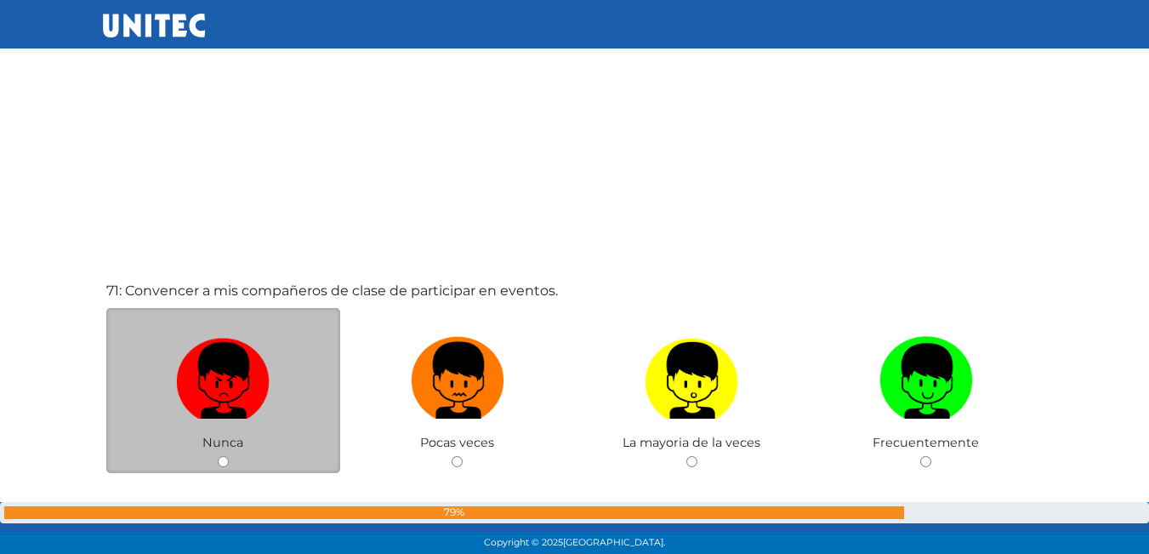
scroll to position [38792, 0]
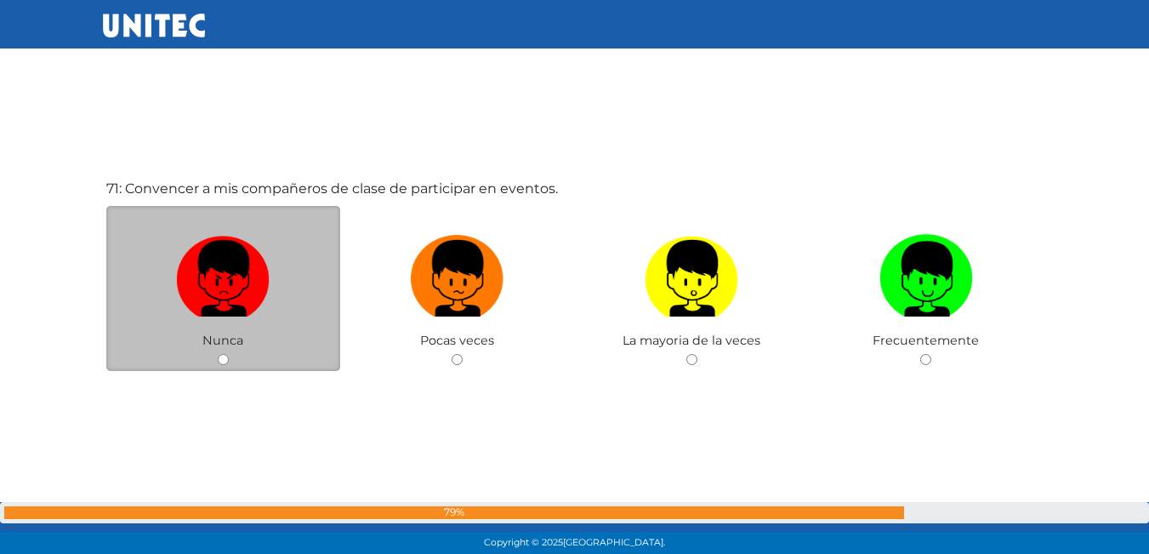
click at [224, 355] on input "radio" at bounding box center [223, 359] width 11 height 11
radio input "true"
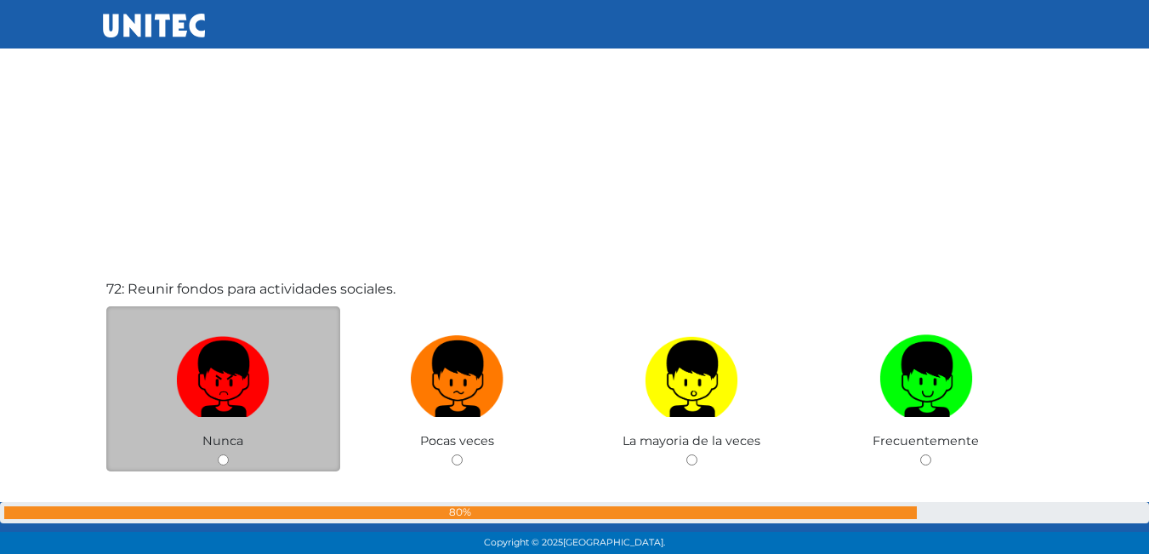
scroll to position [39294, 0]
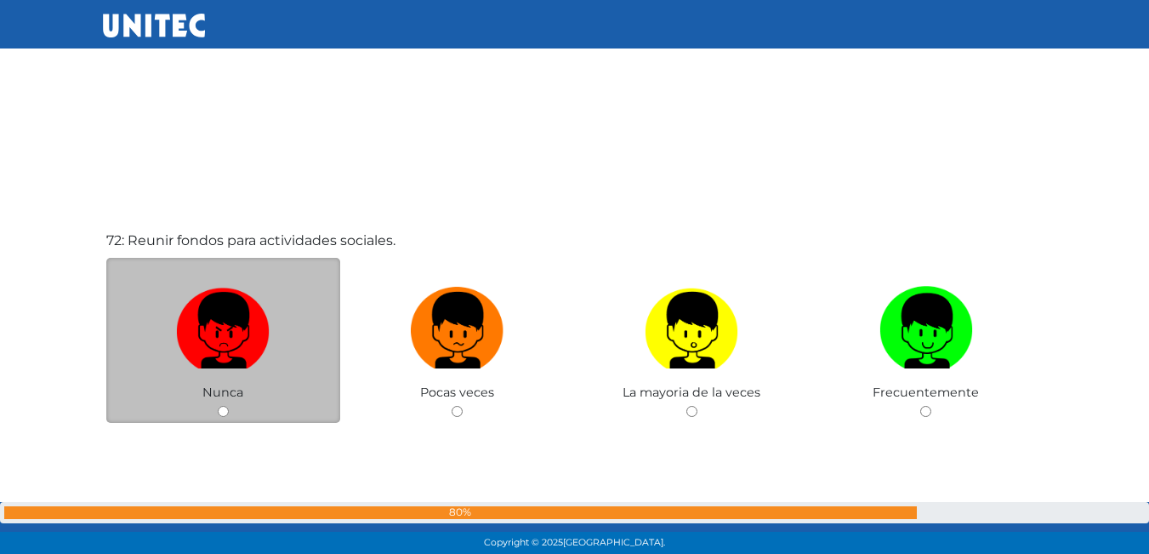
click at [221, 408] on input "radio" at bounding box center [223, 411] width 11 height 11
radio input "true"
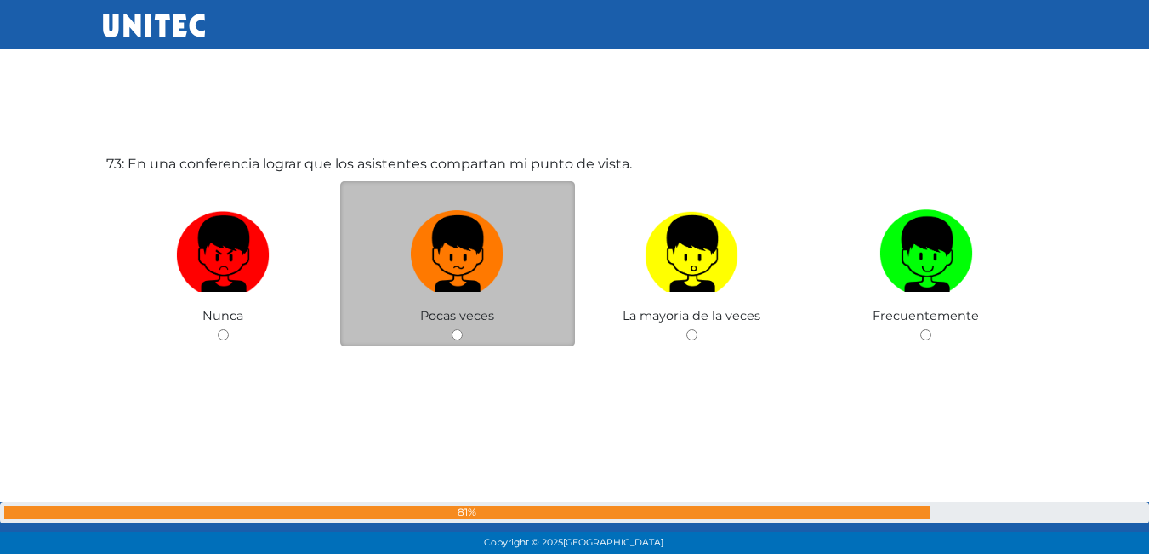
scroll to position [39939, 0]
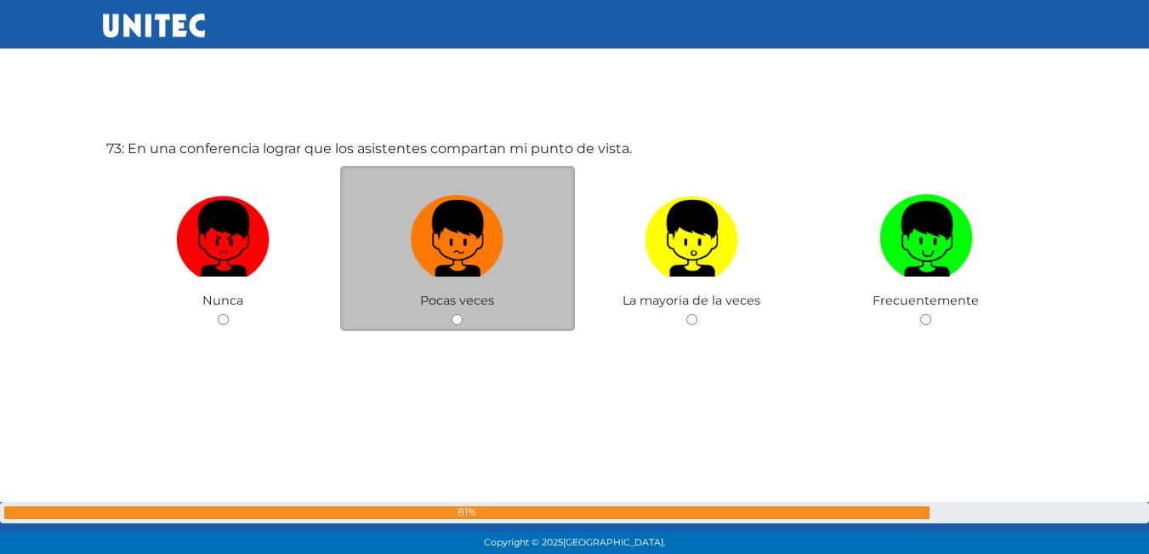
click at [462, 319] on input "radio" at bounding box center [456, 319] width 11 height 11
radio input "true"
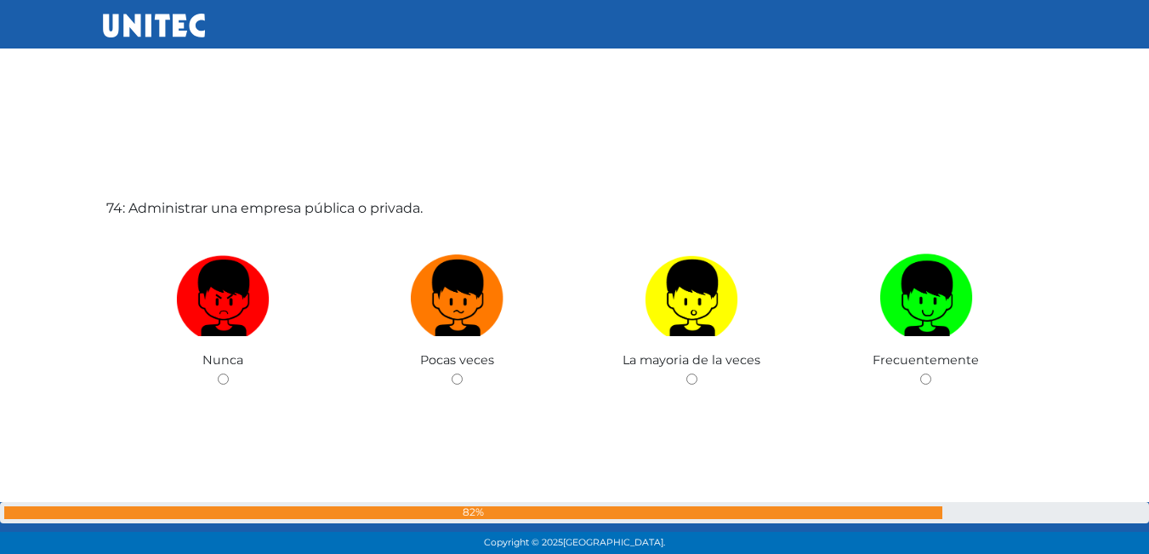
scroll to position [40492, 0]
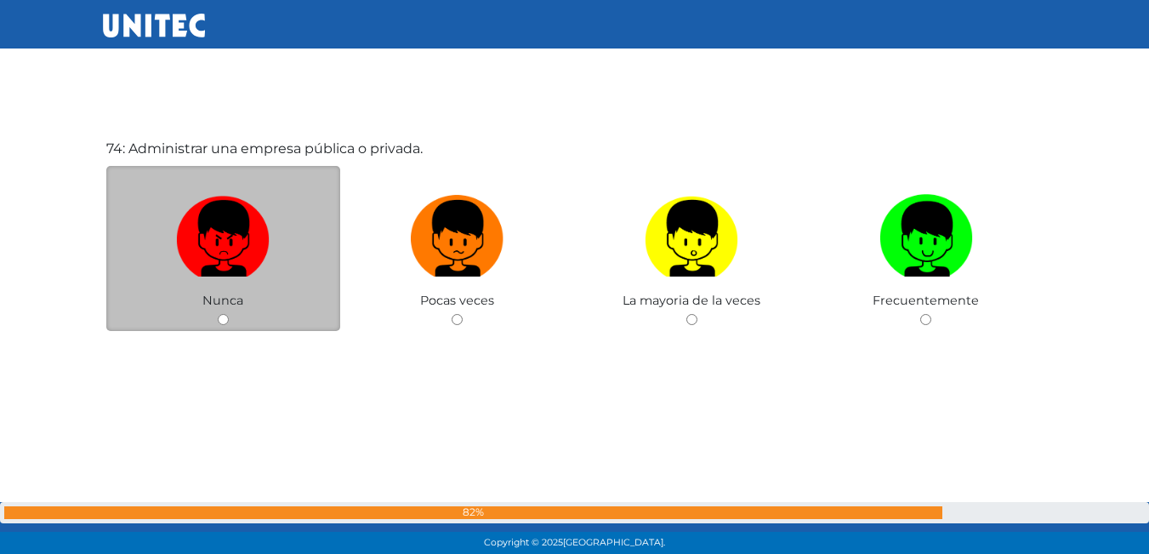
click at [227, 320] on input "radio" at bounding box center [223, 319] width 11 height 11
radio input "true"
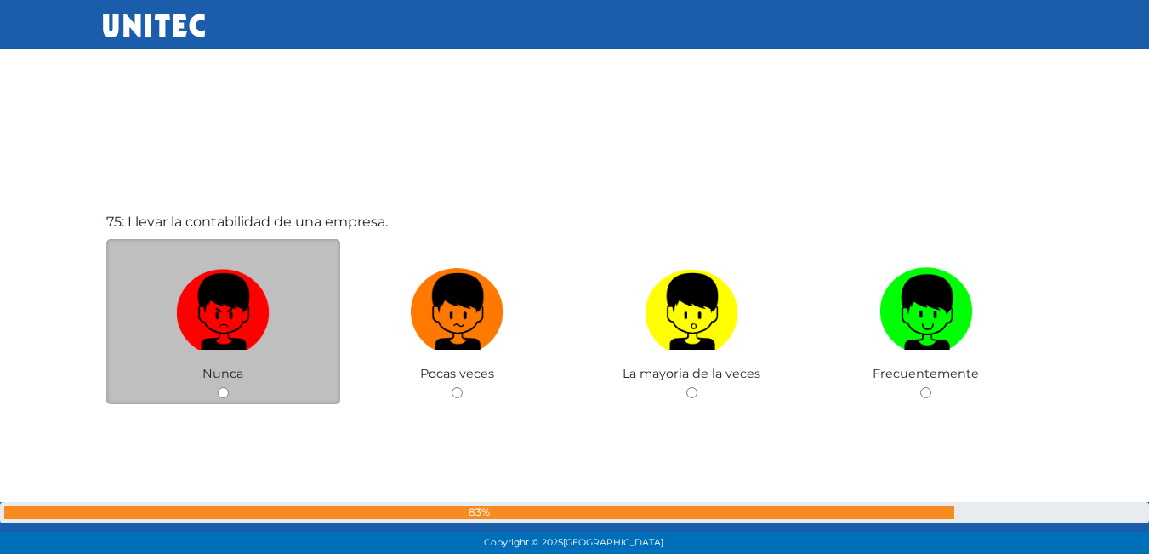
scroll to position [41003, 0]
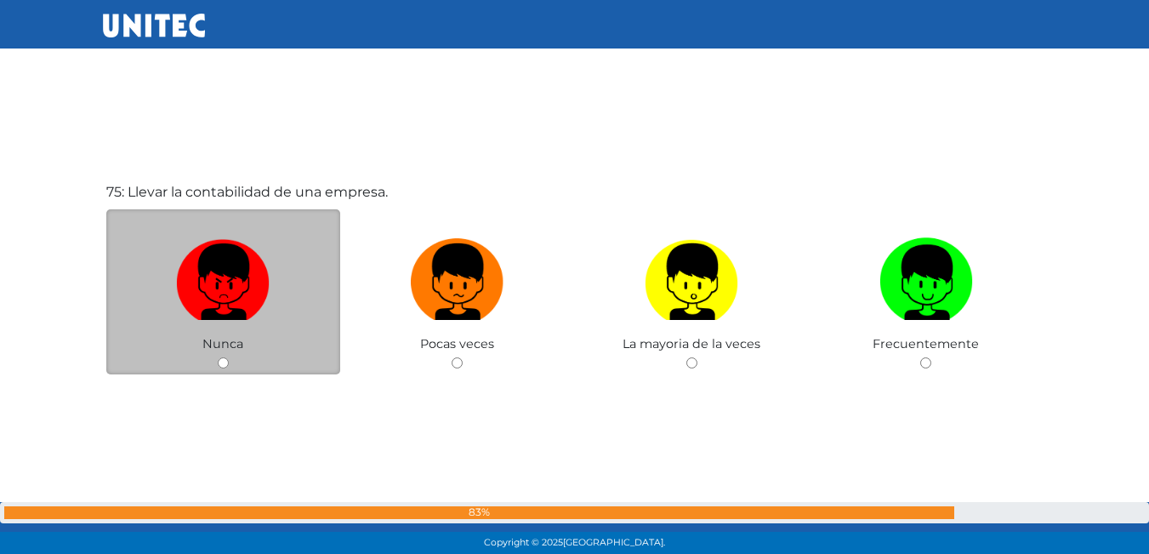
click at [218, 365] on input "radio" at bounding box center [223, 362] width 11 height 11
radio input "true"
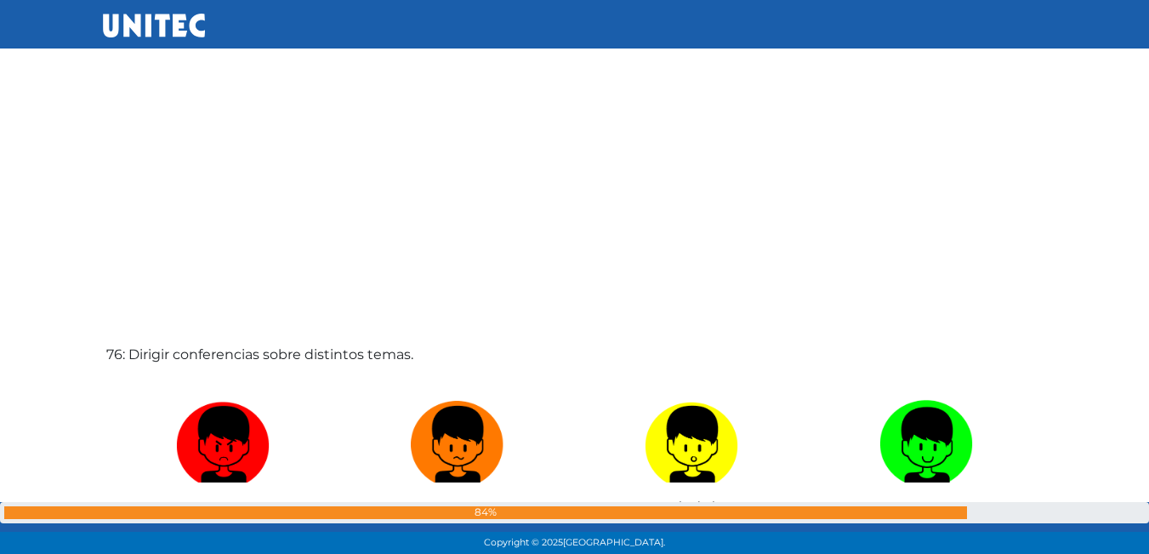
scroll to position [41592, 0]
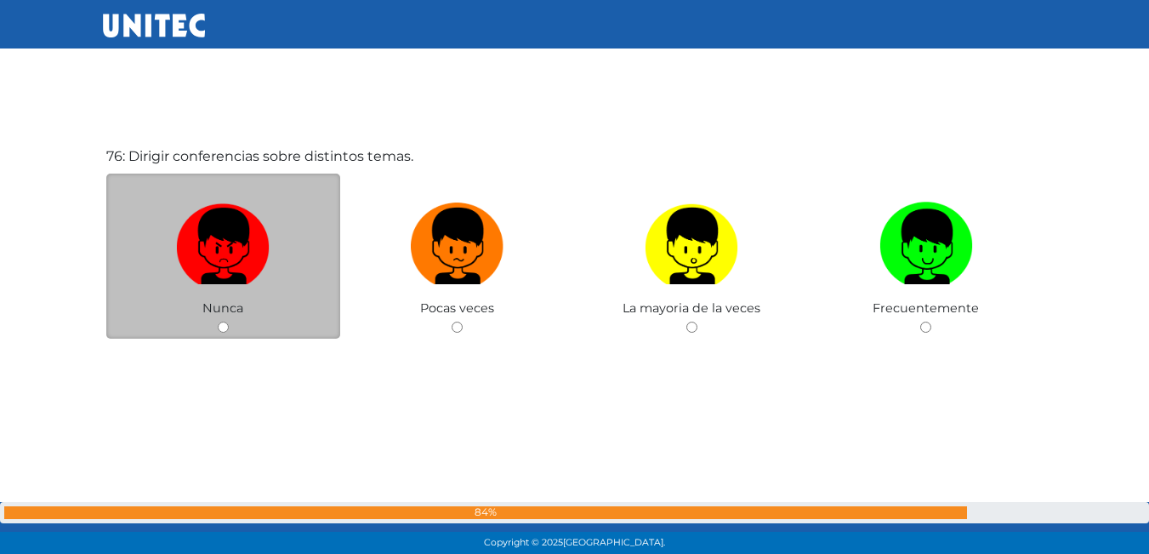
click at [224, 326] on input "radio" at bounding box center [223, 326] width 11 height 11
radio input "true"
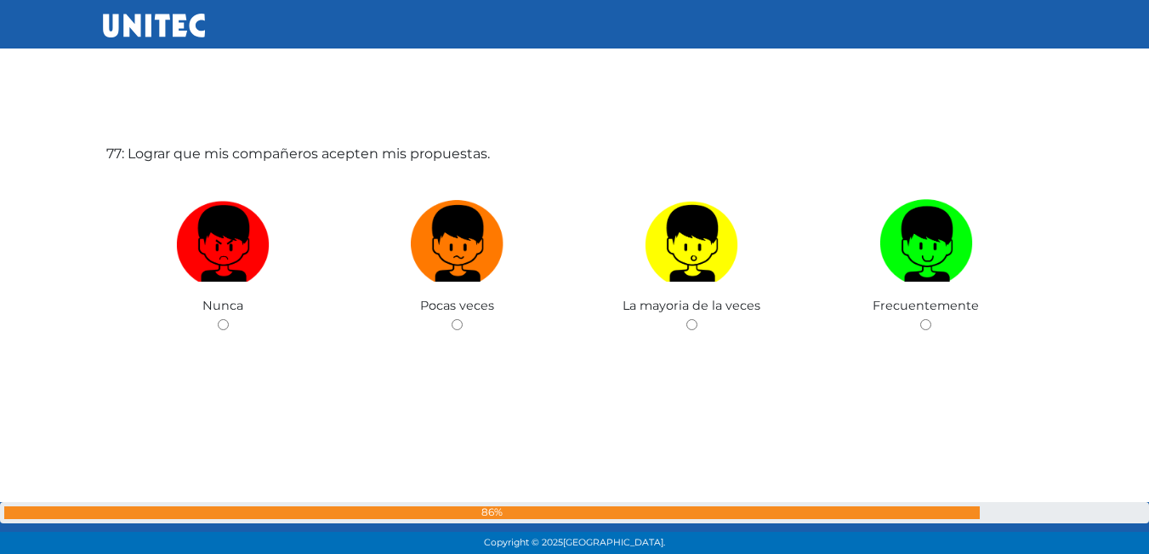
scroll to position [42153, 0]
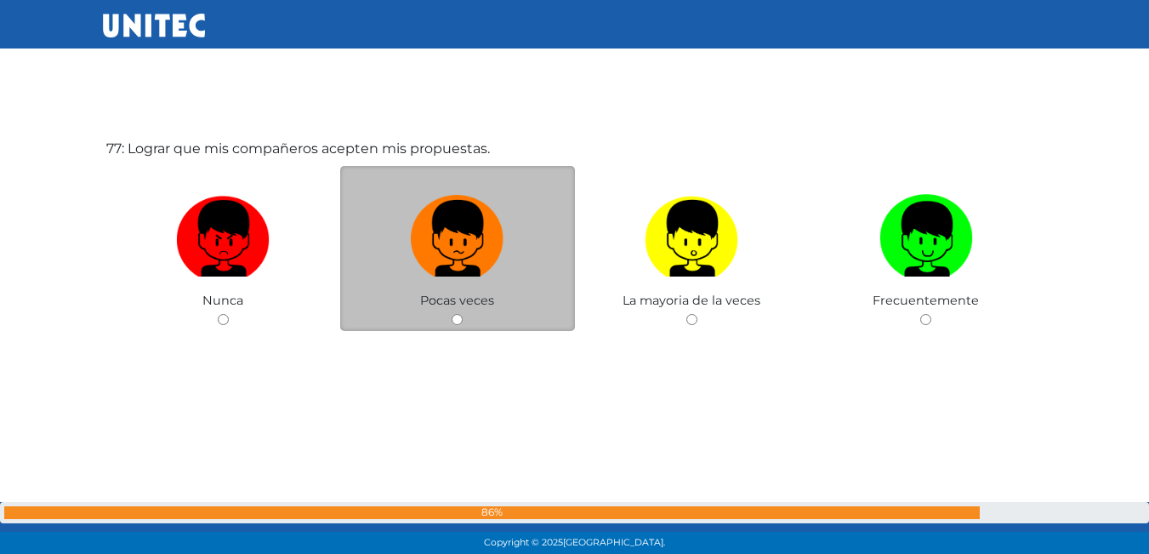
click at [459, 317] on input "radio" at bounding box center [456, 319] width 11 height 11
radio input "true"
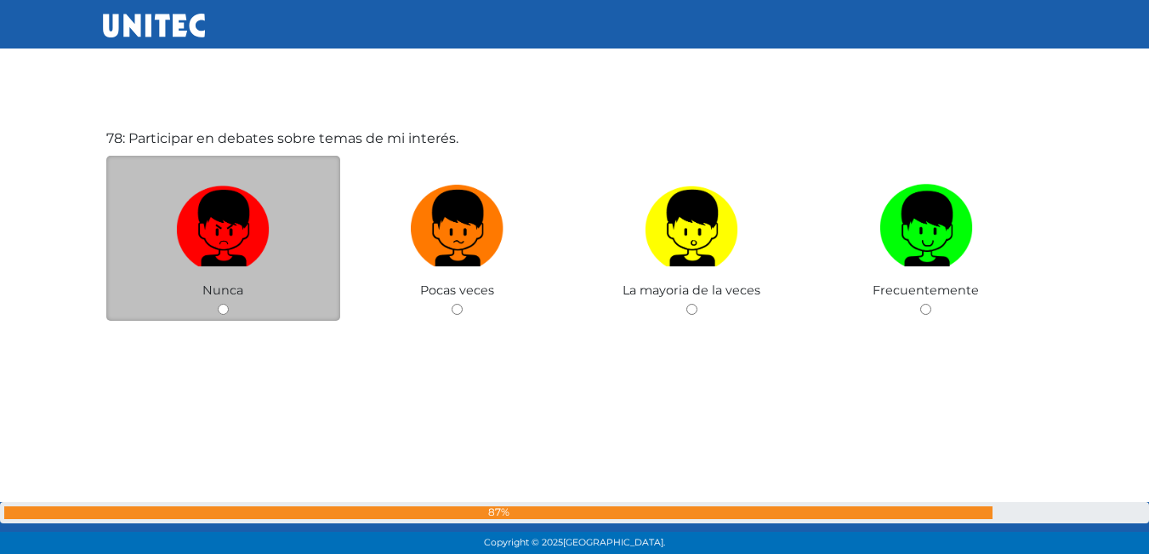
scroll to position [42728, 0]
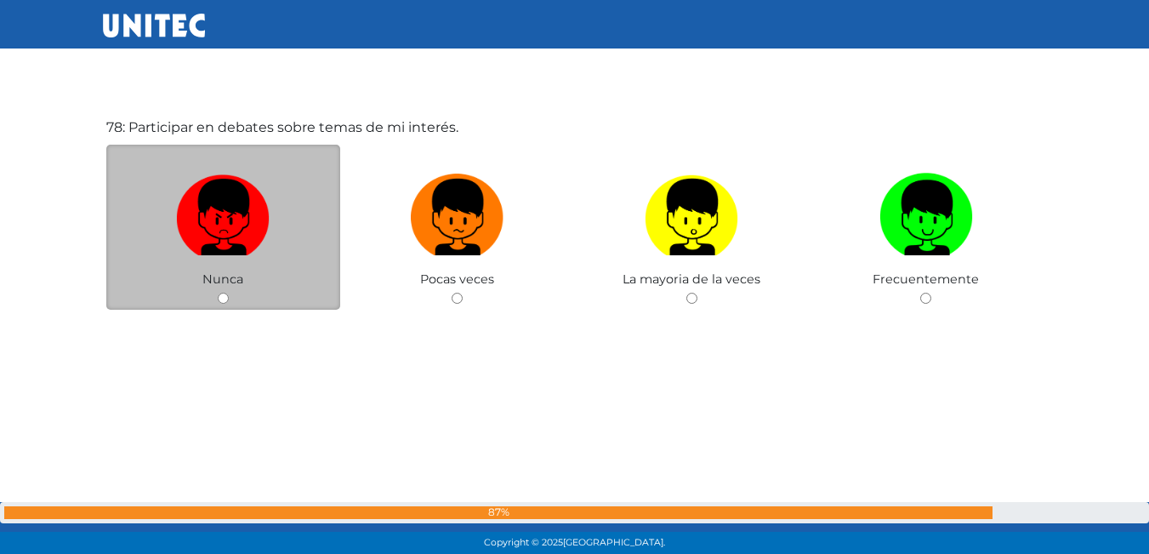
click at [224, 300] on input "radio" at bounding box center [223, 297] width 11 height 11
radio input "true"
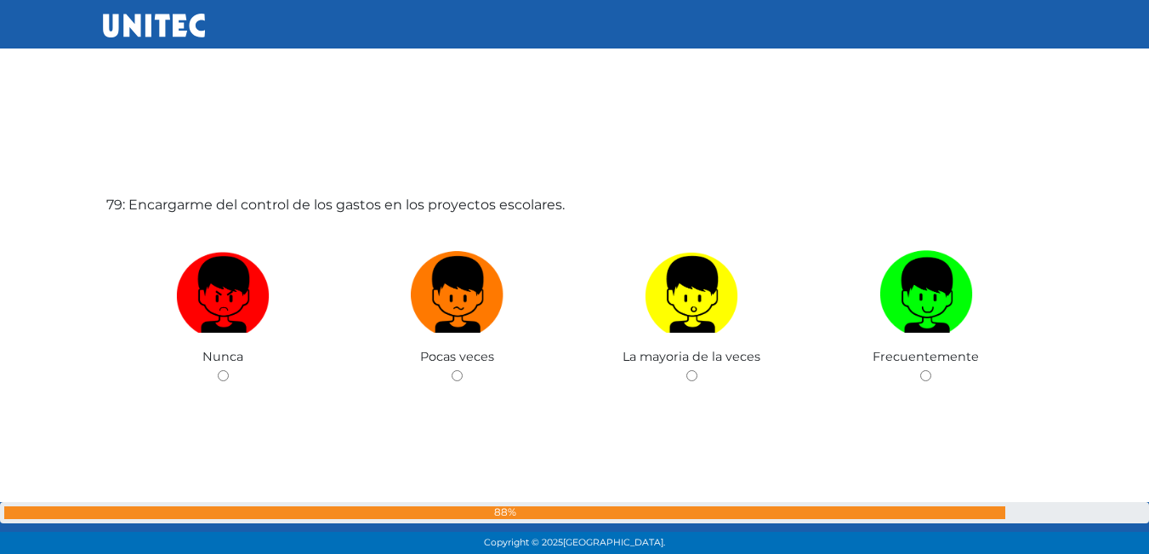
scroll to position [43260, 0]
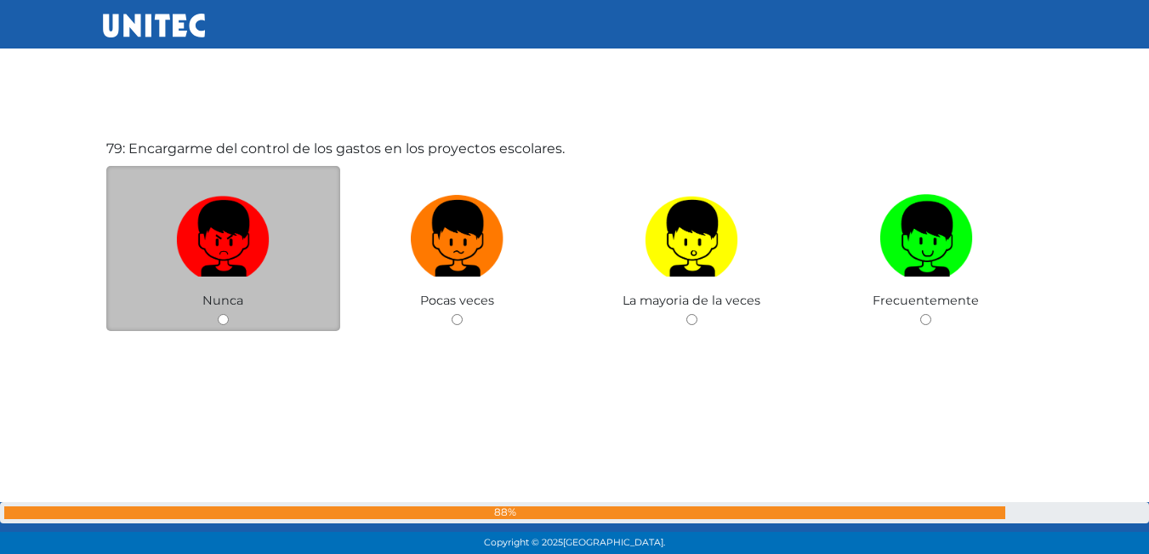
click at [219, 317] on input "radio" at bounding box center [223, 319] width 11 height 11
radio input "true"
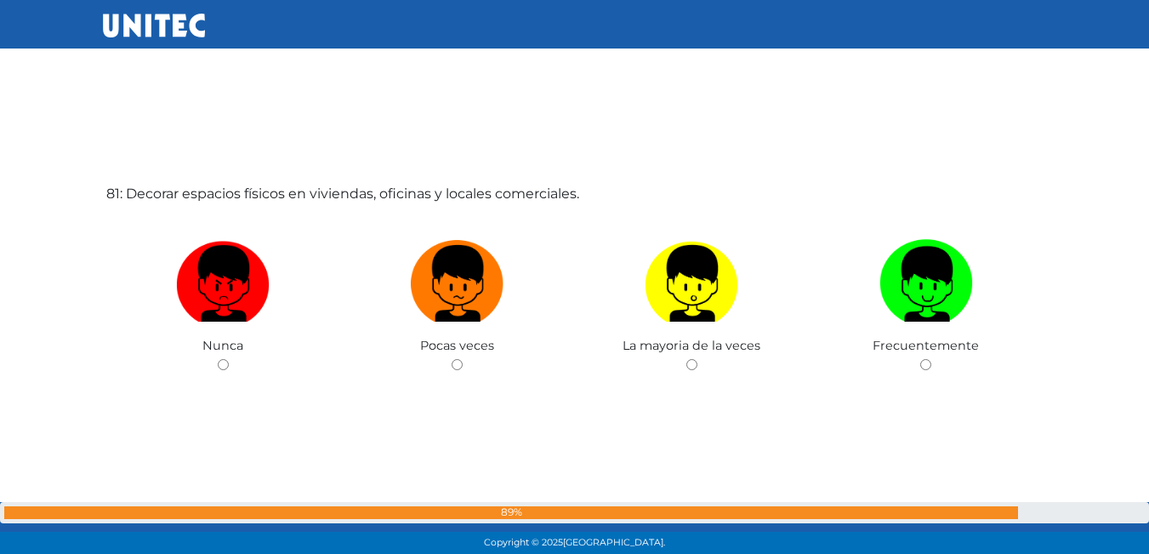
scroll to position [44324, 0]
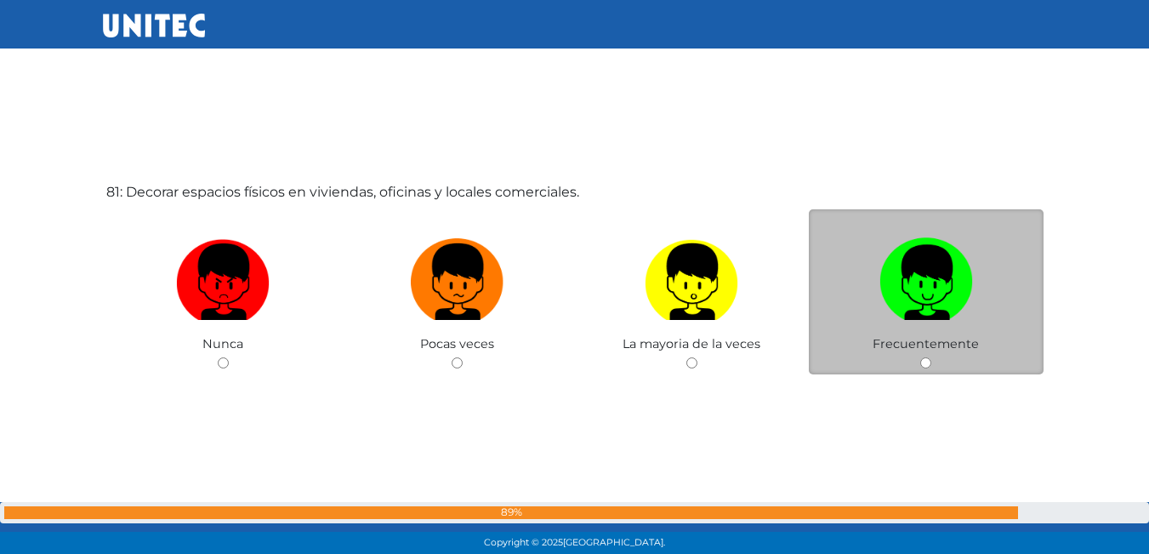
click at [923, 361] on input "radio" at bounding box center [925, 362] width 11 height 11
radio input "true"
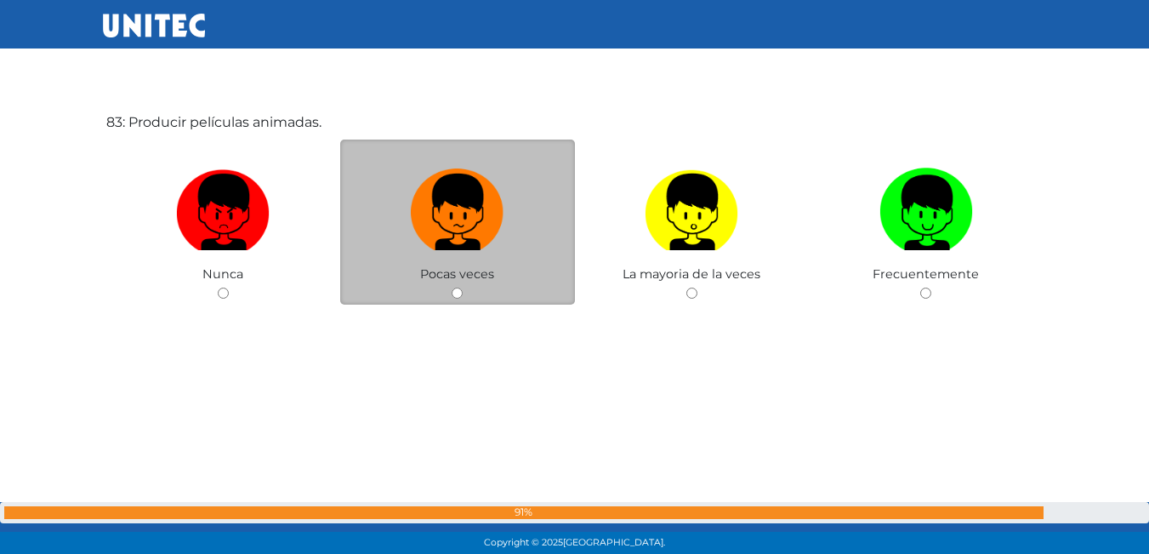
scroll to position [45516, 0]
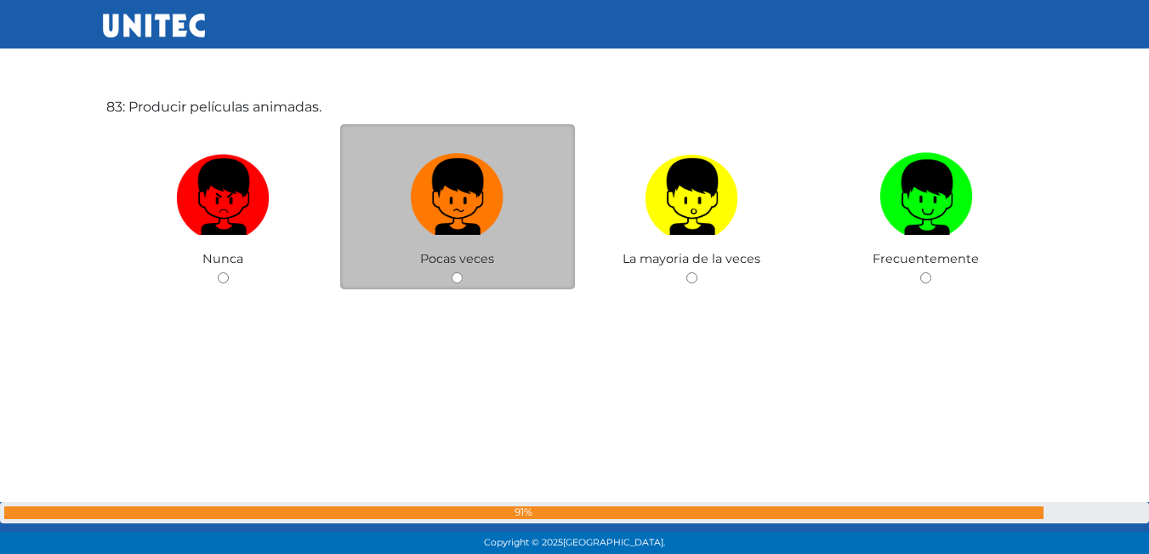
click at [457, 277] on input "radio" at bounding box center [456, 277] width 11 height 11
radio input "true"
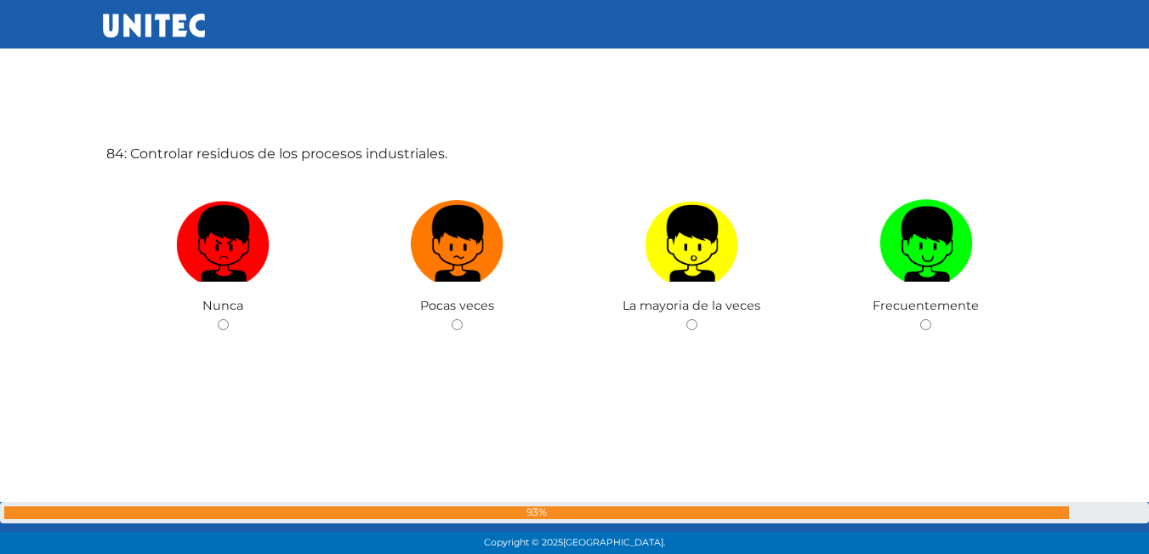
scroll to position [46028, 0]
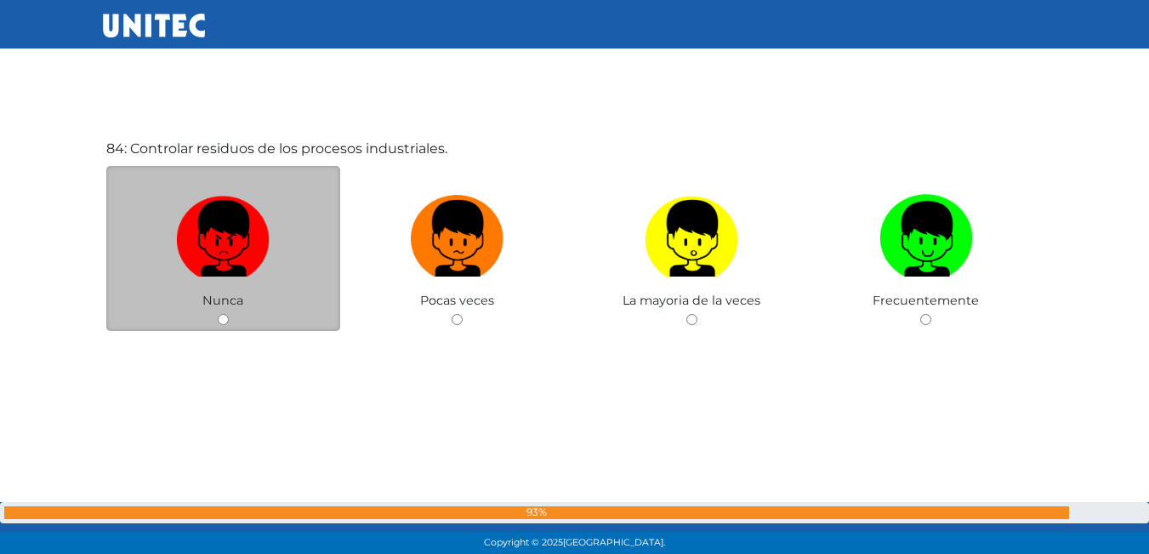
click at [227, 316] on input "radio" at bounding box center [223, 319] width 11 height 11
radio input "true"
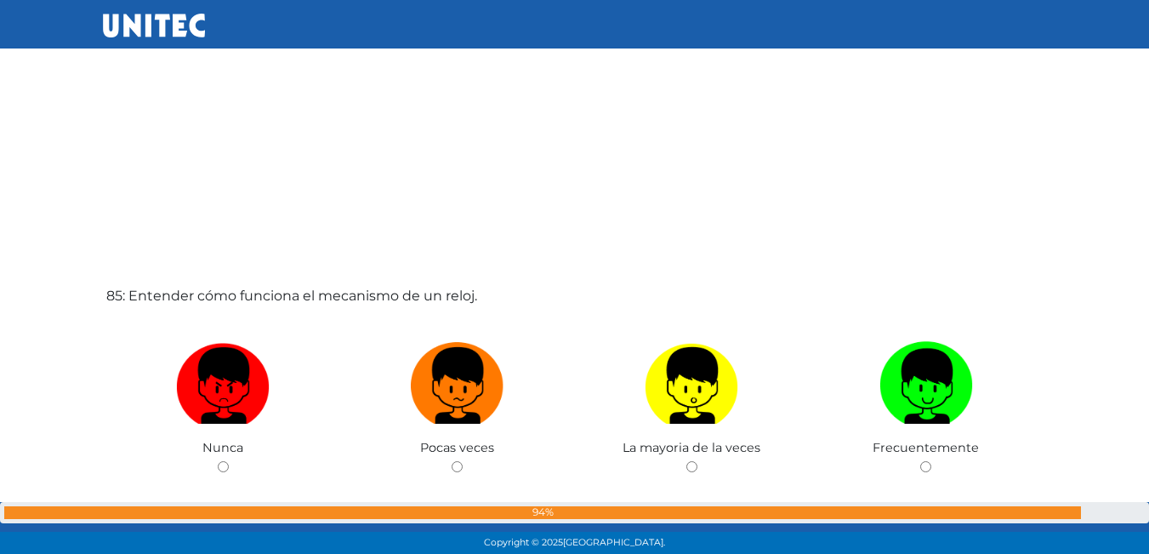
scroll to position [46541, 0]
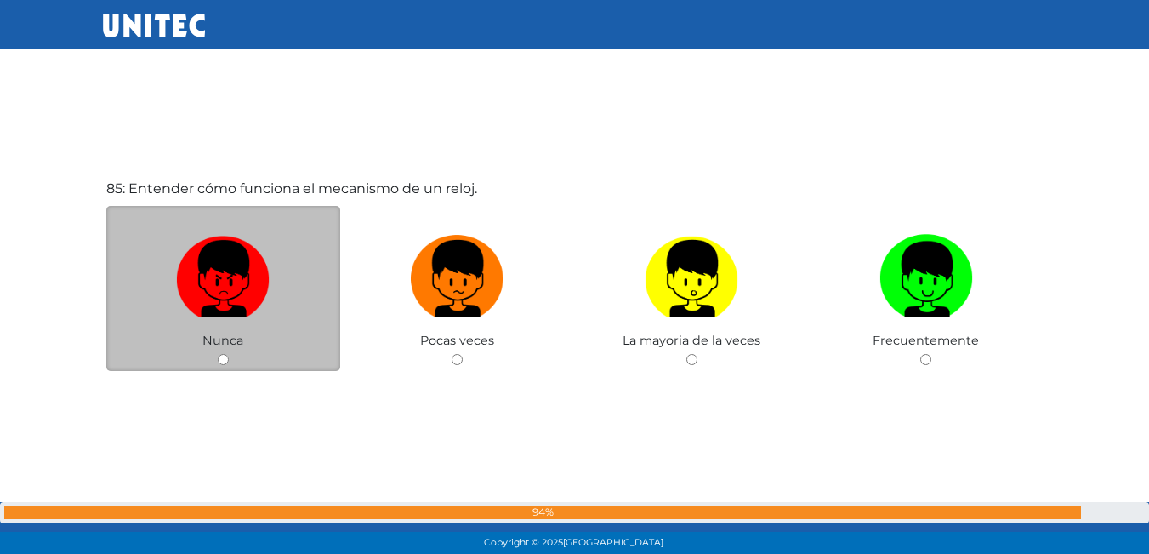
click at [228, 360] on input "radio" at bounding box center [223, 359] width 11 height 11
radio input "true"
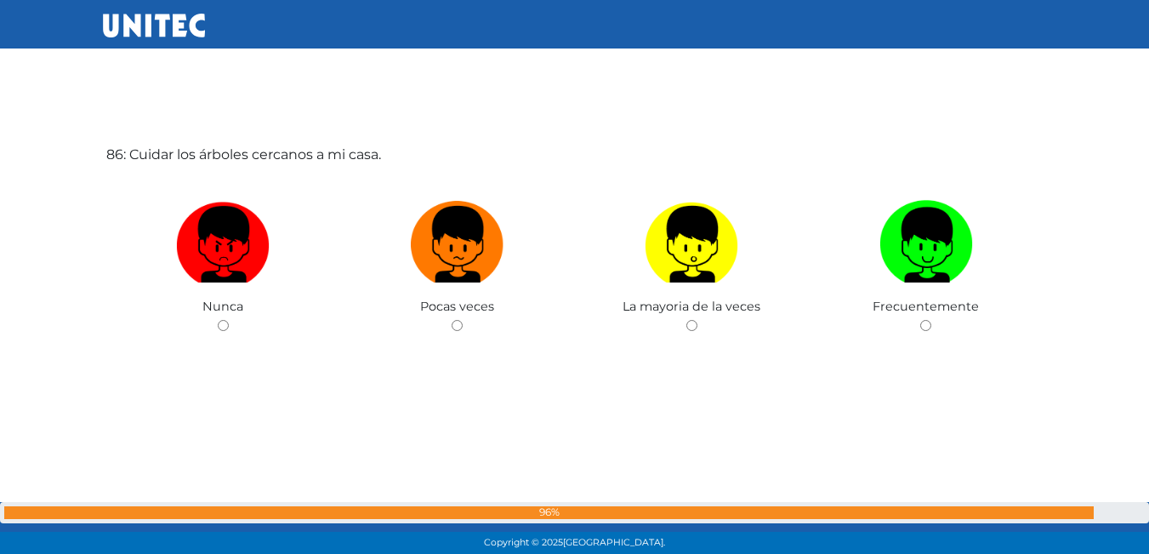
scroll to position [47130, 0]
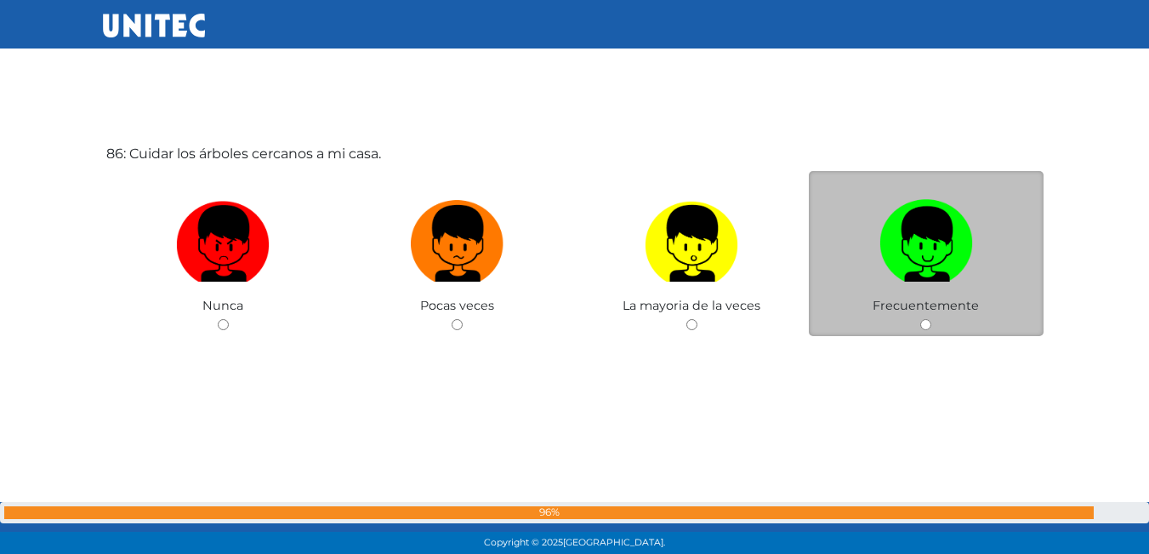
click at [918, 324] on div "Frecuentemente" at bounding box center [926, 254] width 235 height 166
click at [926, 327] on input "radio" at bounding box center [925, 324] width 11 height 11
radio input "true"
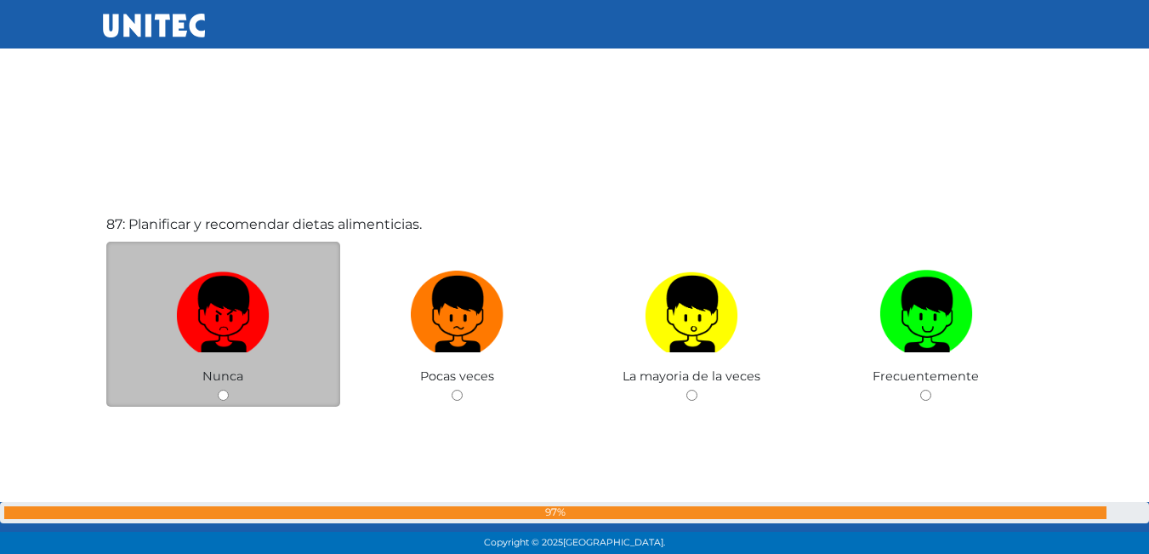
scroll to position [47631, 0]
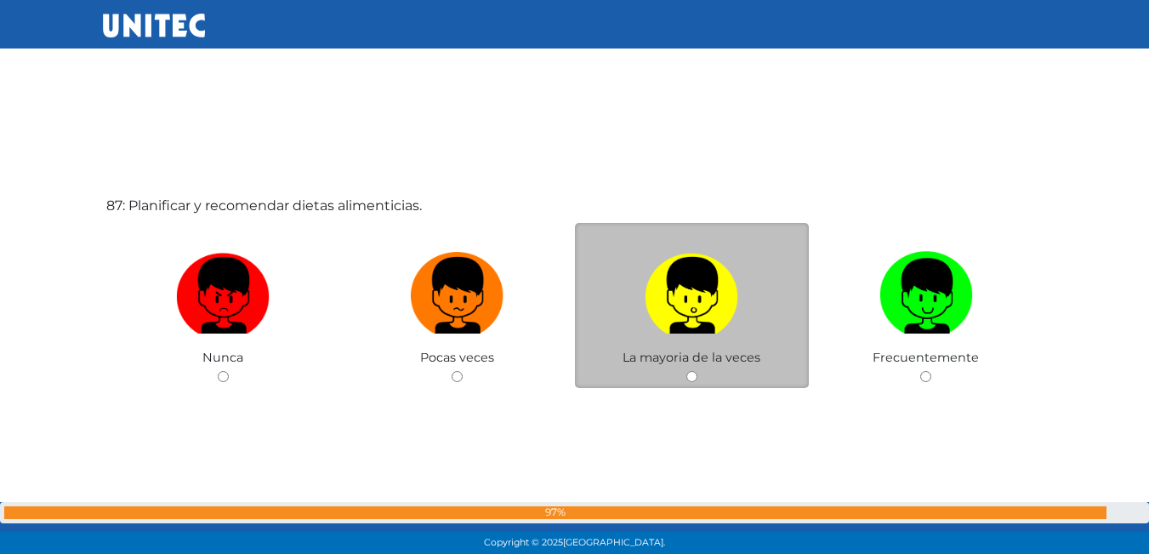
click at [696, 377] on input "radio" at bounding box center [691, 376] width 11 height 11
radio input "true"
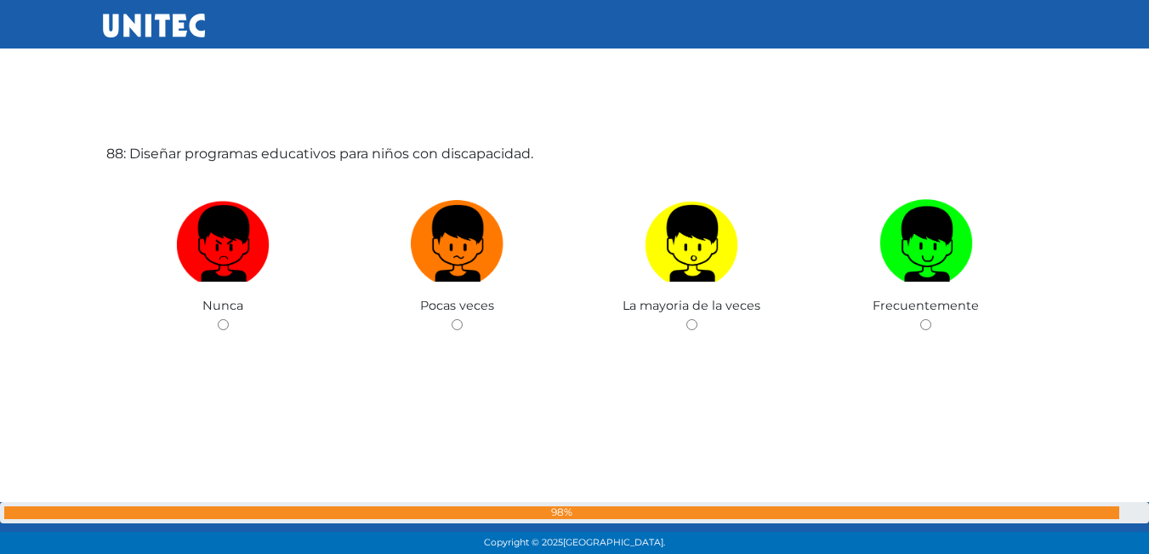
scroll to position [48242, 0]
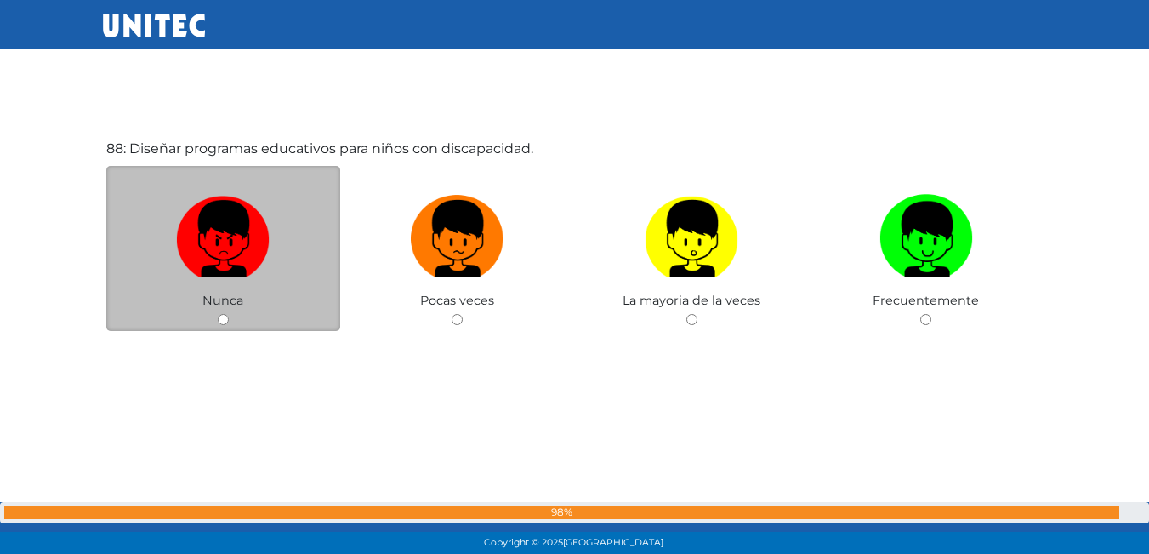
click at [219, 325] on input "radio" at bounding box center [223, 319] width 11 height 11
radio input "true"
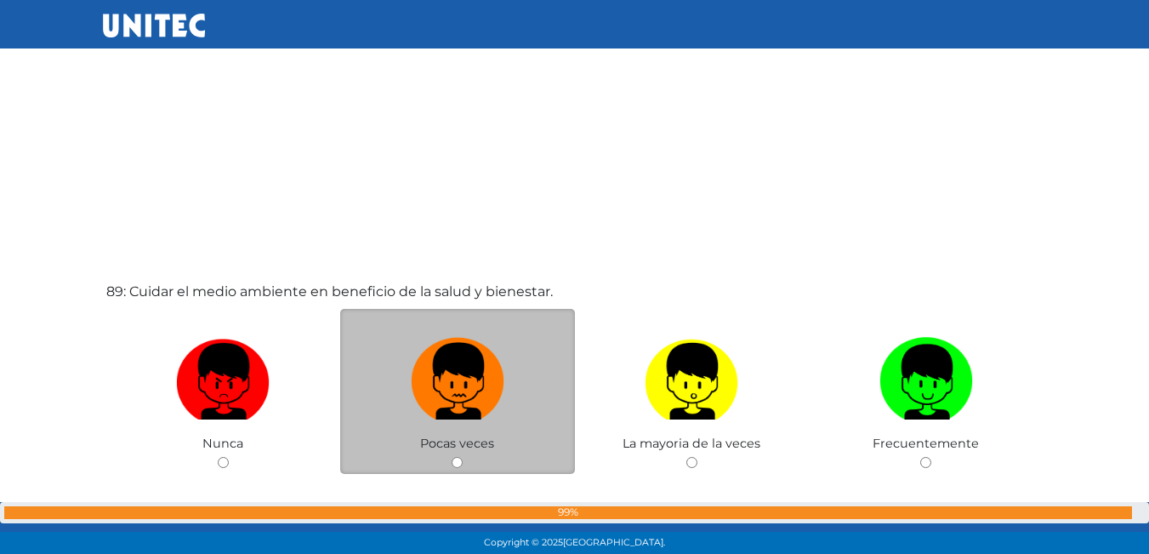
scroll to position [48754, 0]
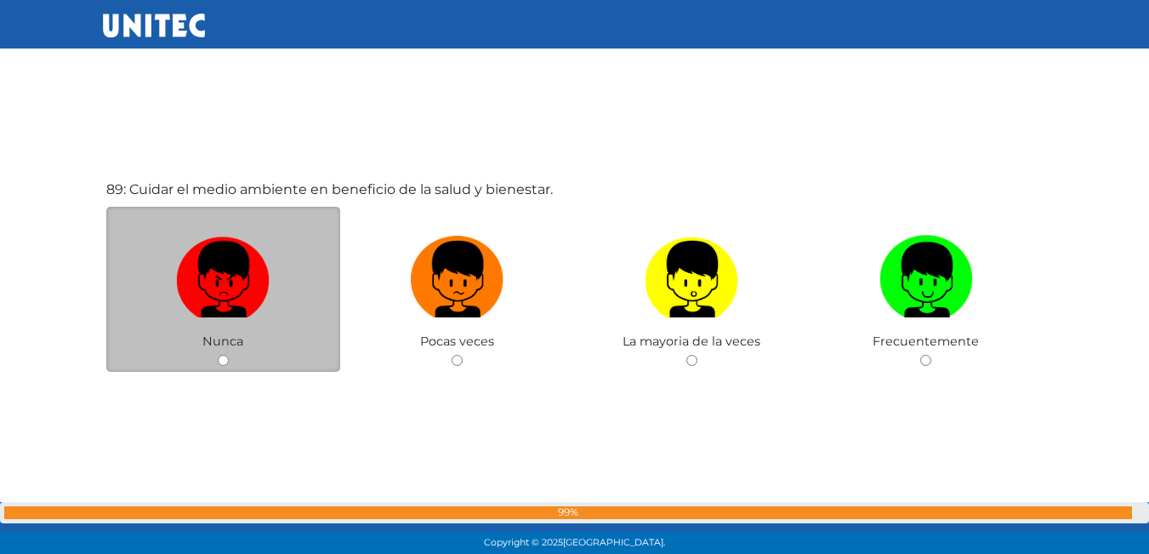
click at [222, 357] on input "radio" at bounding box center [223, 360] width 11 height 11
radio input "true"
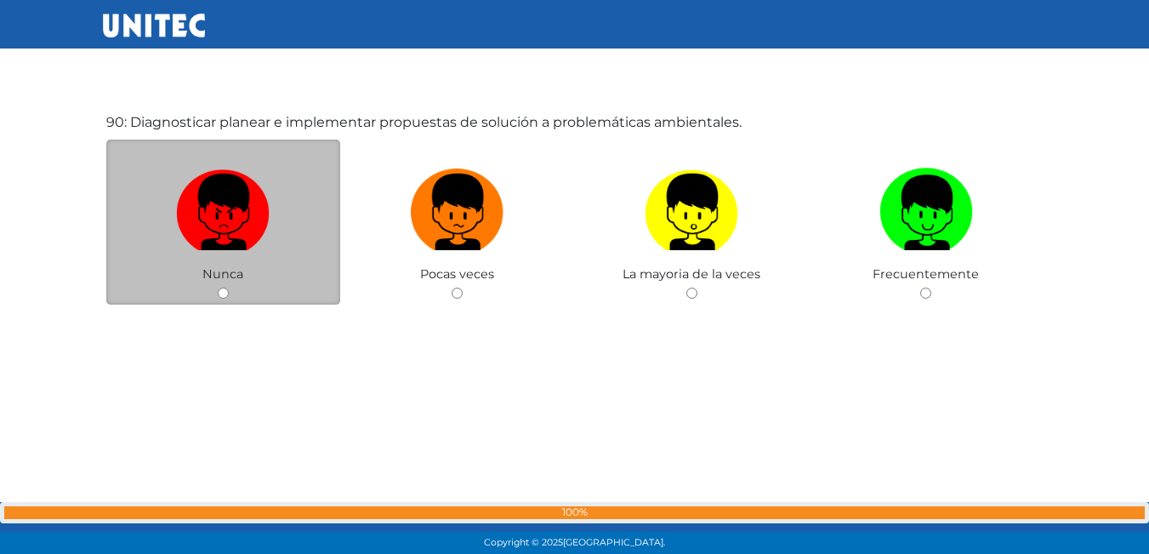
scroll to position [49345, 0]
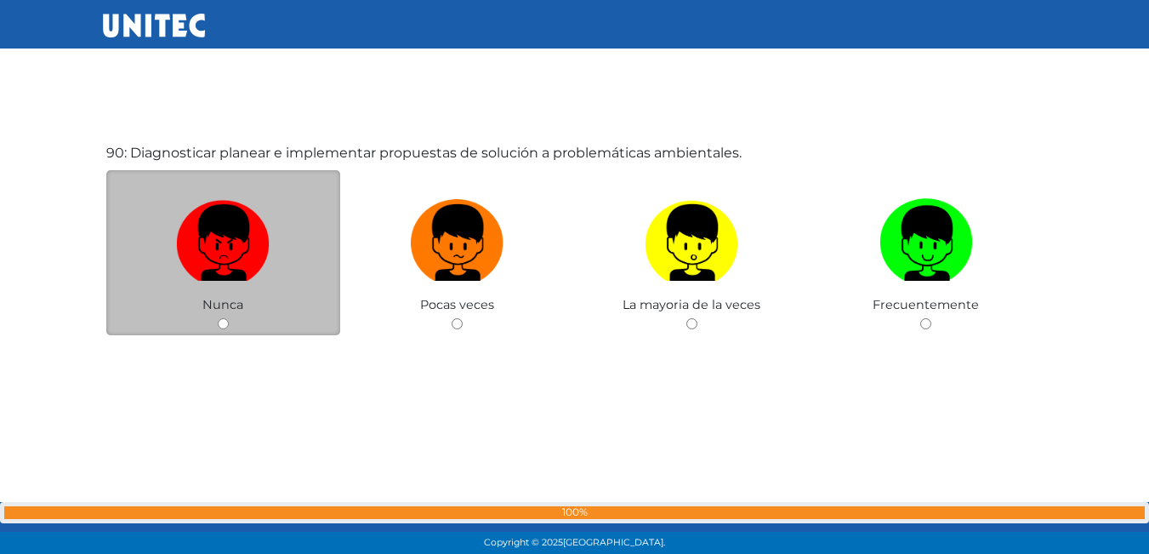
click at [226, 324] on input "radio" at bounding box center [223, 323] width 11 height 11
radio input "true"
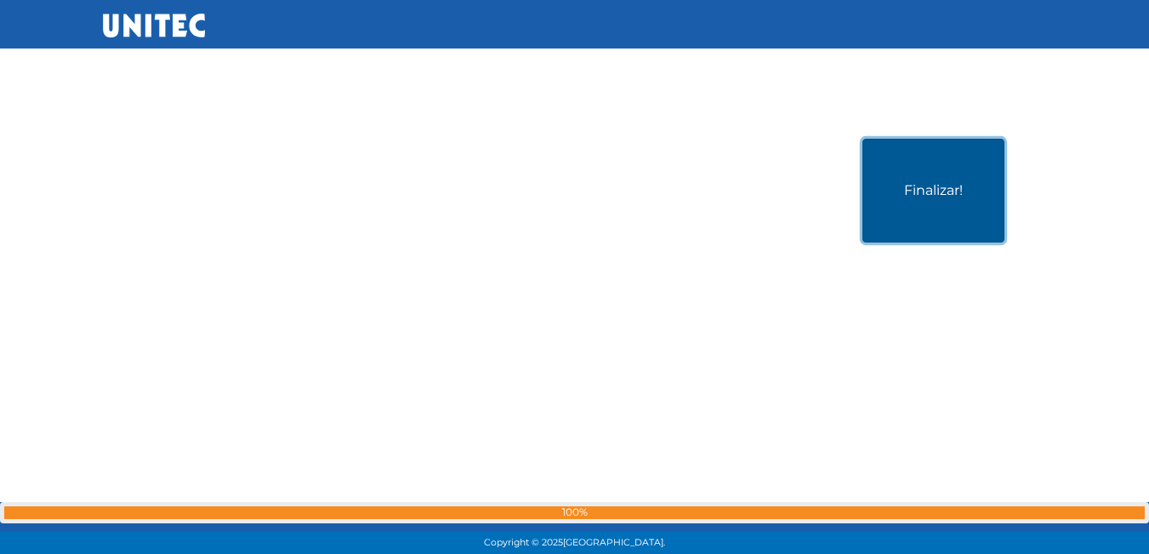
click at [934, 227] on button "Finalizar!" at bounding box center [933, 191] width 142 height 104
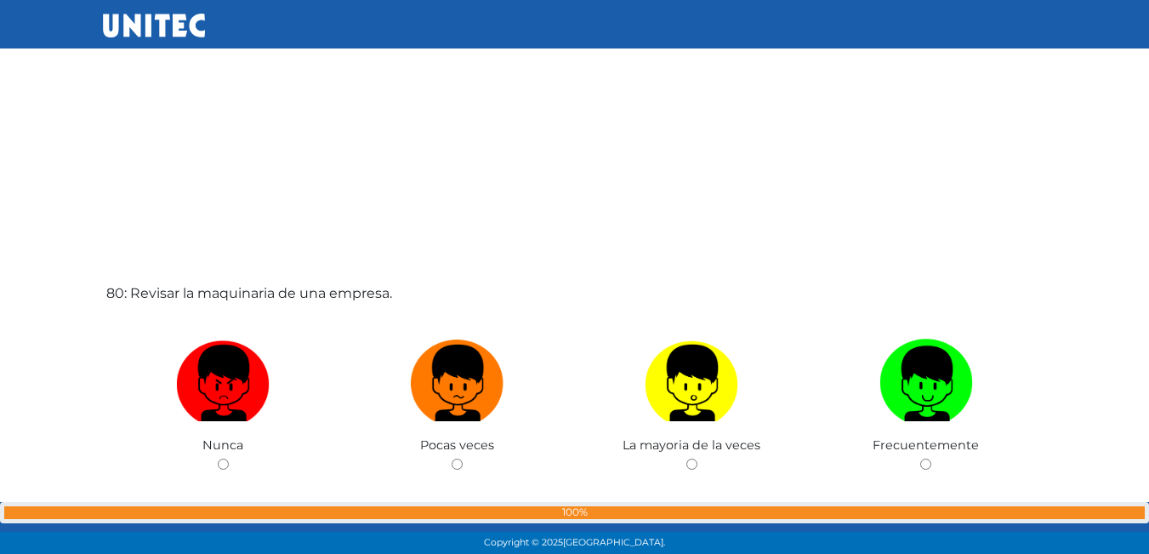
scroll to position [43759, 0]
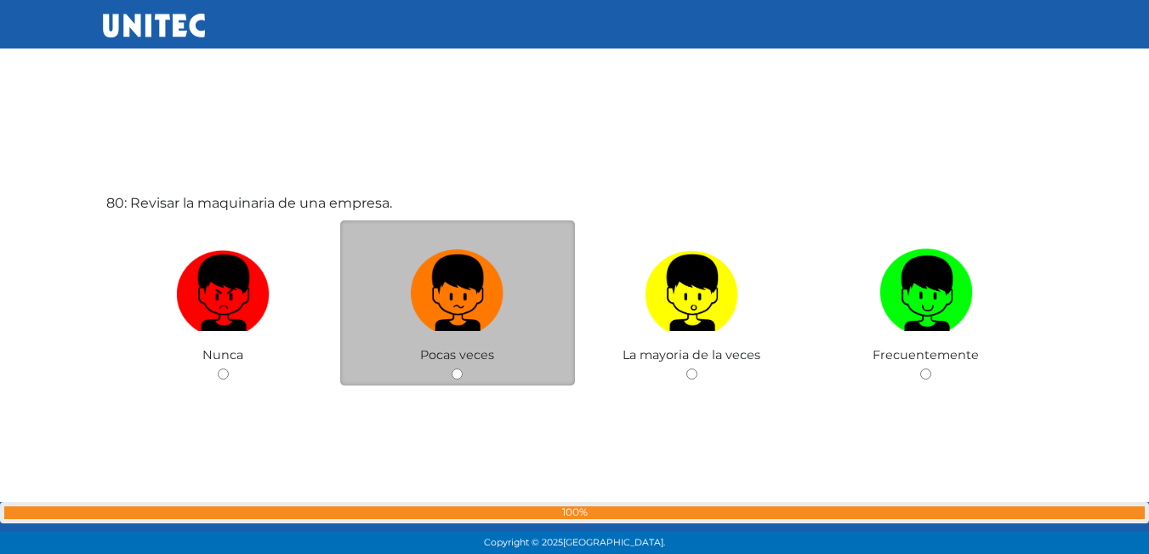
click at [456, 370] on input "radio" at bounding box center [456, 373] width 11 height 11
radio input "true"
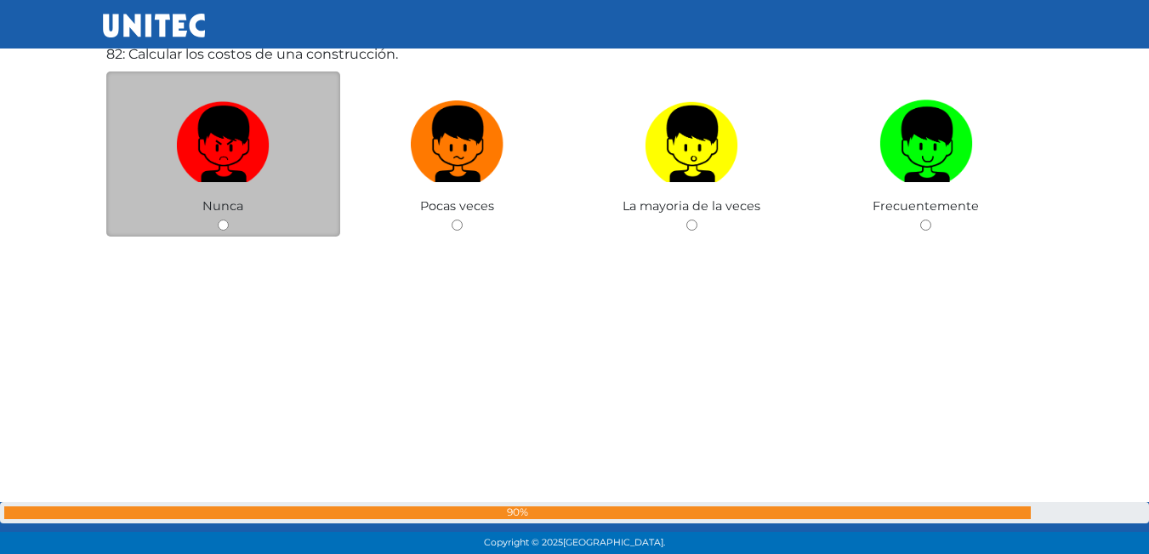
scroll to position [44930, 0]
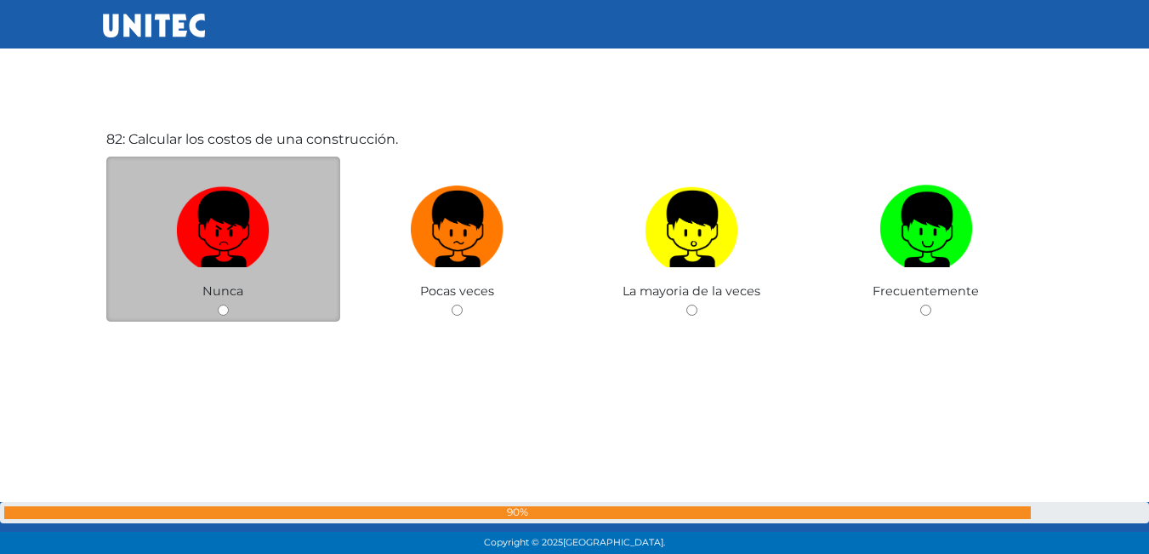
click at [223, 309] on input "radio" at bounding box center [223, 309] width 11 height 11
radio input "true"
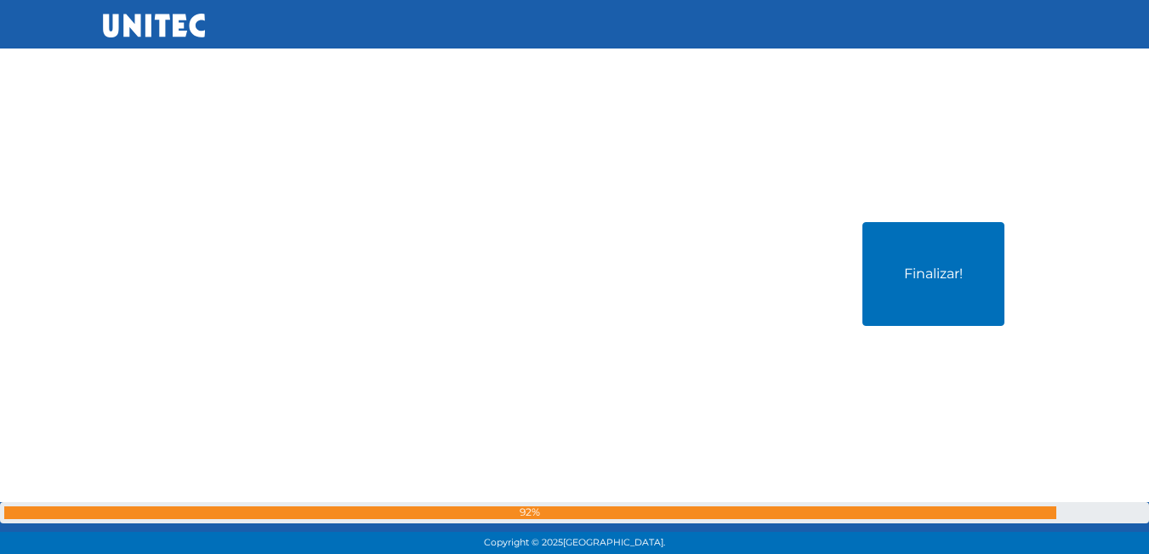
scroll to position [49928, 0]
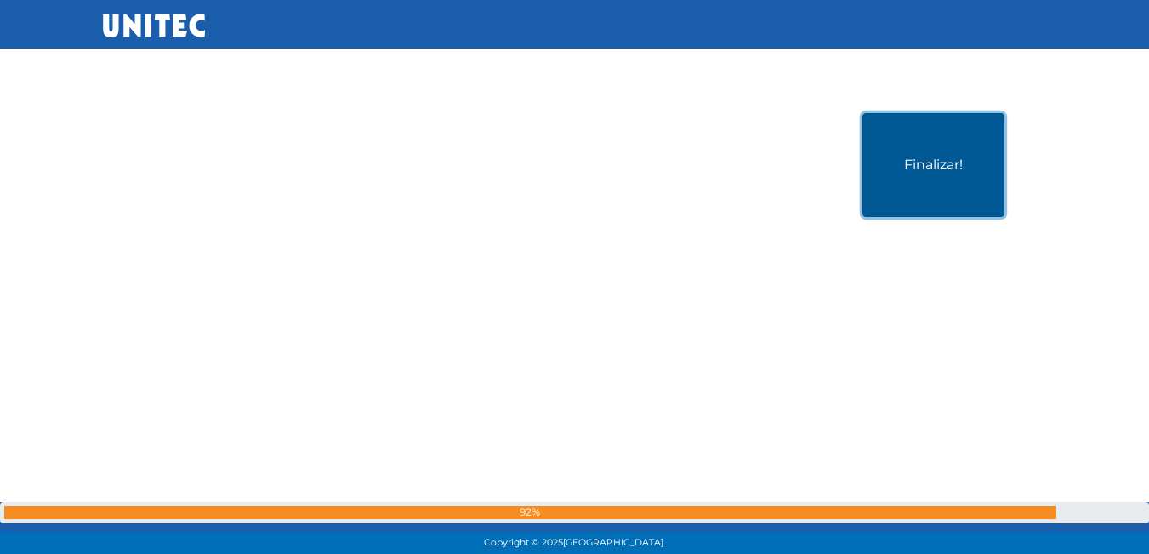
click at [877, 196] on button "Finalizar!" at bounding box center [933, 165] width 142 height 104
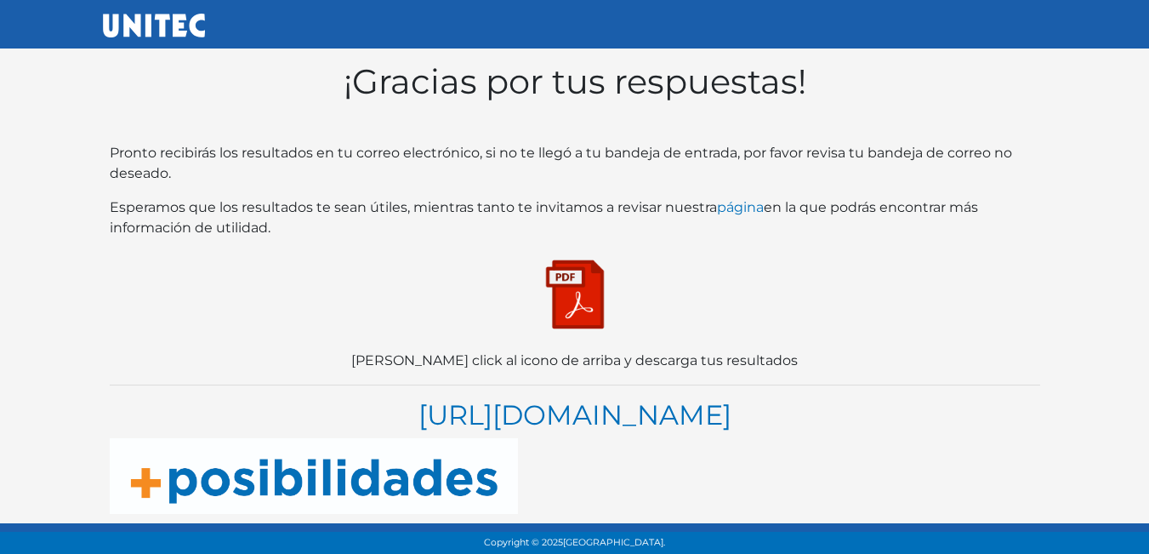
click at [584, 292] on img at bounding box center [574, 294] width 85 height 85
